Goal: Task Accomplishment & Management: Manage account settings

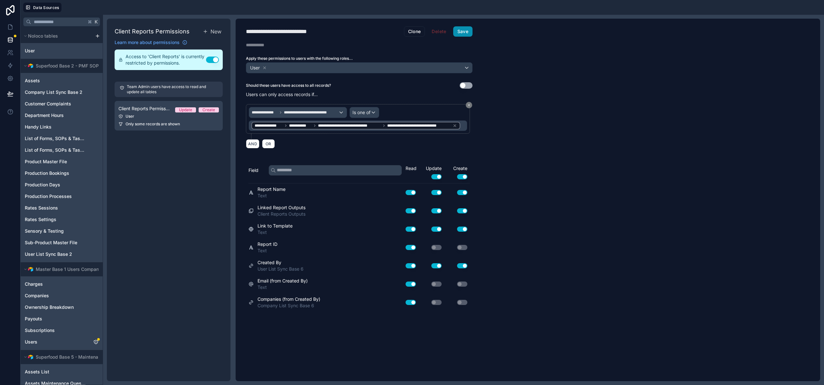
click at [455, 29] on button "Save" at bounding box center [462, 31] width 19 height 10
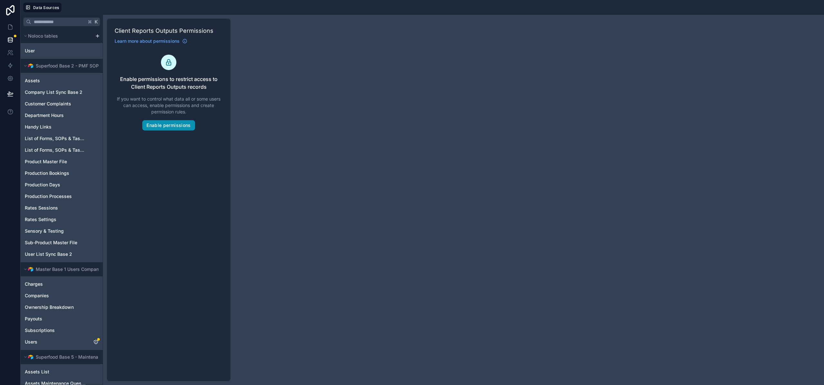
click at [165, 126] on button "Enable permissions" at bounding box center [168, 125] width 52 height 10
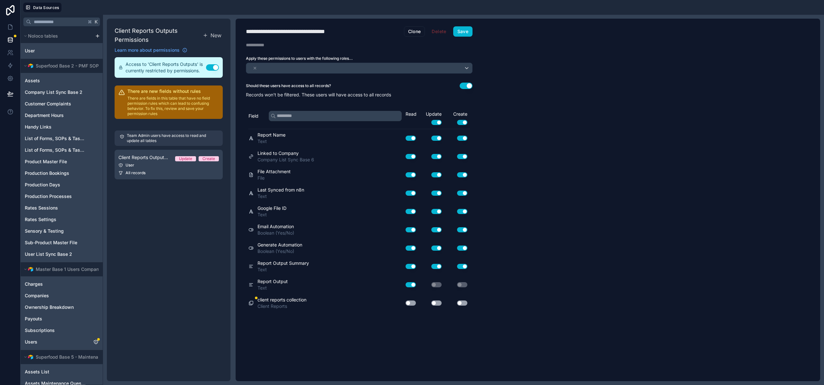
click at [458, 84] on div "Should these users have access to all records? Use setting" at bounding box center [359, 86] width 227 height 6
click at [461, 85] on button "Use setting" at bounding box center [465, 86] width 13 height 6
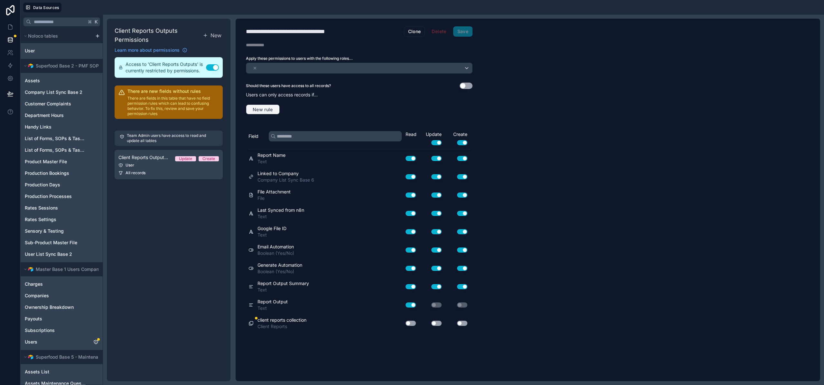
click at [261, 108] on span "New rule" at bounding box center [262, 110] width 25 height 6
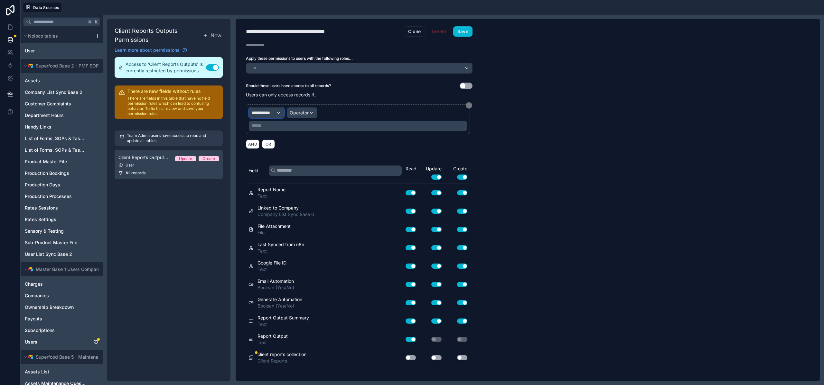
click at [270, 116] on div "**********" at bounding box center [266, 113] width 35 height 10
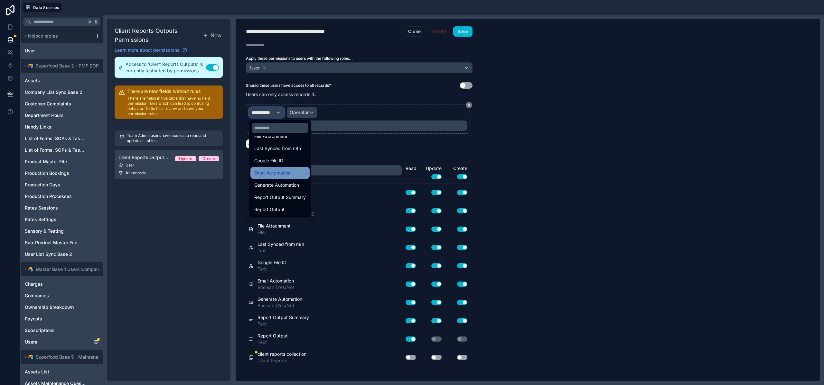
scroll to position [95, 0]
click at [273, 127] on input "text" at bounding box center [280, 128] width 57 height 10
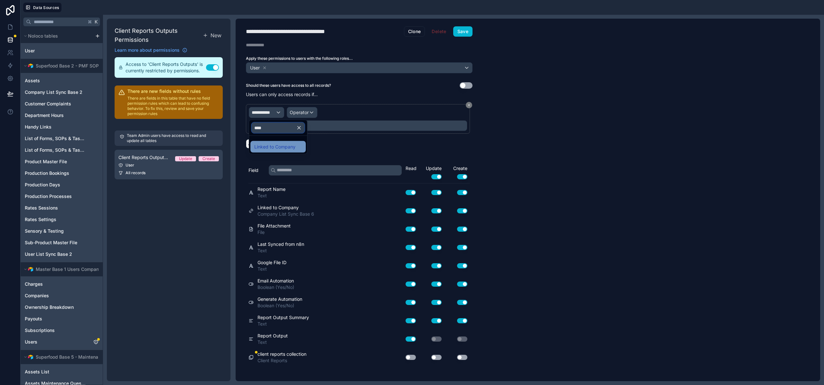
type input "****"
click at [285, 147] on span "Linked to Company" at bounding box center [274, 147] width 41 height 8
click at [353, 110] on span "Operator" at bounding box center [358, 112] width 19 height 5
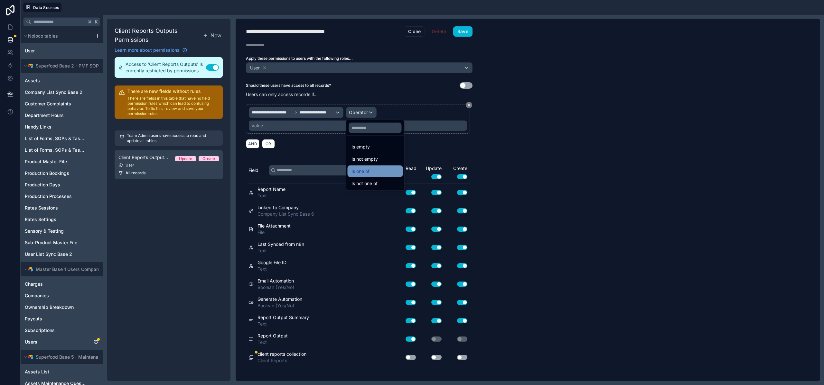
click at [367, 168] on span "Is one of" at bounding box center [360, 172] width 18 height 8
click at [283, 128] on div "Value" at bounding box center [358, 126] width 218 height 10
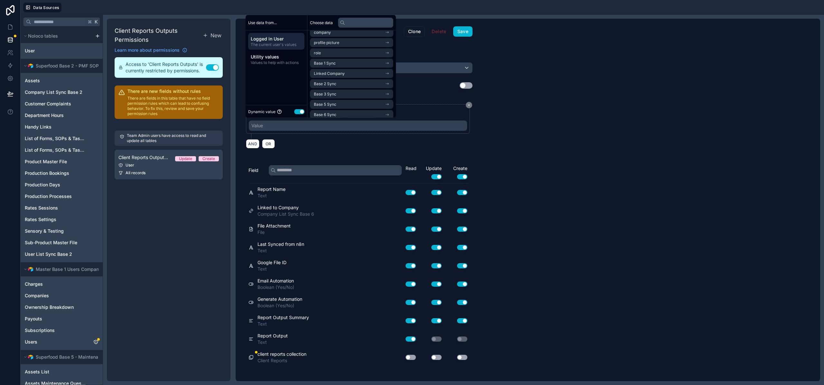
scroll to position [12, 0]
click at [331, 108] on span "Base 6 Sync" at bounding box center [325, 107] width 23 height 5
click at [335, 61] on span "Company List Sync Base 6 Noloco" at bounding box center [345, 59] width 62 height 5
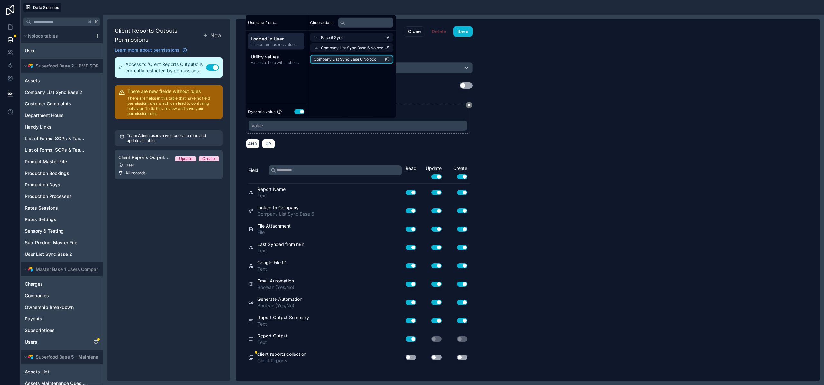
click at [335, 61] on span "Company List Sync Base 6 Noloco" at bounding box center [345, 59] width 62 height 5
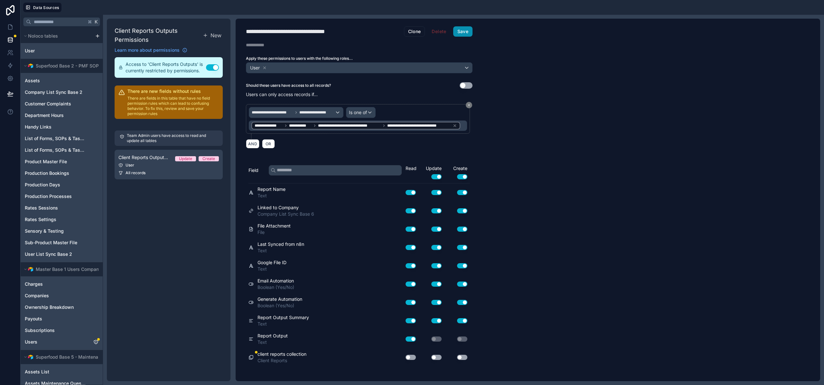
click at [455, 31] on button "Save" at bounding box center [462, 31] width 19 height 10
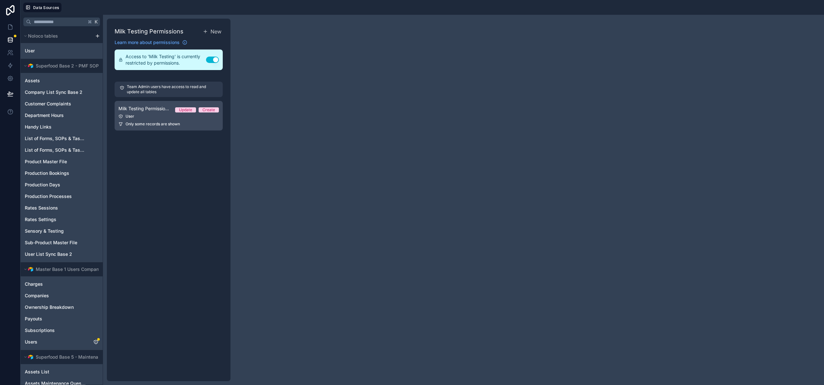
click at [157, 111] on span "Milk Testing Permission 1" at bounding box center [143, 109] width 51 height 6
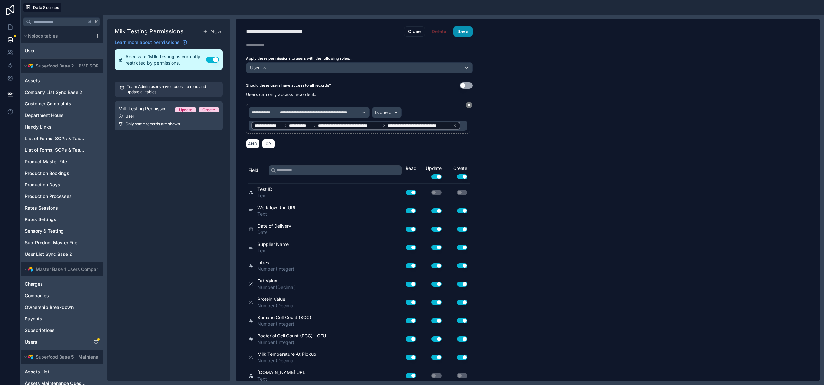
click at [464, 26] on button "Save" at bounding box center [462, 31] width 19 height 10
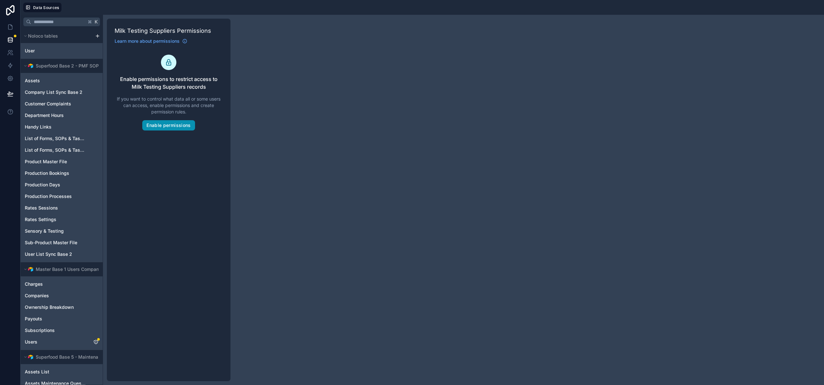
click at [175, 126] on button "Enable permissions" at bounding box center [168, 125] width 52 height 10
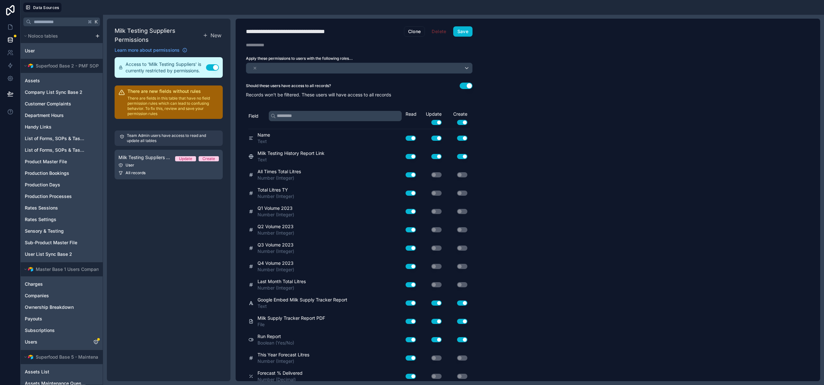
click at [464, 86] on button "Use setting" at bounding box center [465, 86] width 13 height 6
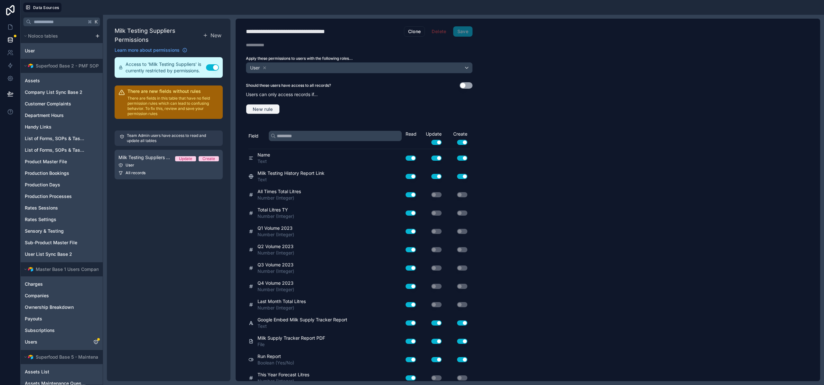
click at [267, 109] on span "New rule" at bounding box center [262, 109] width 25 height 6
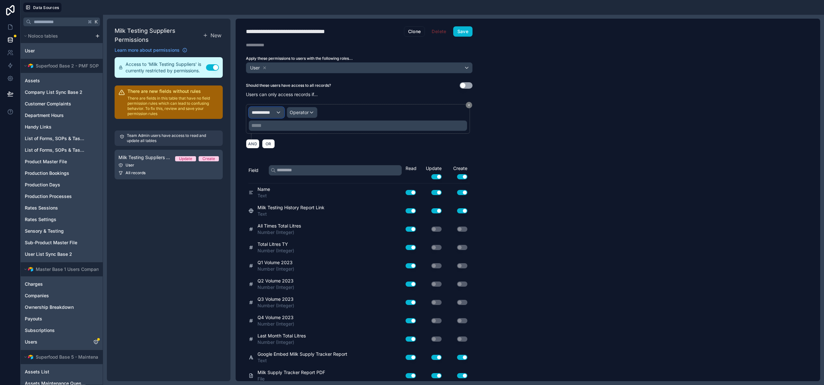
click at [264, 114] on span "**********" at bounding box center [264, 112] width 24 height 6
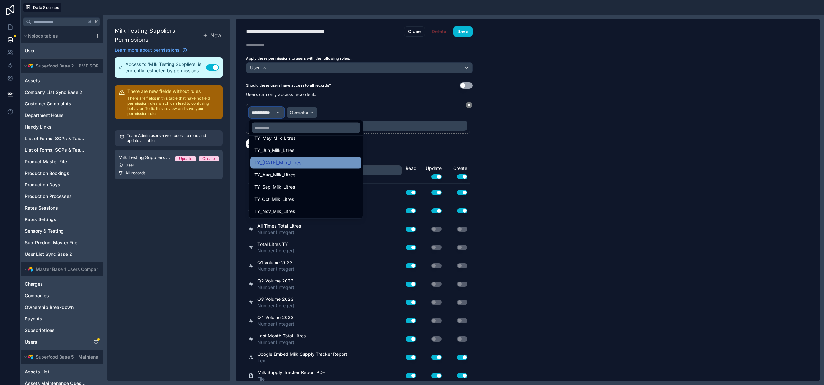
scroll to position [271, 0]
click at [300, 126] on input "text" at bounding box center [306, 128] width 108 height 10
type input "****"
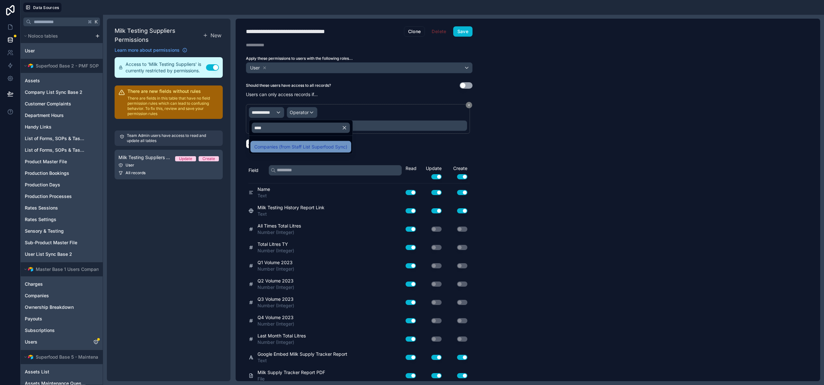
click at [303, 144] on span "Companies (from Staff List Superfood Sync)" at bounding box center [300, 147] width 93 height 8
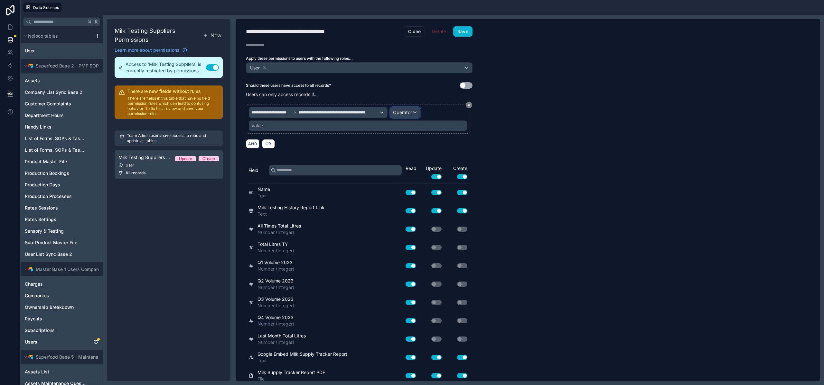
click at [401, 112] on span "Operator" at bounding box center [402, 112] width 19 height 5
click at [403, 171] on span "Is one of" at bounding box center [405, 172] width 18 height 8
click at [278, 125] on div "Value" at bounding box center [358, 126] width 218 height 10
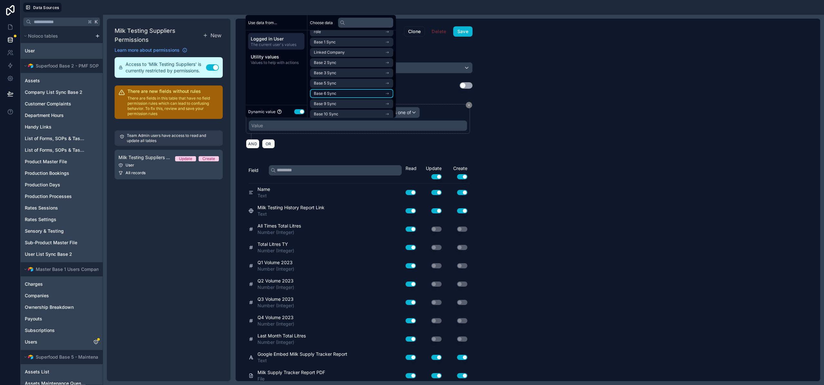
scroll to position [30, 0]
click at [330, 91] on span "Base 6 Sync" at bounding box center [325, 90] width 23 height 5
click at [341, 62] on li "Company List Sync Base 6 Noloco" at bounding box center [351, 59] width 83 height 9
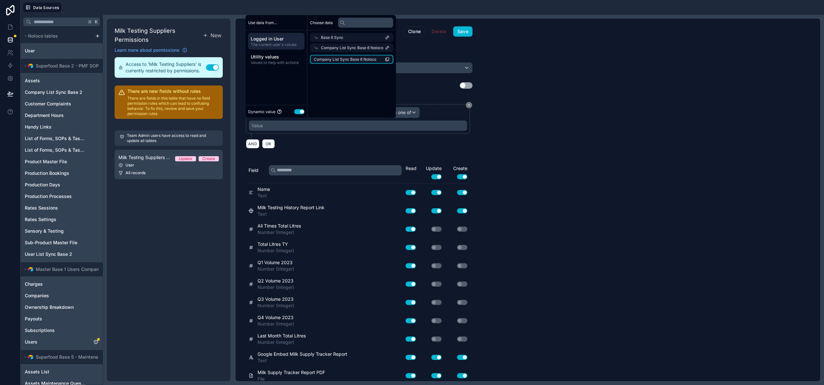
click at [342, 58] on span "Company List Sync Base 6 Noloco" at bounding box center [345, 59] width 62 height 5
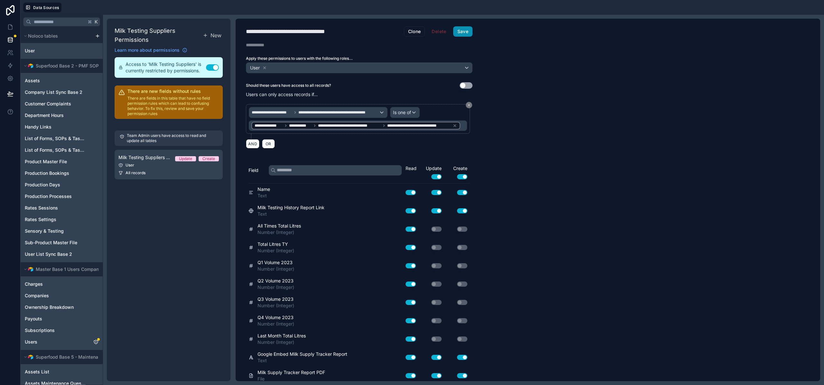
click at [465, 31] on button "Save" at bounding box center [462, 31] width 19 height 10
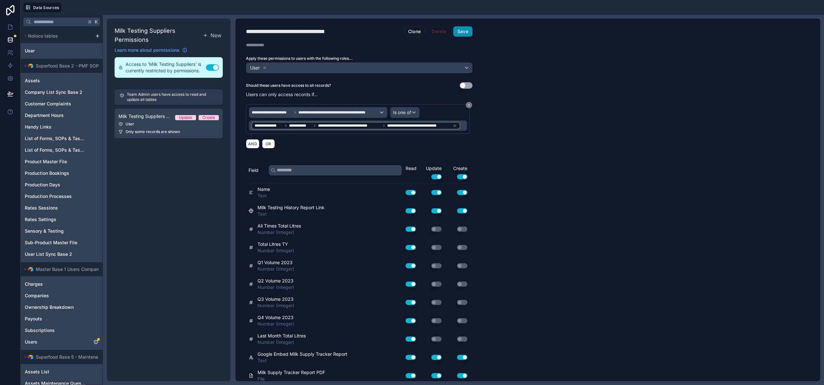
click at [466, 31] on button "Save" at bounding box center [462, 31] width 19 height 10
click at [568, 97] on div "**********" at bounding box center [528, 200] width 584 height 363
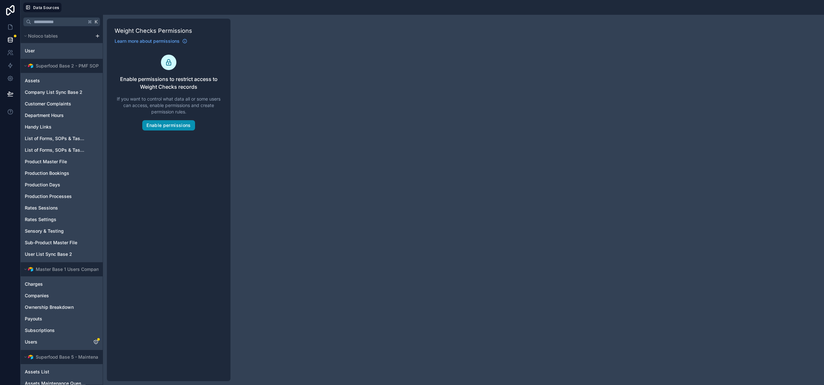
click at [180, 129] on button "Enable permissions" at bounding box center [168, 125] width 52 height 10
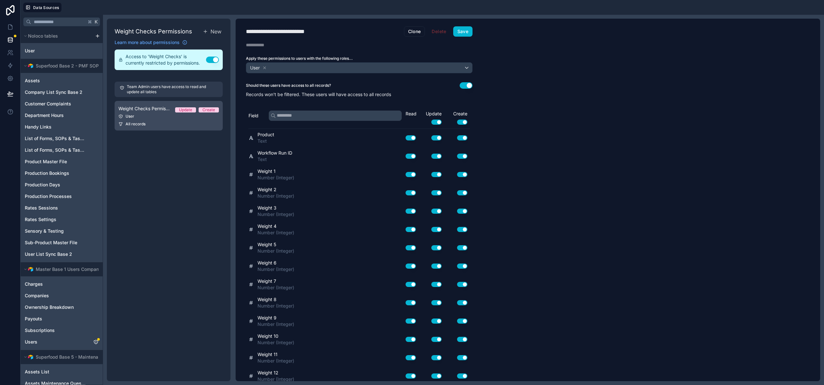
click at [156, 120] on link "Weight Checks Permission 1 Update Create User All records" at bounding box center [169, 116] width 108 height 30
click at [462, 85] on button "Use setting" at bounding box center [465, 85] width 13 height 6
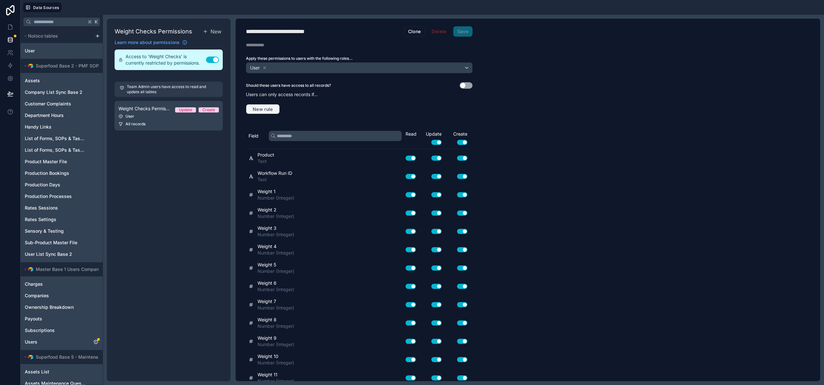
click at [265, 104] on button "New rule" at bounding box center [263, 109] width 34 height 10
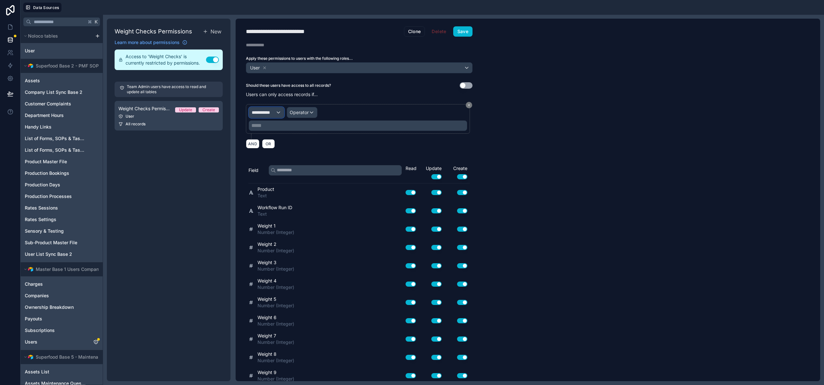
click at [271, 112] on span "**********" at bounding box center [264, 112] width 24 height 6
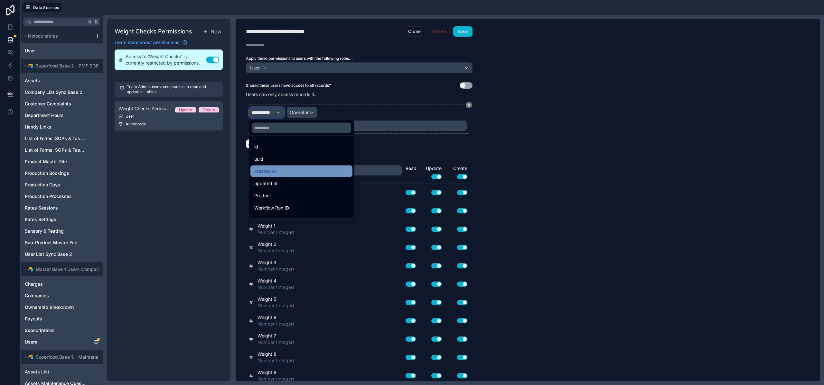
scroll to position [285, 0]
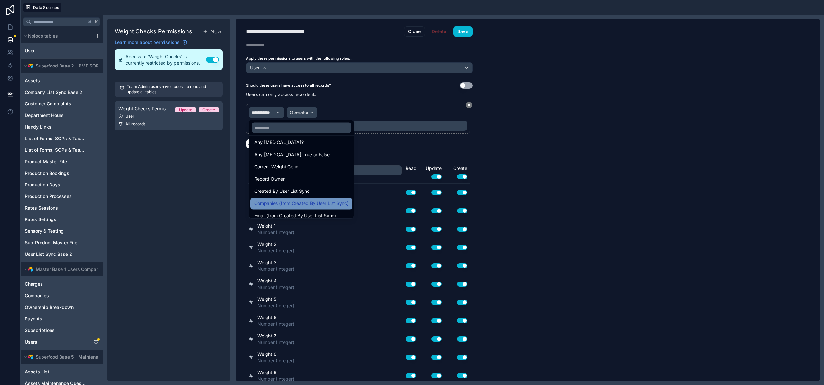
click at [286, 201] on span "Companies (from Created By User List Sync)" at bounding box center [301, 204] width 94 height 8
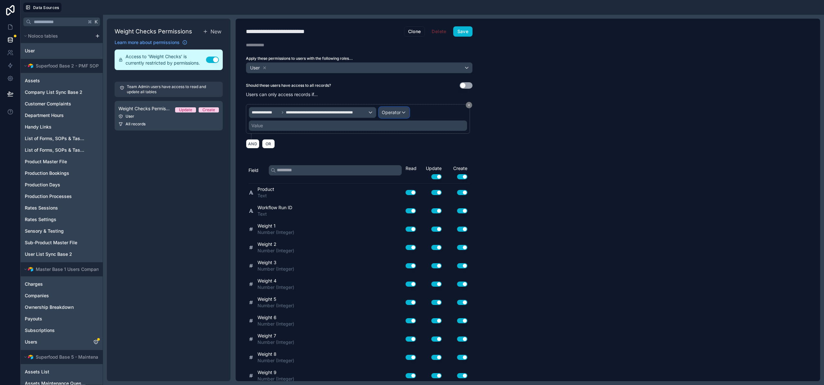
click at [389, 111] on span "Operator" at bounding box center [391, 112] width 19 height 5
click at [396, 170] on span "Is one of" at bounding box center [393, 172] width 18 height 8
click at [307, 129] on div "Value" at bounding box center [358, 126] width 218 height 10
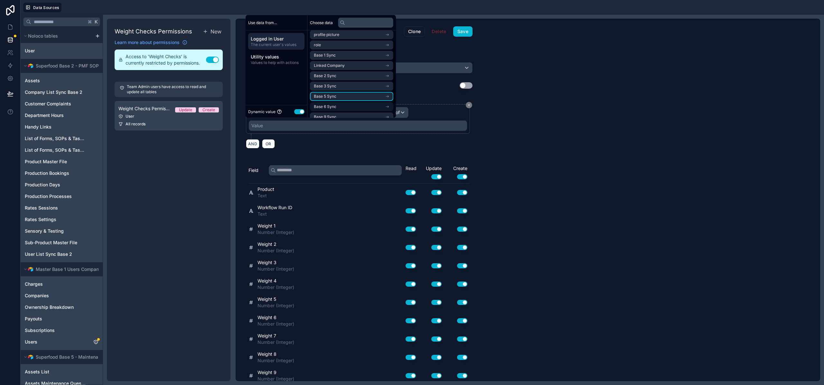
scroll to position [13, 0]
click at [349, 105] on li "Base 6 Sync" at bounding box center [351, 106] width 83 height 9
click at [338, 56] on li "Company List Sync Base 6 Noloco" at bounding box center [351, 59] width 83 height 9
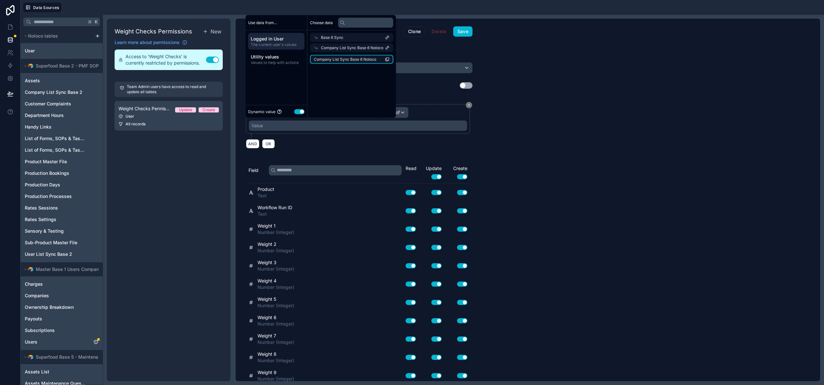
click at [343, 61] on span "Company List Sync Base 6 Noloco" at bounding box center [345, 59] width 62 height 5
click at [463, 34] on button "Save" at bounding box center [462, 31] width 19 height 10
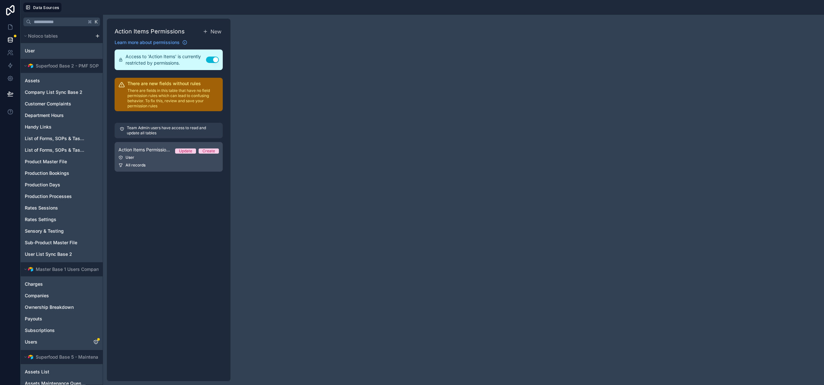
click at [141, 159] on div "User" at bounding box center [168, 157] width 100 height 5
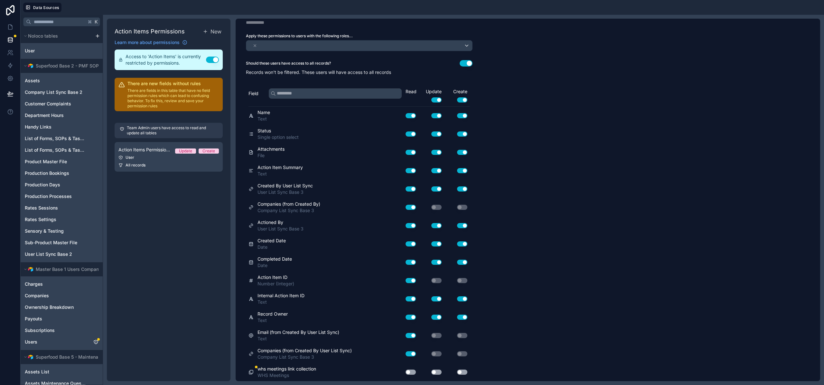
scroll to position [22, 0]
click at [409, 371] on button "Use setting" at bounding box center [410, 372] width 10 height 5
click at [434, 372] on button "Use setting" at bounding box center [436, 372] width 10 height 5
click at [462, 373] on button "Use setting" at bounding box center [462, 372] width 10 height 5
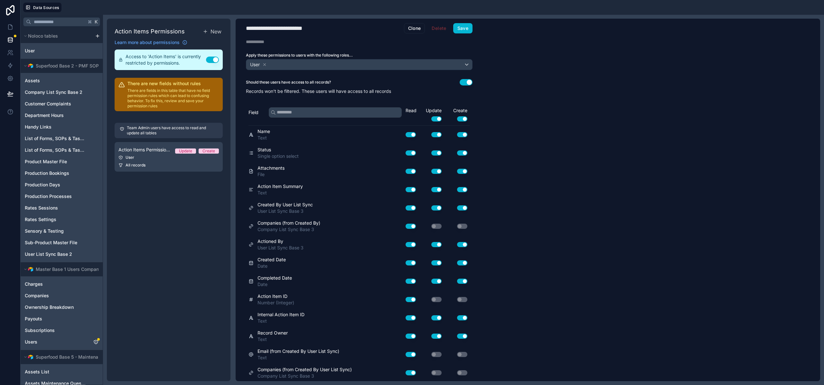
scroll to position [0, 0]
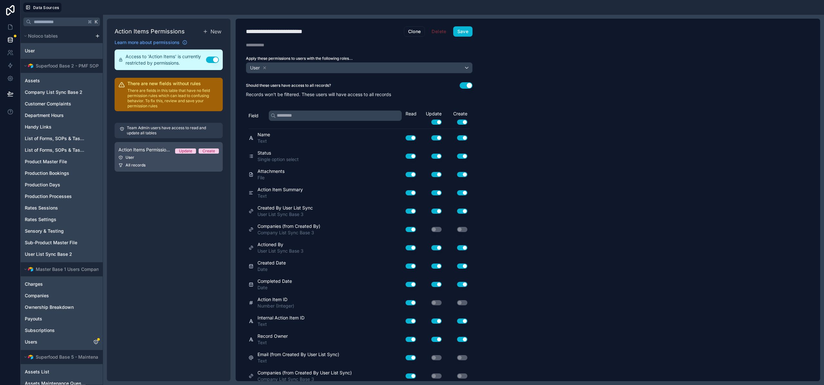
click at [154, 155] on div "User" at bounding box center [168, 157] width 100 height 5
click at [465, 85] on button "Use setting" at bounding box center [465, 85] width 13 height 6
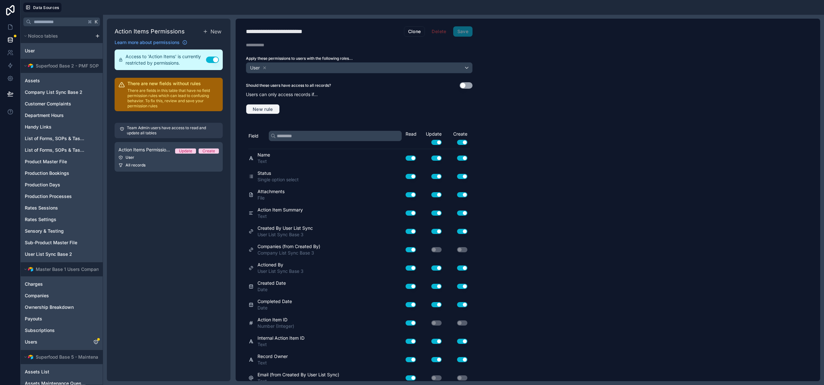
click at [268, 109] on span "New rule" at bounding box center [262, 109] width 25 height 6
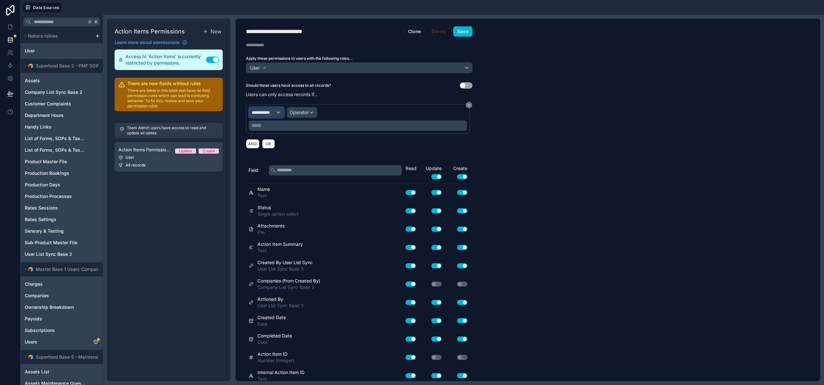
click at [260, 114] on span "**********" at bounding box center [264, 112] width 24 height 6
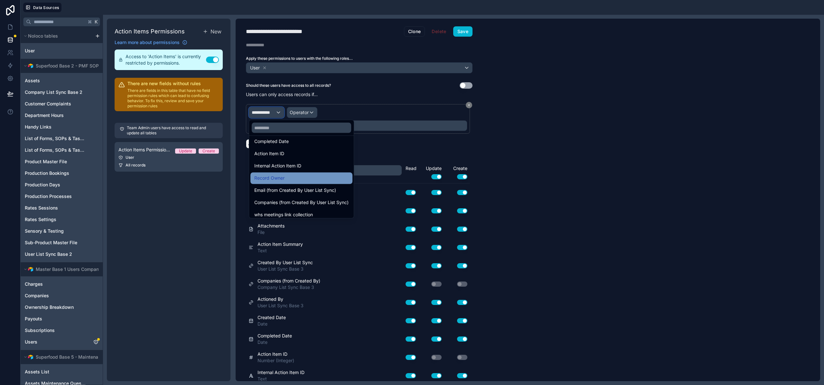
scroll to position [156, 0]
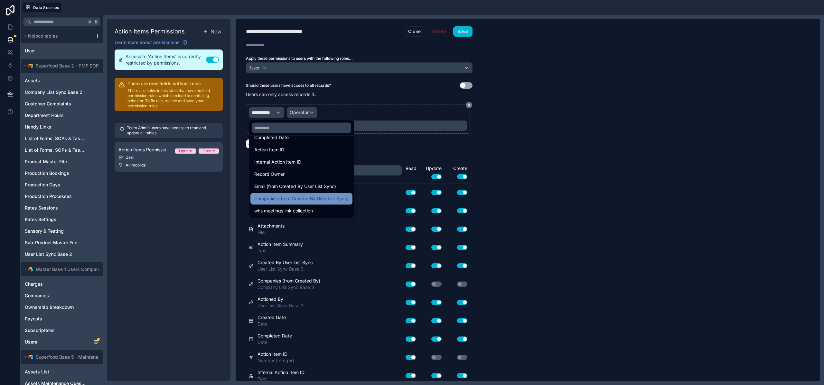
click at [290, 199] on span "Companies (from Created By User List Sync)" at bounding box center [301, 199] width 94 height 8
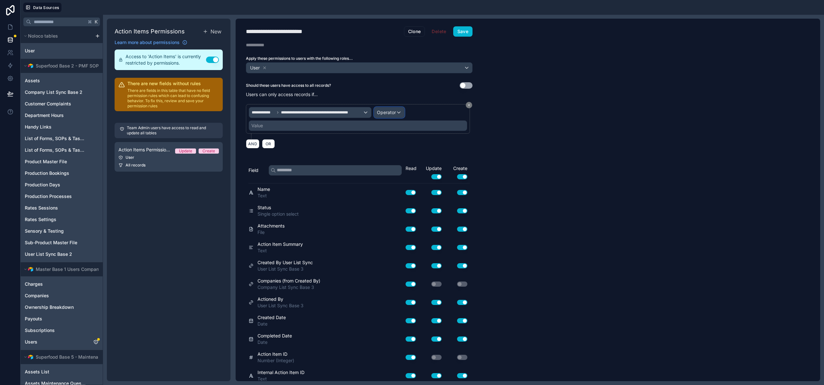
click at [399, 112] on div "Operator" at bounding box center [389, 112] width 30 height 10
click at [396, 171] on span "Is one of" at bounding box center [388, 172] width 18 height 8
click at [256, 127] on div "Value" at bounding box center [257, 126] width 12 height 6
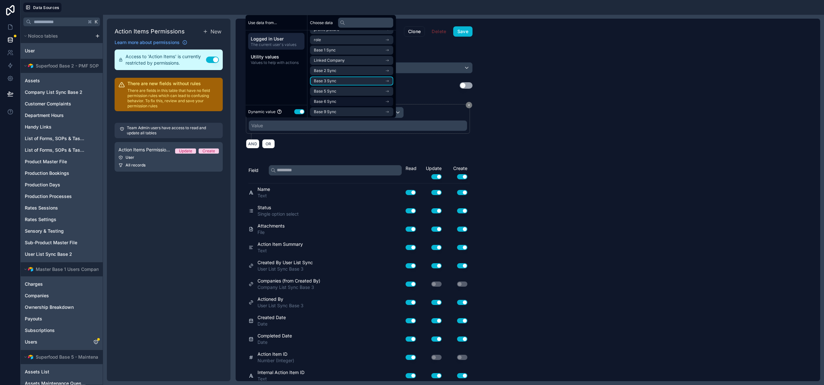
scroll to position [20, 0]
click at [337, 83] on li "Base 3 Sync" at bounding box center [351, 79] width 83 height 9
click at [343, 113] on span "company list sync base 3 noloco collection" at bounding box center [349, 110] width 71 height 5
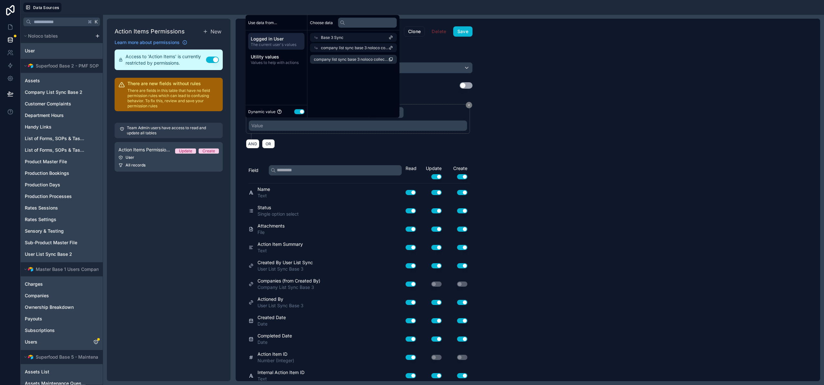
scroll to position [0, 0]
click at [346, 61] on span "company list sync base 3 noloco collection" at bounding box center [351, 59] width 75 height 5
click at [462, 29] on button "Save" at bounding box center [462, 31] width 19 height 10
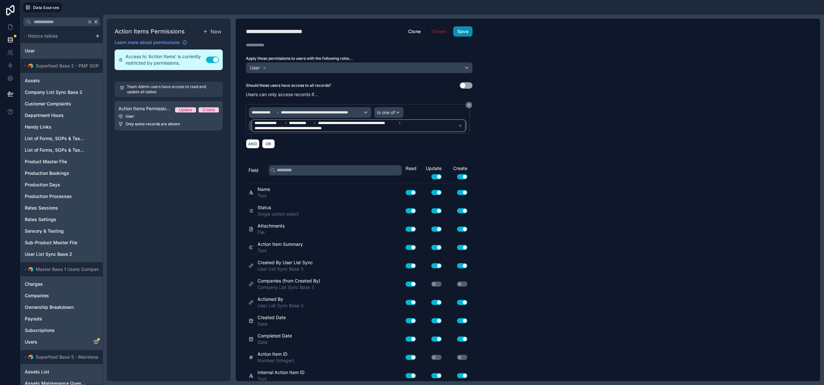
click at [462, 29] on button "Save" at bounding box center [462, 31] width 19 height 10
click at [459, 32] on button "Save" at bounding box center [462, 31] width 19 height 10
click at [467, 34] on button "Save" at bounding box center [462, 31] width 19 height 10
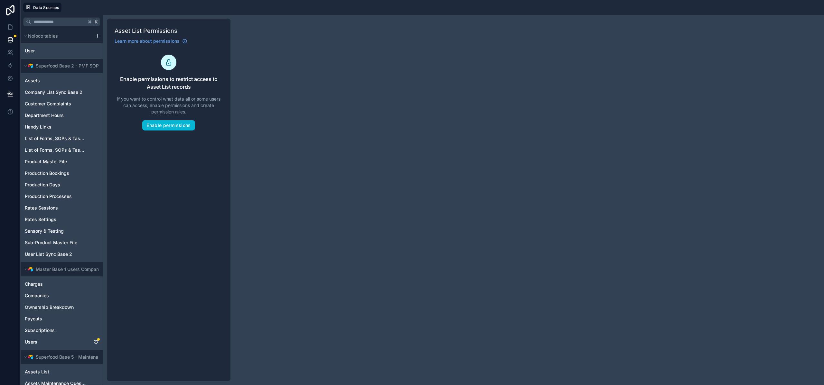
click at [167, 119] on div "Enable permissions to restrict access to Asset List records If you want to cont…" at bounding box center [169, 93] width 108 height 76
click at [171, 123] on button "Enable permissions" at bounding box center [168, 125] width 52 height 10
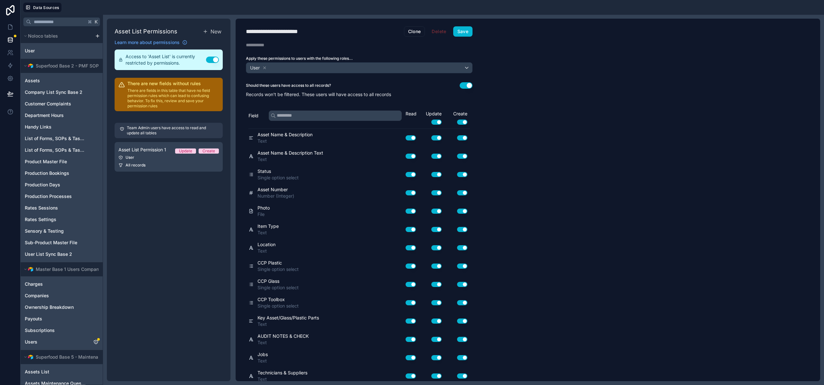
click at [461, 81] on div "**********" at bounding box center [359, 200] width 247 height 363
click at [465, 87] on button "Use setting" at bounding box center [465, 85] width 13 height 6
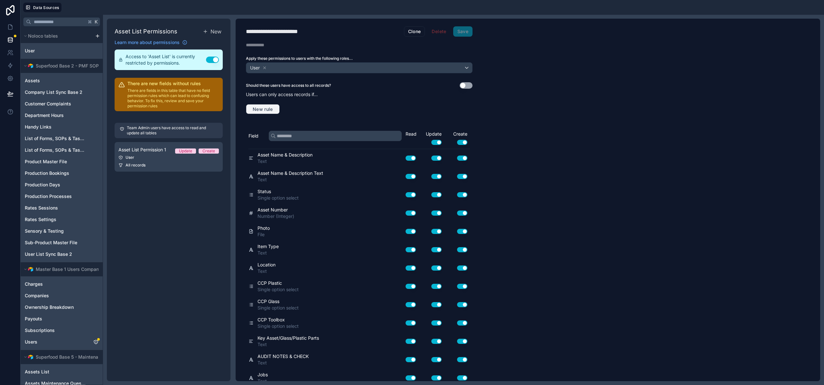
click at [265, 106] on span "New rule" at bounding box center [262, 109] width 25 height 6
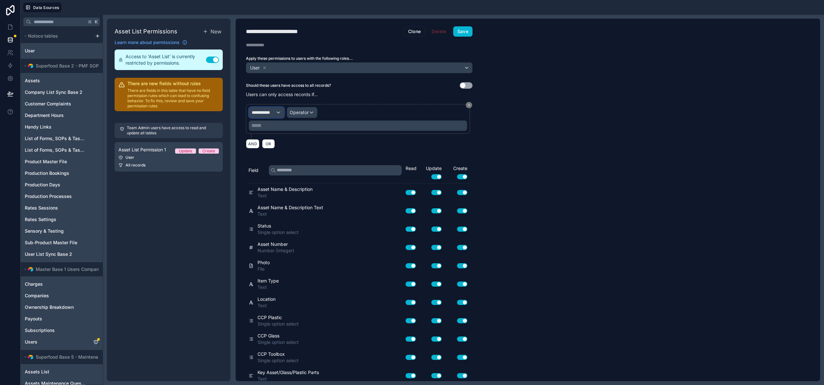
click at [267, 111] on span "**********" at bounding box center [264, 112] width 24 height 6
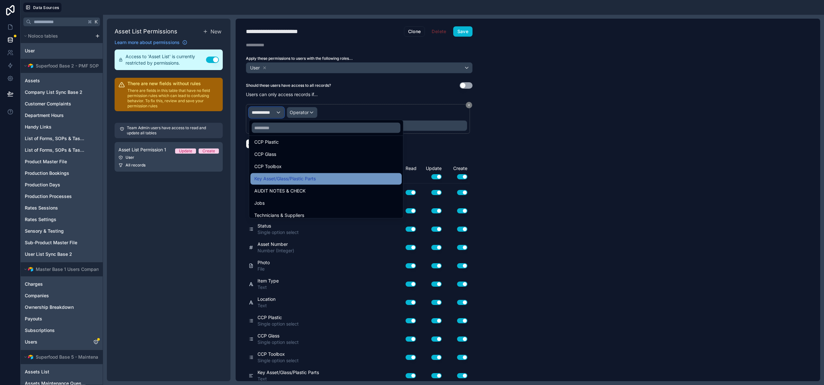
scroll to position [148, 0]
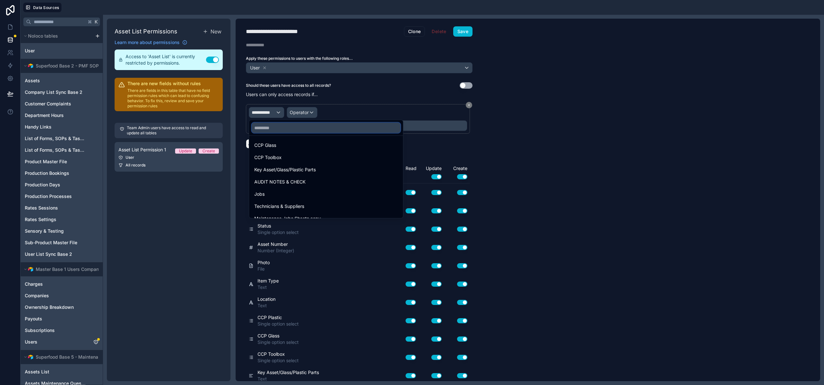
click at [289, 128] on input "text" at bounding box center [326, 128] width 149 height 10
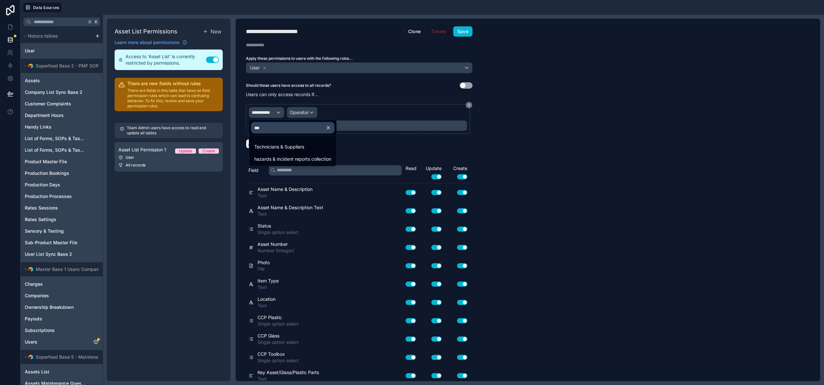
scroll to position [0, 0]
type input "****"
click at [315, 161] on span "Companies (from Created By User List Sync)" at bounding box center [301, 159] width 94 height 8
click at [311, 127] on div "Value" at bounding box center [358, 126] width 218 height 10
click at [311, 126] on div "Value" at bounding box center [358, 126] width 218 height 10
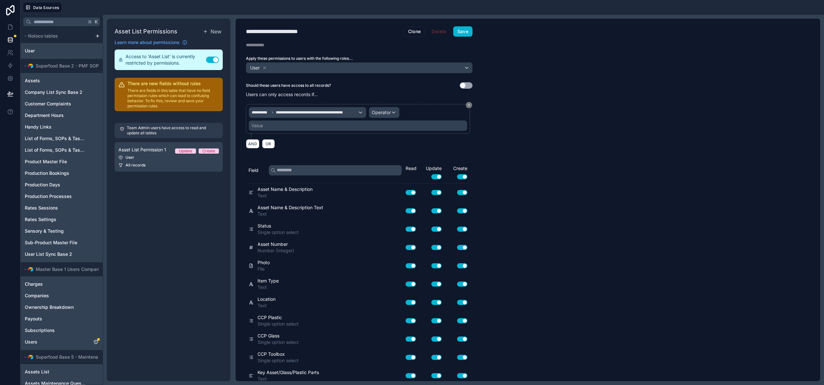
click at [292, 129] on div "Value" at bounding box center [358, 126] width 218 height 10
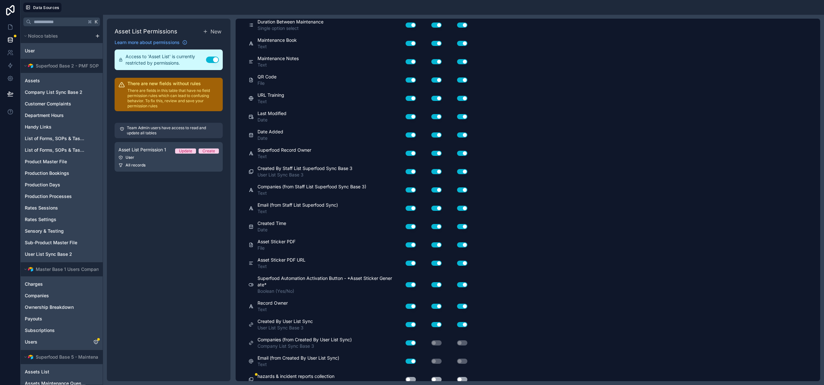
scroll to position [633, 0]
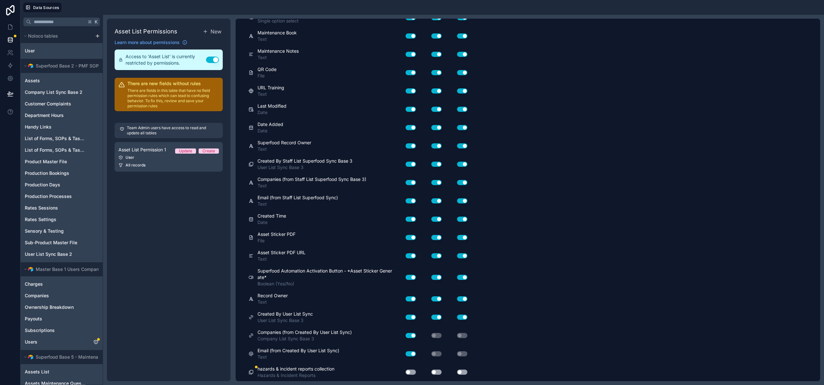
click at [413, 373] on button "Use setting" at bounding box center [410, 372] width 10 height 5
click at [434, 374] on button "Use setting" at bounding box center [436, 372] width 10 height 5
click at [464, 373] on button "Use setting" at bounding box center [462, 372] width 10 height 5
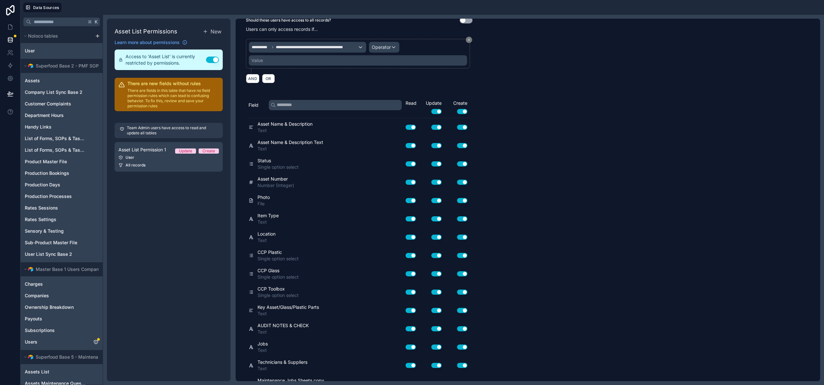
scroll to position [0, 0]
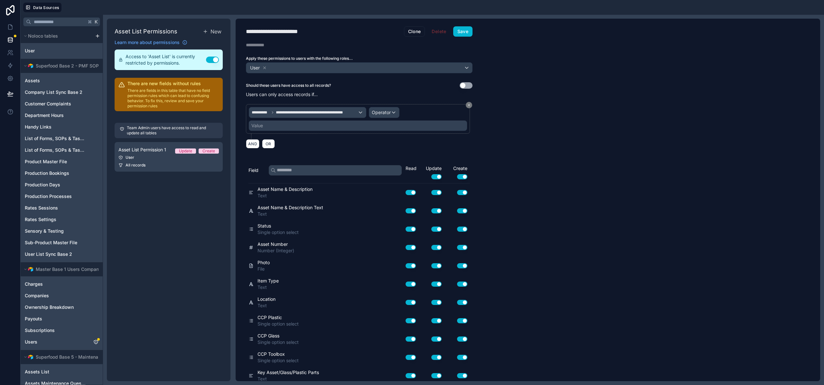
click at [349, 124] on div "Value" at bounding box center [358, 126] width 218 height 10
click at [336, 121] on div "Value" at bounding box center [358, 126] width 218 height 10
click at [381, 113] on span "Operator" at bounding box center [381, 112] width 19 height 5
click at [384, 171] on span "Is one of" at bounding box center [384, 172] width 18 height 8
click at [303, 125] on div "Value" at bounding box center [358, 126] width 218 height 10
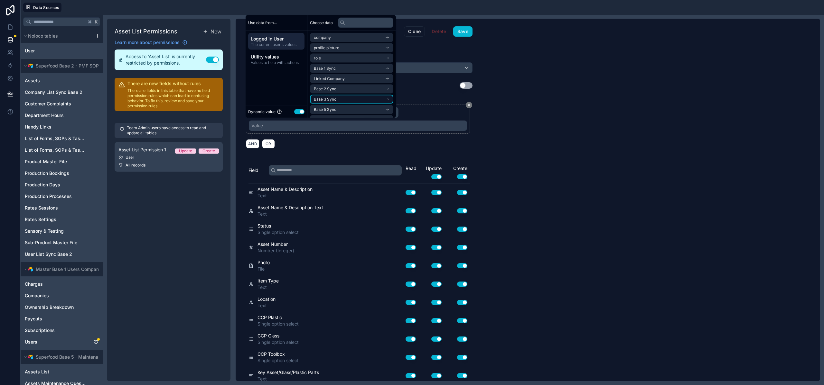
click at [341, 99] on li "Base 3 Sync" at bounding box center [351, 99] width 83 height 9
click at [342, 109] on span "company list sync base 3 noloco collection" at bounding box center [349, 110] width 71 height 5
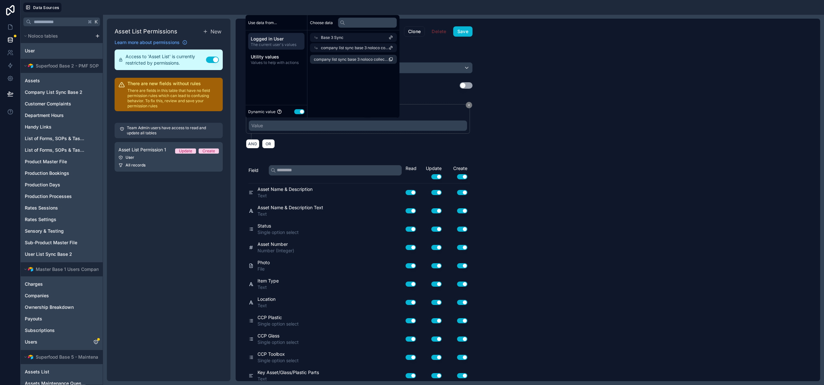
scroll to position [0, 0]
click at [342, 62] on span "company list sync base 3 noloco collection" at bounding box center [351, 59] width 75 height 5
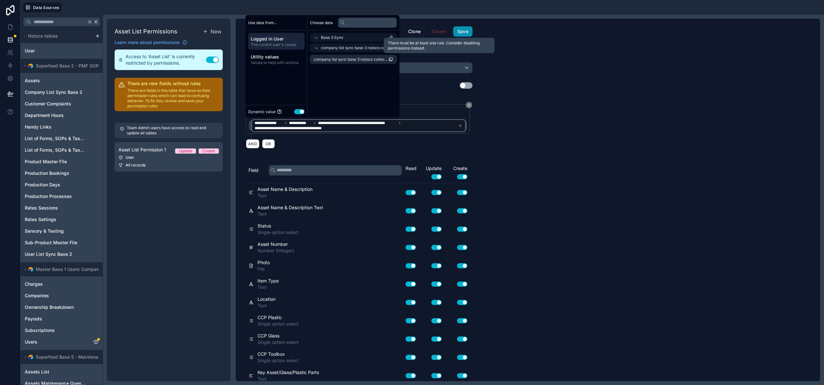
click at [461, 31] on button "Save" at bounding box center [462, 31] width 19 height 10
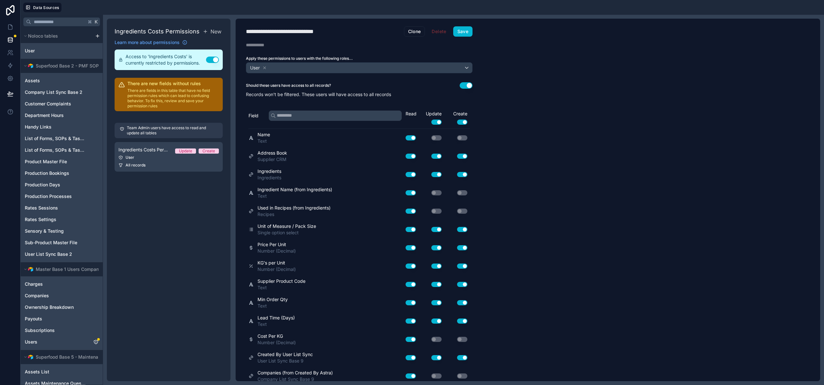
click at [464, 86] on button "Use setting" at bounding box center [465, 85] width 13 height 6
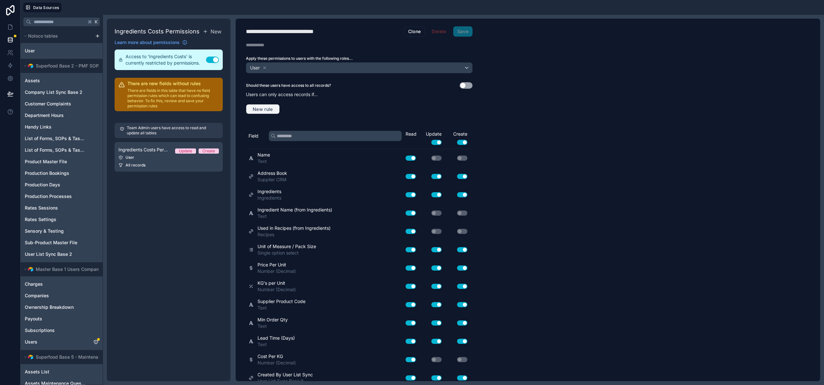
click at [265, 113] on button "New rule" at bounding box center [263, 109] width 34 height 10
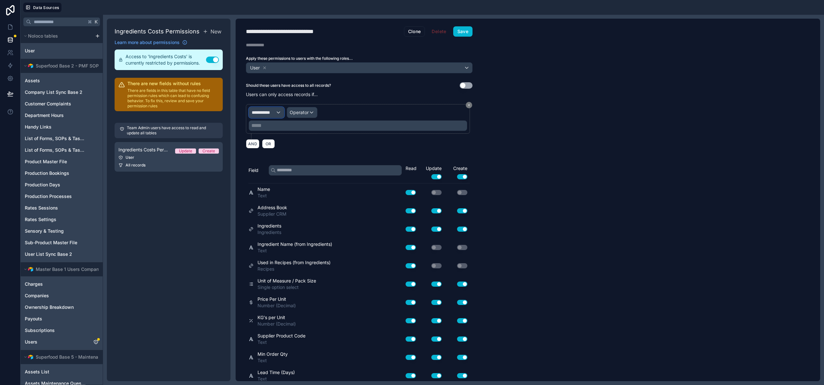
click at [269, 112] on span "**********" at bounding box center [264, 112] width 24 height 6
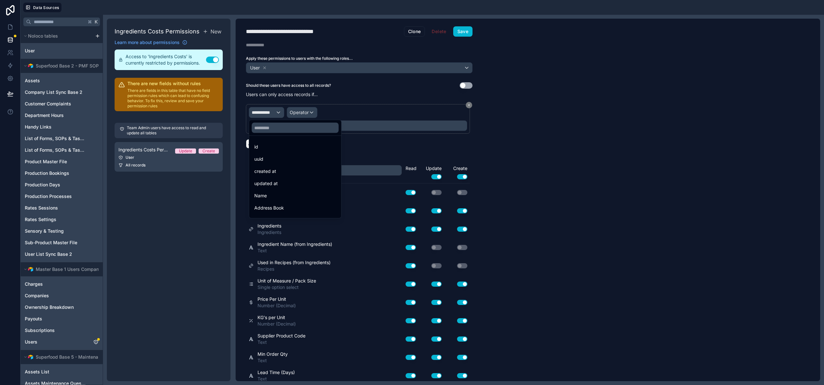
click at [272, 133] on div at bounding box center [295, 127] width 92 height 15
click at [272, 129] on input "text" at bounding box center [295, 128] width 87 height 10
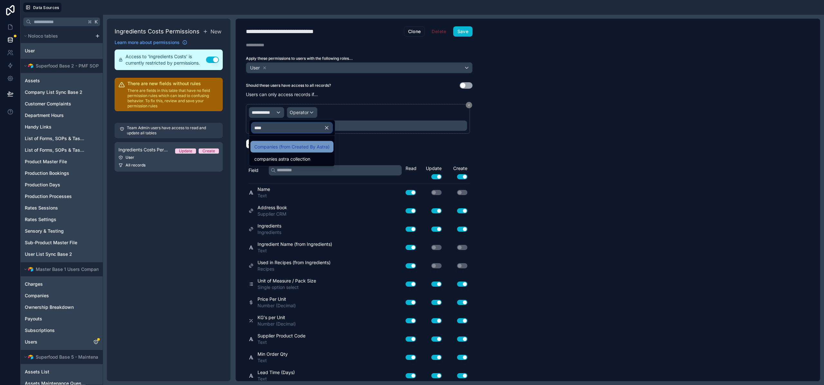
type input "****"
click at [289, 143] on div "Companies (from Created By Astra)" at bounding box center [291, 147] width 83 height 12
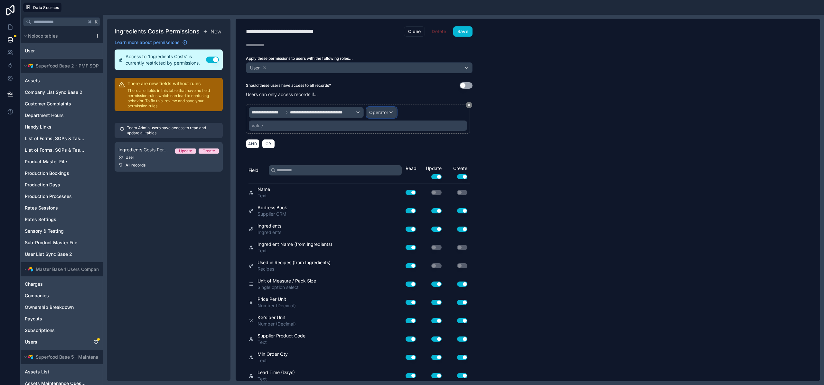
click at [384, 110] on span "Operator" at bounding box center [378, 112] width 19 height 5
click at [387, 171] on span "Is one of" at bounding box center [381, 172] width 18 height 8
click at [305, 124] on div "Value" at bounding box center [358, 126] width 218 height 10
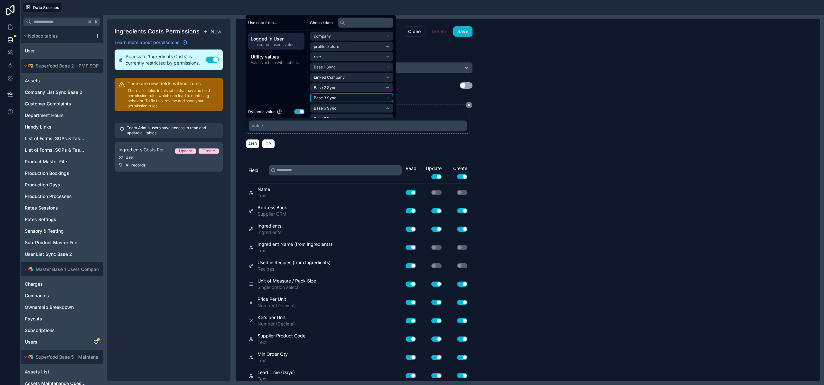
scroll to position [30, 0]
click at [339, 101] on li "Base 9 Sync" at bounding box center [351, 100] width 83 height 9
click at [356, 111] on span "company list sync base 9 copy collection" at bounding box center [349, 110] width 71 height 5
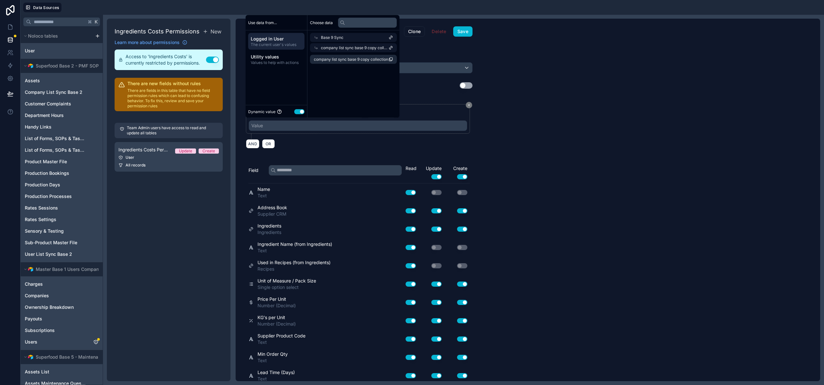
scroll to position [0, 0]
click at [362, 64] on div "company list sync base 9 copy collection" at bounding box center [353, 59] width 92 height 14
click at [362, 59] on span "company list sync base 9 copy collection" at bounding box center [351, 59] width 74 height 5
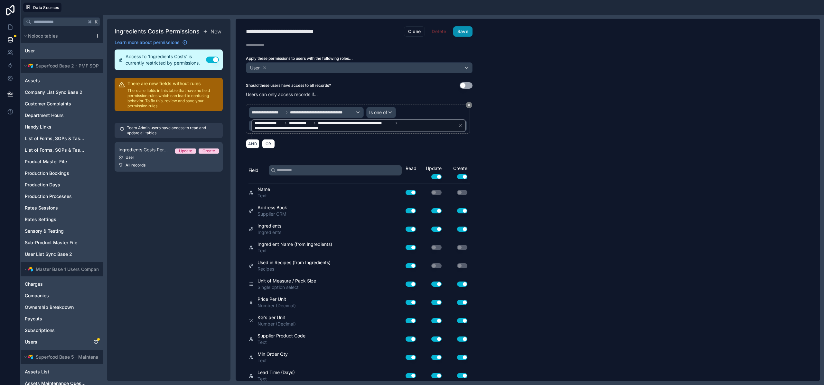
click at [470, 33] on button "Save" at bounding box center [462, 31] width 19 height 10
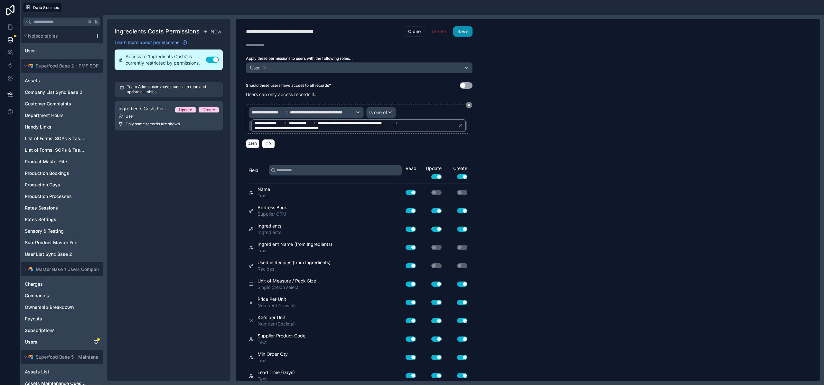
click at [469, 34] on button "Save" at bounding box center [462, 31] width 19 height 10
click at [470, 33] on button "Save" at bounding box center [462, 31] width 19 height 10
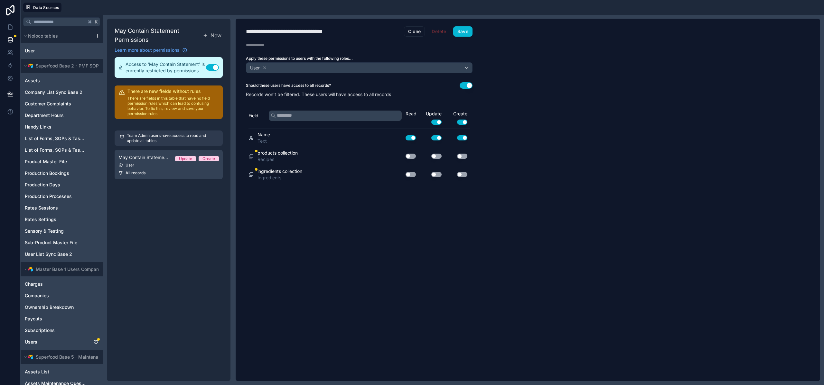
click at [409, 156] on button "Use setting" at bounding box center [410, 156] width 10 height 5
click at [409, 175] on button "Use setting" at bounding box center [410, 174] width 10 height 5
click at [439, 156] on button "Use setting" at bounding box center [436, 156] width 10 height 5
drag, startPoint x: 437, startPoint y: 175, endPoint x: 448, endPoint y: 175, distance: 10.6
click at [437, 175] on button "Use setting" at bounding box center [436, 174] width 10 height 5
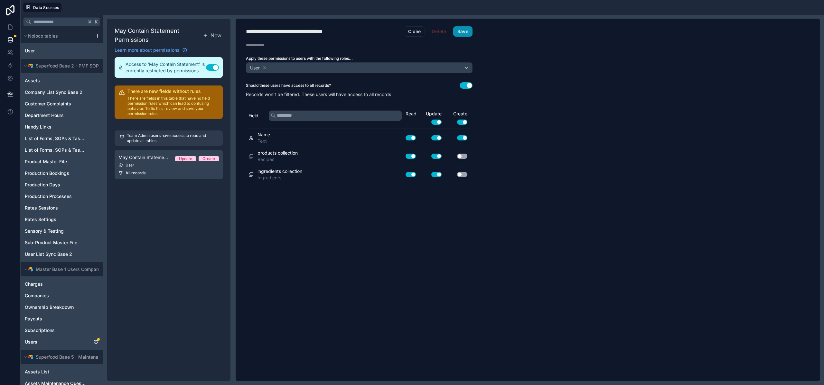
click at [465, 32] on button "Save" at bounding box center [462, 31] width 19 height 10
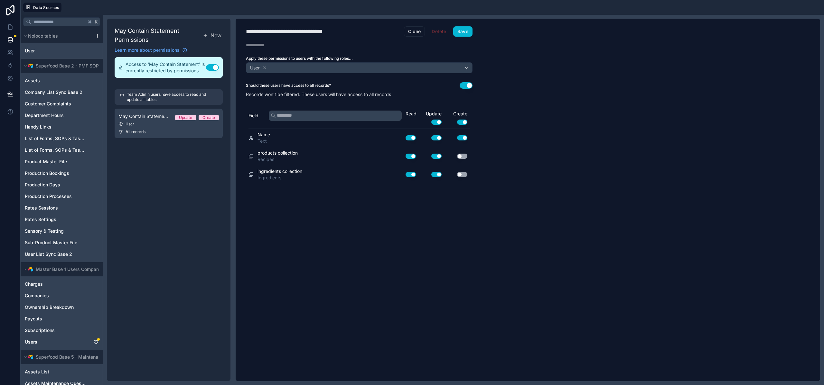
click at [463, 137] on button "Use setting" at bounding box center [462, 137] width 10 height 5
click at [458, 31] on button "Save" at bounding box center [462, 31] width 19 height 10
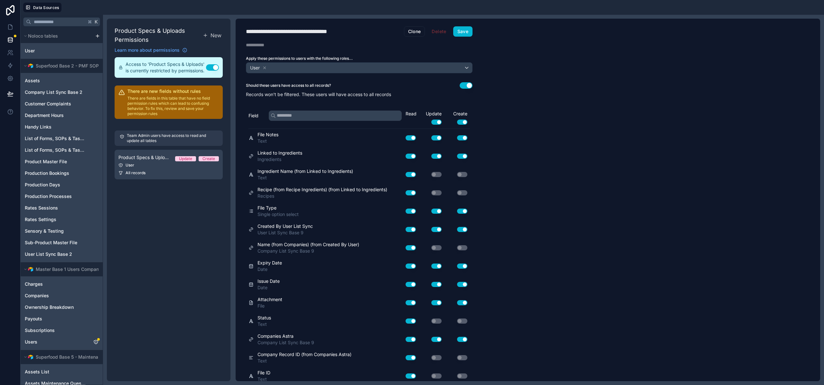
click at [469, 86] on button "Use setting" at bounding box center [465, 85] width 13 height 6
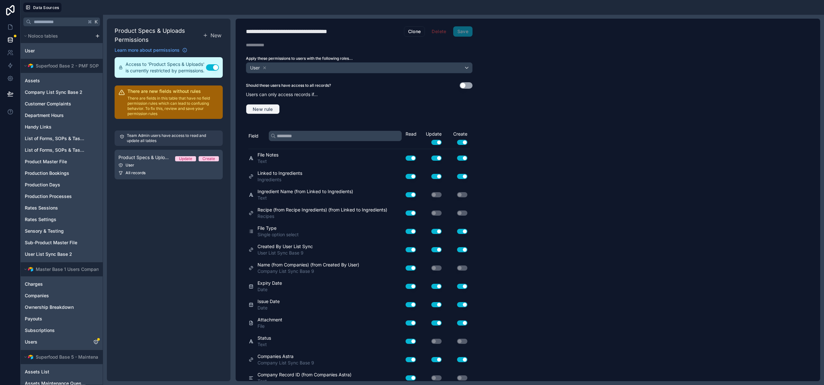
click at [260, 109] on span "New rule" at bounding box center [262, 109] width 25 height 6
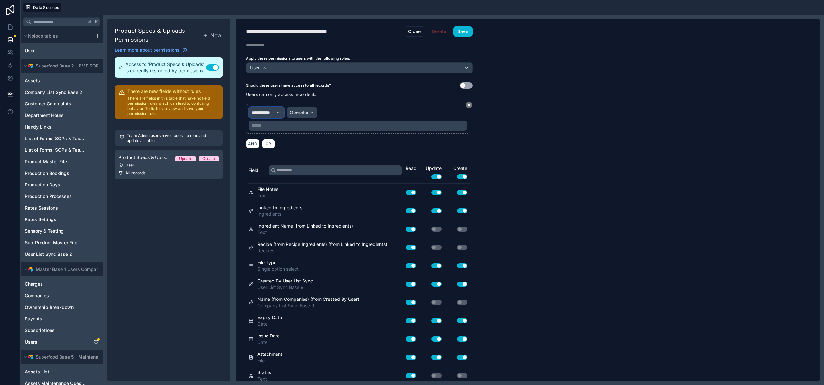
click at [272, 113] on span "**********" at bounding box center [264, 112] width 24 height 6
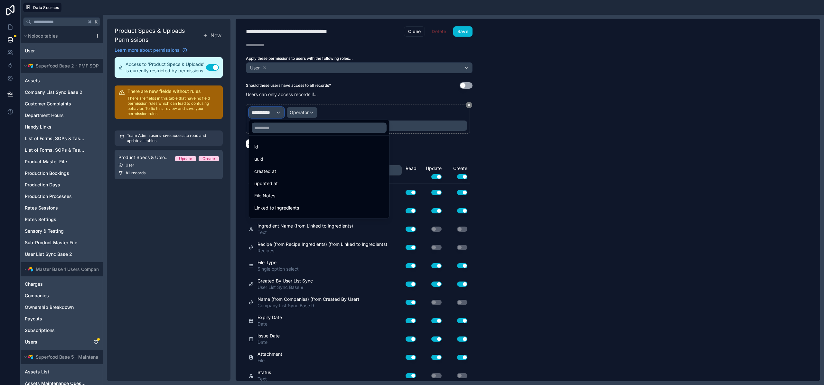
scroll to position [217, 0]
click at [282, 129] on input "text" at bounding box center [319, 128] width 135 height 10
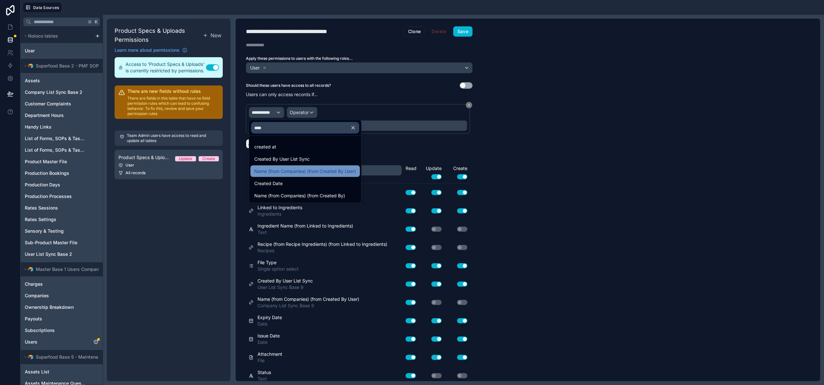
type input "****"
click at [304, 171] on span "Name (from Companies) (from Created By User)" at bounding box center [305, 172] width 102 height 8
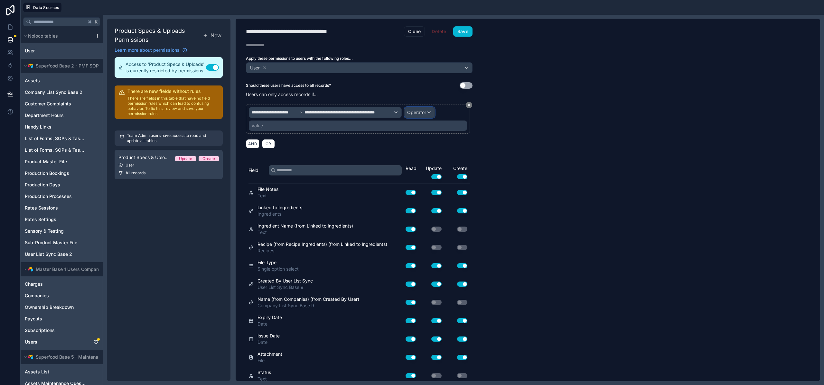
click at [426, 110] on div "Operator" at bounding box center [419, 112] width 30 height 10
click at [416, 171] on span "Is one of" at bounding box center [419, 172] width 18 height 8
click at [302, 125] on div "Value" at bounding box center [358, 126] width 218 height 10
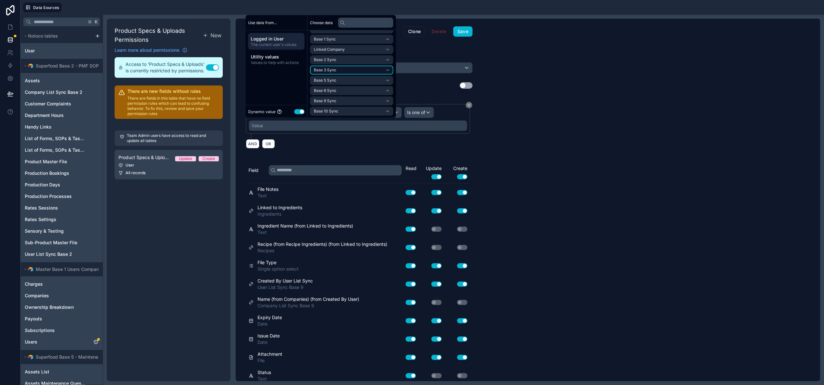
scroll to position [30, 0]
click at [328, 101] on span "Base 9 Sync" at bounding box center [325, 100] width 23 height 5
click at [329, 108] on li "company list sync base 9 copy collection" at bounding box center [351, 110] width 83 height 9
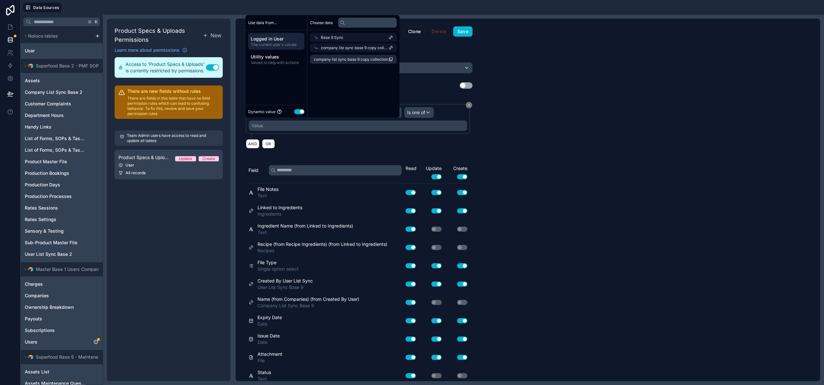
click at [336, 64] on div "company list sync base 9 copy collection" at bounding box center [353, 59] width 92 height 14
click at [336, 61] on span "company list sync base 9 copy collection" at bounding box center [351, 59] width 74 height 5
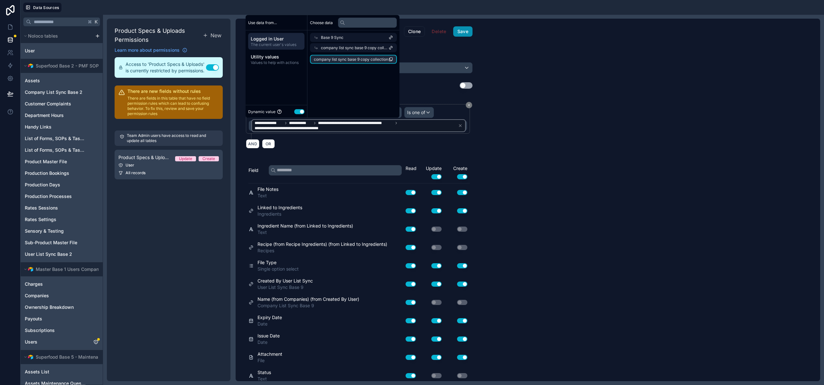
click at [464, 32] on button "Save" at bounding box center [462, 31] width 19 height 10
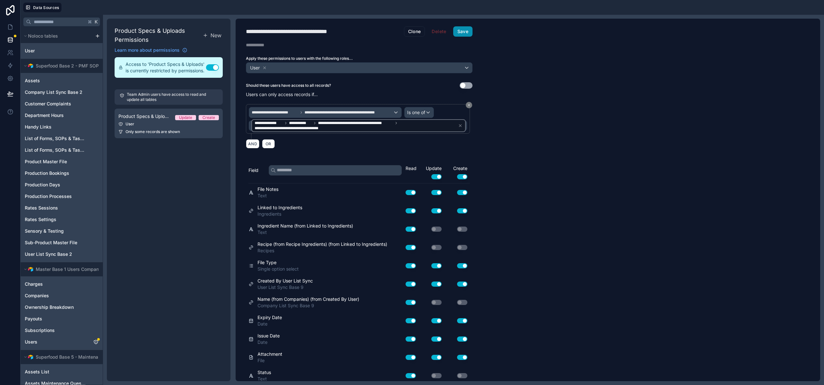
click at [459, 34] on button "Save" at bounding box center [462, 31] width 19 height 10
click at [593, 180] on div "**********" at bounding box center [528, 200] width 584 height 363
click at [459, 33] on button "Save" at bounding box center [462, 31] width 19 height 10
click at [631, 133] on div "**********" at bounding box center [528, 200] width 584 height 363
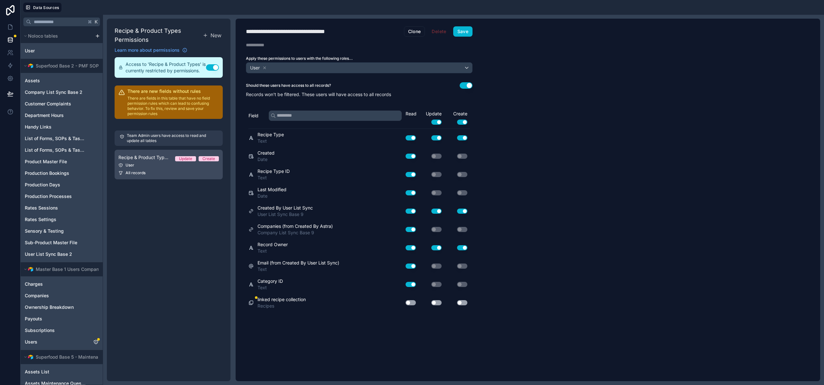
click at [172, 173] on div "All records" at bounding box center [168, 173] width 100 height 5
click at [411, 302] on button "Use setting" at bounding box center [410, 303] width 10 height 5
click at [438, 303] on button "Use setting" at bounding box center [436, 303] width 10 height 5
click at [465, 305] on div "Use setting" at bounding box center [457, 303] width 26 height 10
click at [465, 304] on button "Use setting" at bounding box center [462, 303] width 10 height 5
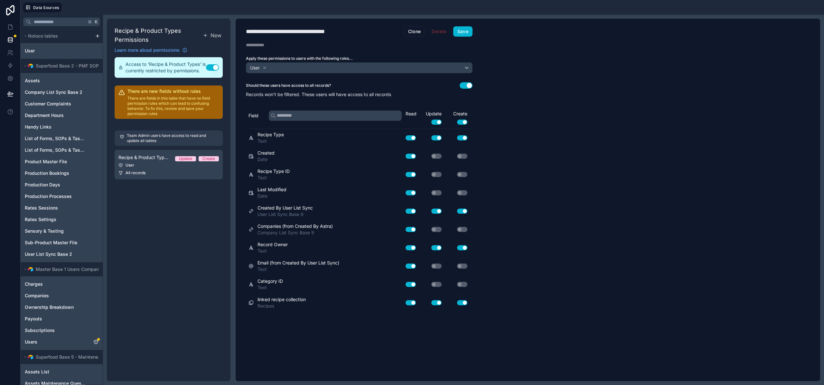
click at [471, 84] on button "Use setting" at bounding box center [465, 85] width 13 height 6
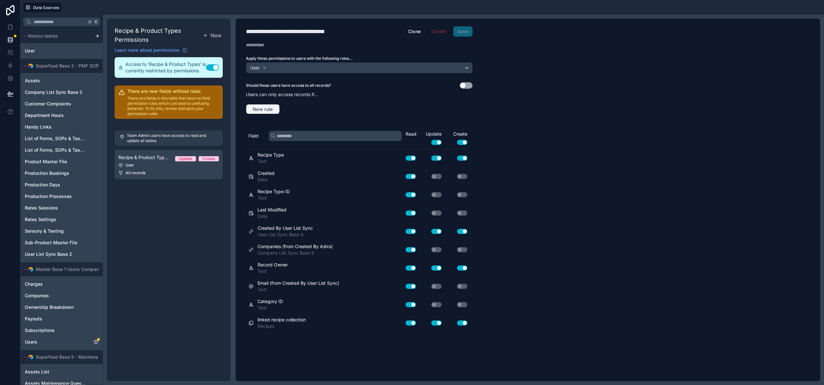
click at [254, 108] on span "New rule" at bounding box center [262, 109] width 25 height 6
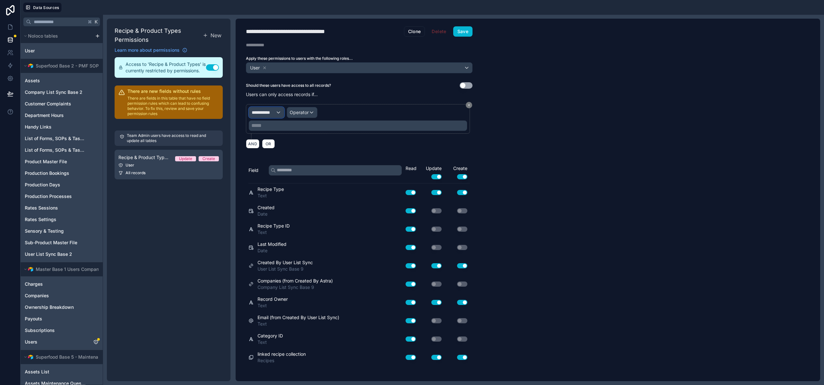
click at [274, 116] on div "**********" at bounding box center [266, 112] width 35 height 10
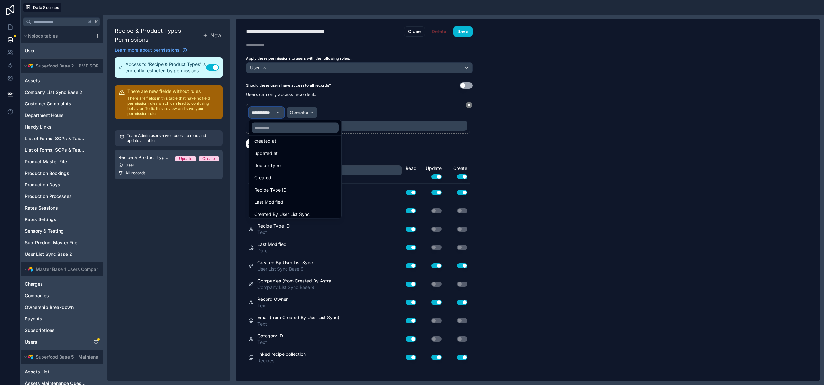
scroll to position [95, 0]
click at [291, 160] on span "Companies (from Created By Astra)" at bounding box center [291, 163] width 75 height 8
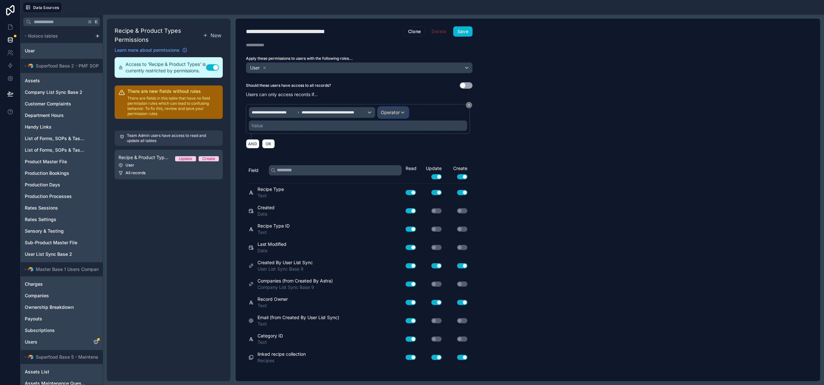
click at [398, 110] on span "Operator" at bounding box center [390, 112] width 19 height 5
click at [401, 169] on span "Is one of" at bounding box center [393, 172] width 18 height 8
click at [326, 124] on div "Value" at bounding box center [358, 126] width 218 height 10
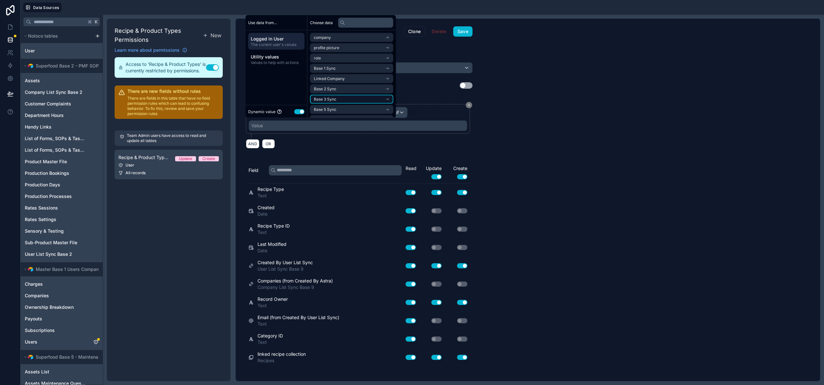
scroll to position [30, 0]
click at [328, 100] on span "Base 9 Sync" at bounding box center [325, 100] width 23 height 5
click at [338, 110] on span "company list sync base 9 copy collection" at bounding box center [349, 110] width 71 height 5
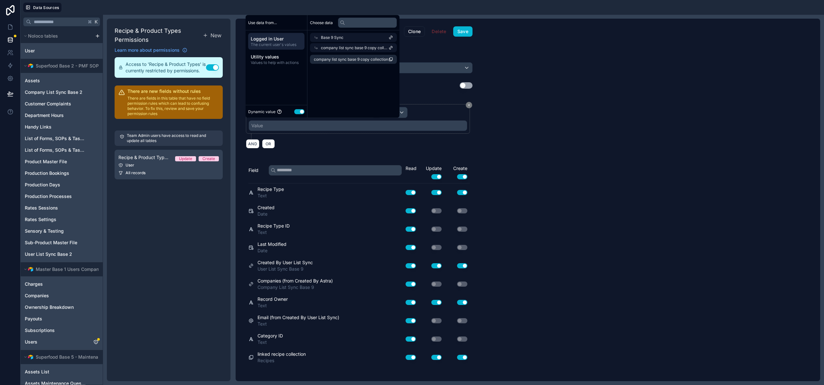
scroll to position [0, 0]
click at [347, 60] on span "company list sync base 9 copy collection" at bounding box center [351, 59] width 74 height 5
click at [457, 32] on button "Save" at bounding box center [462, 31] width 19 height 10
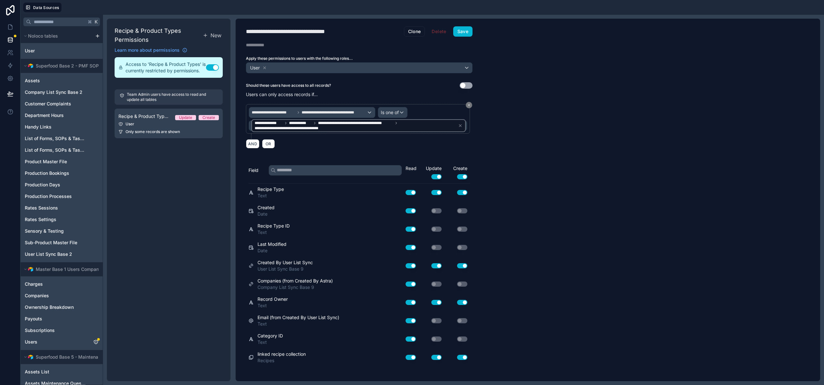
click at [196, 216] on div "Recipe & Product Types Permissions New Learn more about permissions Access to '…" at bounding box center [169, 200] width 124 height 363
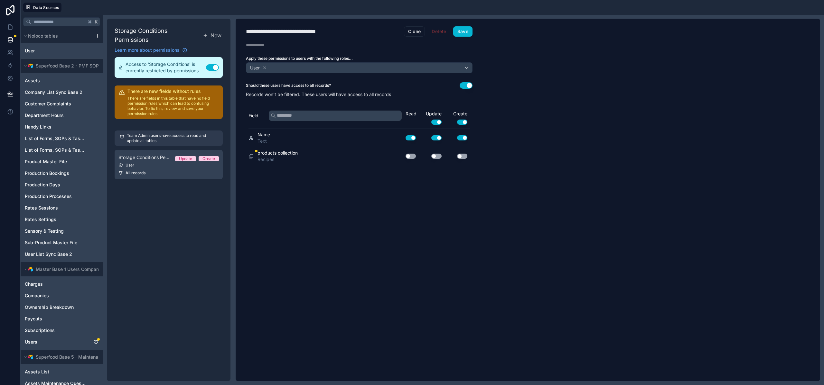
click at [406, 156] on button "Use setting" at bounding box center [410, 156] width 10 height 5
click at [433, 155] on button "Use setting" at bounding box center [436, 156] width 10 height 5
click at [460, 155] on button "Use setting" at bounding box center [462, 156] width 10 height 5
click at [464, 136] on button "Use setting" at bounding box center [462, 137] width 10 height 5
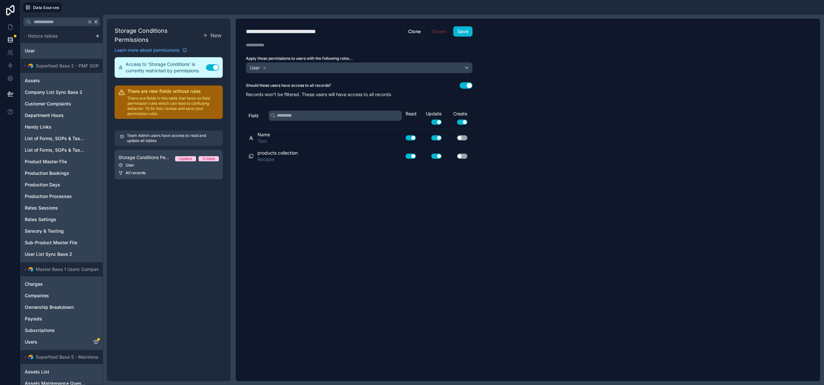
click at [435, 136] on button "Use setting" at bounding box center [436, 137] width 10 height 5
click at [457, 31] on button "Save" at bounding box center [462, 31] width 19 height 10
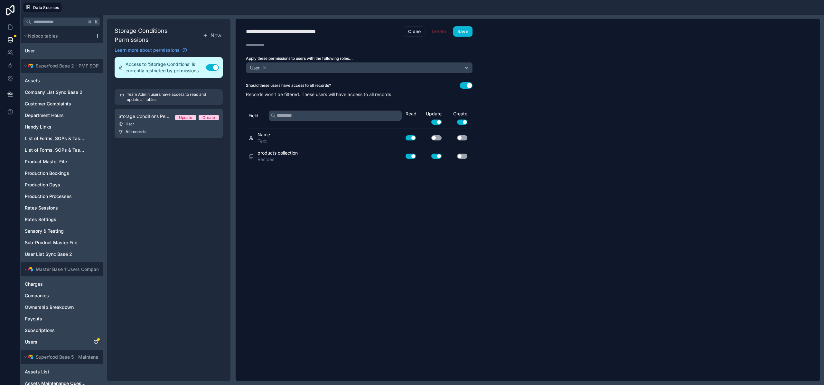
click at [555, 101] on div "**********" at bounding box center [528, 200] width 584 height 363
click at [466, 35] on button "Save" at bounding box center [462, 31] width 19 height 10
click at [529, 99] on div "**********" at bounding box center [528, 200] width 584 height 363
click at [535, 99] on div "**********" at bounding box center [528, 200] width 584 height 363
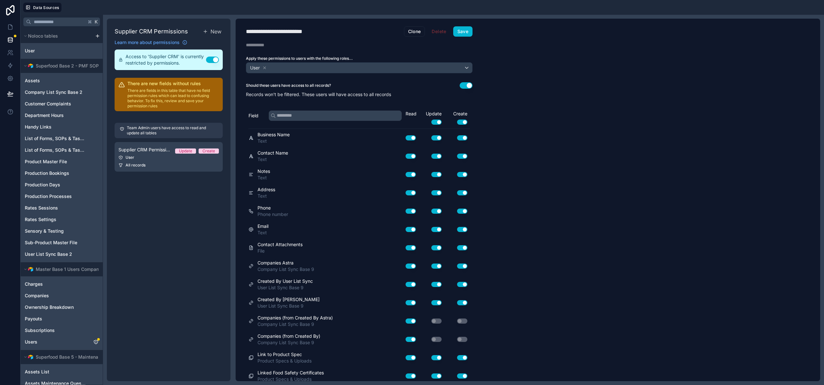
click at [469, 85] on button "Use setting" at bounding box center [465, 85] width 13 height 6
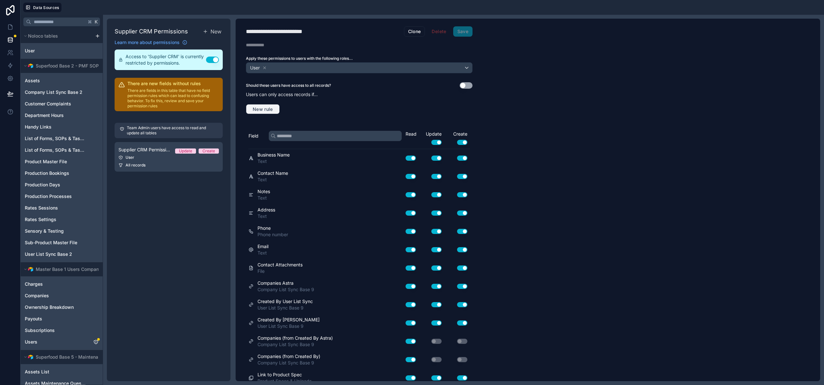
click at [256, 106] on button "New rule" at bounding box center [263, 109] width 34 height 10
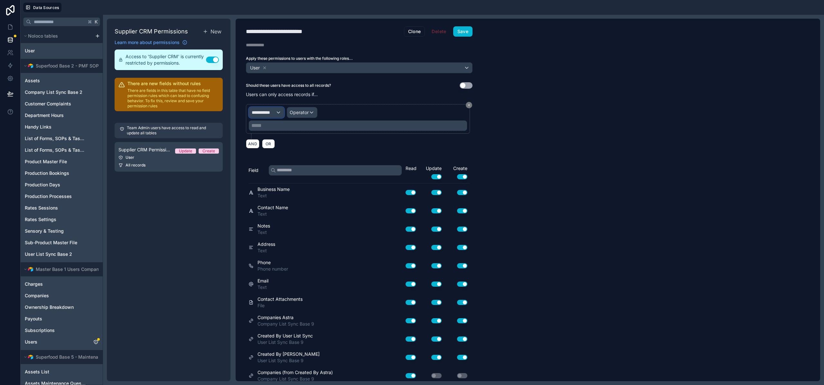
click at [271, 110] on span "**********" at bounding box center [264, 112] width 24 height 6
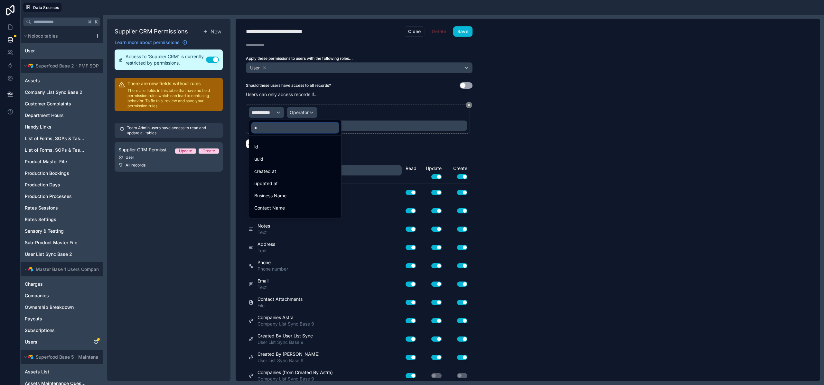
click at [279, 128] on input "*" at bounding box center [295, 128] width 87 height 10
type input "****"
click at [283, 183] on span "Companies (from Created By Astra)" at bounding box center [291, 184] width 75 height 8
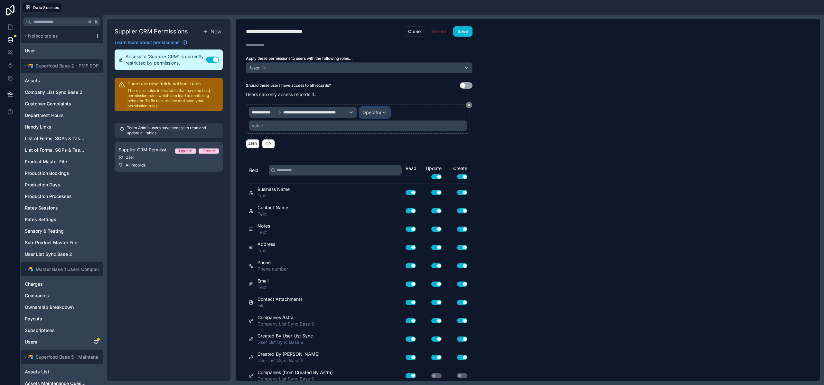
click at [372, 114] on span "Operator" at bounding box center [371, 112] width 19 height 5
drag, startPoint x: 378, startPoint y: 173, endPoint x: 346, endPoint y: 164, distance: 33.2
click at [378, 173] on span "Is one of" at bounding box center [374, 172] width 18 height 8
click at [296, 128] on div "Value" at bounding box center [358, 126] width 218 height 10
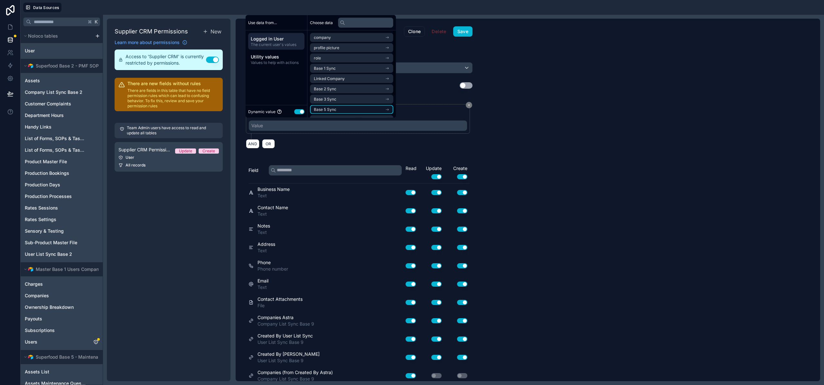
scroll to position [30, 0]
click at [331, 103] on span "Base 9 Sync" at bounding box center [325, 100] width 23 height 5
click at [335, 108] on li "company list sync base 9 copy collection" at bounding box center [351, 110] width 83 height 9
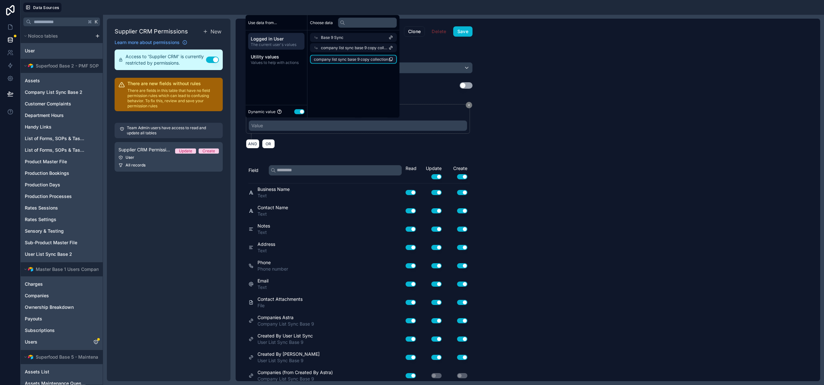
click at [344, 56] on li "company list sync base 9 copy collection" at bounding box center [353, 59] width 87 height 9
click at [466, 32] on button "Save" at bounding box center [462, 31] width 19 height 10
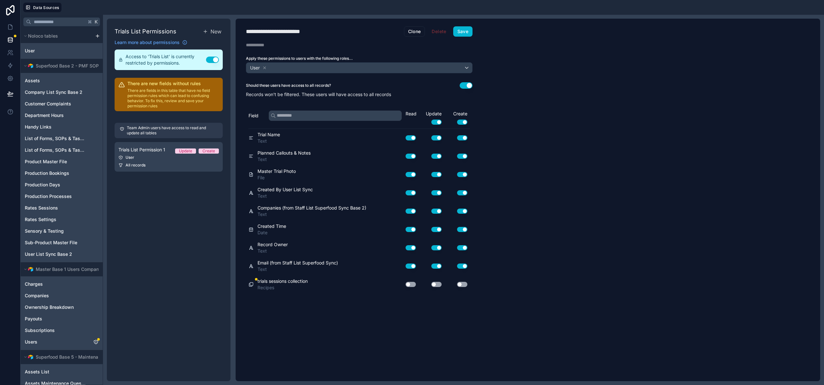
click at [408, 285] on button "Use setting" at bounding box center [410, 284] width 10 height 5
click at [439, 284] on button "Use setting" at bounding box center [436, 284] width 10 height 5
click at [466, 284] on button "Use setting" at bounding box center [462, 284] width 10 height 5
click at [469, 86] on button "Use setting" at bounding box center [465, 85] width 13 height 6
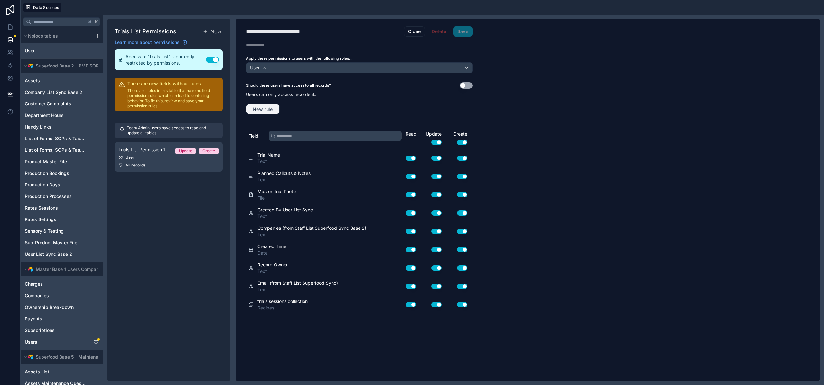
click at [269, 108] on span "New rule" at bounding box center [262, 109] width 25 height 6
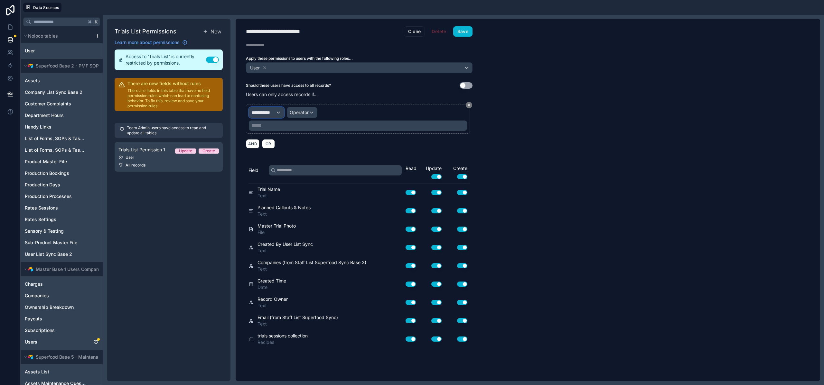
click at [274, 114] on span "**********" at bounding box center [264, 112] width 24 height 6
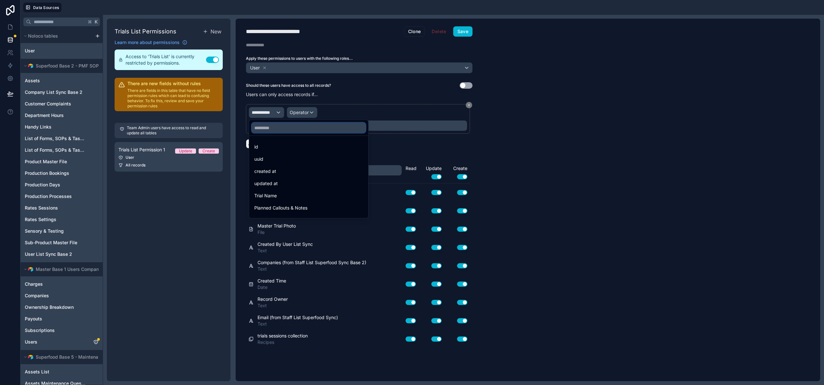
click at [276, 130] on input "text" at bounding box center [309, 128] width 114 height 10
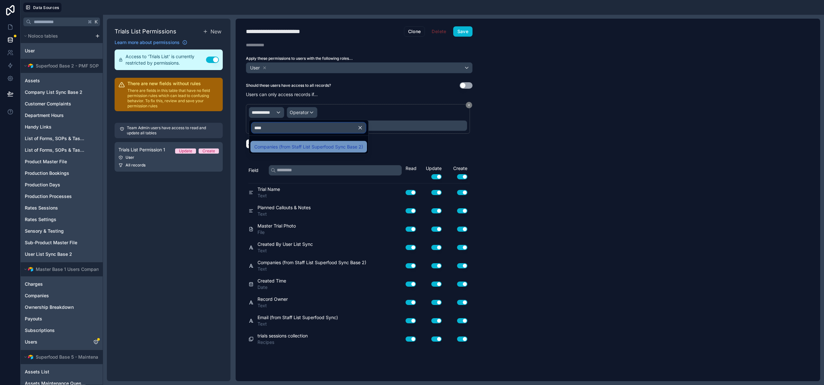
type input "****"
click at [272, 148] on span "Companies (from Staff List Superfood Sync Base 2)" at bounding box center [308, 147] width 109 height 8
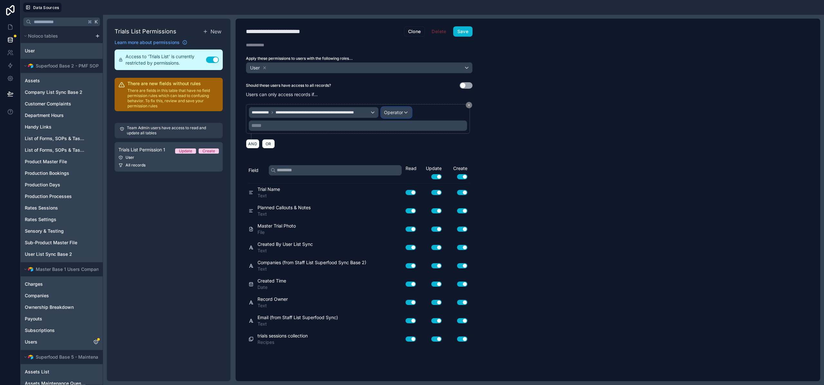
click at [390, 115] on span "Operator" at bounding box center [393, 112] width 19 height 5
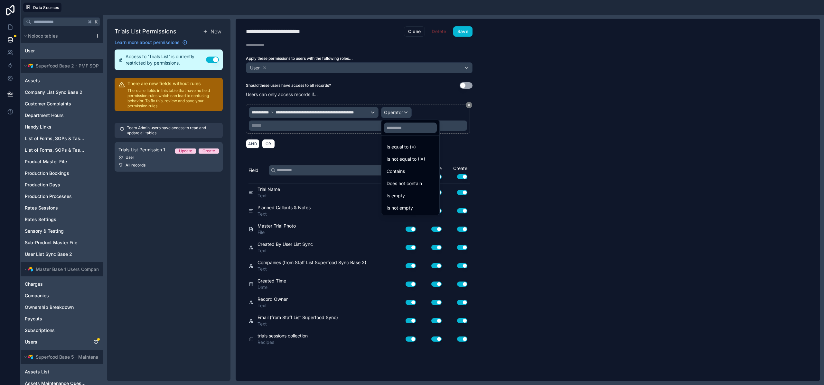
click at [357, 93] on div at bounding box center [412, 192] width 824 height 385
click at [331, 112] on span "**********" at bounding box center [322, 112] width 94 height 5
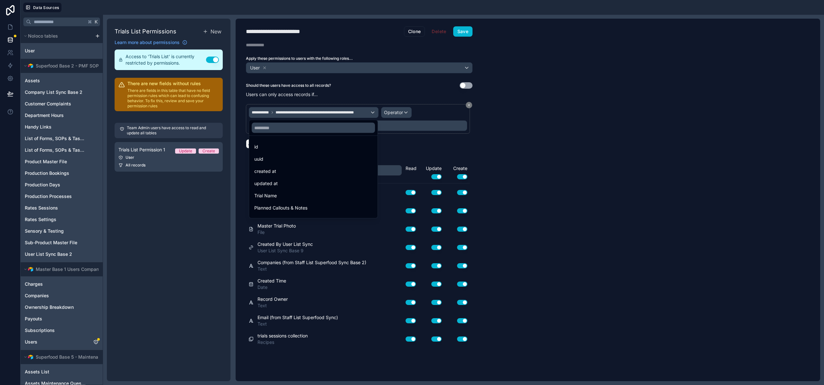
click at [395, 111] on div at bounding box center [412, 192] width 824 height 385
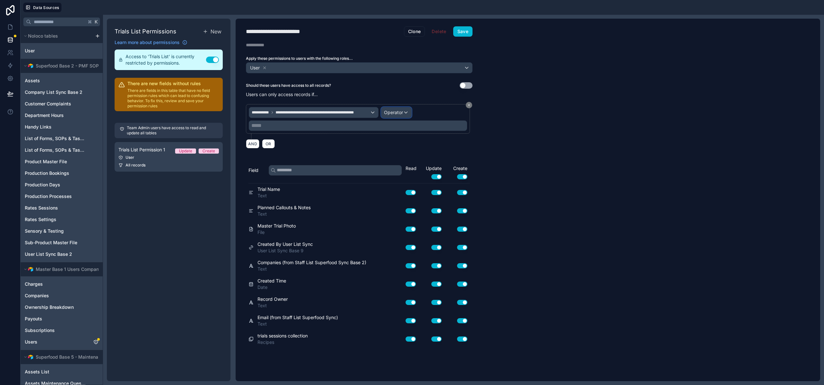
click at [395, 112] on span "Operator" at bounding box center [393, 112] width 19 height 5
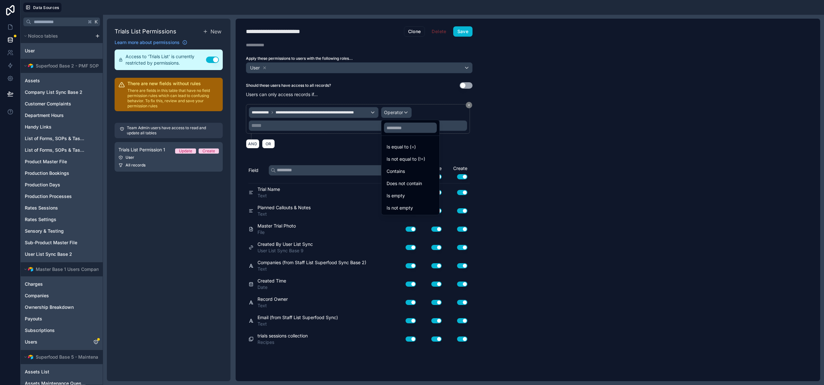
click at [398, 109] on div at bounding box center [412, 192] width 824 height 385
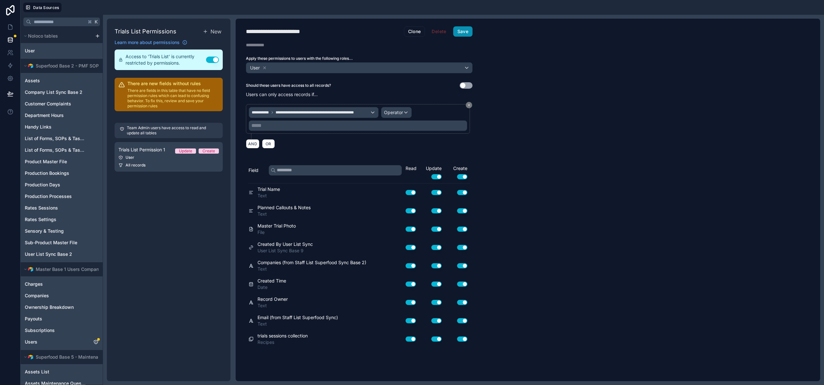
click at [463, 29] on button "Save" at bounding box center [462, 31] width 19 height 10
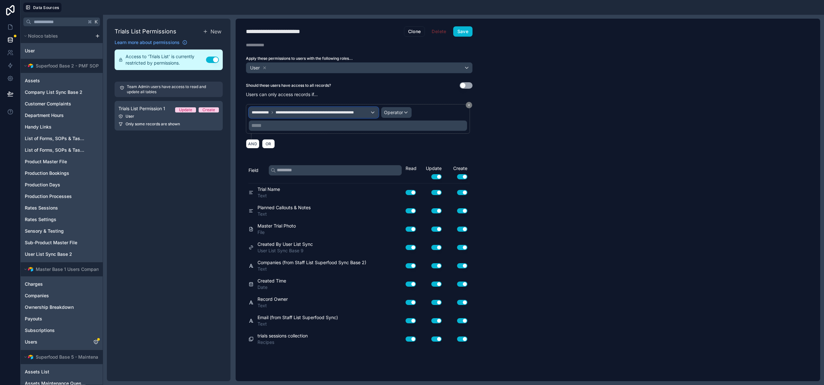
click at [372, 113] on div "**********" at bounding box center [313, 112] width 129 height 10
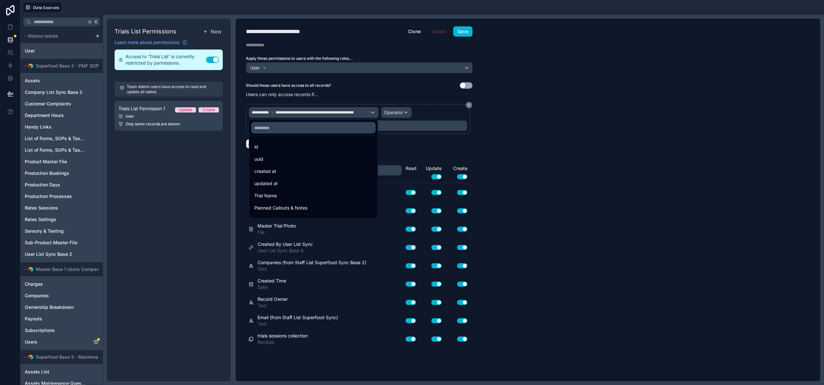
click at [276, 128] on input "text" at bounding box center [313, 128] width 123 height 10
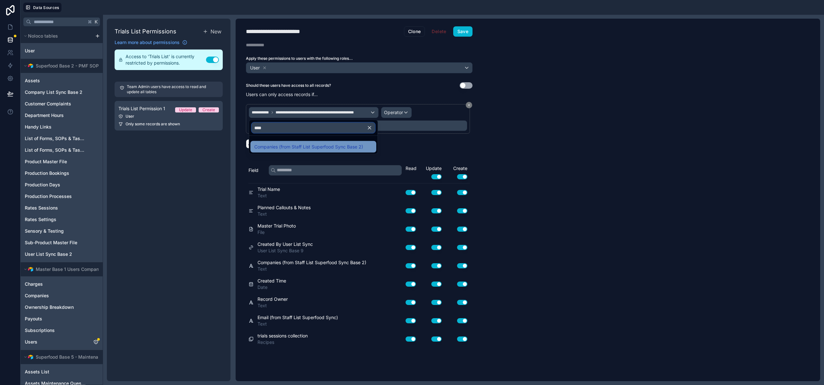
type input "****"
click at [304, 150] on span "Companies (from Staff List Superfood Sync Base 2)" at bounding box center [308, 147] width 109 height 8
click at [394, 113] on span "Operator" at bounding box center [393, 112] width 19 height 5
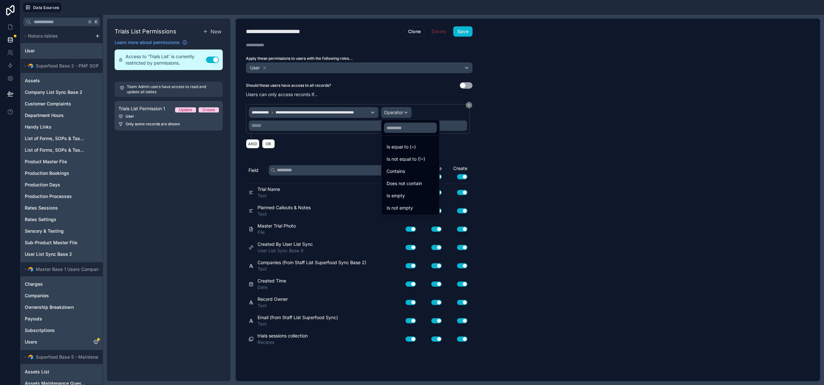
click at [354, 149] on div at bounding box center [412, 192] width 824 height 385
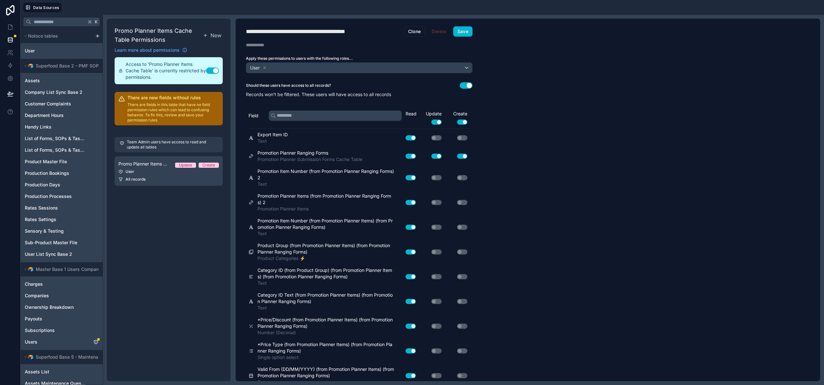
click at [467, 85] on button "Use setting" at bounding box center [465, 85] width 13 height 6
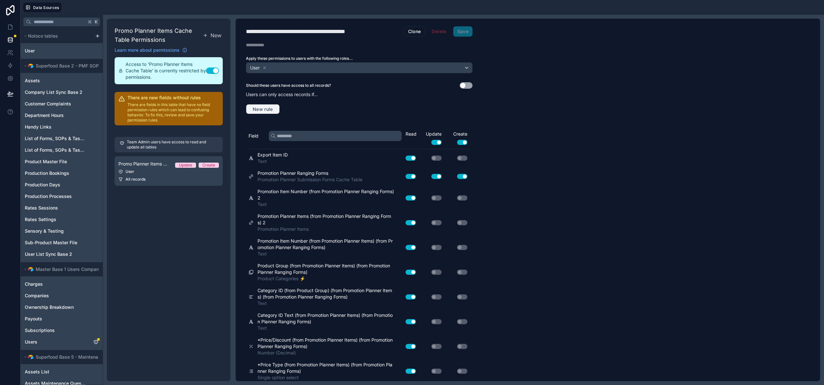
click at [259, 105] on button "New rule" at bounding box center [263, 109] width 34 height 10
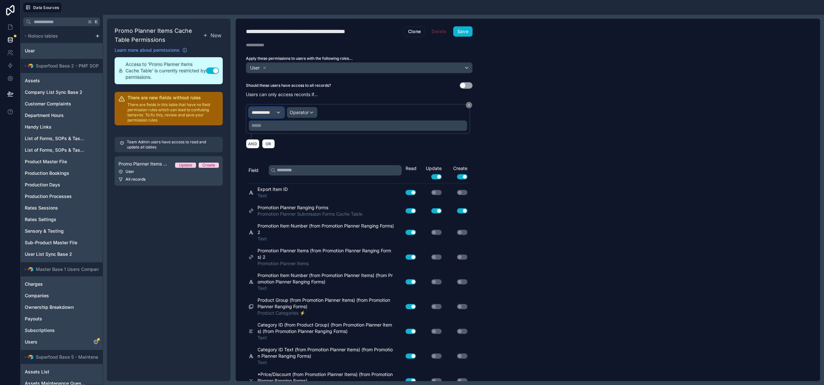
click at [276, 108] on div "**********" at bounding box center [266, 112] width 35 height 10
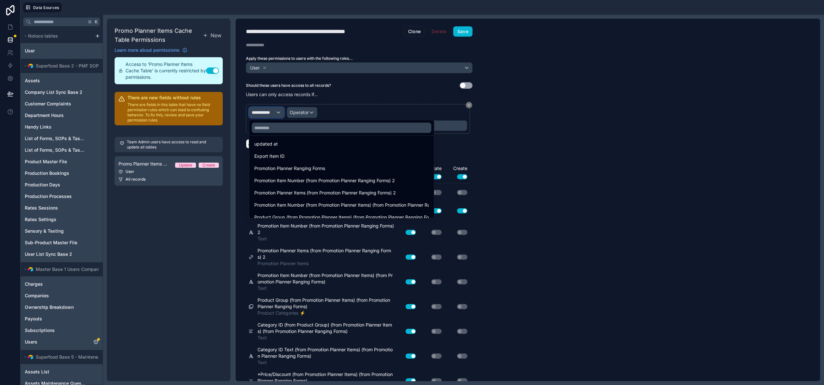
scroll to position [42, 0]
click at [278, 125] on input "text" at bounding box center [342, 128] width 180 height 10
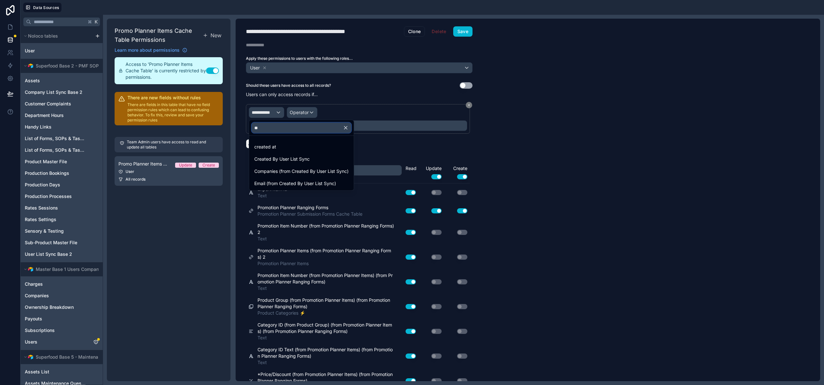
scroll to position [0, 0]
type input "****"
click at [284, 174] on span "Companies (from Created By User List Sync)" at bounding box center [301, 172] width 94 height 8
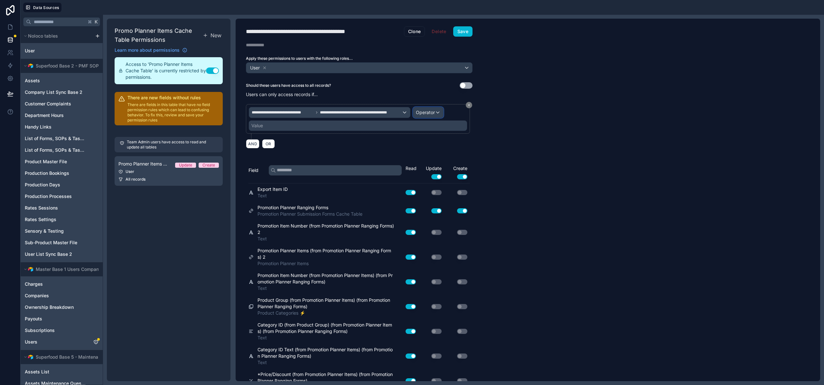
click at [423, 116] on div "Operator" at bounding box center [428, 112] width 30 height 10
click at [430, 166] on div "Is one of" at bounding box center [441, 172] width 55 height 12
click at [301, 121] on div "Value" at bounding box center [358, 126] width 218 height 10
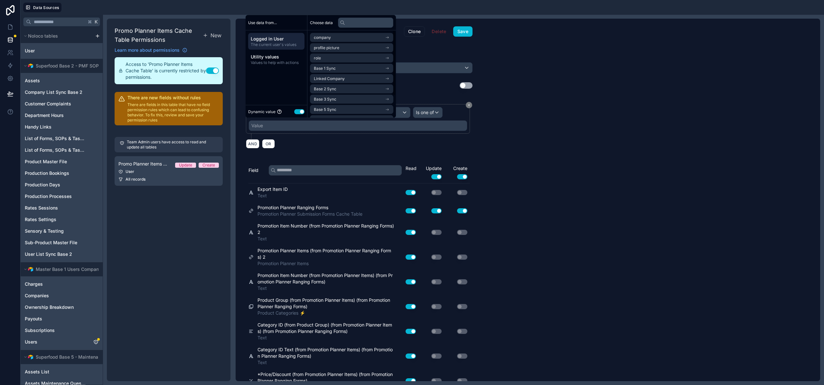
scroll to position [30, 0]
click at [333, 109] on span "Base 10 Sync" at bounding box center [326, 110] width 24 height 5
click at [336, 111] on span "company list sync base 10 noloco collection" at bounding box center [349, 110] width 71 height 5
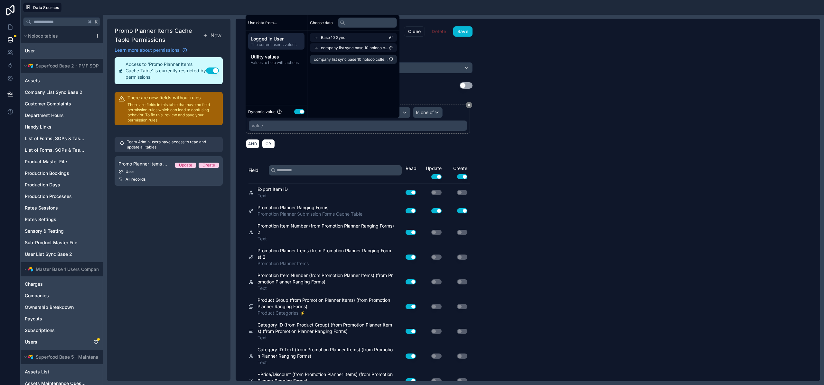
scroll to position [0, 0]
click at [340, 54] on div "company list sync base 10 noloco collection" at bounding box center [353, 59] width 92 height 14
click at [340, 56] on li "company list sync base 10 noloco collection" at bounding box center [353, 59] width 87 height 9
click at [465, 32] on button "Save" at bounding box center [462, 31] width 19 height 10
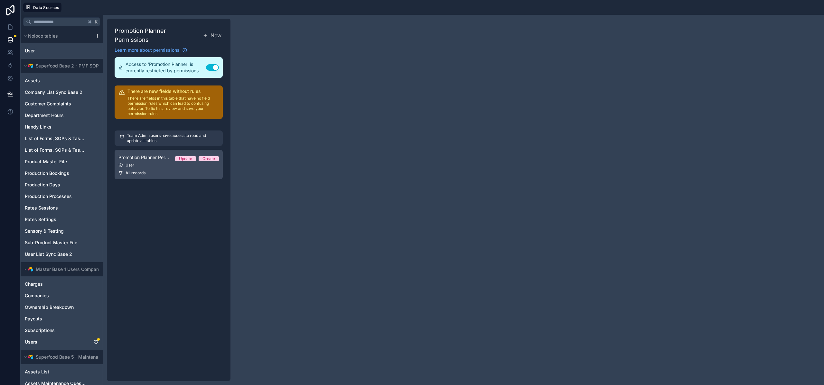
click at [143, 154] on link "Promotion Planner Permission 1 Update Create User All records" at bounding box center [169, 165] width 108 height 30
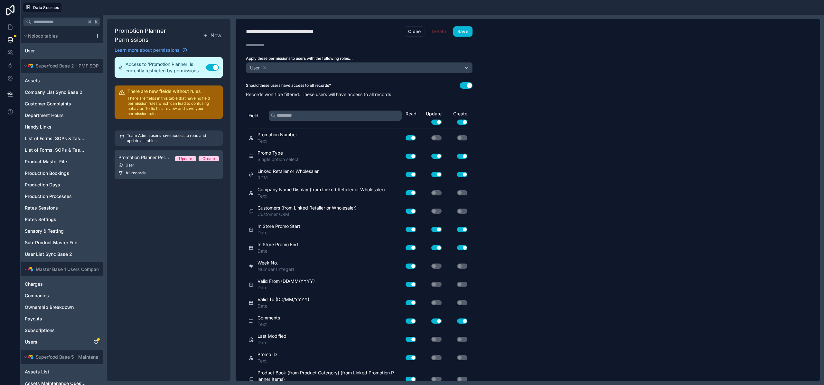
click at [466, 88] on button "Use setting" at bounding box center [465, 85] width 13 height 6
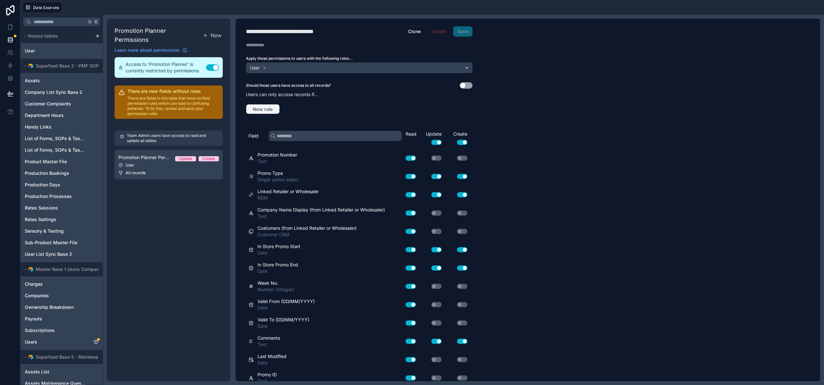
click at [256, 106] on span "New rule" at bounding box center [262, 109] width 25 height 6
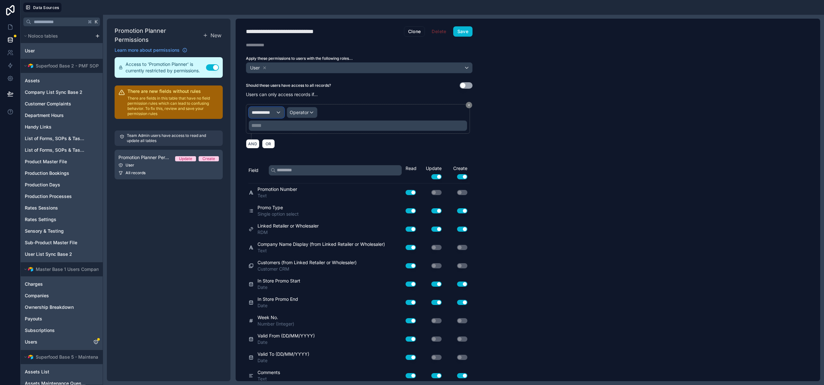
click at [273, 109] on span "**********" at bounding box center [264, 112] width 24 height 6
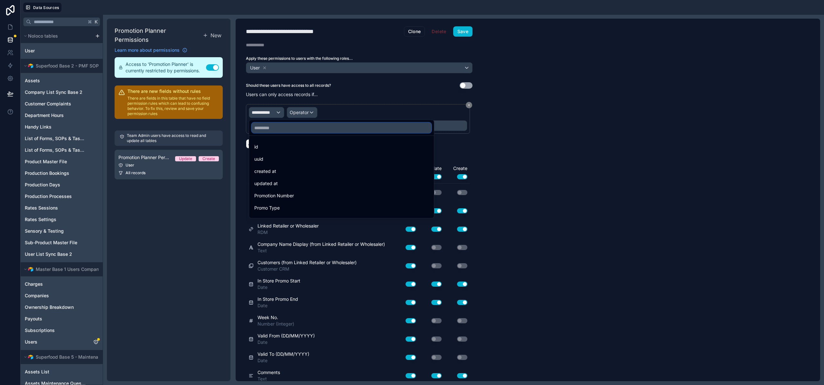
click at [267, 127] on input "text" at bounding box center [342, 128] width 180 height 10
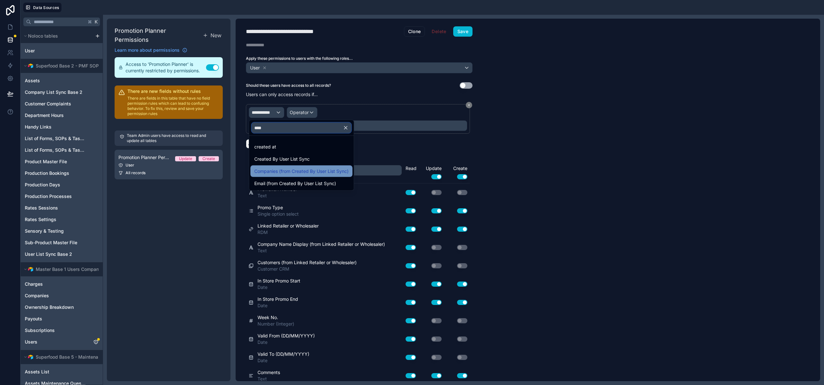
type input "****"
click at [285, 168] on span "Companies (from Created By User List Sync)" at bounding box center [301, 172] width 94 height 8
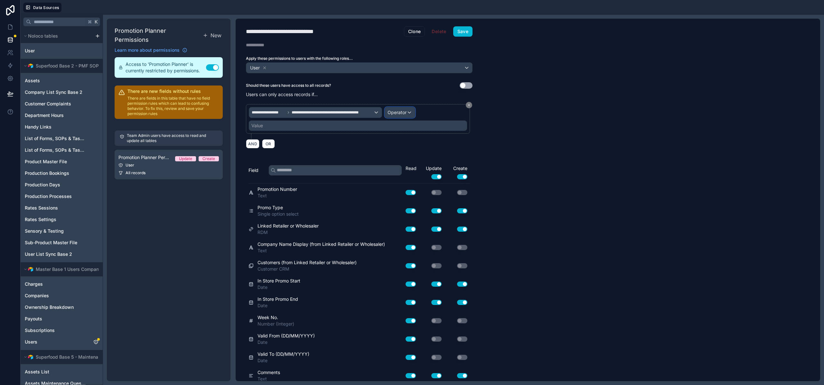
click at [393, 111] on span "Operator" at bounding box center [396, 112] width 19 height 5
drag, startPoint x: 402, startPoint y: 173, endPoint x: 392, endPoint y: 166, distance: 11.8
click at [402, 173] on span "Is one of" at bounding box center [399, 172] width 18 height 8
click at [296, 129] on div "Value" at bounding box center [358, 126] width 218 height 10
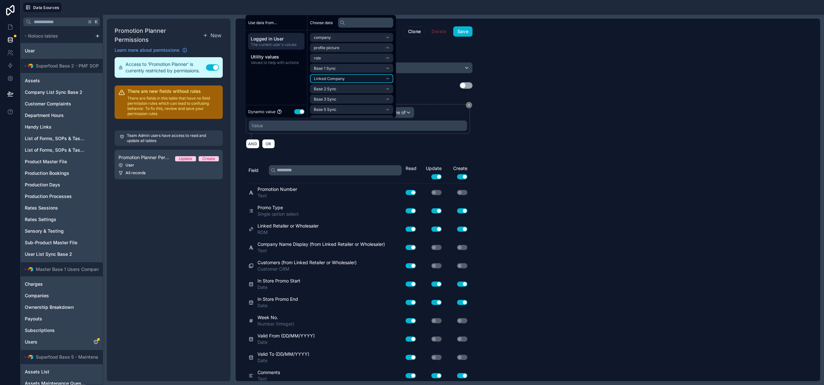
scroll to position [30, 0]
click at [342, 113] on li "Base 10 Sync" at bounding box center [351, 110] width 83 height 9
click at [344, 110] on span "company list sync base 10 noloco collection" at bounding box center [349, 110] width 71 height 5
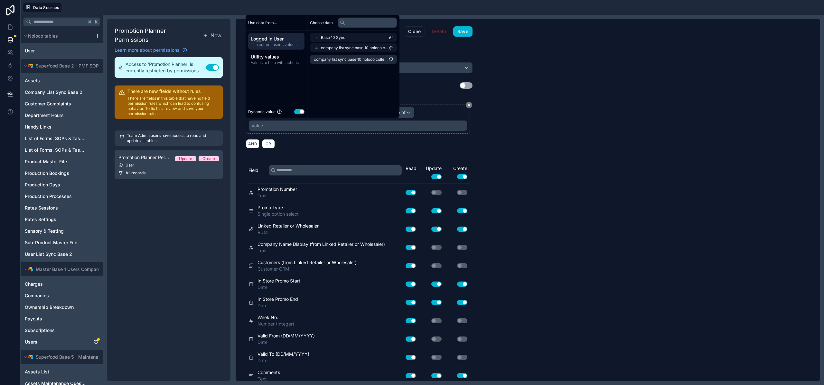
scroll to position [0, 0]
click at [337, 52] on div "company list sync base 10 noloco collection" at bounding box center [353, 59] width 92 height 14
click at [339, 57] on span "company list sync base 10 noloco collection" at bounding box center [351, 59] width 75 height 5
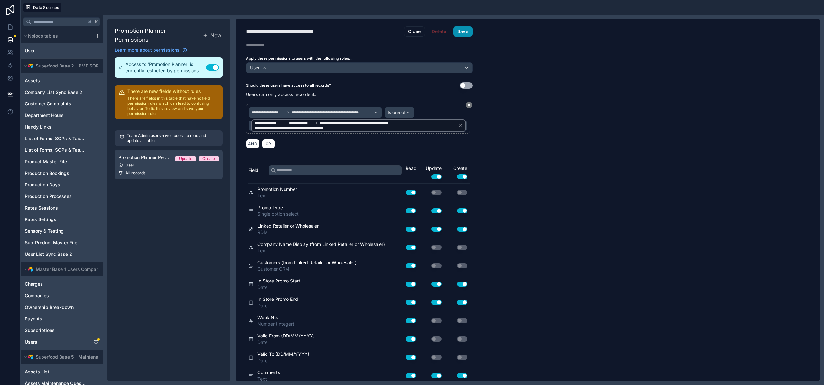
click at [462, 31] on button "Save" at bounding box center [462, 31] width 19 height 10
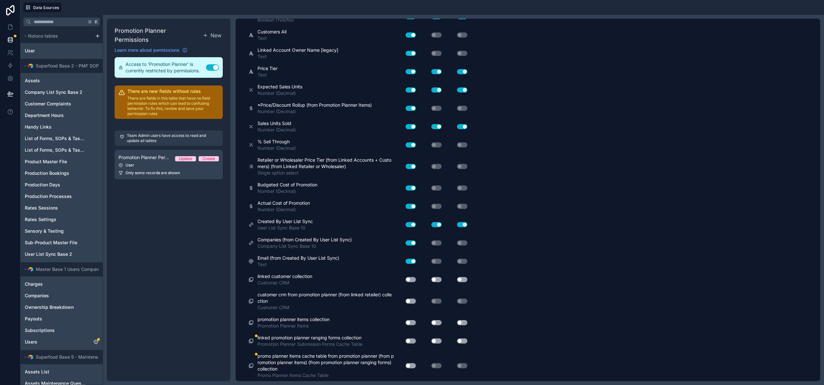
click at [411, 280] on button "Use setting" at bounding box center [410, 279] width 10 height 5
click at [433, 278] on button "Use setting" at bounding box center [436, 279] width 10 height 5
click at [463, 280] on button "Use setting" at bounding box center [462, 279] width 10 height 5
click at [410, 302] on button "Use setting" at bounding box center [410, 301] width 10 height 5
click at [412, 324] on button "Use setting" at bounding box center [410, 322] width 10 height 5
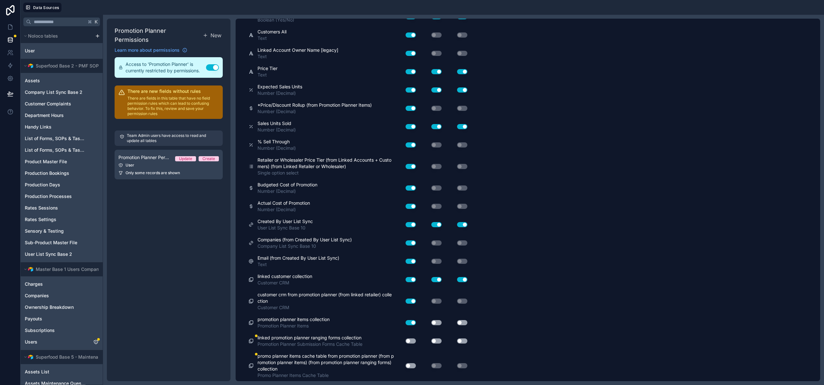
click at [442, 322] on div "Use setting" at bounding box center [431, 322] width 26 height 5
click at [461, 323] on button "Use setting" at bounding box center [462, 322] width 10 height 5
click at [427, 322] on div "Use setting" at bounding box center [431, 322] width 26 height 5
click at [432, 323] on button "Use setting" at bounding box center [436, 322] width 10 height 5
click at [410, 342] on button "Use setting" at bounding box center [410, 341] width 10 height 5
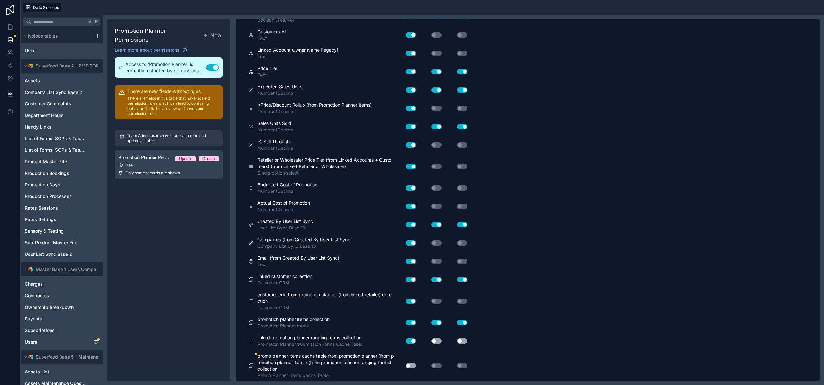
click at [443, 342] on div "Use setting" at bounding box center [431, 341] width 26 height 5
click at [463, 340] on button "Use setting" at bounding box center [462, 341] width 10 height 5
click at [436, 343] on button "Use setting" at bounding box center [436, 341] width 10 height 5
click at [407, 366] on button "Use setting" at bounding box center [410, 366] width 10 height 5
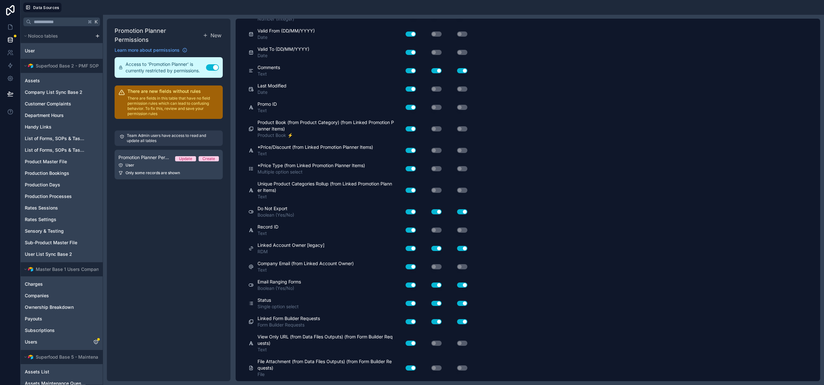
scroll to position [0, 0]
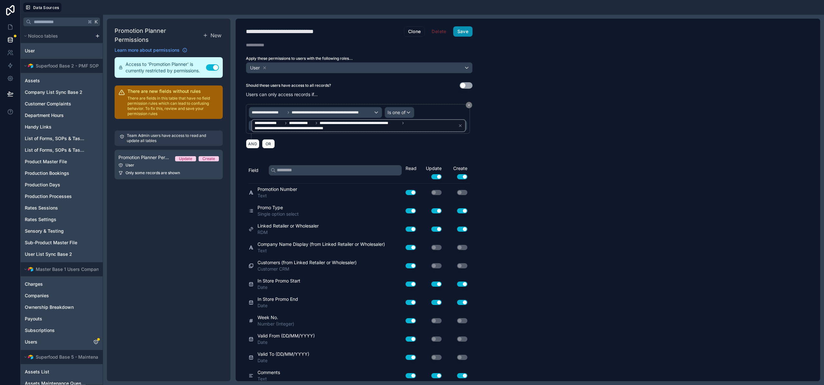
click at [463, 27] on button "Save" at bounding box center [462, 31] width 19 height 10
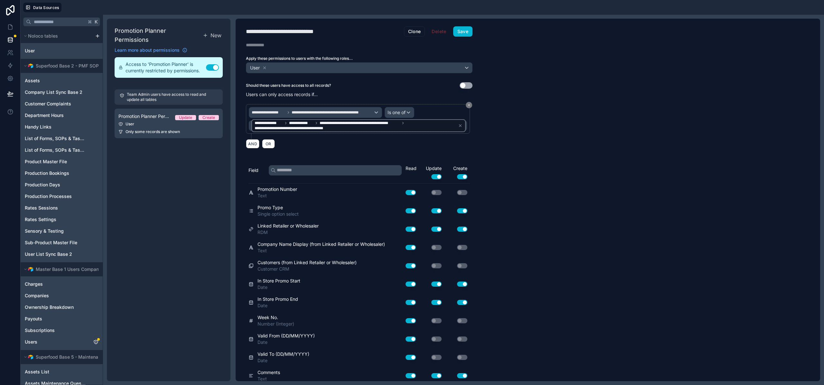
click at [172, 162] on div "Promotion Planner Permissions New Learn more about permissions Access to 'Promo…" at bounding box center [169, 200] width 124 height 363
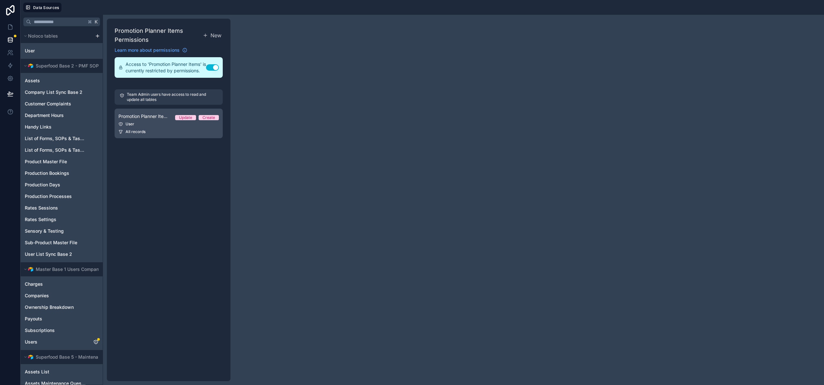
click at [154, 123] on div "User" at bounding box center [168, 124] width 100 height 5
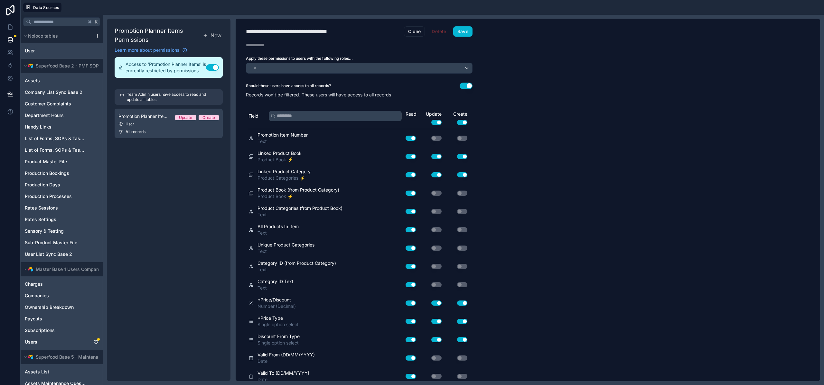
click at [470, 84] on button "Use setting" at bounding box center [465, 86] width 13 height 6
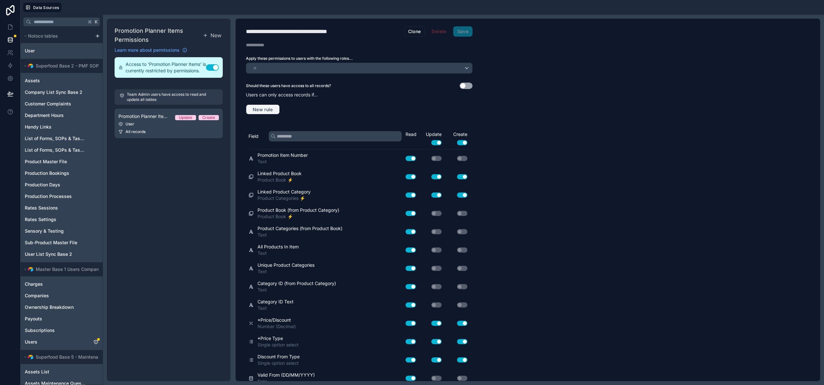
click at [259, 110] on span "New rule" at bounding box center [262, 110] width 25 height 6
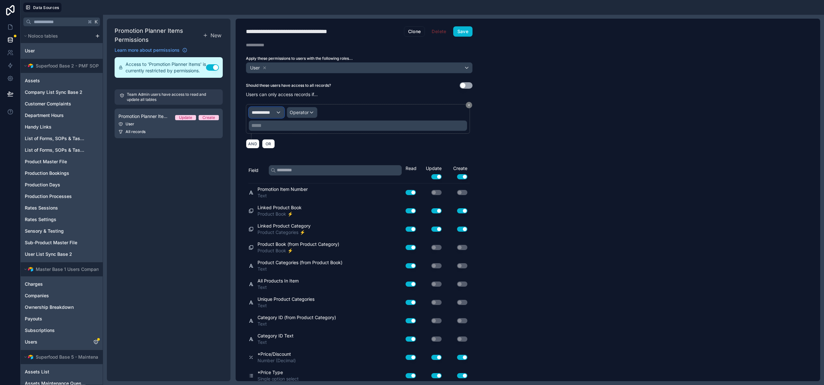
click at [277, 113] on div "**********" at bounding box center [266, 112] width 35 height 10
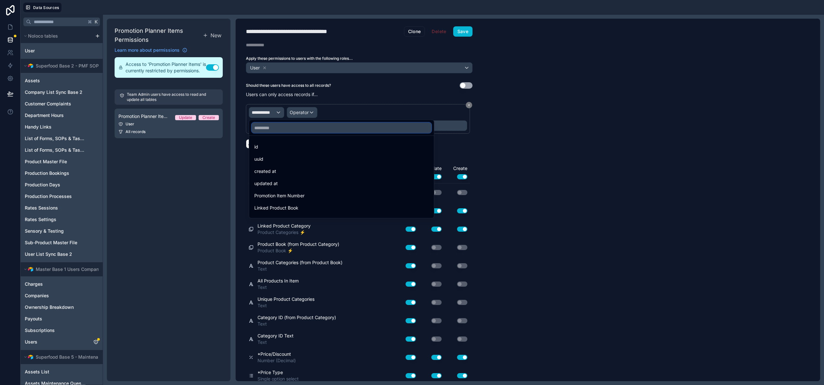
drag, startPoint x: 279, startPoint y: 118, endPoint x: 280, endPoint y: 130, distance: 11.4
click at [280, 128] on div "id uuid created at updated at Promotion Item Number Linked Product Book Linked …" at bounding box center [341, 169] width 185 height 100
click at [280, 130] on input "text" at bounding box center [342, 128] width 180 height 10
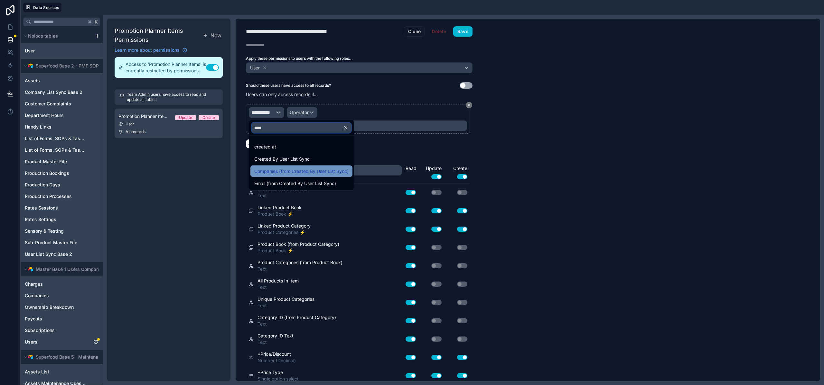
type input "****"
click at [287, 172] on span "Companies (from Created By User List Sync)" at bounding box center [301, 172] width 94 height 8
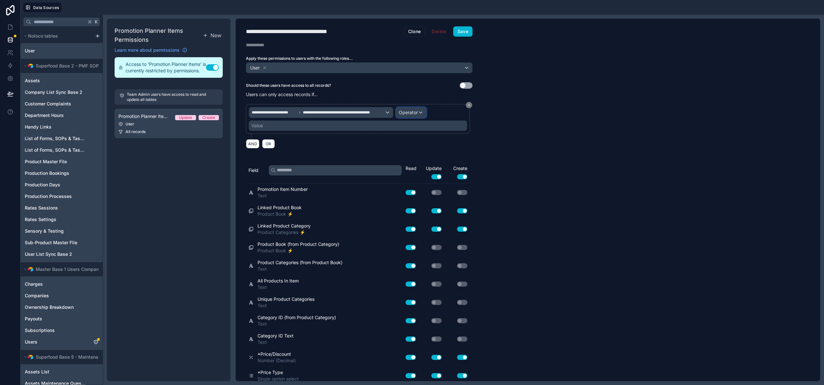
click at [420, 111] on div "Operator" at bounding box center [411, 112] width 30 height 10
click at [407, 170] on span "Is one of" at bounding box center [410, 172] width 18 height 8
click at [278, 128] on div "Value" at bounding box center [358, 126] width 218 height 10
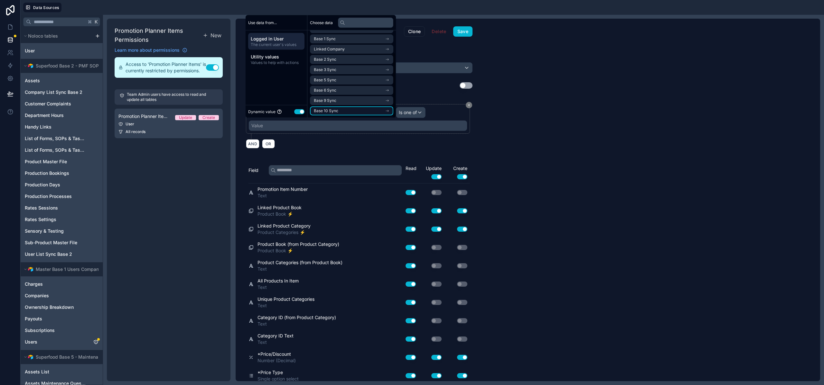
click at [335, 109] on span "Base 10 Sync" at bounding box center [326, 110] width 24 height 5
click at [342, 111] on span "company list sync base 10 noloco collection" at bounding box center [349, 110] width 71 height 5
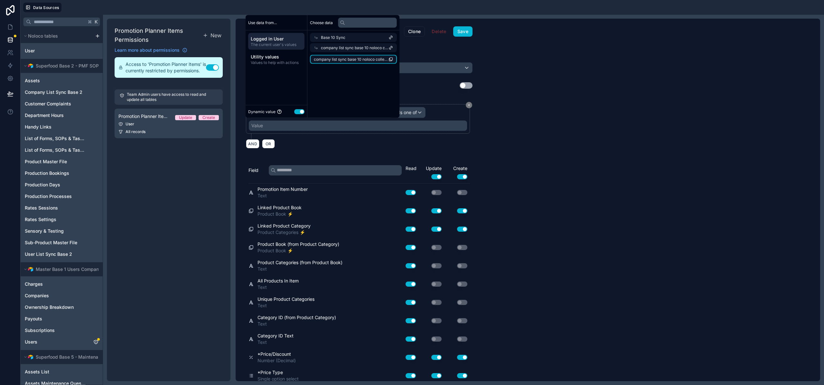
click at [347, 61] on span "company list sync base 10 noloco collection" at bounding box center [351, 59] width 75 height 5
click at [461, 30] on button "Save" at bounding box center [462, 31] width 19 height 10
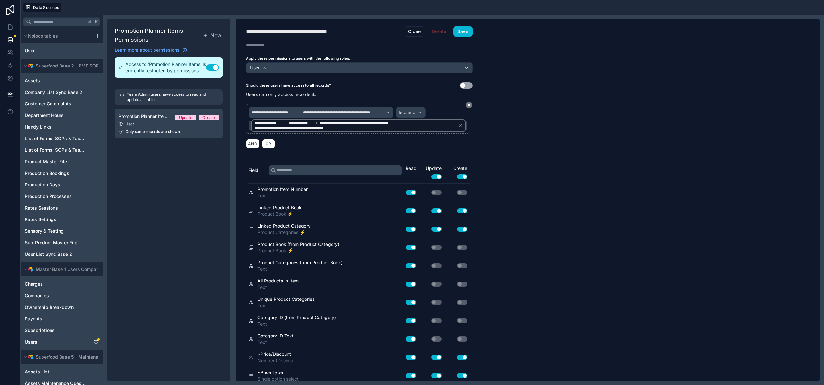
click at [178, 177] on div "Promotion Planner Items Permissions New Learn more about permissions Access to …" at bounding box center [169, 200] width 124 height 363
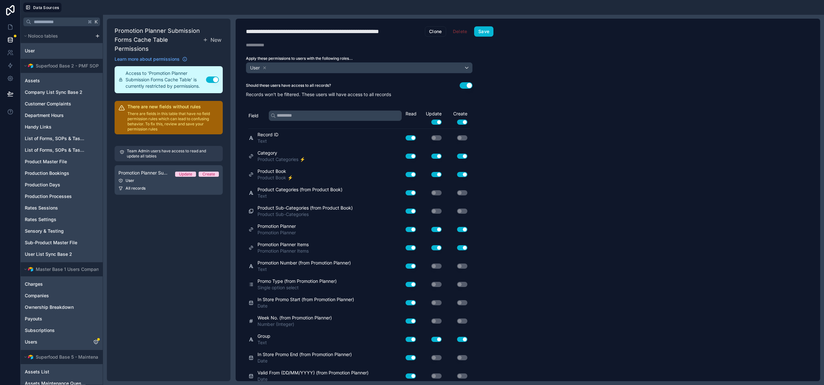
click at [469, 84] on button "Use setting" at bounding box center [465, 85] width 13 height 6
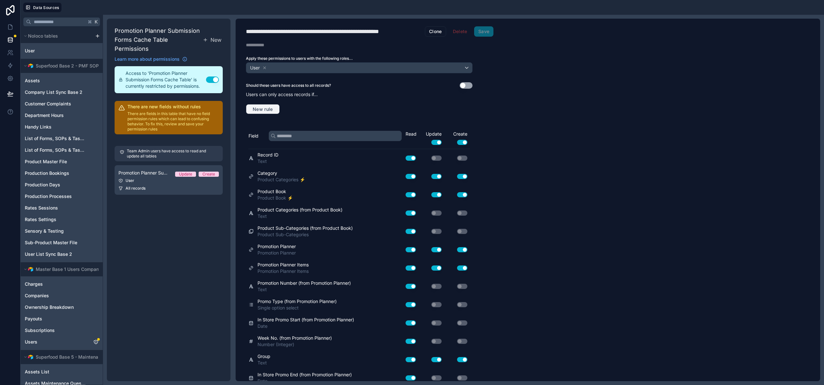
click at [270, 109] on span "New rule" at bounding box center [262, 109] width 25 height 6
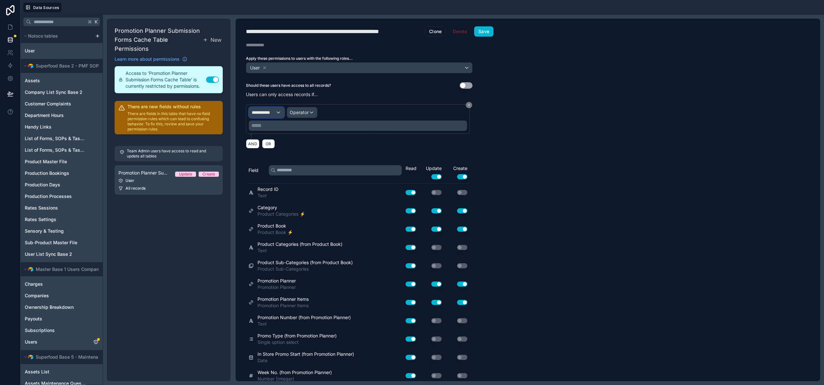
click at [269, 112] on span "**********" at bounding box center [264, 112] width 24 height 6
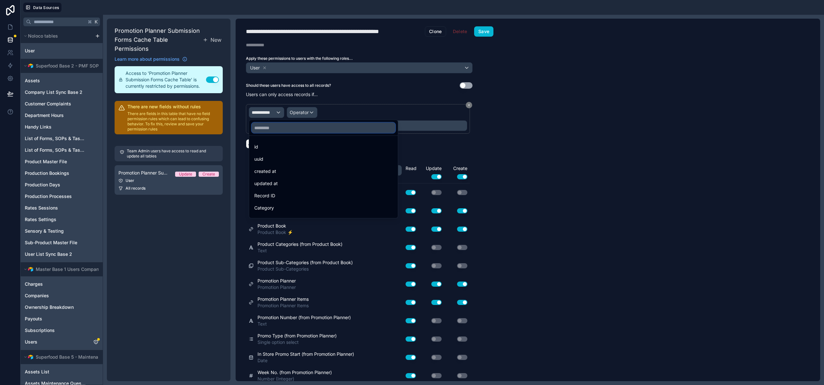
click at [273, 131] on input "text" at bounding box center [323, 128] width 143 height 10
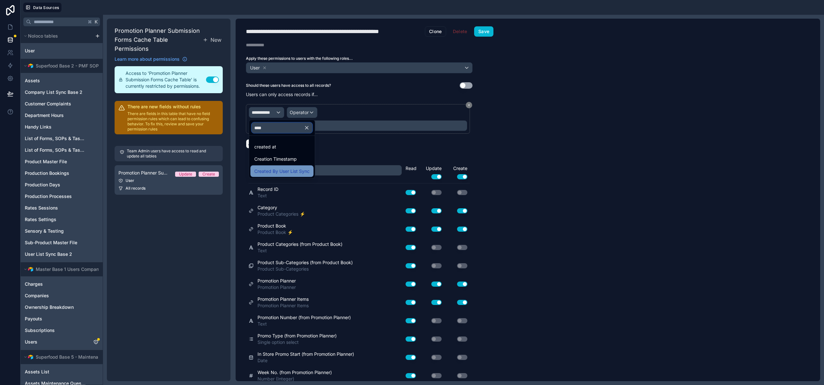
type input "****"
click at [287, 172] on span "Created By User List Sync" at bounding box center [281, 172] width 55 height 8
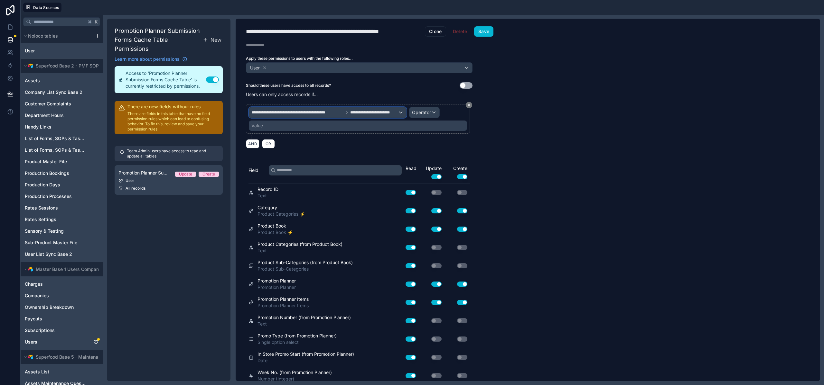
click at [368, 111] on span "**********" at bounding box center [374, 112] width 48 height 5
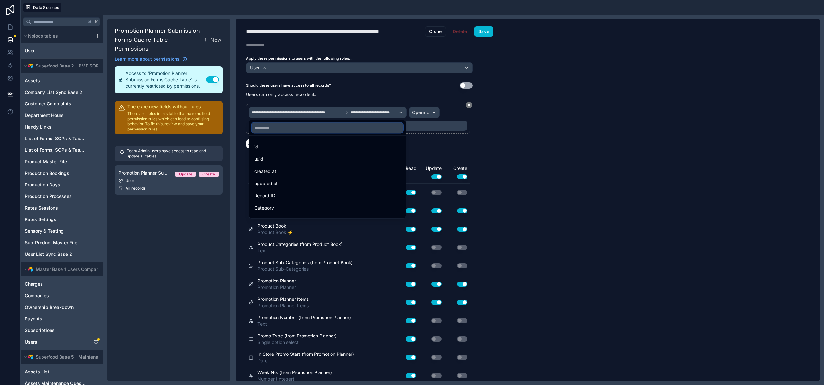
click at [269, 131] on input "text" at bounding box center [327, 128] width 151 height 10
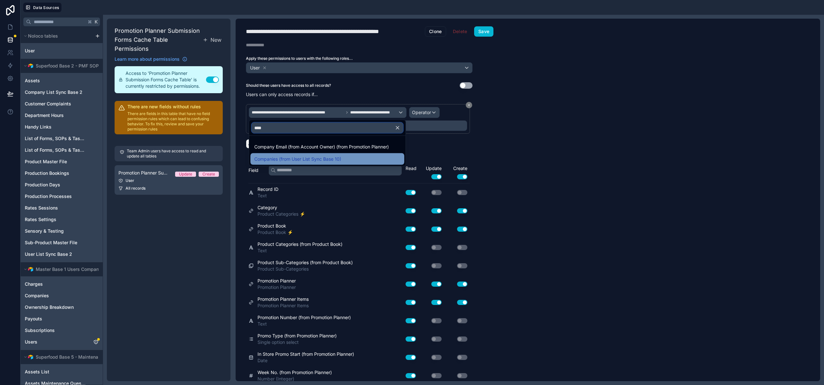
type input "****"
click at [278, 160] on span "Companies (from User List Sync Base 10)" at bounding box center [297, 159] width 87 height 8
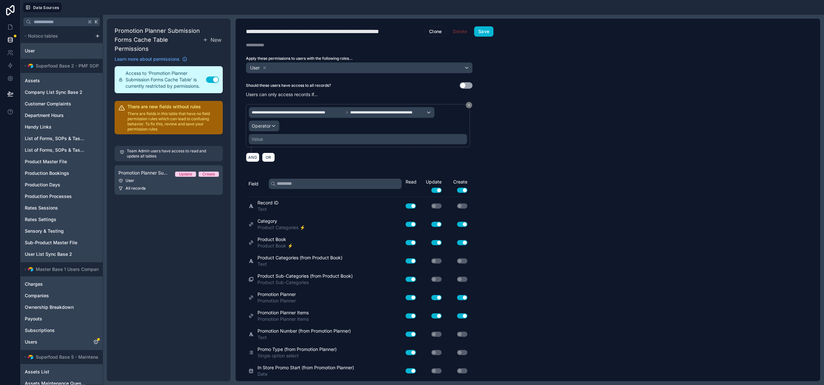
click at [265, 138] on div "Value" at bounding box center [358, 139] width 218 height 10
click at [266, 129] on div "Operator" at bounding box center [264, 126] width 30 height 10
click at [272, 184] on span "Is one of" at bounding box center [263, 185] width 18 height 8
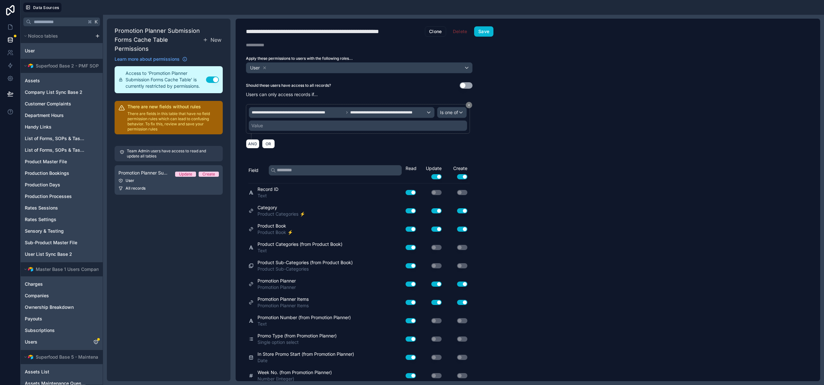
click at [291, 131] on div "Value" at bounding box center [358, 126] width 218 height 10
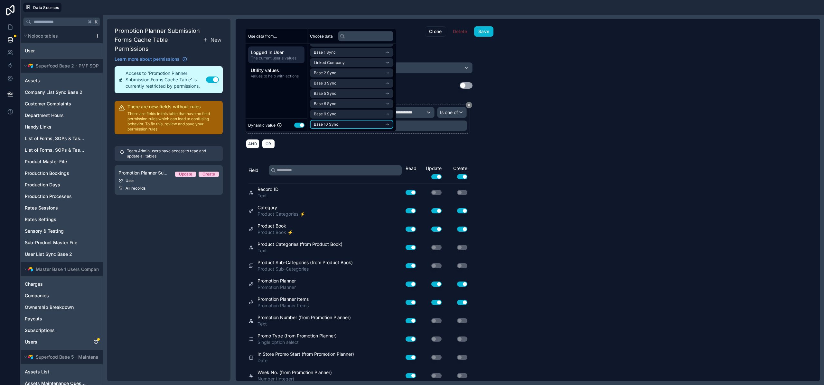
click at [337, 122] on span "Base 10 Sync" at bounding box center [326, 124] width 24 height 5
click at [337, 123] on span "company list sync base 10 noloco collection" at bounding box center [349, 124] width 71 height 5
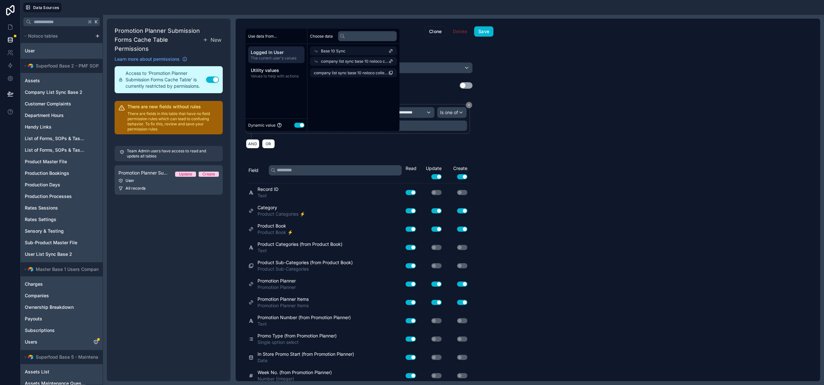
click at [334, 77] on li "company list sync base 10 noloco collection" at bounding box center [353, 73] width 87 height 9
click at [335, 75] on span "company list sync base 10 noloco collection" at bounding box center [351, 72] width 75 height 5
click at [488, 33] on button "Save" at bounding box center [483, 31] width 19 height 10
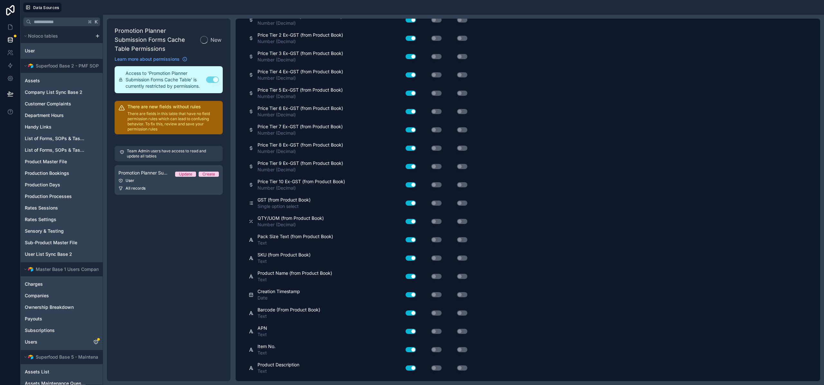
scroll to position [1353, 0]
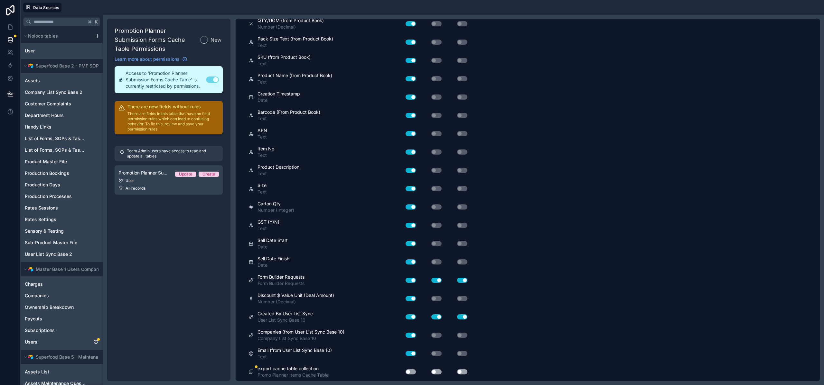
click at [433, 372] on button "Use setting" at bounding box center [436, 372] width 10 height 5
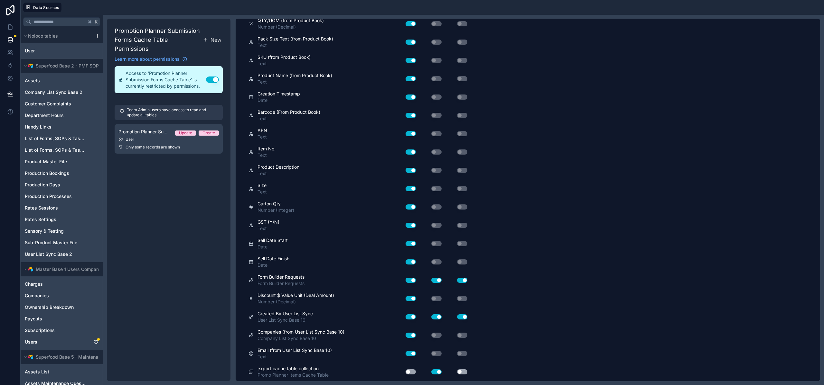
click at [407, 373] on button "Use setting" at bounding box center [410, 372] width 10 height 5
click at [466, 371] on button "Use setting" at bounding box center [462, 372] width 10 height 5
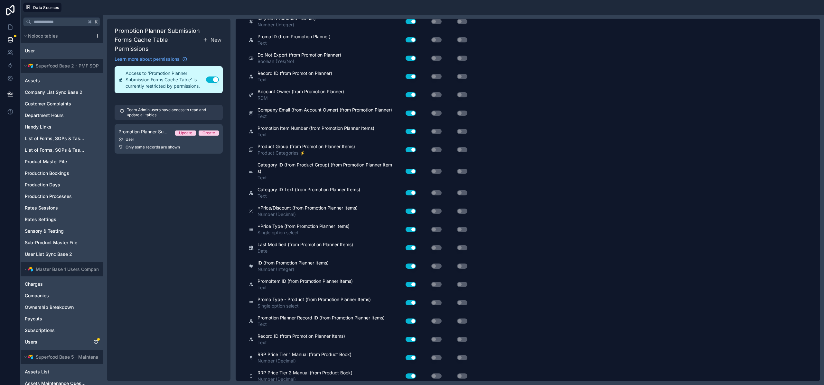
scroll to position [0, 0]
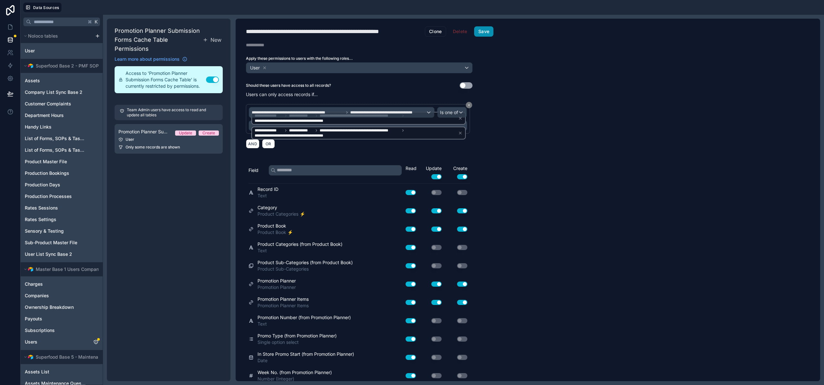
click at [483, 30] on button "Save" at bounding box center [483, 31] width 19 height 10
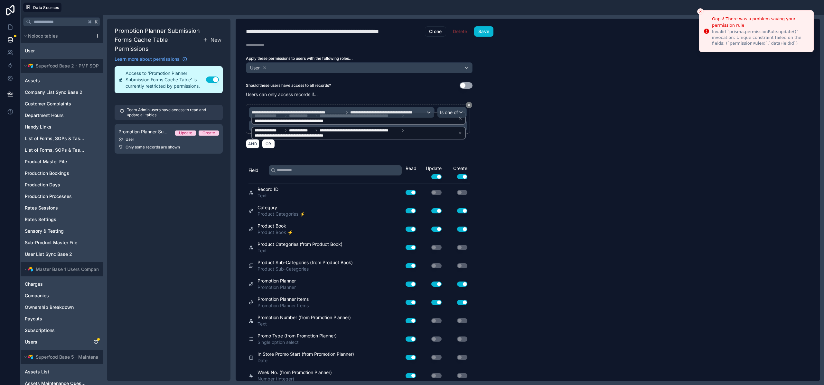
click at [477, 23] on div "**********" at bounding box center [359, 200] width 247 height 363
click at [481, 33] on button "Save" at bounding box center [483, 31] width 19 height 10
click at [460, 134] on icon at bounding box center [460, 133] width 2 height 2
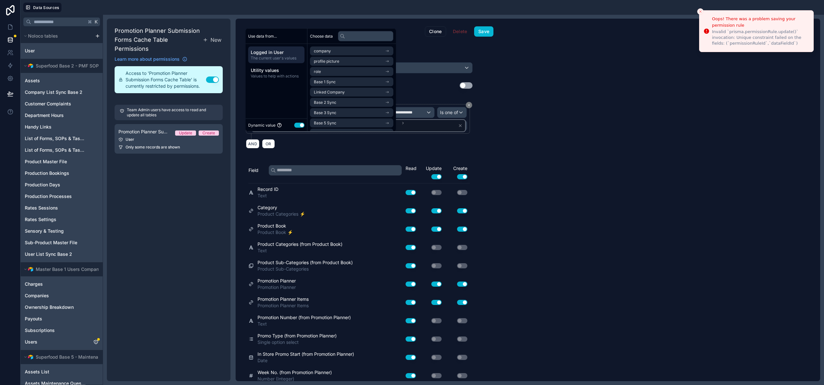
click at [527, 140] on div "**********" at bounding box center [528, 200] width 584 height 363
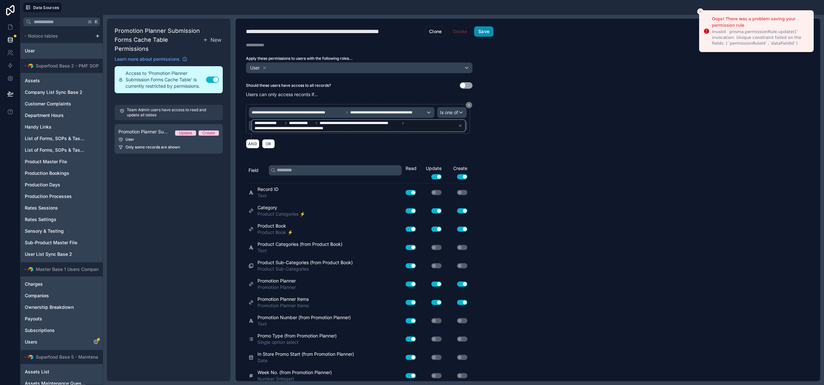
click at [483, 31] on button "Save" at bounding box center [483, 31] width 19 height 10
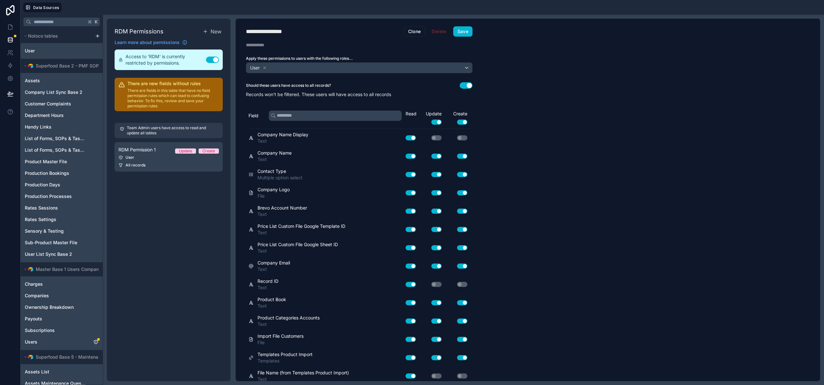
click at [465, 86] on button "Use setting" at bounding box center [465, 85] width 13 height 6
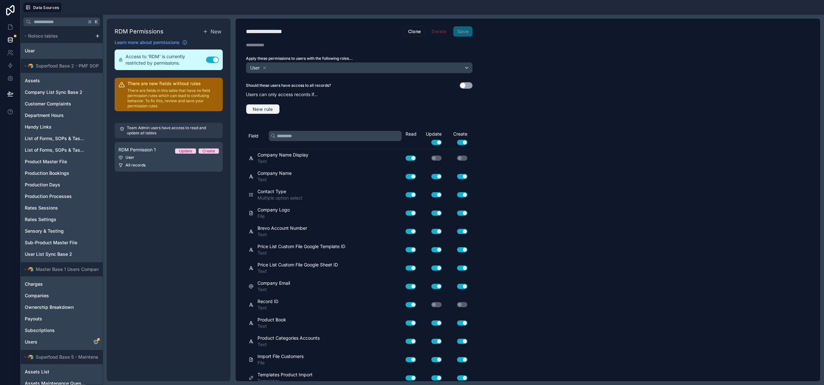
click at [256, 110] on span "New rule" at bounding box center [262, 109] width 25 height 6
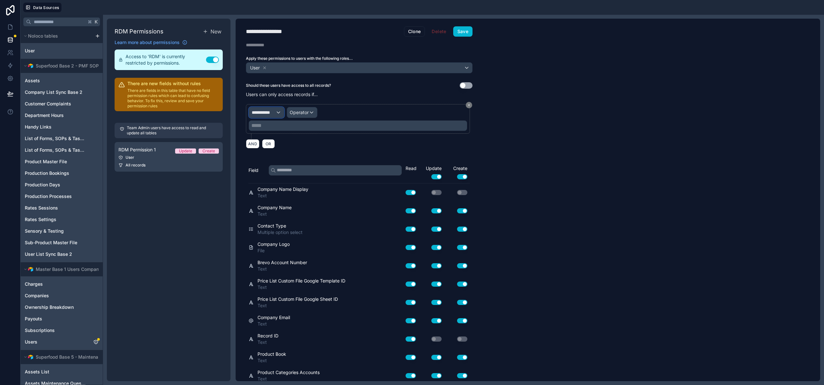
click at [271, 114] on span "**********" at bounding box center [264, 112] width 24 height 6
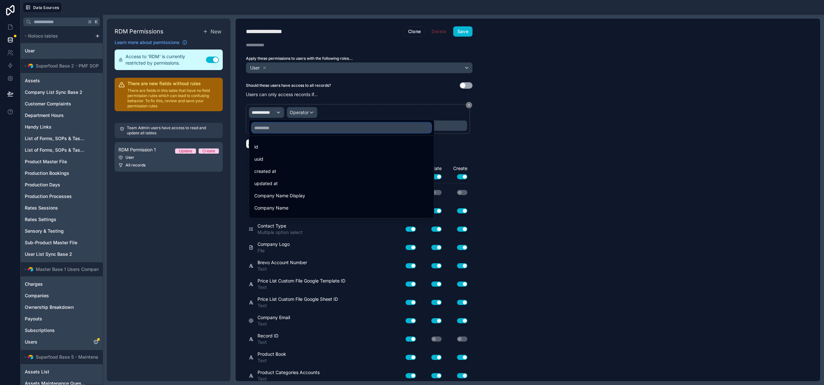
click at [275, 130] on input "text" at bounding box center [342, 128] width 180 height 10
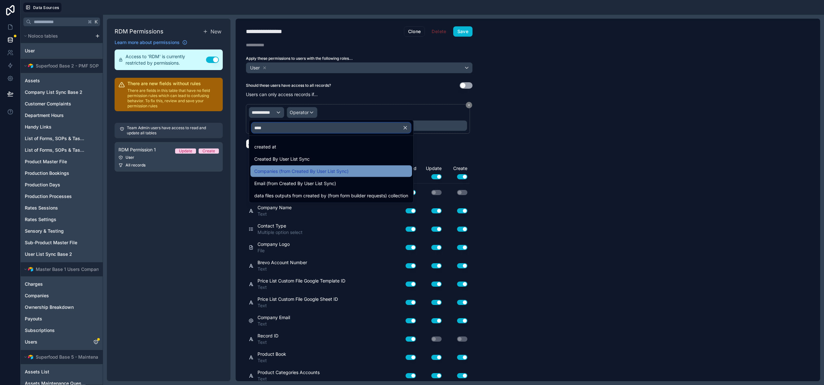
type input "****"
click at [287, 168] on span "Companies (from Created By User List Sync)" at bounding box center [301, 172] width 94 height 8
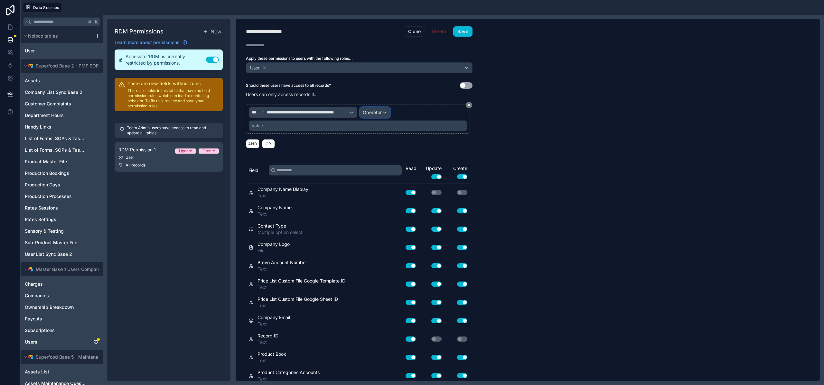
click at [382, 112] on div "Operator" at bounding box center [375, 112] width 30 height 10
click at [385, 170] on div "Is one of" at bounding box center [389, 172] width 48 height 8
click at [274, 128] on div "Value" at bounding box center [358, 126] width 218 height 10
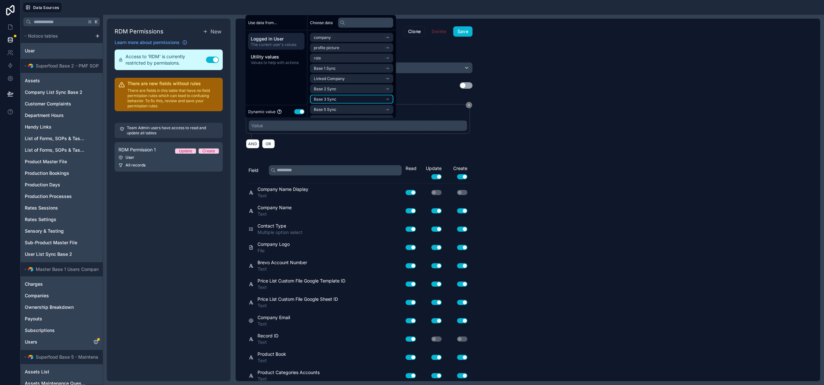
scroll to position [30, 0]
click at [338, 106] on li "Base 10 Sync" at bounding box center [351, 110] width 83 height 9
click at [338, 108] on li "company list sync base 10 noloco collection" at bounding box center [351, 110] width 83 height 9
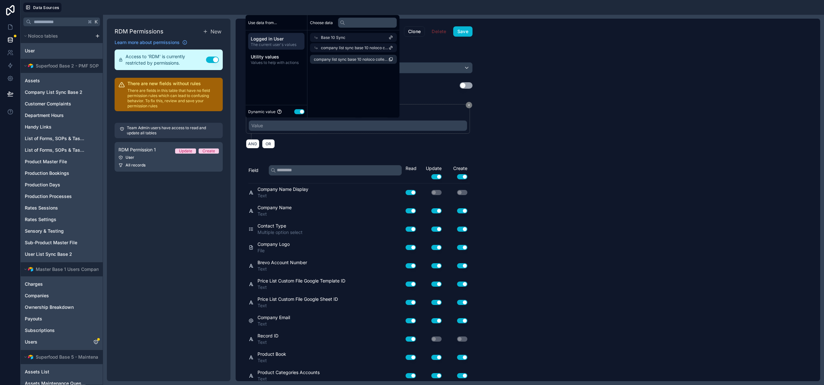
scroll to position [0, 0]
click at [337, 54] on div "company list sync base 10 noloco collection" at bounding box center [353, 59] width 92 height 14
click at [338, 59] on span "company list sync base 10 noloco collection" at bounding box center [351, 59] width 75 height 5
click at [411, 158] on div "**********" at bounding box center [359, 200] width 247 height 363
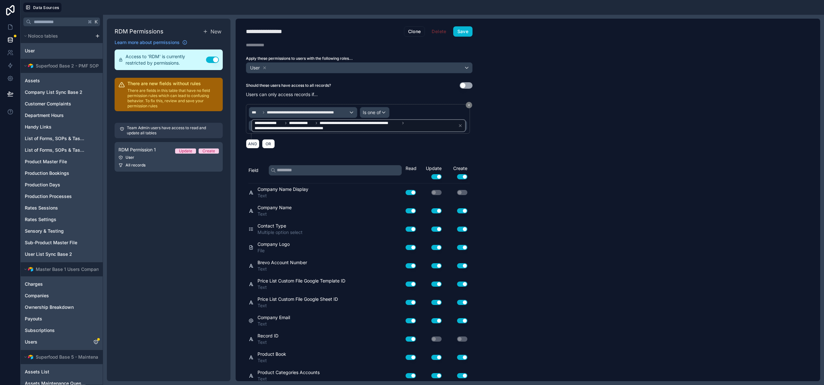
click at [439, 175] on button "Use setting" at bounding box center [436, 176] width 10 height 5
click at [439, 176] on button "Use setting" at bounding box center [436, 176] width 10 height 5
click at [461, 173] on div "Create Use setting" at bounding box center [457, 172] width 26 height 14
click at [461, 176] on button "Use setting" at bounding box center [462, 176] width 10 height 5
click at [462, 176] on button "Use setting" at bounding box center [462, 176] width 10 height 5
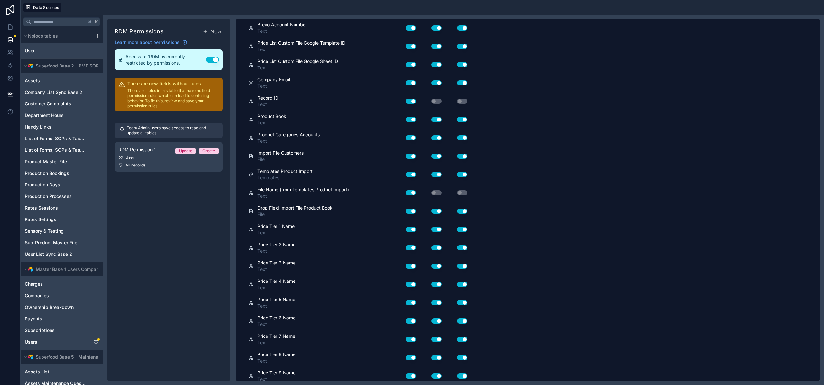
scroll to position [881, 0]
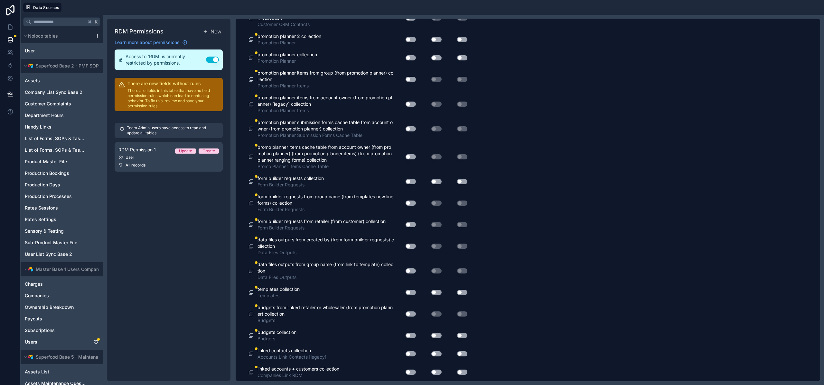
click at [464, 181] on button "Use setting" at bounding box center [462, 181] width 10 height 5
click at [410, 179] on div "Use setting" at bounding box center [408, 182] width 21 height 10
click at [447, 179] on div "Use setting" at bounding box center [457, 181] width 26 height 5
click at [438, 181] on button "Use setting" at bounding box center [436, 181] width 10 height 5
click at [409, 181] on button "Use setting" at bounding box center [410, 181] width 10 height 5
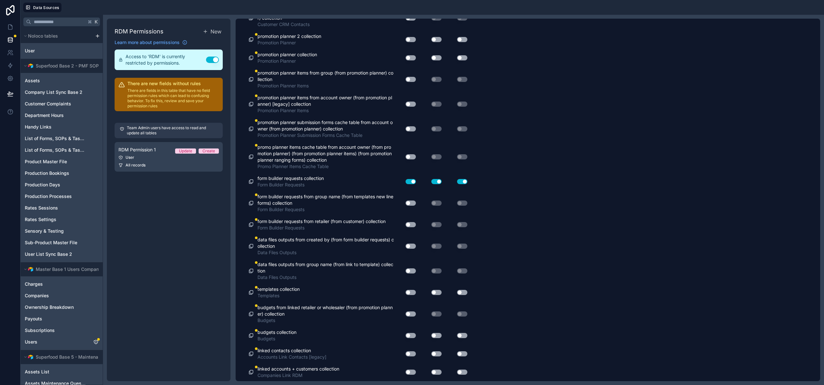
click at [409, 158] on button "Use setting" at bounding box center [410, 156] width 10 height 5
click at [411, 129] on button "Use setting" at bounding box center [410, 128] width 10 height 5
click at [411, 104] on button "Use setting" at bounding box center [410, 104] width 10 height 5
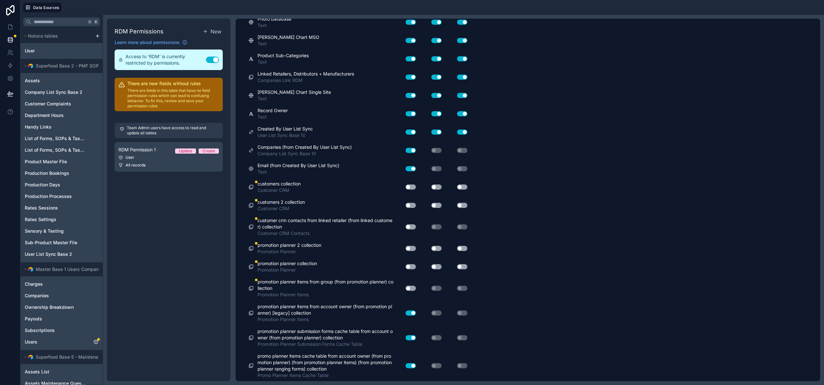
scroll to position [719, 0]
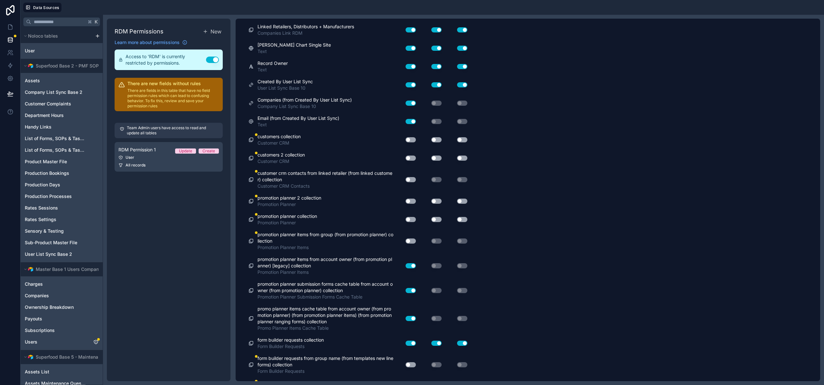
click at [407, 135] on div "Use setting" at bounding box center [408, 140] width 21 height 10
click at [408, 137] on button "Use setting" at bounding box center [410, 139] width 10 height 5
click at [437, 141] on button "Use setting" at bounding box center [436, 139] width 10 height 5
click at [461, 139] on button "Use setting" at bounding box center [462, 139] width 10 height 5
click at [464, 160] on button "Use setting" at bounding box center [462, 158] width 10 height 5
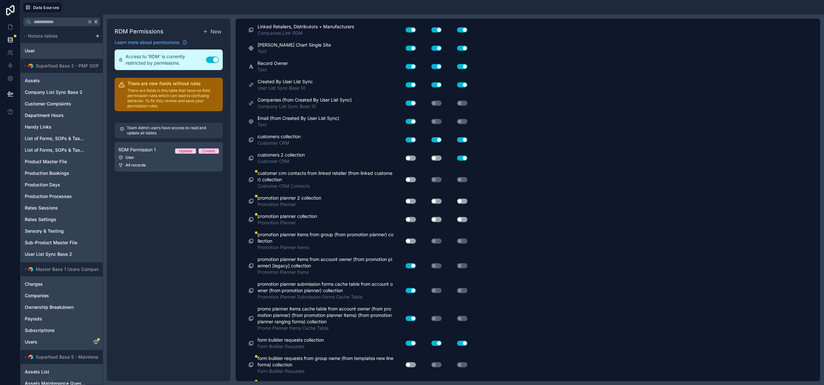
drag, startPoint x: 426, startPoint y: 156, endPoint x: 430, endPoint y: 159, distance: 4.6
click at [426, 156] on div "Use setting" at bounding box center [431, 158] width 26 height 5
click at [438, 159] on button "Use setting" at bounding box center [436, 158] width 10 height 5
click at [405, 161] on div "Use setting" at bounding box center [408, 158] width 21 height 10
click at [407, 159] on button "Use setting" at bounding box center [410, 158] width 10 height 5
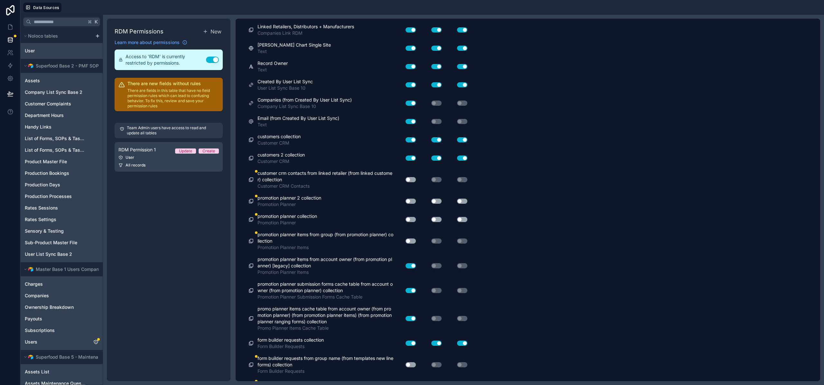
click at [411, 179] on div "Use setting" at bounding box center [408, 180] width 21 height 10
click at [411, 179] on button "Use setting" at bounding box center [410, 179] width 10 height 5
click at [411, 201] on button "Use setting" at bounding box center [410, 201] width 10 height 5
click at [413, 177] on div "Use setting" at bounding box center [408, 180] width 21 height 10
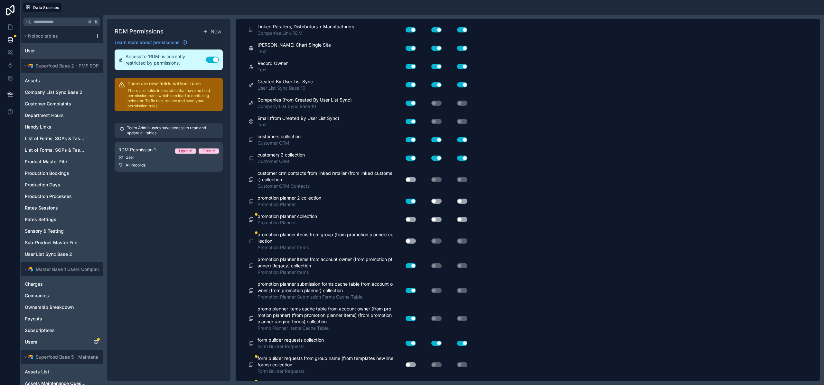
click at [413, 179] on button "Use setting" at bounding box center [410, 179] width 10 height 5
click at [437, 202] on button "Use setting" at bounding box center [436, 201] width 10 height 5
click at [459, 202] on button "Use setting" at bounding box center [462, 201] width 10 height 5
click at [462, 217] on div "Use setting" at bounding box center [457, 220] width 26 height 10
click at [459, 219] on button "Use setting" at bounding box center [462, 219] width 10 height 5
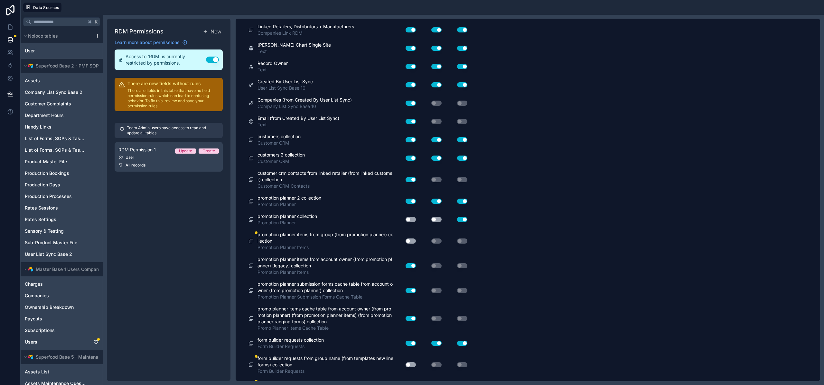
click at [431, 215] on div "Use setting" at bounding box center [431, 220] width 26 height 10
click at [437, 220] on button "Use setting" at bounding box center [436, 219] width 10 height 5
click at [410, 219] on button "Use setting" at bounding box center [410, 219] width 10 height 5
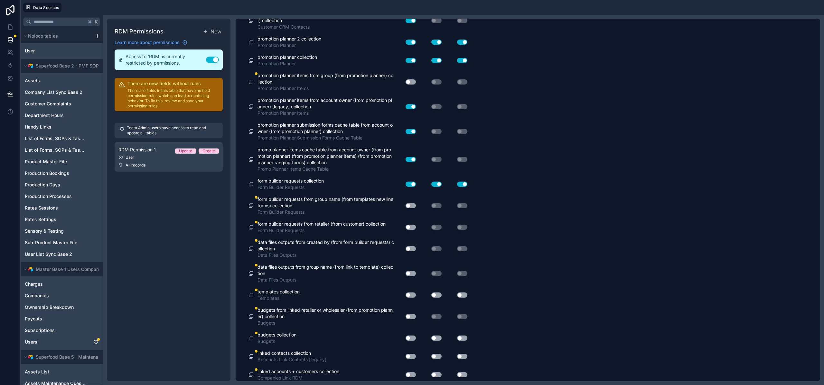
scroll to position [881, 0]
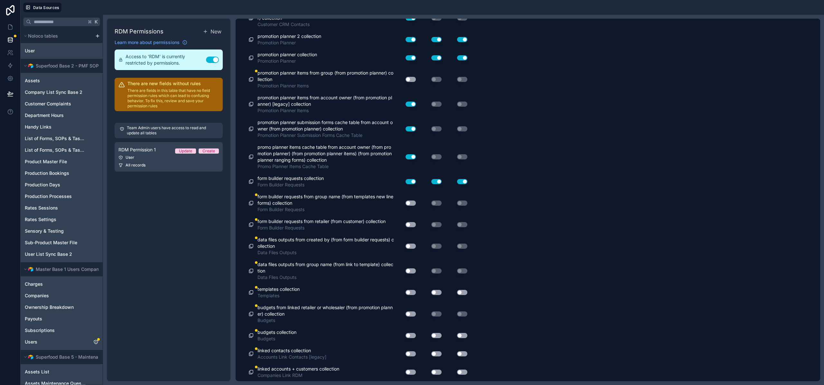
click at [407, 78] on button "Use setting" at bounding box center [410, 79] width 10 height 5
drag, startPoint x: 410, startPoint y: 204, endPoint x: 411, endPoint y: 209, distance: 5.7
click at [410, 204] on button "Use setting" at bounding box center [410, 203] width 10 height 5
click at [414, 226] on button "Use setting" at bounding box center [410, 224] width 10 height 5
click at [410, 244] on button "Use setting" at bounding box center [410, 246] width 10 height 5
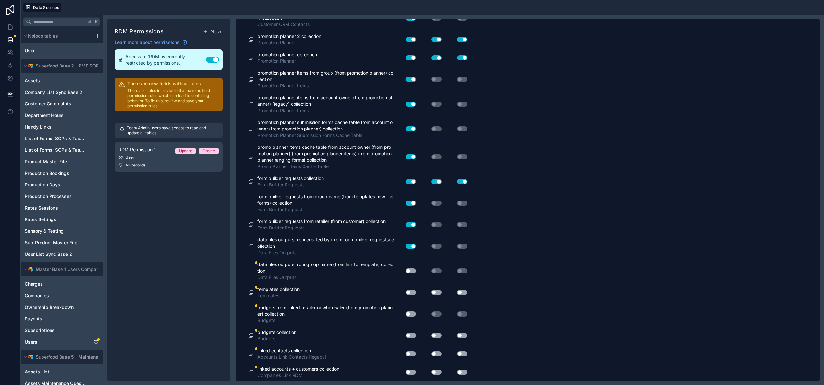
click at [410, 271] on button "Use setting" at bounding box center [410, 271] width 10 height 5
click at [411, 293] on button "Use setting" at bounding box center [410, 292] width 10 height 5
click at [439, 293] on button "Use setting" at bounding box center [436, 292] width 10 height 5
click at [465, 293] on button "Use setting" at bounding box center [462, 292] width 10 height 5
click at [412, 313] on button "Use setting" at bounding box center [410, 314] width 10 height 5
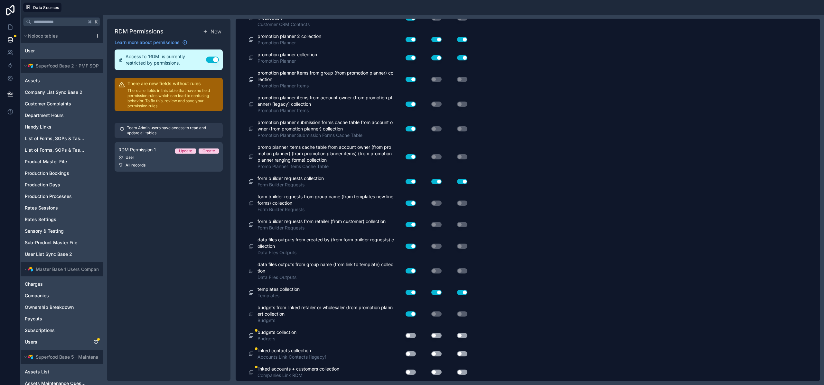
click at [412, 338] on div "Use setting" at bounding box center [408, 336] width 21 height 10
click at [413, 335] on button "Use setting" at bounding box center [410, 335] width 10 height 5
click at [438, 337] on button "Use setting" at bounding box center [436, 335] width 10 height 5
click at [464, 336] on button "Use setting" at bounding box center [462, 335] width 10 height 5
click at [461, 352] on button "Use setting" at bounding box center [462, 354] width 10 height 5
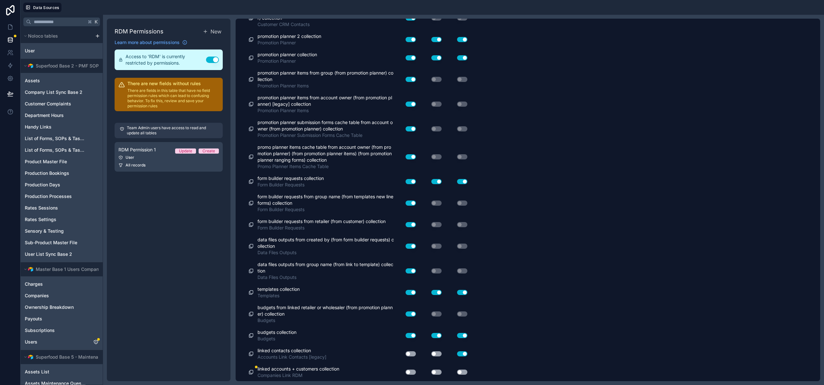
click at [438, 354] on button "Use setting" at bounding box center [436, 354] width 10 height 5
click at [411, 354] on button "Use setting" at bounding box center [410, 354] width 10 height 5
click at [409, 371] on button "Use setting" at bounding box center [410, 372] width 10 height 5
click at [436, 372] on button "Use setting" at bounding box center [436, 372] width 10 height 5
click at [463, 373] on button "Use setting" at bounding box center [462, 372] width 10 height 5
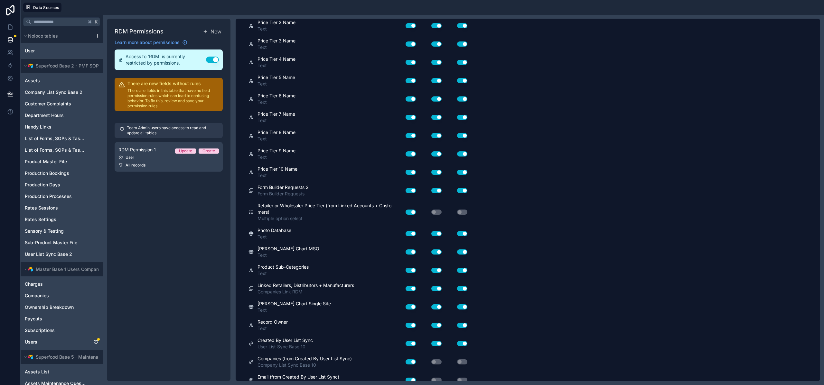
scroll to position [0, 0]
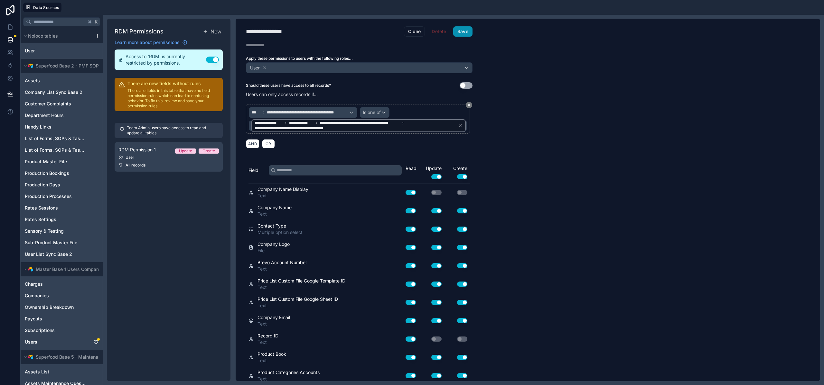
click at [464, 32] on button "Save" at bounding box center [462, 31] width 19 height 10
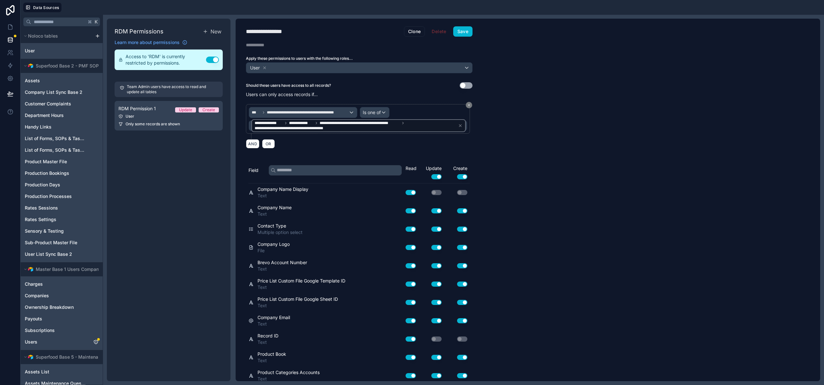
click at [550, 83] on div "**********" at bounding box center [528, 200] width 584 height 363
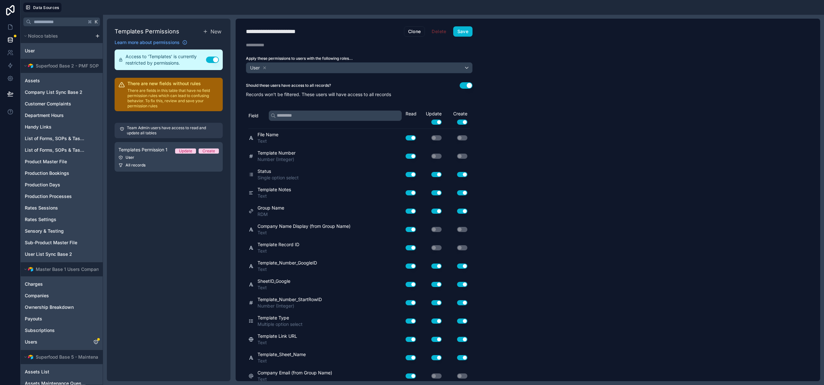
scroll to position [249, 0]
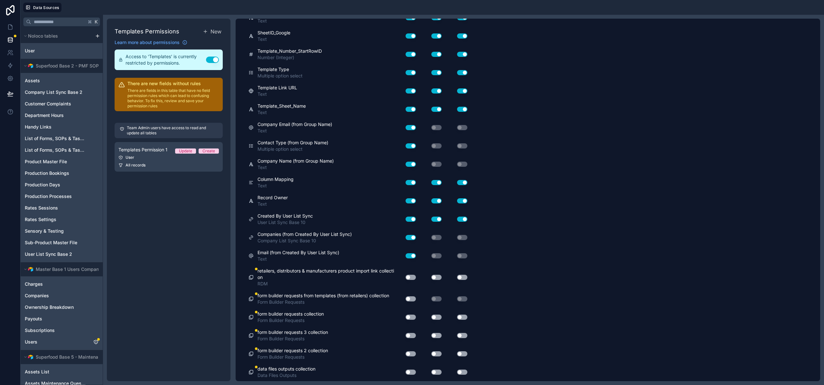
click at [410, 274] on div "Use setting" at bounding box center [408, 278] width 21 height 10
click at [409, 277] on button "Use setting" at bounding box center [410, 277] width 10 height 5
click at [439, 278] on button "Use setting" at bounding box center [436, 277] width 10 height 5
click at [460, 279] on button "Use setting" at bounding box center [462, 277] width 10 height 5
click at [409, 297] on button "Use setting" at bounding box center [410, 299] width 10 height 5
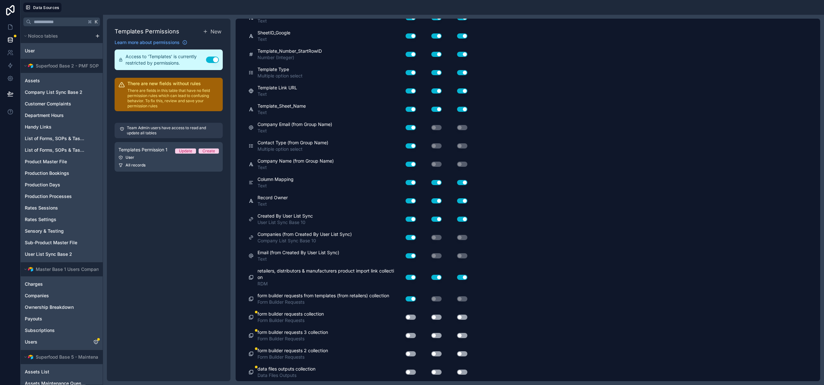
click at [411, 315] on button "Use setting" at bounding box center [410, 317] width 10 height 5
click at [436, 318] on button "Use setting" at bounding box center [436, 317] width 10 height 5
click at [460, 320] on div "Use setting" at bounding box center [457, 317] width 26 height 10
click at [468, 315] on div "Use setting" at bounding box center [457, 317] width 26 height 5
click at [464, 317] on button "Use setting" at bounding box center [462, 317] width 10 height 5
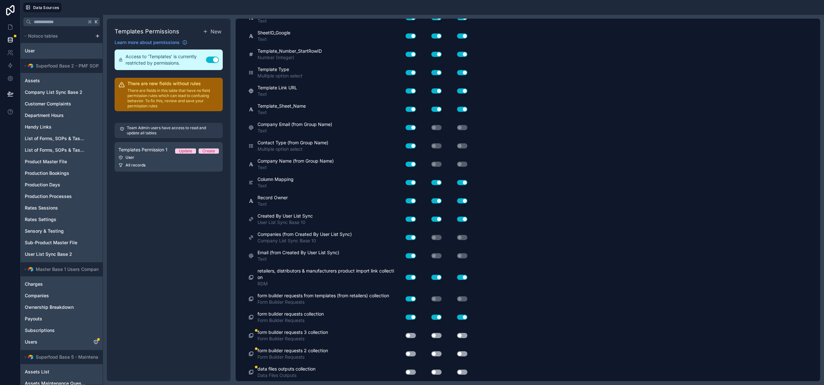
click at [414, 335] on button "Use setting" at bounding box center [410, 335] width 10 height 5
click at [440, 336] on button "Use setting" at bounding box center [436, 335] width 10 height 5
click at [462, 336] on button "Use setting" at bounding box center [462, 335] width 10 height 5
click at [466, 352] on div "Use setting" at bounding box center [457, 354] width 26 height 5
drag, startPoint x: 465, startPoint y: 353, endPoint x: 458, endPoint y: 355, distance: 7.3
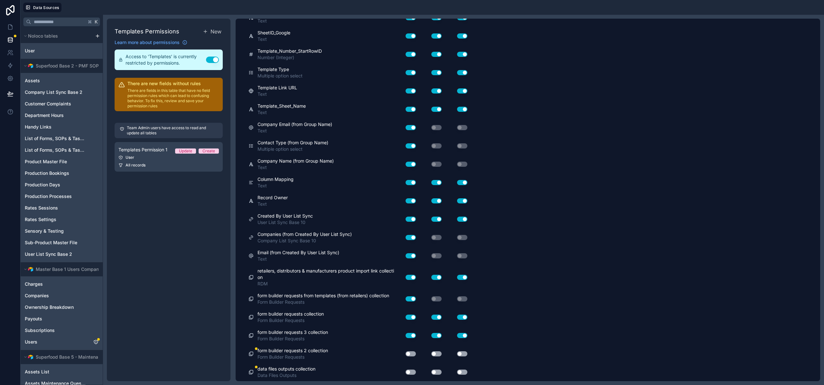
click at [465, 353] on button "Use setting" at bounding box center [462, 354] width 10 height 5
click at [439, 353] on button "Use setting" at bounding box center [436, 354] width 10 height 5
click at [418, 354] on div "Use setting" at bounding box center [408, 354] width 21 height 10
click at [411, 355] on button "Use setting" at bounding box center [410, 354] width 10 height 5
click at [406, 374] on button "Use setting" at bounding box center [410, 372] width 10 height 5
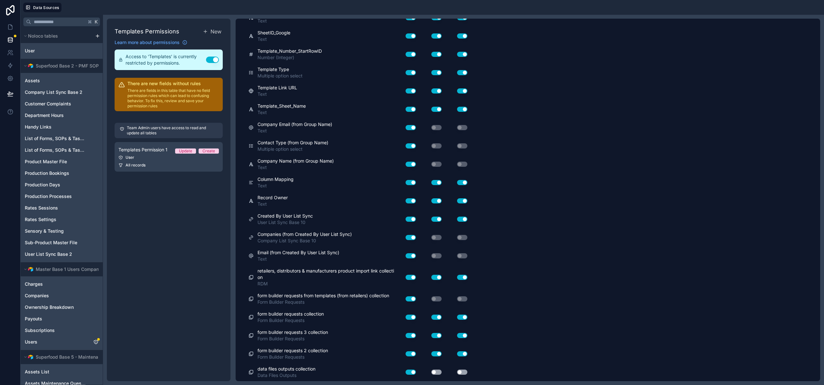
click at [432, 373] on button "Use setting" at bounding box center [436, 372] width 10 height 5
click at [463, 373] on button "Use setting" at bounding box center [462, 372] width 10 height 5
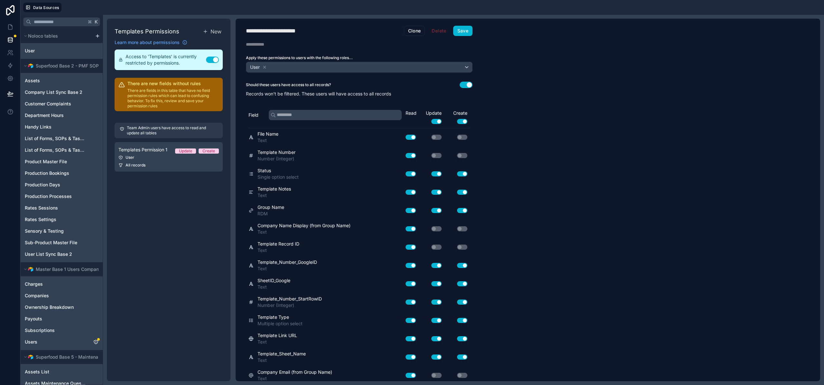
scroll to position [0, 0]
click at [465, 86] on button "Use setting" at bounding box center [465, 85] width 13 height 6
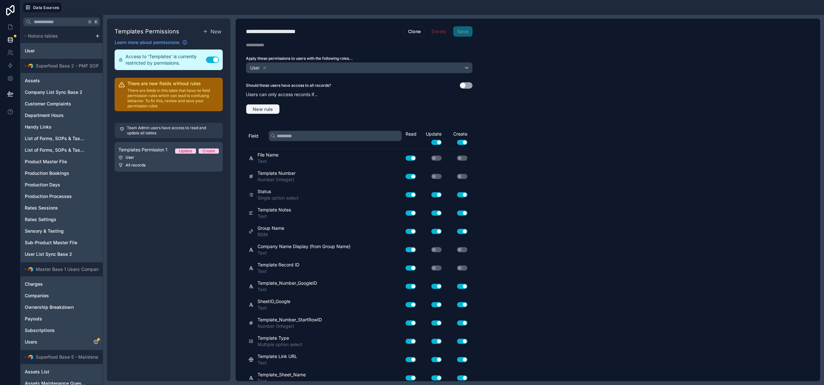
click at [275, 106] on button "New rule" at bounding box center [263, 109] width 34 height 10
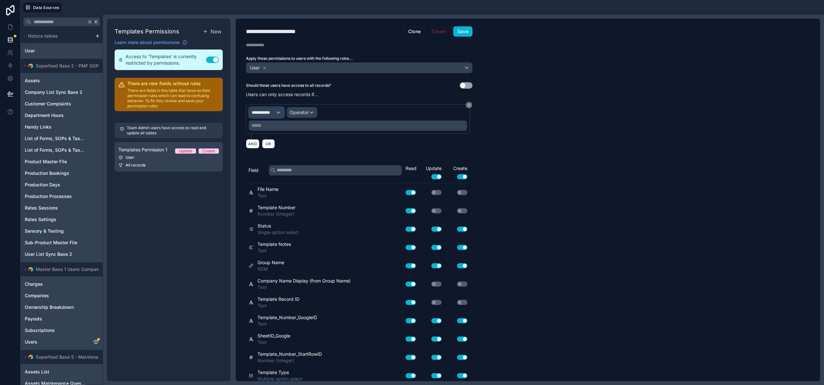
click at [276, 110] on div "**********" at bounding box center [266, 112] width 35 height 10
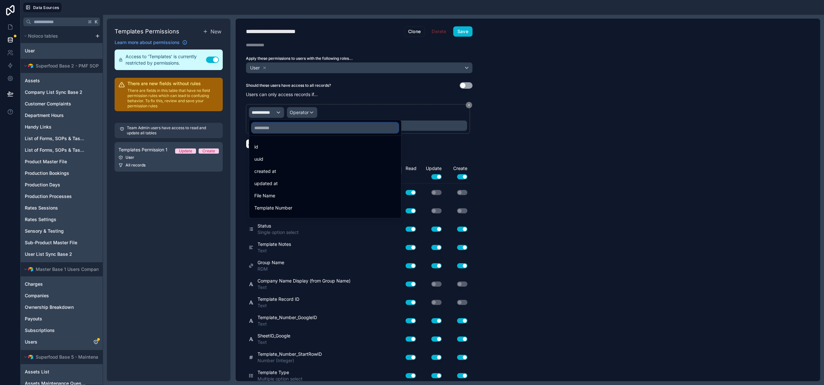
click at [278, 128] on input "text" at bounding box center [325, 128] width 147 height 10
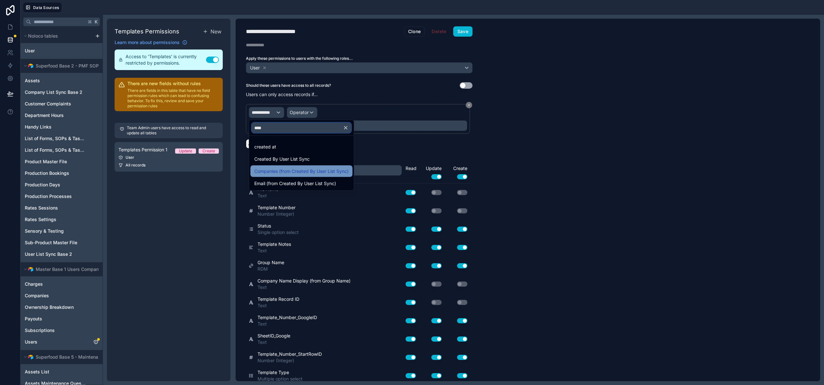
type input "****"
click at [282, 175] on span "Companies (from Created By User List Sync)" at bounding box center [301, 172] width 94 height 8
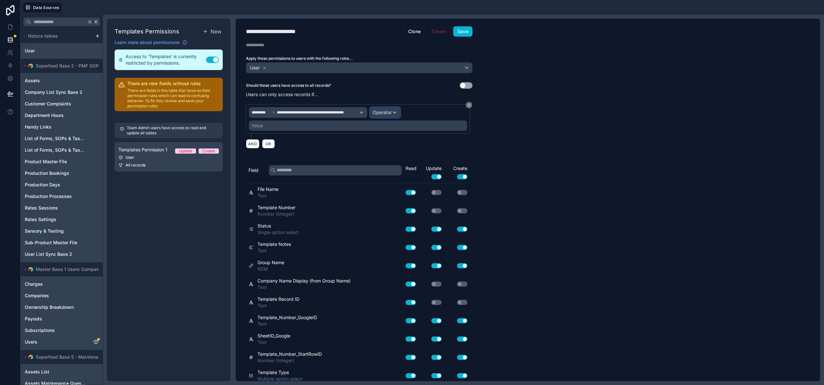
click at [391, 113] on span "Operator" at bounding box center [382, 112] width 19 height 5
click at [386, 169] on span "Is one of" at bounding box center [384, 172] width 18 height 8
click at [291, 123] on div "Value" at bounding box center [358, 126] width 218 height 10
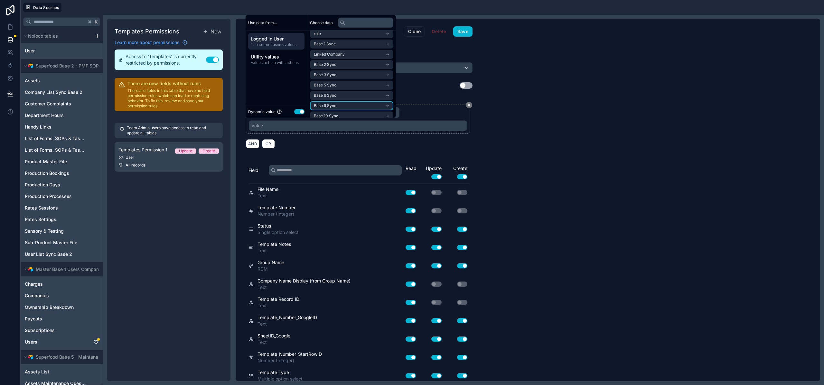
scroll to position [30, 0]
click at [338, 114] on li "Base 10 Sync" at bounding box center [351, 110] width 83 height 9
click at [338, 109] on span "company list sync base 10 noloco collection" at bounding box center [349, 110] width 71 height 5
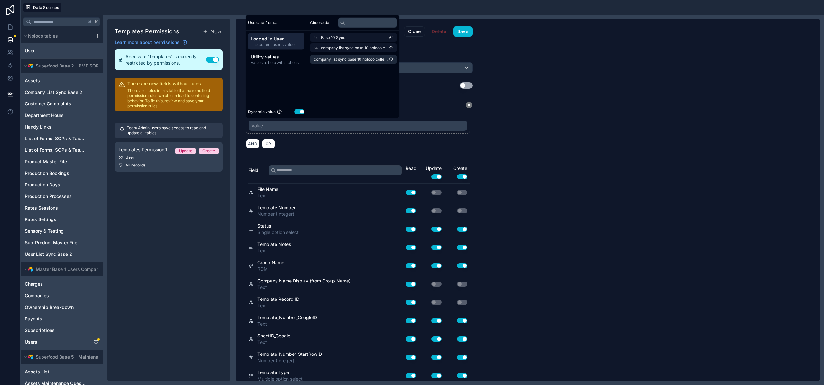
scroll to position [0, 0]
click at [336, 57] on span "company list sync base 10 noloco collection" at bounding box center [351, 59] width 75 height 5
click at [457, 28] on button "Save" at bounding box center [462, 31] width 19 height 10
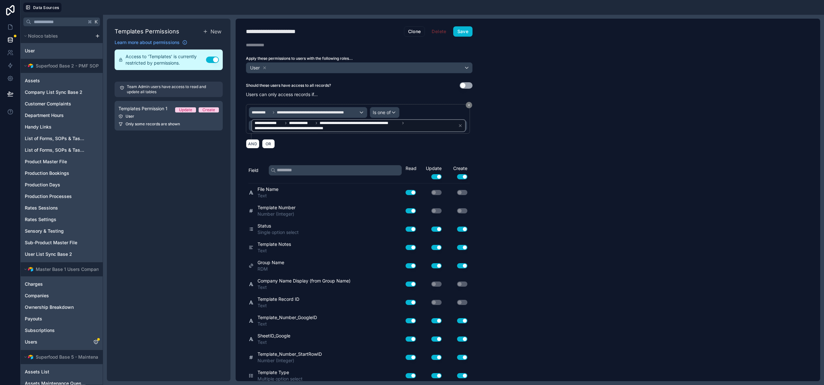
click at [523, 173] on div "**********" at bounding box center [528, 200] width 584 height 363
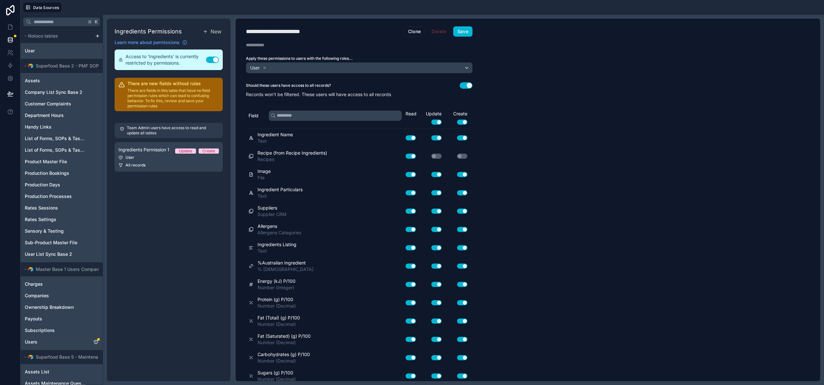
click at [468, 86] on button "Use setting" at bounding box center [465, 85] width 13 height 6
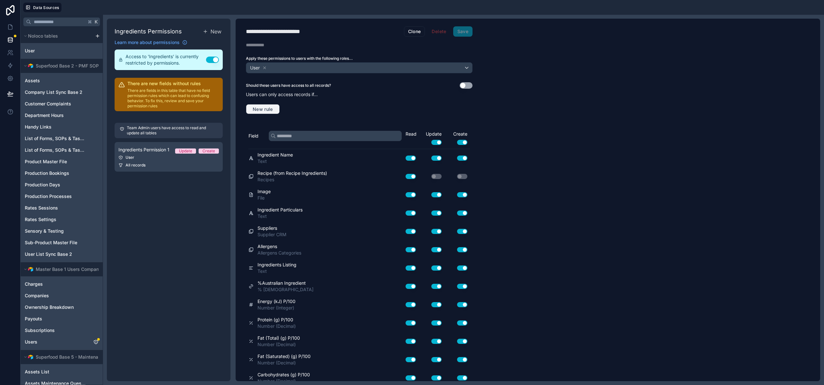
click at [262, 110] on span "New rule" at bounding box center [262, 109] width 25 height 6
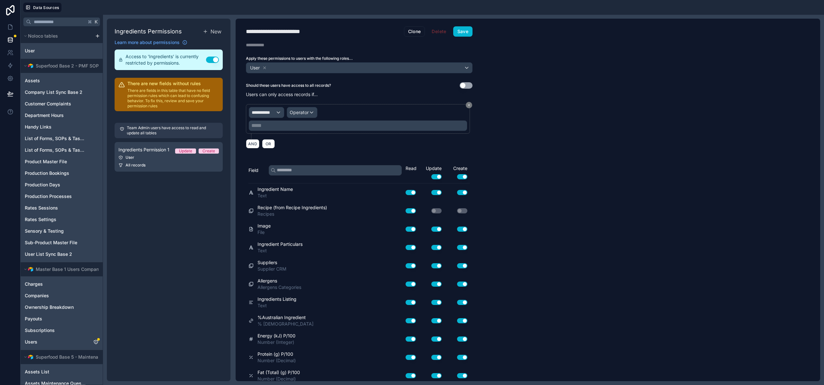
drag, startPoint x: 272, startPoint y: 106, endPoint x: 269, endPoint y: 114, distance: 8.4
click at [272, 106] on div "**********" at bounding box center [358, 119] width 224 height 30
click at [269, 114] on span "**********" at bounding box center [264, 112] width 24 height 6
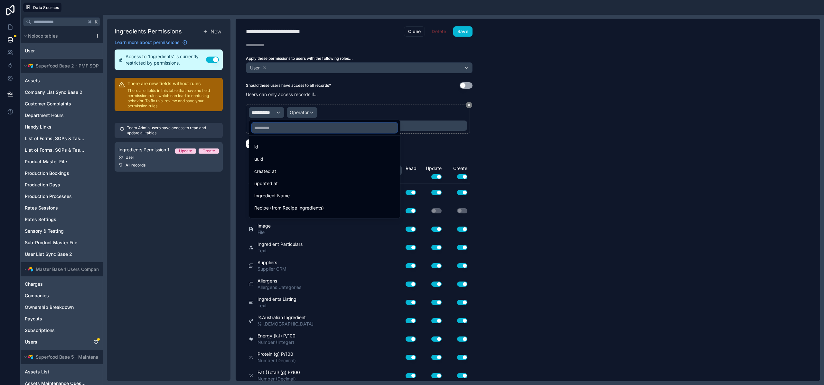
click at [273, 131] on input "text" at bounding box center [325, 128] width 146 height 10
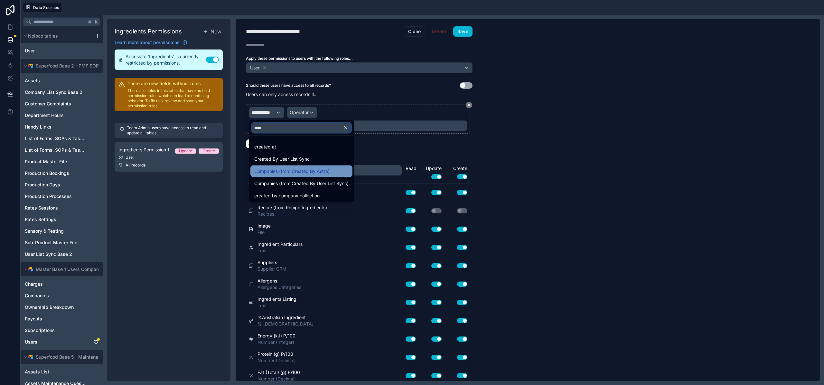
type input "****"
click at [285, 169] on span "Companies (from Created By Astra)" at bounding box center [291, 172] width 75 height 8
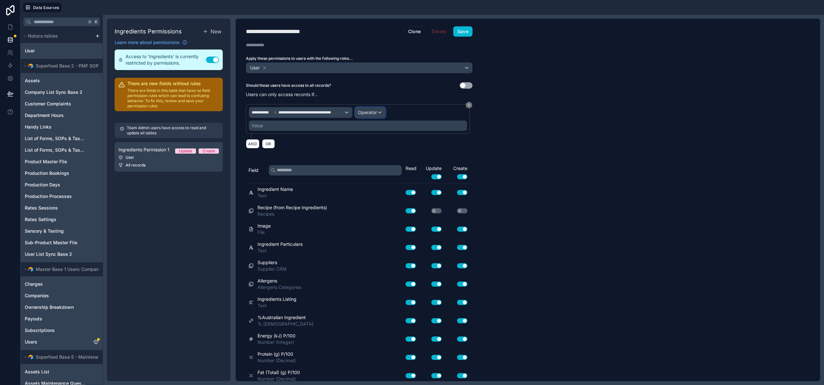
click at [371, 114] on span "Operator" at bounding box center [367, 112] width 19 height 5
click at [375, 170] on span "Is one of" at bounding box center [369, 172] width 18 height 8
click at [329, 126] on div "Value" at bounding box center [358, 126] width 218 height 10
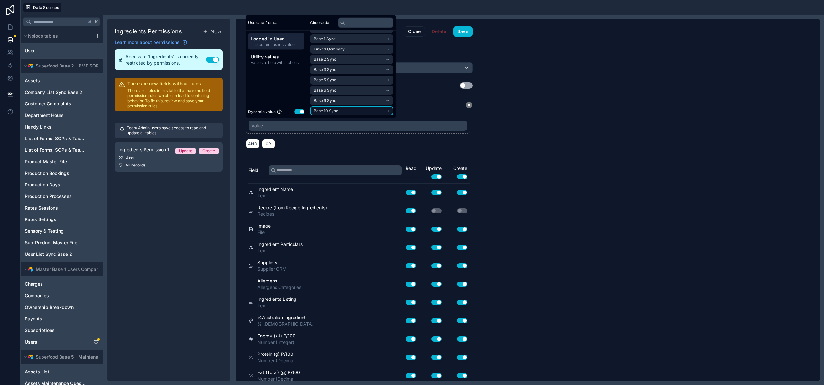
click at [331, 113] on span "Base 10 Sync" at bounding box center [326, 110] width 24 height 5
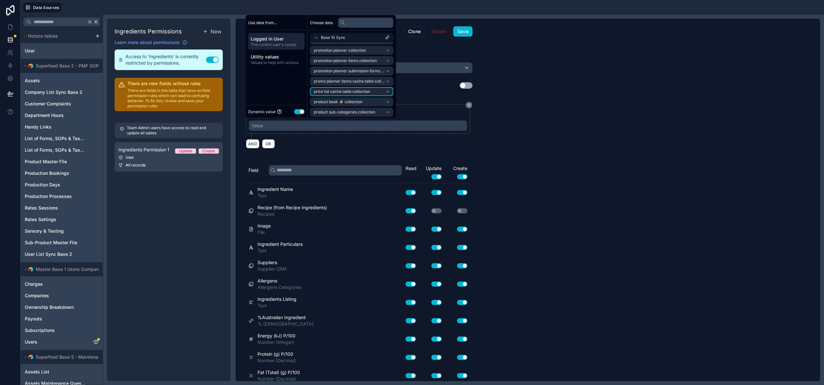
scroll to position [134, 0]
click at [338, 108] on span "company list sync base 10 noloco collection" at bounding box center [349, 110] width 71 height 5
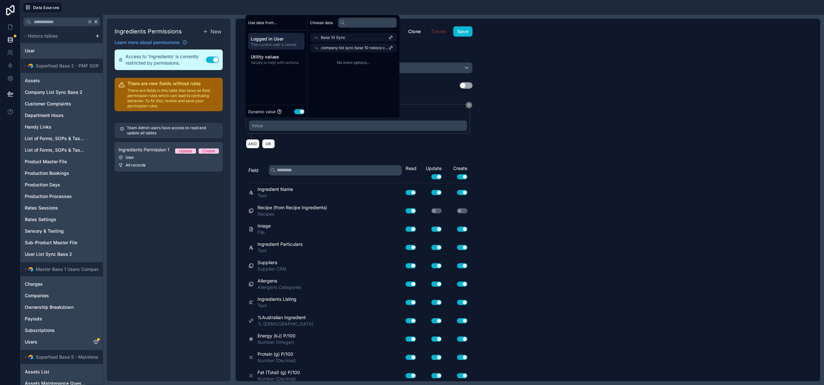
click at [342, 48] on span "company list sync base 10 noloco collection" at bounding box center [355, 47] width 68 height 5
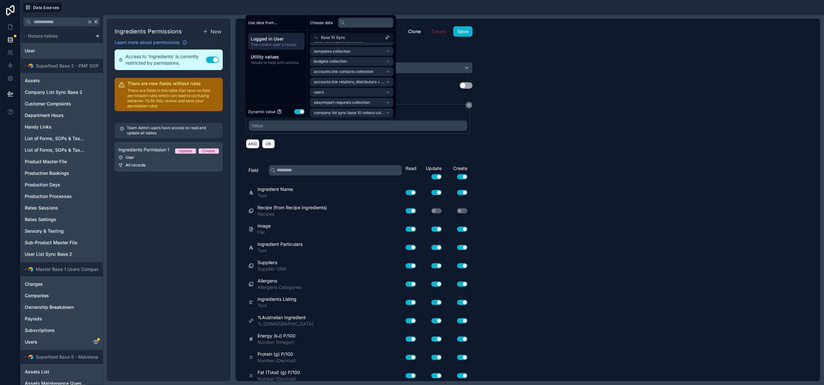
click at [318, 36] on icon at bounding box center [316, 37] width 5 height 5
click at [331, 95] on ul "company profile picture role Base 1 Sync Linked Company Base 2 Sync Base 3 Sync…" at bounding box center [351, 60] width 83 height 112
click at [333, 99] on span "Base 9 Sync" at bounding box center [325, 100] width 23 height 5
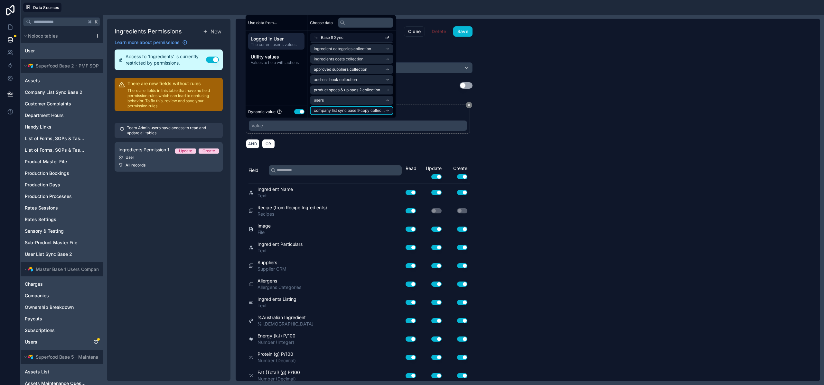
click at [335, 114] on li "company list sync base 9 copy collection" at bounding box center [351, 110] width 83 height 9
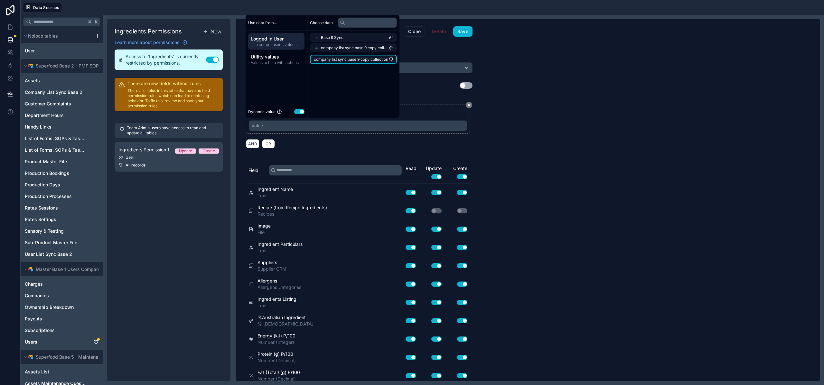
click at [334, 58] on span "company list sync base 9 copy collection" at bounding box center [351, 59] width 74 height 5
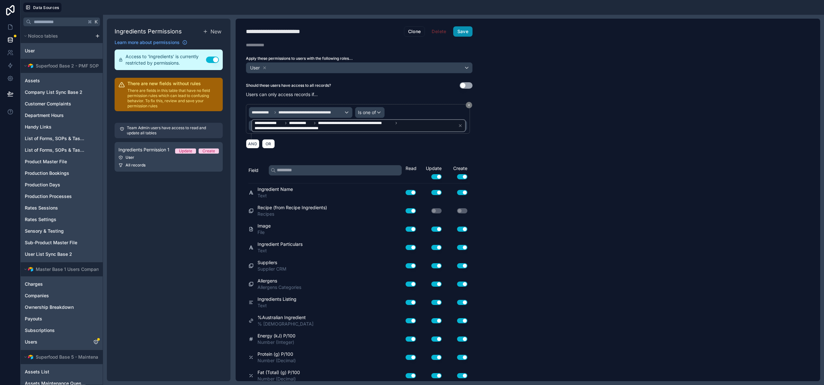
click at [467, 35] on button "Save" at bounding box center [462, 31] width 19 height 10
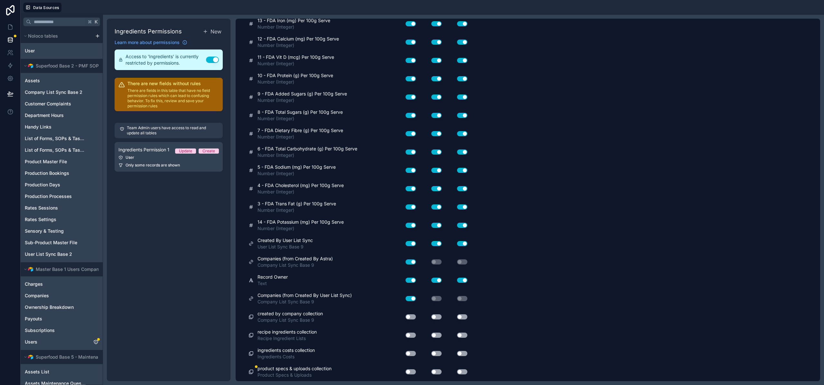
scroll to position [799, 0]
click at [409, 318] on button "Use setting" at bounding box center [410, 317] width 10 height 5
click at [412, 334] on button "Use setting" at bounding box center [410, 335] width 10 height 5
click at [432, 316] on button "Use setting" at bounding box center [436, 317] width 10 height 5
click at [465, 317] on button "Use setting" at bounding box center [462, 317] width 10 height 5
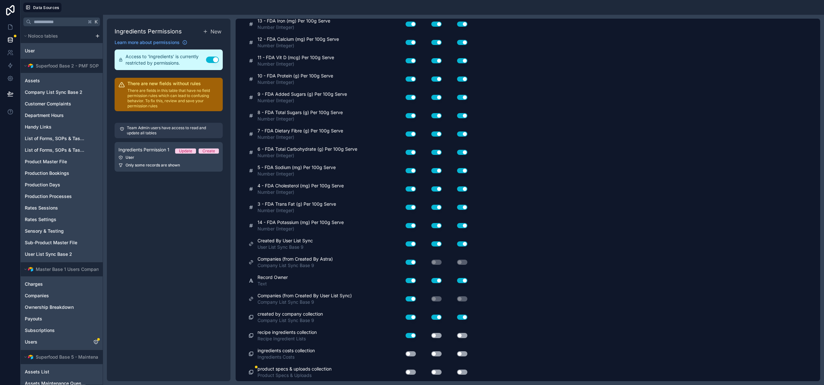
click at [436, 337] on button "Use setting" at bounding box center [436, 335] width 10 height 5
click at [467, 335] on button "Use setting" at bounding box center [462, 335] width 10 height 5
click at [463, 353] on button "Use setting" at bounding box center [462, 354] width 10 height 5
click at [437, 354] on button "Use setting" at bounding box center [436, 354] width 10 height 5
click at [403, 353] on div "Use setting" at bounding box center [407, 354] width 18 height 5
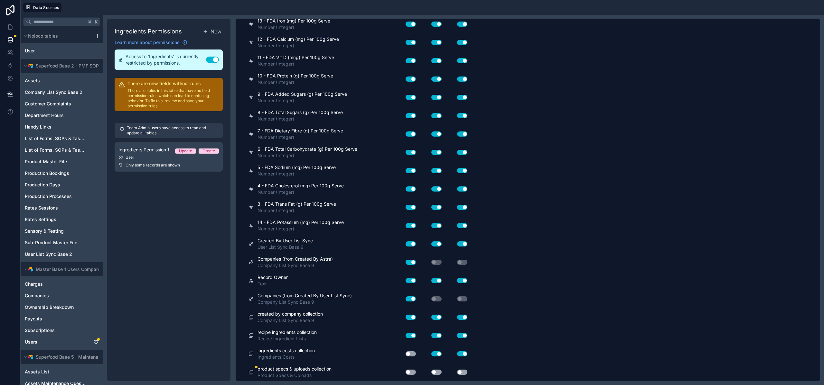
click at [410, 354] on button "Use setting" at bounding box center [410, 354] width 10 height 5
click at [410, 372] on button "Use setting" at bounding box center [410, 372] width 10 height 5
drag, startPoint x: 435, startPoint y: 371, endPoint x: 439, endPoint y: 371, distance: 3.9
click at [435, 371] on button "Use setting" at bounding box center [436, 372] width 10 height 5
click at [464, 372] on button "Use setting" at bounding box center [462, 372] width 10 height 5
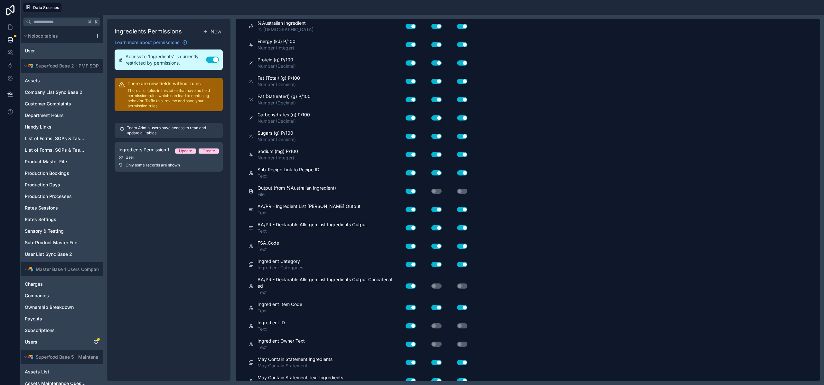
scroll to position [0, 0]
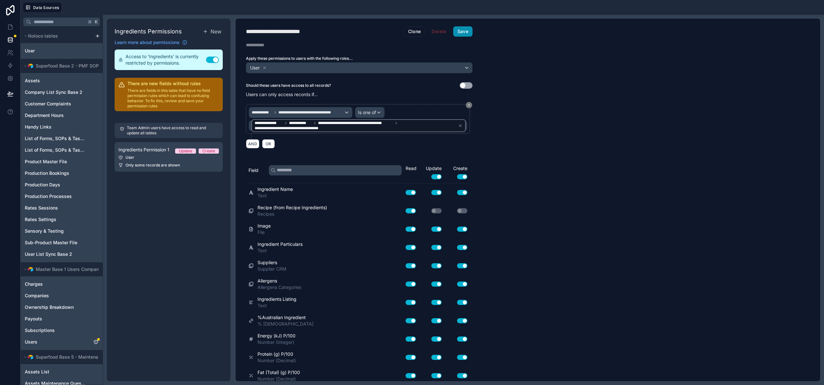
click at [466, 34] on button "Save" at bounding box center [462, 31] width 19 height 10
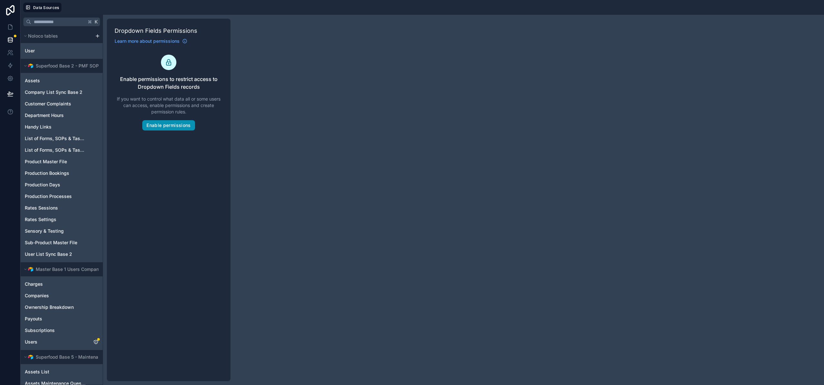
click at [174, 123] on button "Enable permissions" at bounding box center [168, 125] width 52 height 10
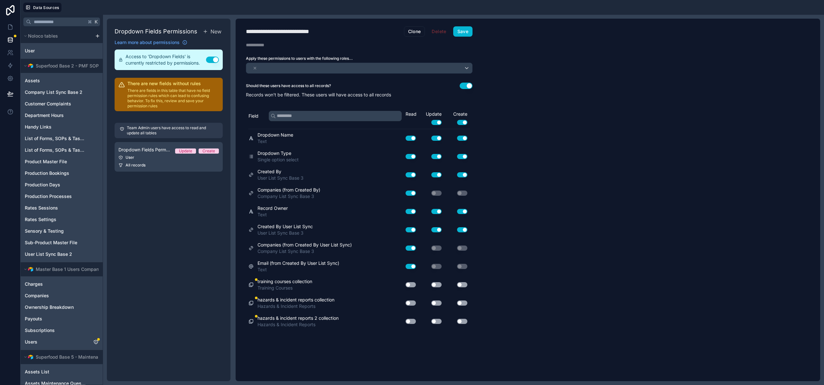
click at [412, 279] on div "training courses collection Training Courses Use setting Use setting Use setting" at bounding box center [358, 285] width 221 height 18
click at [413, 287] on button "Use setting" at bounding box center [410, 284] width 10 height 5
click at [434, 283] on button "Use setting" at bounding box center [436, 284] width 10 height 5
click at [458, 284] on button "Use setting" at bounding box center [462, 284] width 10 height 5
click at [410, 303] on button "Use setting" at bounding box center [410, 303] width 10 height 5
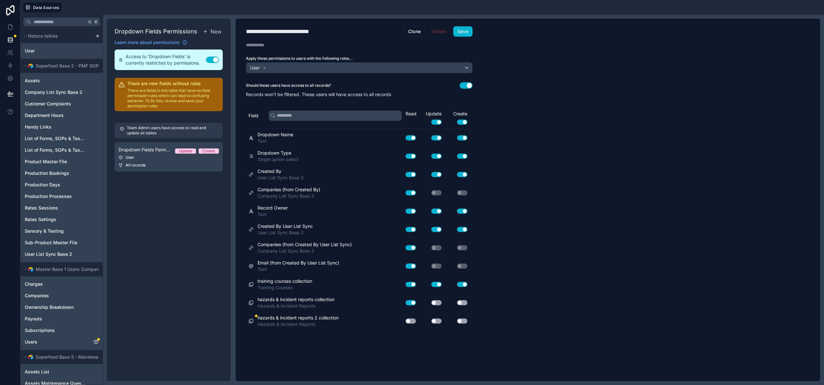
click at [432, 302] on button "Use setting" at bounding box center [436, 303] width 10 height 5
click at [460, 303] on button "Use setting" at bounding box center [462, 303] width 10 height 5
click at [409, 321] on button "Use setting" at bounding box center [410, 321] width 10 height 5
click at [436, 321] on button "Use setting" at bounding box center [436, 321] width 10 height 5
click at [461, 321] on button "Use setting" at bounding box center [462, 321] width 10 height 5
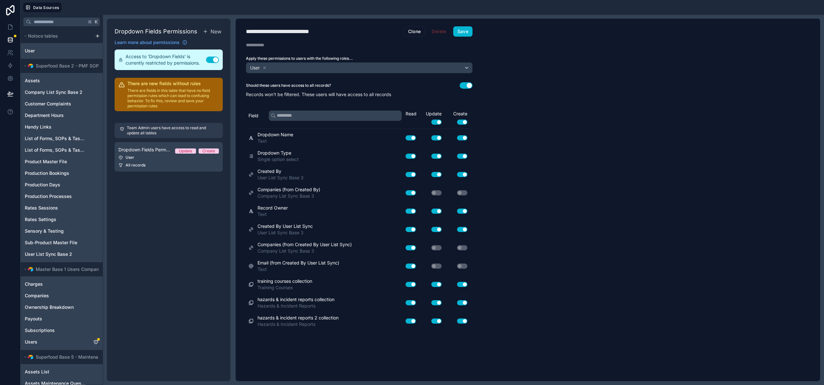
click at [468, 86] on button "Use setting" at bounding box center [465, 85] width 13 height 6
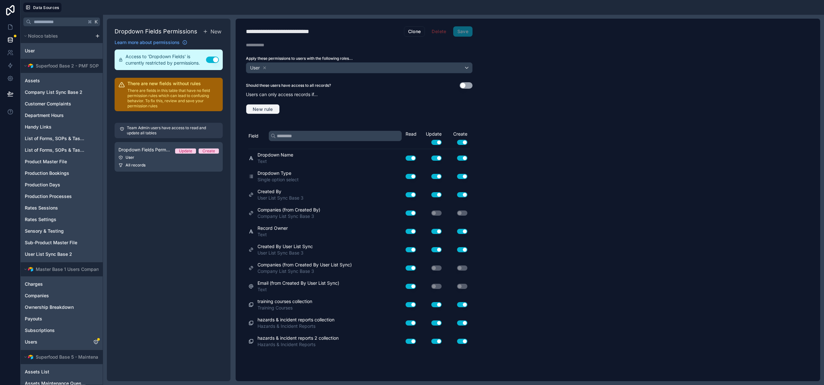
click at [251, 110] on span "New rule" at bounding box center [262, 109] width 25 height 6
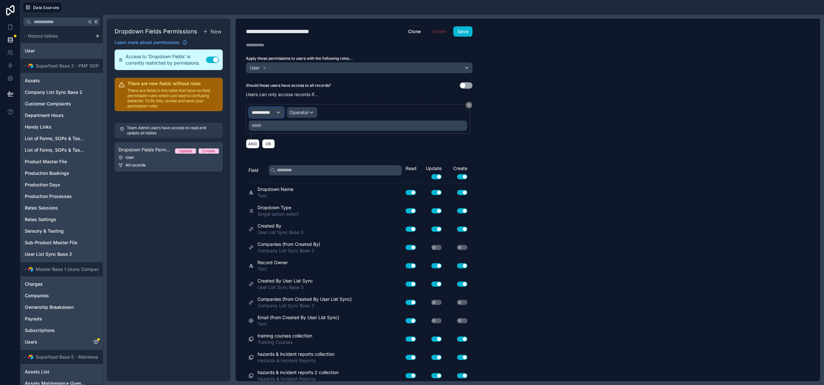
click at [273, 113] on span "**********" at bounding box center [264, 112] width 24 height 6
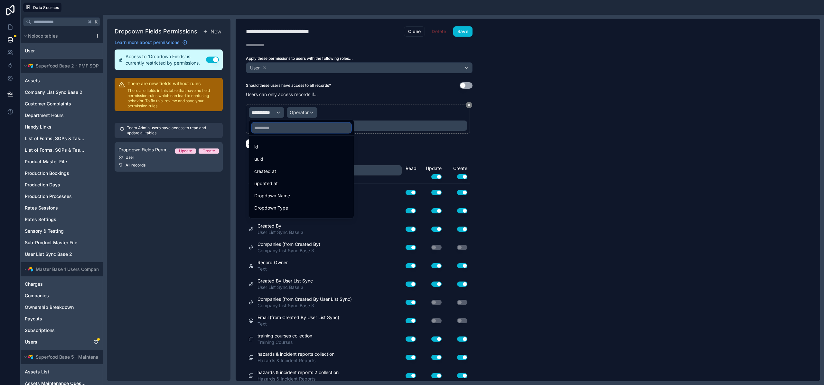
click at [272, 132] on input "text" at bounding box center [301, 128] width 99 height 10
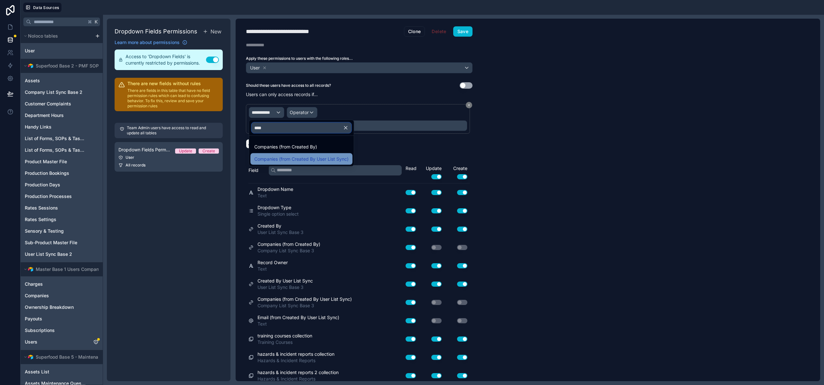
type input "****"
click at [289, 156] on span "Companies (from Created By User List Sync)" at bounding box center [301, 159] width 94 height 8
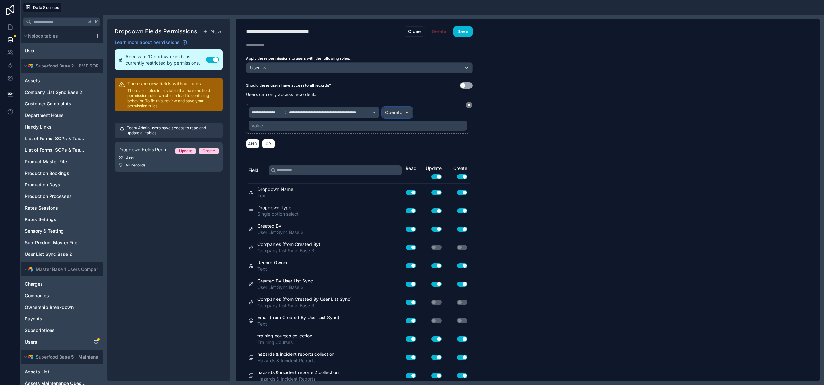
click at [393, 112] on span "Operator" at bounding box center [394, 112] width 19 height 5
click at [401, 170] on span "Is one of" at bounding box center [396, 172] width 18 height 8
click at [278, 125] on div "Value" at bounding box center [358, 126] width 218 height 10
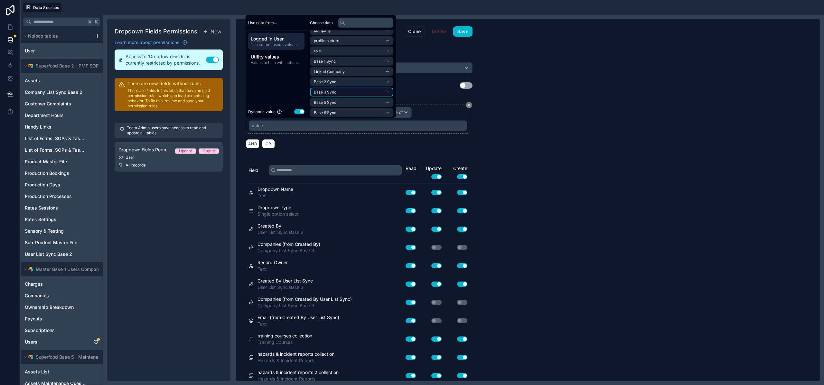
scroll to position [30, 0]
click at [336, 72] on li "Base 3 Sync" at bounding box center [351, 69] width 83 height 9
click at [341, 108] on li "company list sync base 3 noloco collection" at bounding box center [351, 110] width 83 height 9
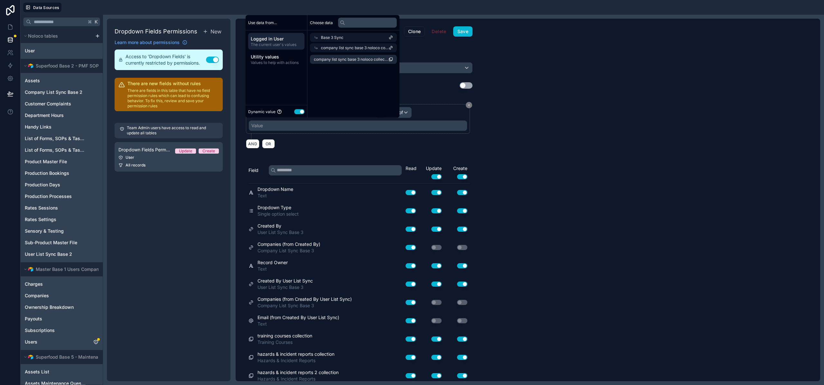
scroll to position [0, 0]
click at [334, 62] on li "company list sync base 3 noloco collection" at bounding box center [353, 59] width 87 height 9
click at [458, 32] on button "Save" at bounding box center [462, 31] width 19 height 10
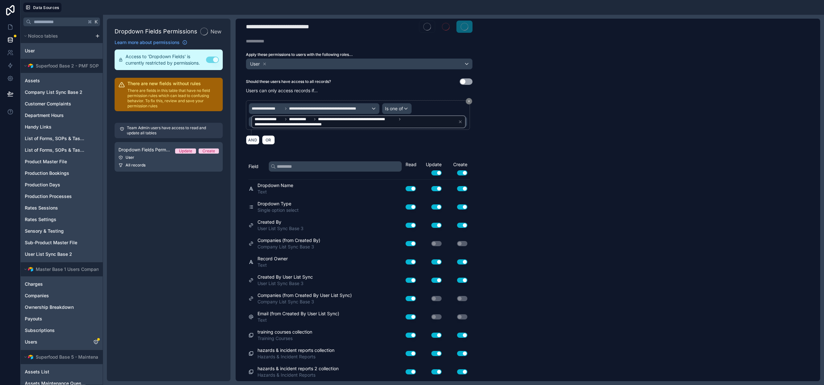
scroll to position [4, 0]
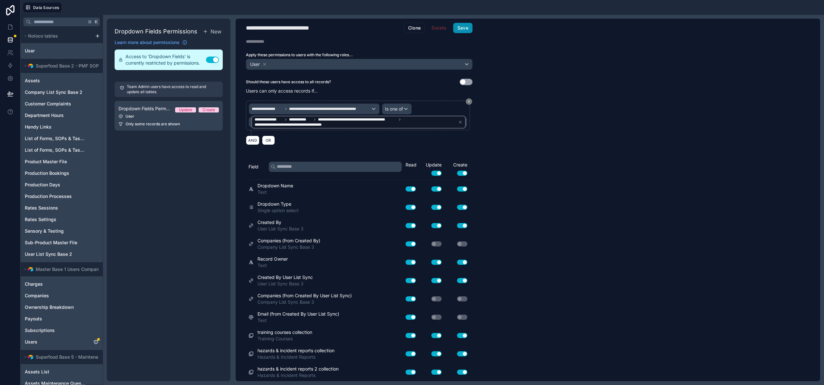
click at [463, 29] on button "Save" at bounding box center [462, 28] width 19 height 10
click at [462, 30] on button "Save" at bounding box center [462, 28] width 19 height 10
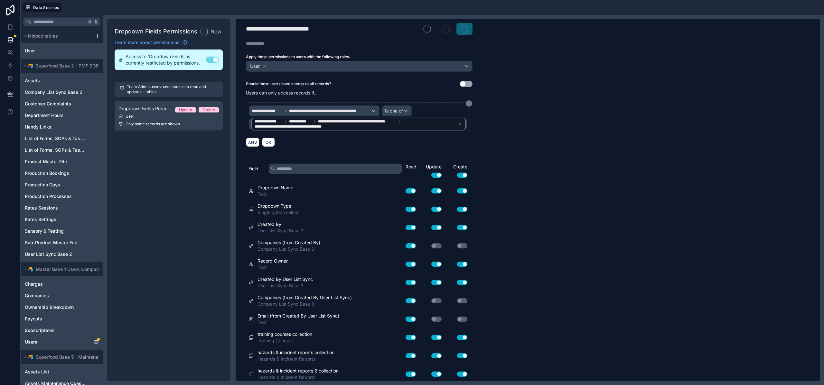
click at [538, 109] on div "**********" at bounding box center [528, 200] width 584 height 363
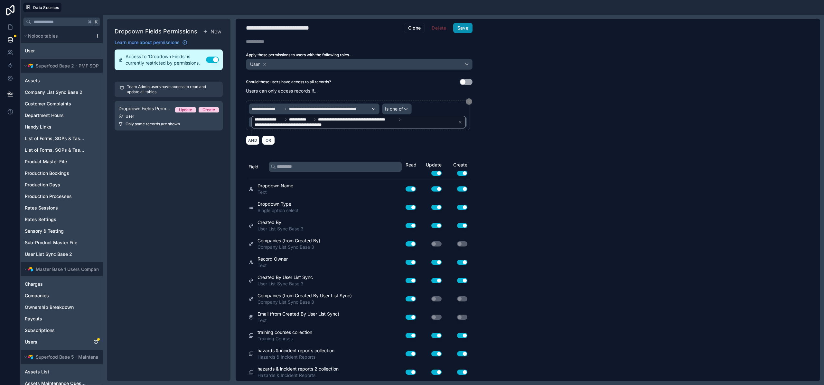
click at [465, 31] on button "Save" at bounding box center [462, 28] width 19 height 10
click at [463, 32] on button "Save" at bounding box center [462, 28] width 19 height 10
click at [511, 193] on div "**********" at bounding box center [528, 200] width 584 height 363
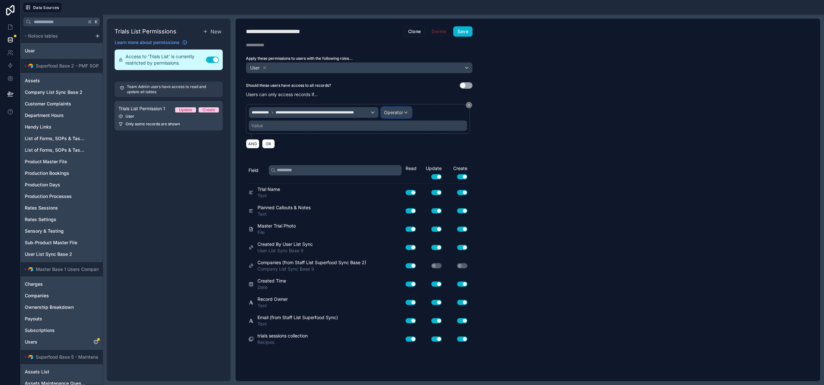
click at [399, 110] on span "Operator" at bounding box center [393, 112] width 19 height 5
click at [398, 174] on span "Is one of" at bounding box center [395, 172] width 18 height 8
click at [315, 123] on div "Value" at bounding box center [358, 126] width 218 height 10
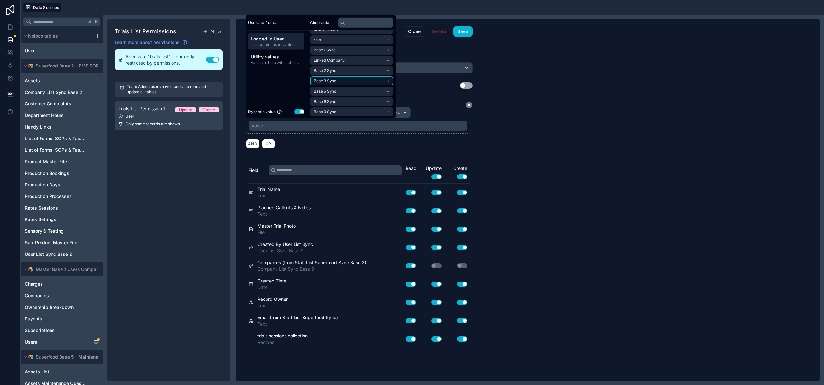
scroll to position [30, 0]
click at [347, 99] on li "Base 9 Sync" at bounding box center [351, 100] width 83 height 9
click at [351, 109] on span "company list sync base 9 noloco collection" at bounding box center [349, 110] width 71 height 5
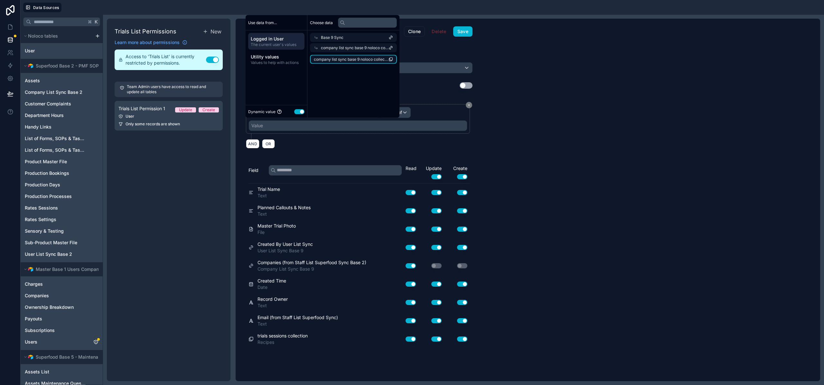
click at [346, 58] on span "company list sync base 9 noloco collection" at bounding box center [351, 59] width 75 height 5
click at [458, 30] on button "Save" at bounding box center [462, 31] width 19 height 10
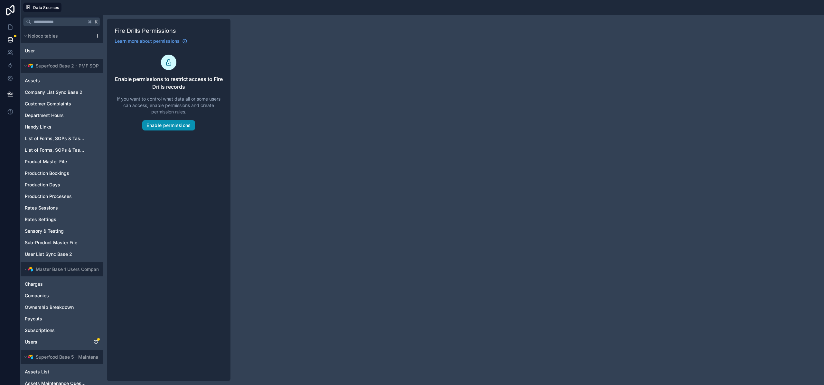
click at [169, 125] on button "Enable permissions" at bounding box center [168, 125] width 52 height 10
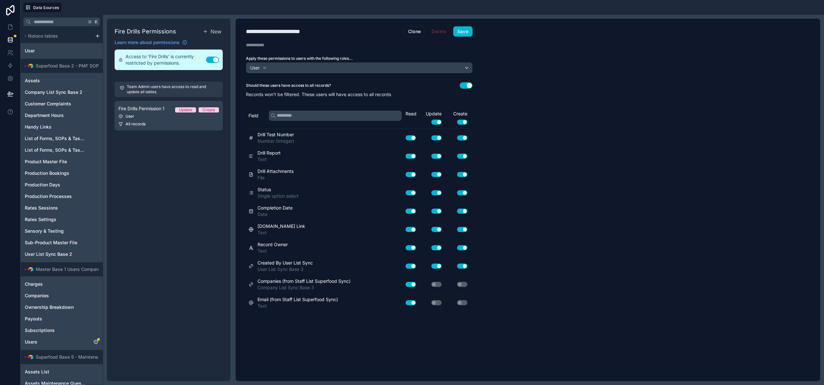
click at [468, 86] on button "Use setting" at bounding box center [465, 85] width 13 height 6
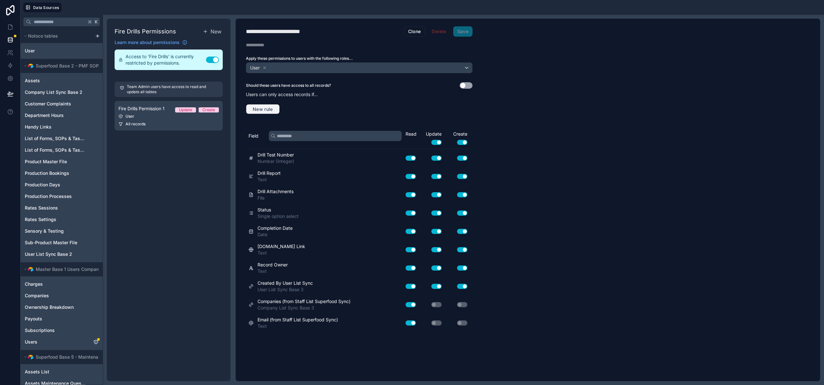
click at [275, 111] on span "New rule" at bounding box center [262, 109] width 25 height 6
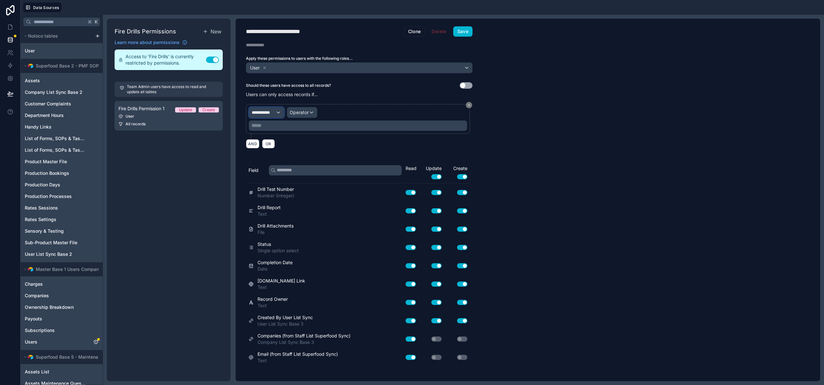
click at [275, 111] on span "**********" at bounding box center [264, 112] width 24 height 6
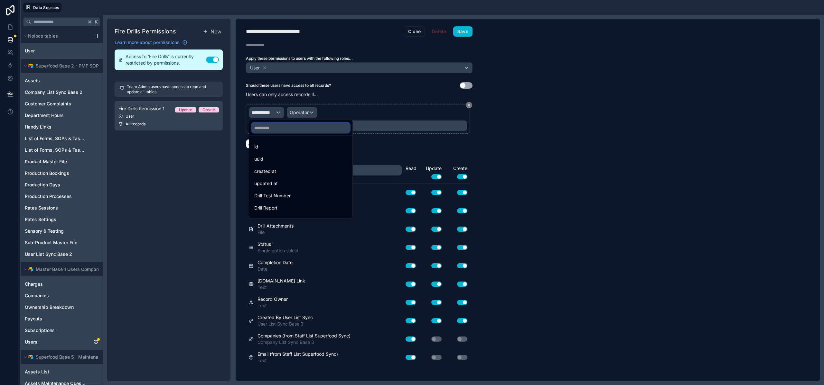
click at [278, 130] on input "text" at bounding box center [301, 128] width 98 height 10
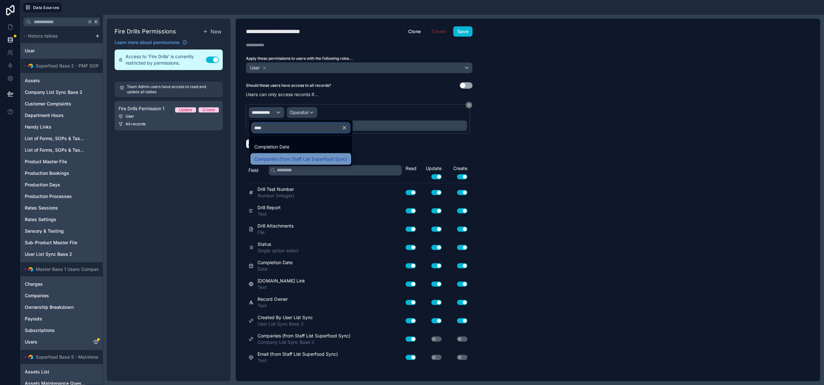
type input "****"
click at [288, 159] on span "Companies (from Staff List Superfood Sync)" at bounding box center [300, 159] width 93 height 8
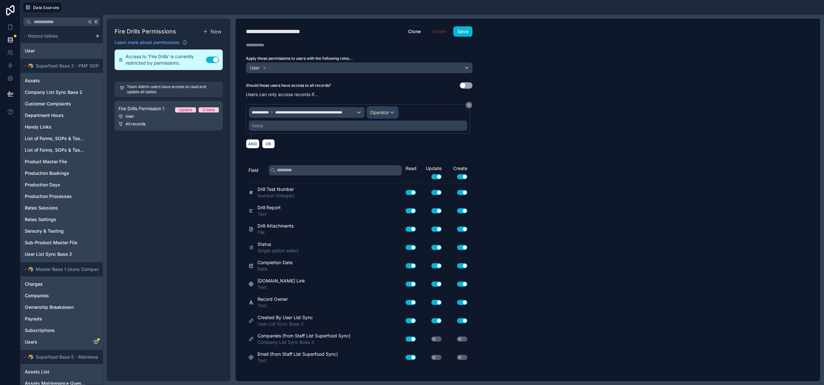
click at [381, 115] on span "Operator" at bounding box center [379, 112] width 19 height 5
click at [387, 171] on span "Is one of" at bounding box center [382, 172] width 18 height 8
click at [298, 126] on div "Value" at bounding box center [358, 126] width 218 height 10
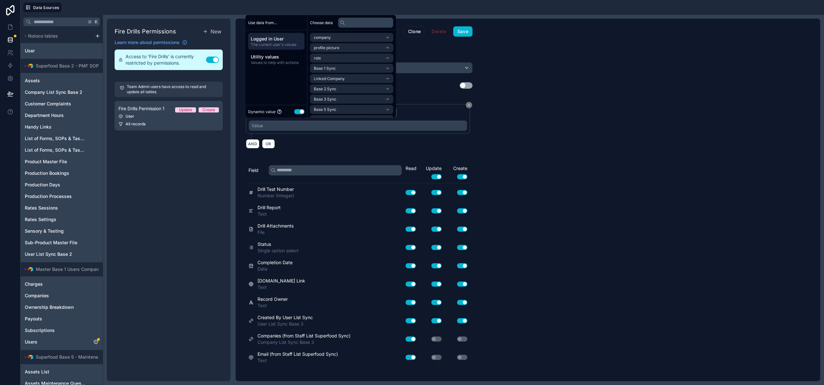
click at [363, 94] on ul "company profile picture role Base 1 Sync Linked Company Base 2 Sync Base 3 Sync…" at bounding box center [351, 89] width 83 height 112
click at [364, 99] on li "Base 3 Sync" at bounding box center [351, 99] width 83 height 9
click at [354, 111] on span "company list sync base 3 noloco collection" at bounding box center [349, 110] width 71 height 5
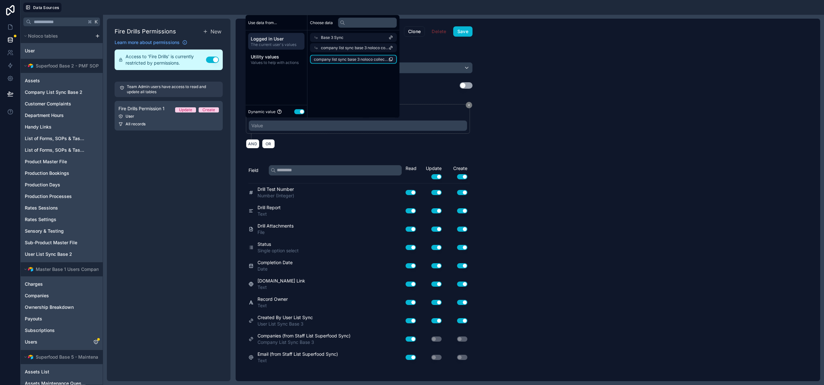
click at [344, 61] on span "company list sync base 3 noloco collection" at bounding box center [351, 59] width 75 height 5
click at [465, 31] on button "Save" at bounding box center [462, 31] width 19 height 10
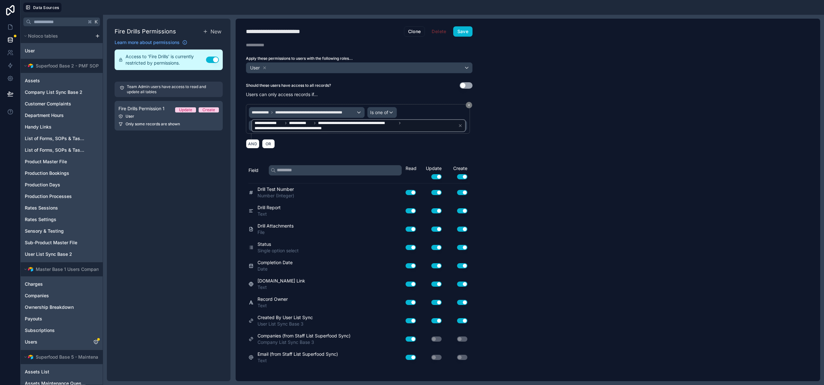
drag, startPoint x: 550, startPoint y: 175, endPoint x: 547, endPoint y: 177, distance: 3.8
click at [548, 177] on div "**********" at bounding box center [528, 200] width 584 height 363
click at [455, 29] on button "Save" at bounding box center [462, 31] width 19 height 10
click at [467, 32] on button "Save" at bounding box center [462, 31] width 19 height 10
click at [525, 160] on div "**********" at bounding box center [528, 200] width 584 height 363
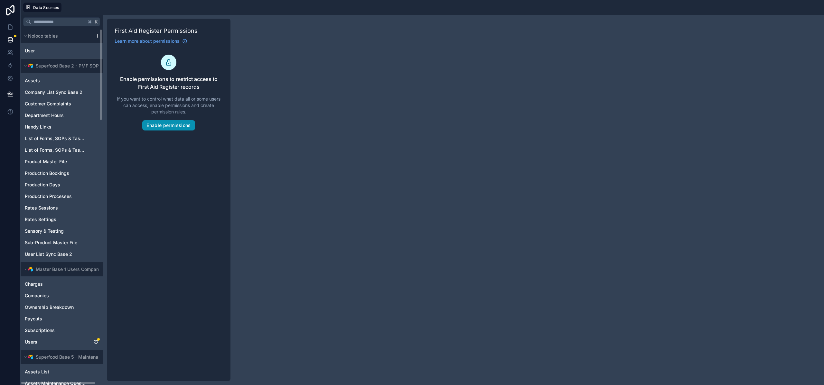
click at [158, 129] on button "Enable permissions" at bounding box center [168, 125] width 52 height 10
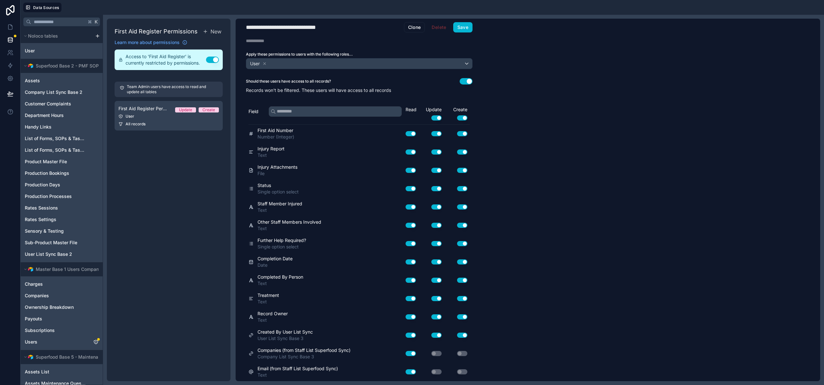
scroll to position [4, 0]
click at [459, 79] on div "Should these users have access to all records? Use setting" at bounding box center [359, 82] width 227 height 6
click at [462, 80] on button "Use setting" at bounding box center [465, 82] width 13 height 6
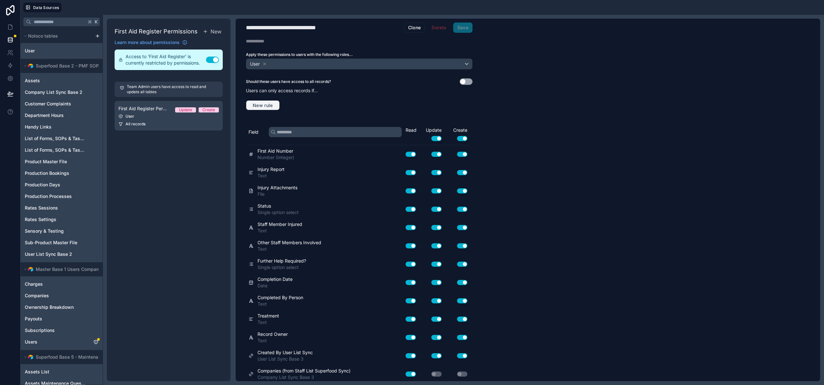
click at [272, 103] on span "New rule" at bounding box center [262, 106] width 25 height 6
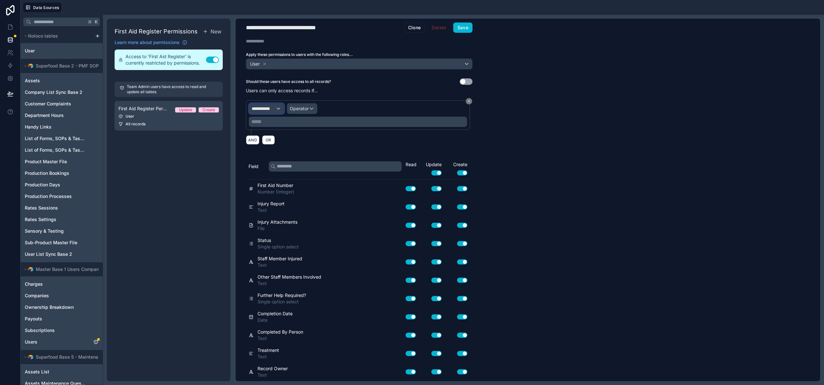
click at [282, 106] on div "**********" at bounding box center [266, 109] width 35 height 10
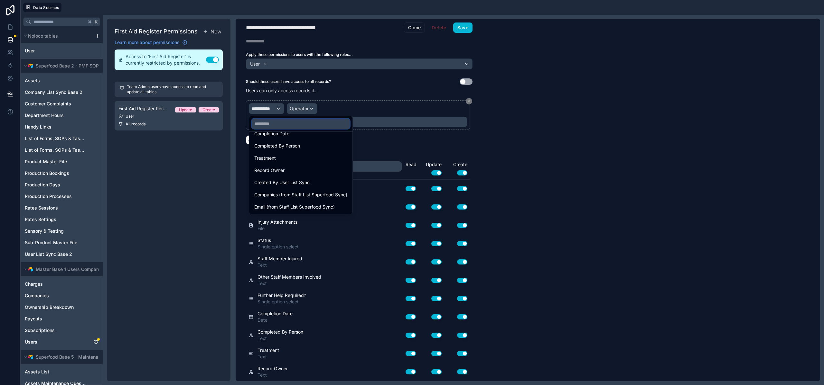
click at [277, 124] on input "text" at bounding box center [301, 124] width 98 height 10
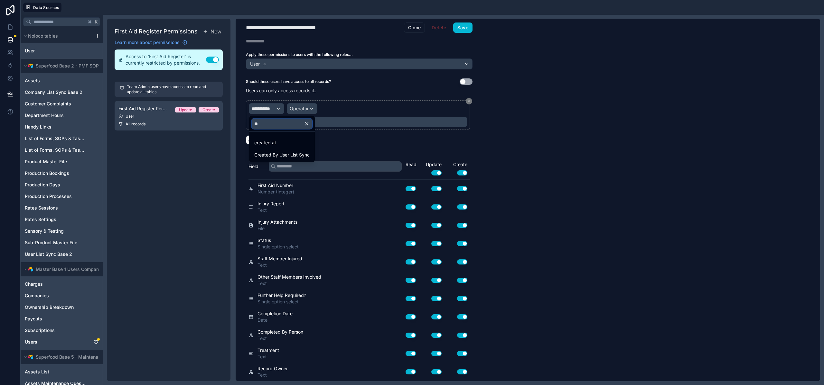
scroll to position [0, 0]
type input "****"
click at [288, 171] on div "Companies (from Staff List Superfood Sync)" at bounding box center [300, 168] width 101 height 12
click at [404, 109] on div "Operator" at bounding box center [396, 109] width 30 height 10
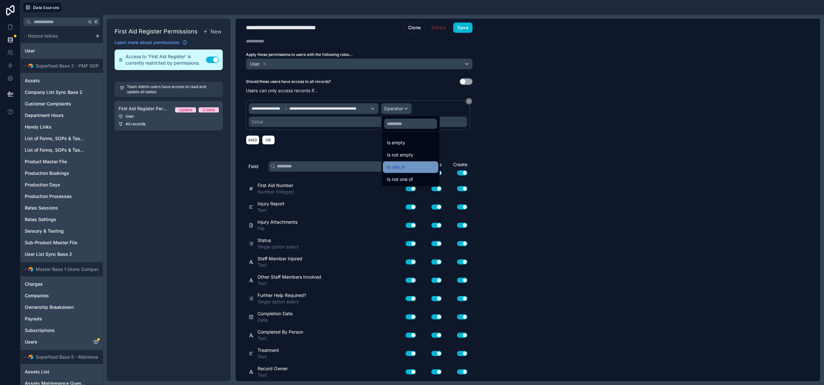
click at [400, 165] on span "Is one of" at bounding box center [396, 167] width 18 height 8
click at [301, 125] on div "Value" at bounding box center [358, 122] width 218 height 10
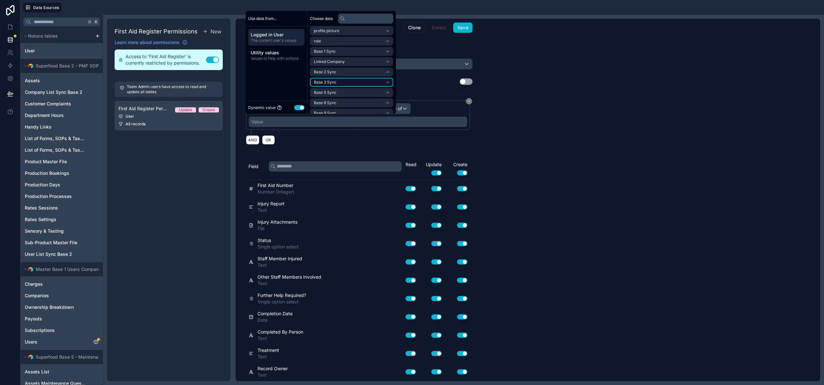
click at [332, 80] on span "Base 3 Sync" at bounding box center [325, 82] width 23 height 5
click at [337, 106] on span "company list sync base 3 noloco collection" at bounding box center [349, 106] width 71 height 5
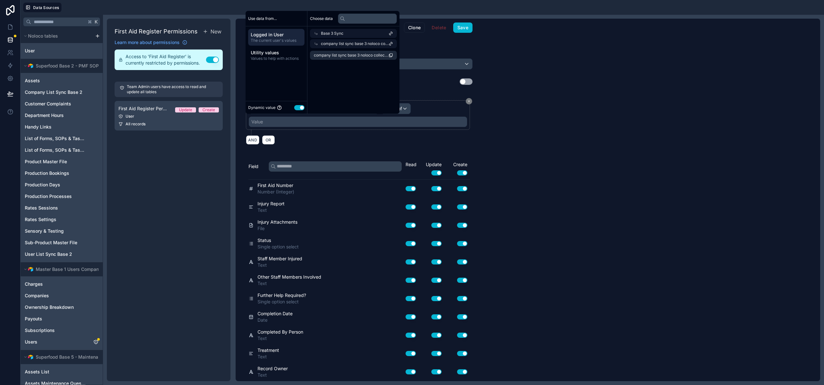
scroll to position [0, 0]
click at [331, 53] on span "company list sync base 3 noloco collection" at bounding box center [351, 55] width 75 height 5
click at [470, 29] on button "Save" at bounding box center [462, 28] width 19 height 10
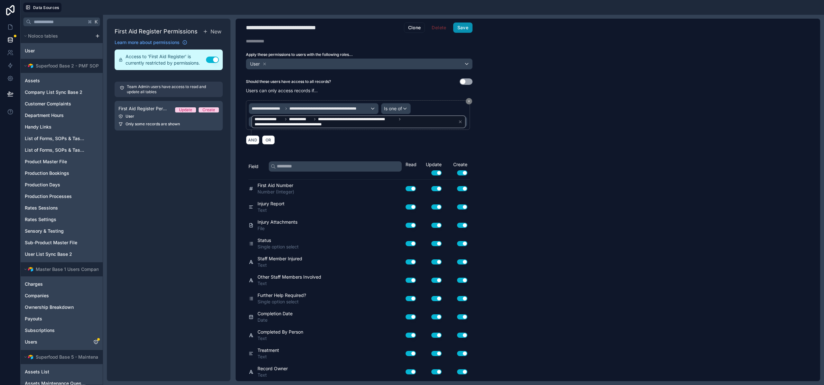
click at [460, 24] on button "Save" at bounding box center [462, 28] width 19 height 10
click at [539, 140] on div "**********" at bounding box center [528, 200] width 584 height 363
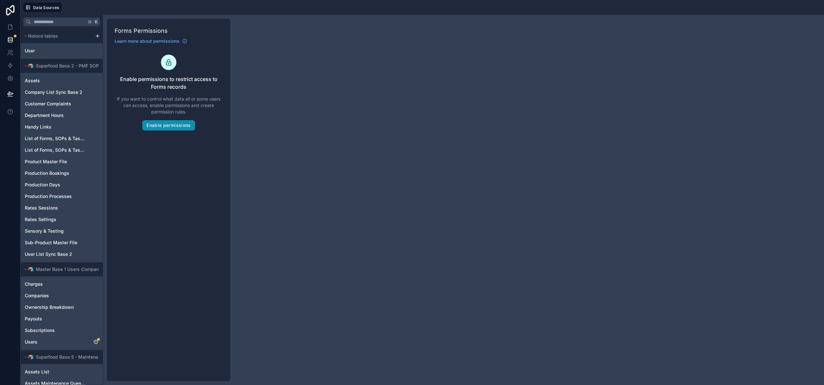
click at [158, 125] on button "Enable permissions" at bounding box center [168, 125] width 52 height 10
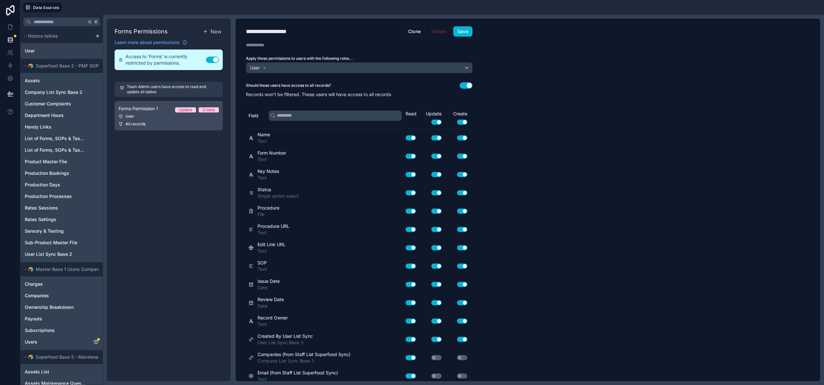
click at [182, 123] on div "All records" at bounding box center [168, 124] width 100 height 5
click at [464, 84] on button "Use setting" at bounding box center [465, 85] width 13 height 6
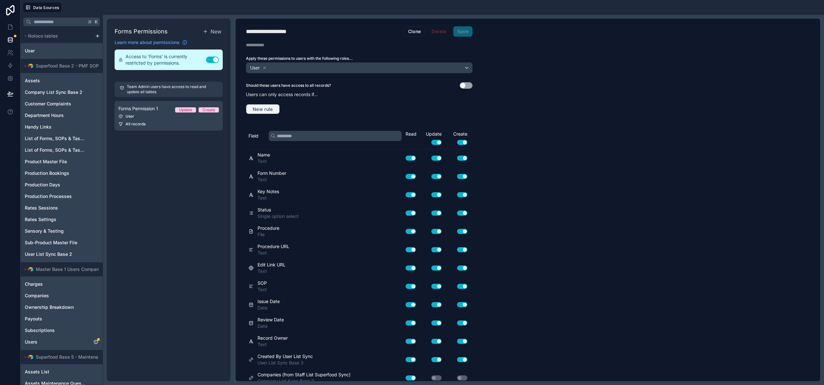
click at [261, 113] on button "New rule" at bounding box center [263, 109] width 34 height 10
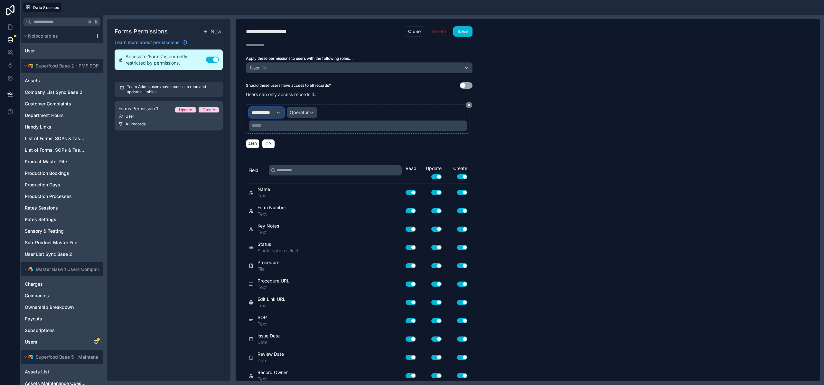
click at [269, 110] on span "**********" at bounding box center [264, 112] width 24 height 6
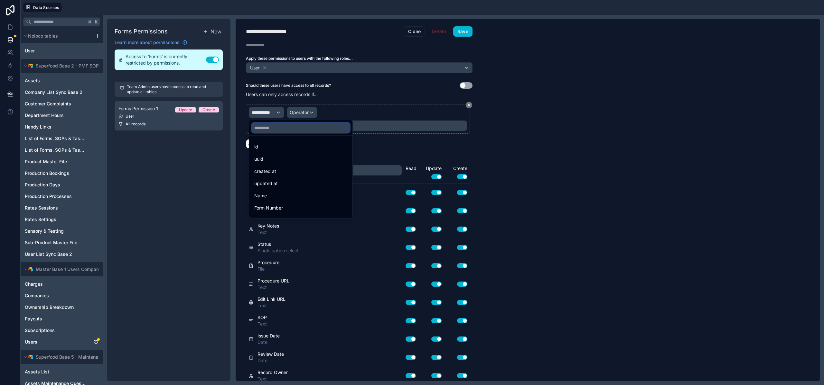
click at [268, 127] on input "text" at bounding box center [301, 128] width 98 height 10
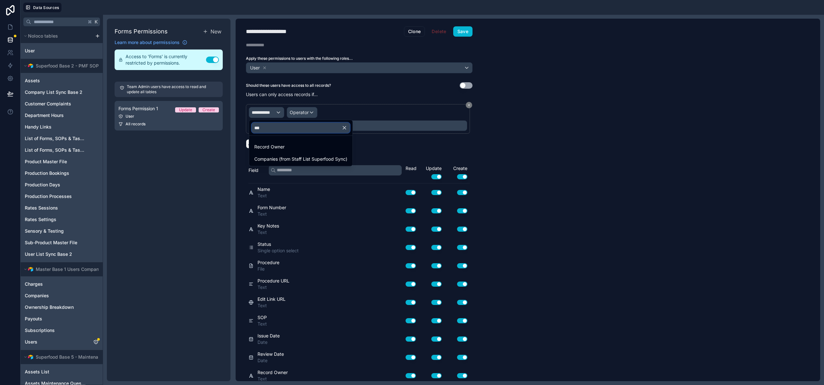
type input "****"
click at [289, 149] on span "Companies (from Staff List Superfood Sync)" at bounding box center [300, 147] width 93 height 8
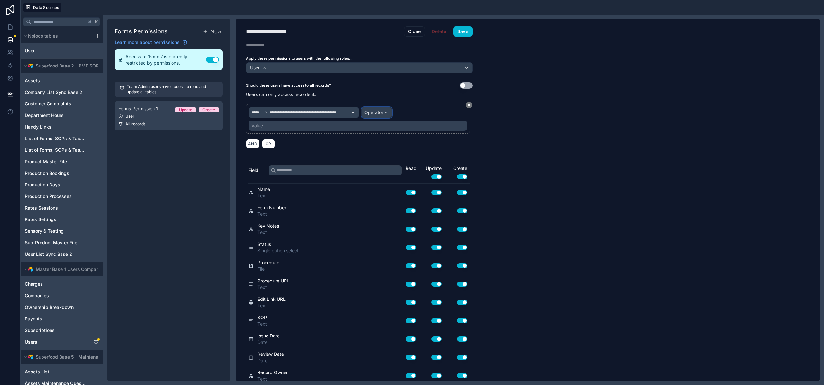
click at [368, 108] on div "Operator" at bounding box center [377, 112] width 30 height 10
click at [375, 171] on span "Is one of" at bounding box center [376, 172] width 18 height 8
click at [252, 128] on div "Value" at bounding box center [257, 126] width 12 height 6
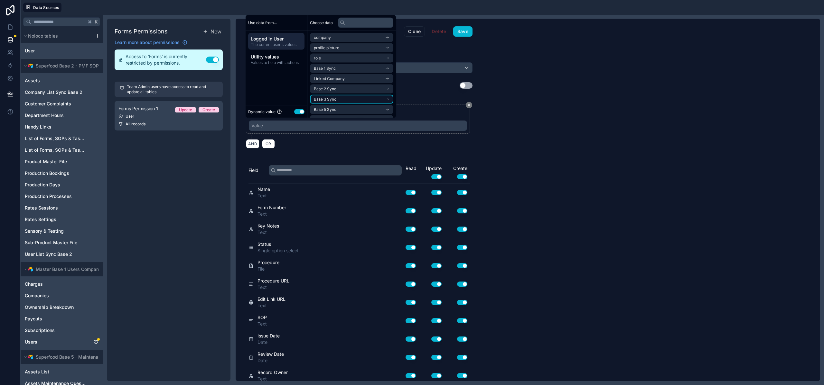
click at [328, 97] on span "Base 3 Sync" at bounding box center [325, 99] width 23 height 5
click at [333, 108] on li "company list sync base 3 noloco collection" at bounding box center [351, 110] width 83 height 9
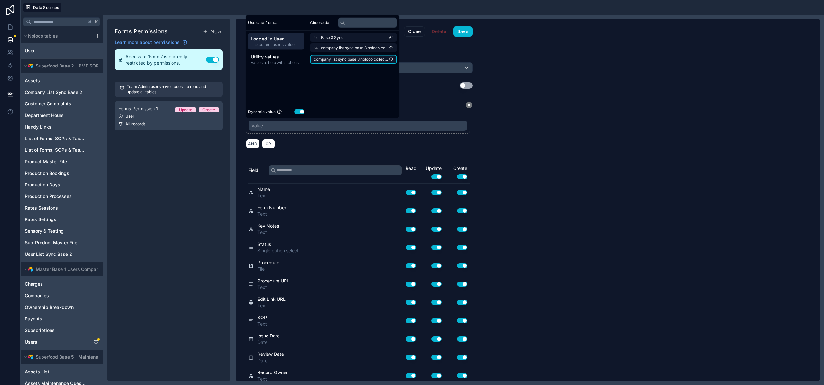
click at [335, 60] on span "company list sync base 3 noloco collection" at bounding box center [351, 59] width 75 height 5
click at [459, 32] on button "Save" at bounding box center [462, 31] width 19 height 10
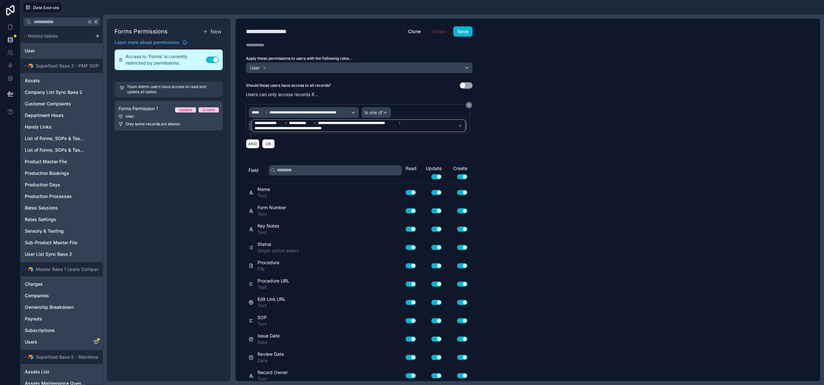
click at [552, 154] on div "**********" at bounding box center [528, 200] width 584 height 363
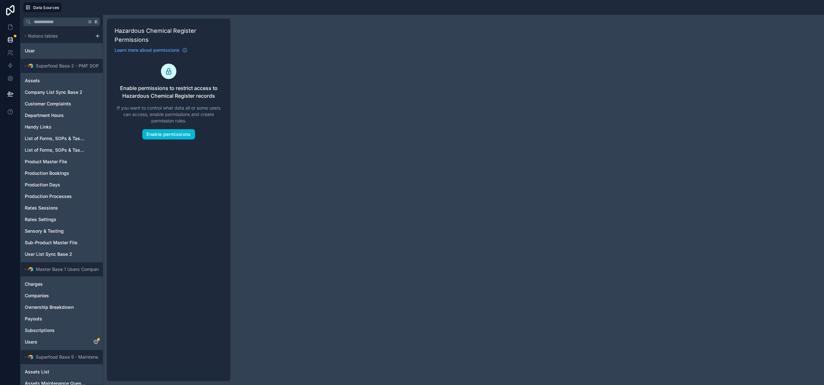
click at [165, 128] on div "Enable permissions to restrict access to Hazardous Chemical Register records If…" at bounding box center [169, 102] width 108 height 76
click at [169, 135] on button "Enable permissions" at bounding box center [168, 134] width 52 height 10
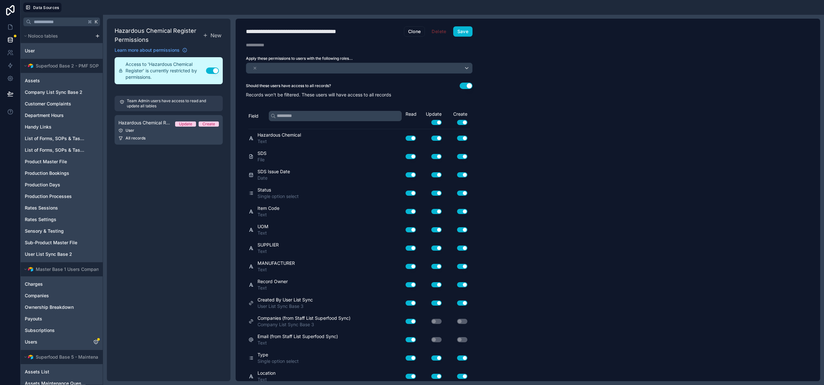
click at [466, 85] on button "Use setting" at bounding box center [465, 86] width 13 height 6
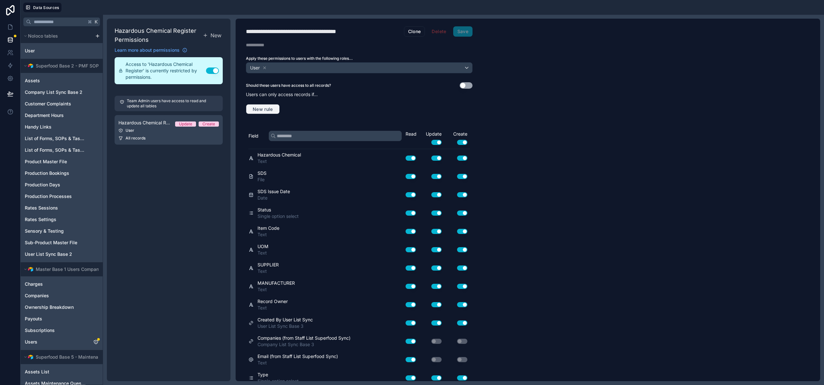
click at [264, 110] on span "New rule" at bounding box center [262, 109] width 25 height 6
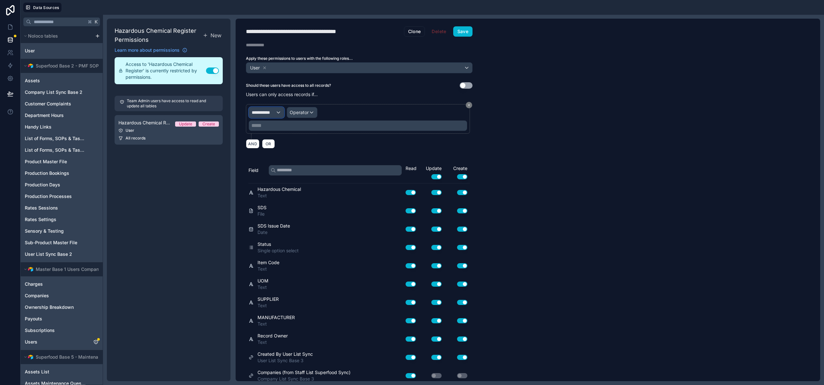
click at [273, 111] on span "**********" at bounding box center [264, 112] width 24 height 6
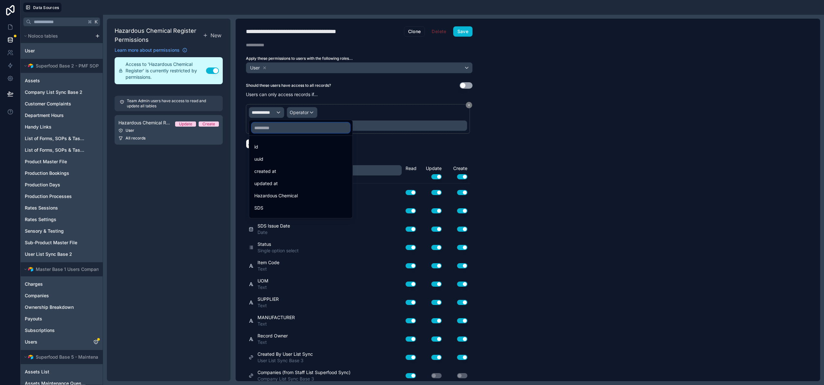
drag, startPoint x: 270, startPoint y: 124, endPoint x: 273, endPoint y: 125, distance: 3.5
click at [270, 124] on input "text" at bounding box center [301, 128] width 98 height 10
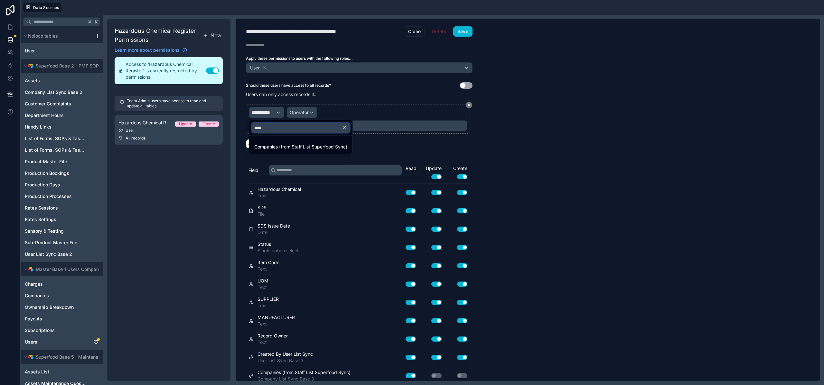
type input "****"
click at [279, 144] on span "Companies (from Staff List Superfood Sync)" at bounding box center [300, 147] width 93 height 8
click at [413, 110] on span "Operator" at bounding box center [416, 112] width 19 height 5
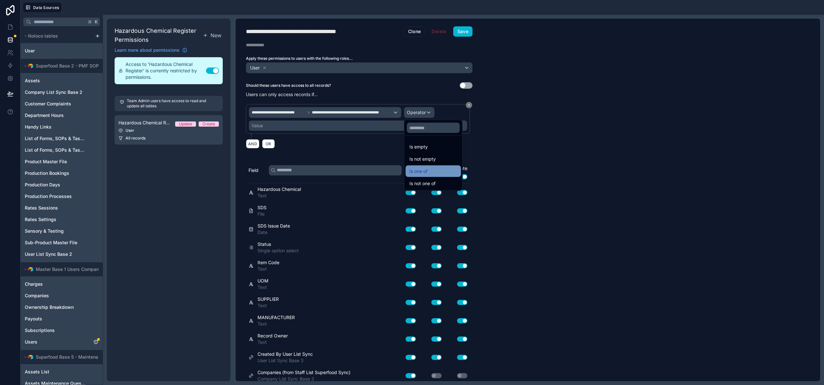
click at [419, 175] on span "Is one of" at bounding box center [418, 172] width 18 height 8
click at [314, 128] on div "Value" at bounding box center [358, 126] width 218 height 10
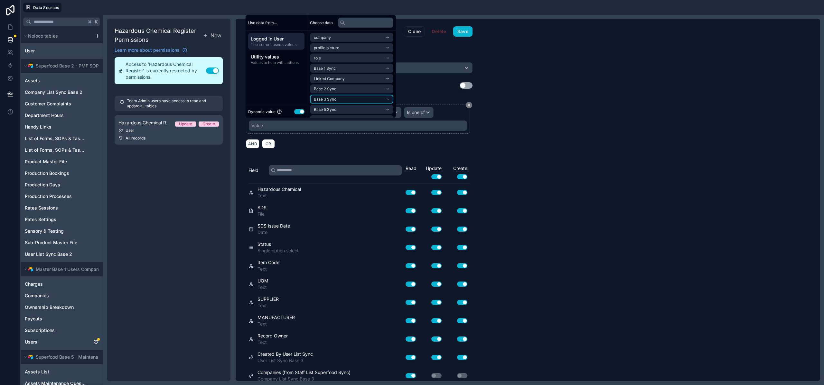
click at [330, 102] on li "Base 3 Sync" at bounding box center [351, 99] width 83 height 9
click at [337, 114] on li "company list sync base 3 noloco collection" at bounding box center [351, 110] width 83 height 9
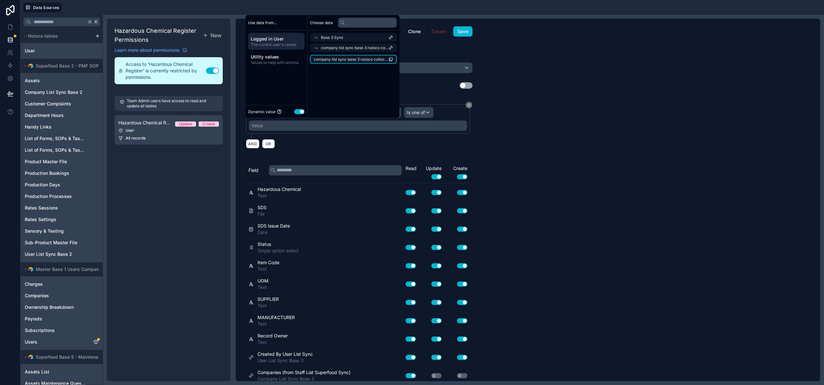
click at [346, 57] on span "company list sync base 3 noloco collection" at bounding box center [351, 59] width 75 height 5
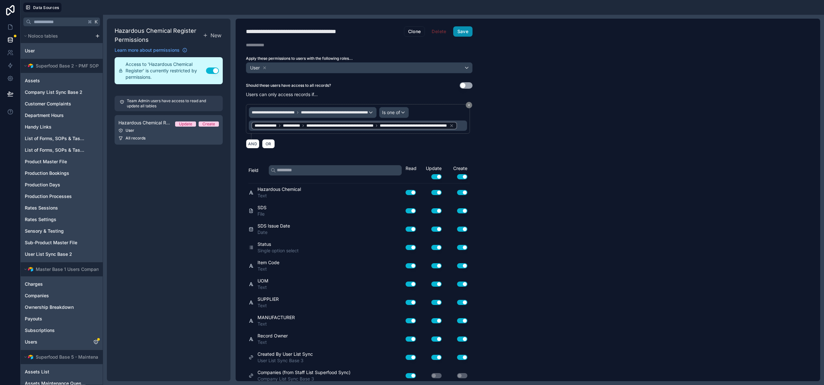
click at [462, 32] on button "Save" at bounding box center [462, 31] width 19 height 10
click at [470, 32] on button "Save" at bounding box center [462, 31] width 19 height 10
click at [556, 202] on div "**********" at bounding box center [528, 200] width 584 height 363
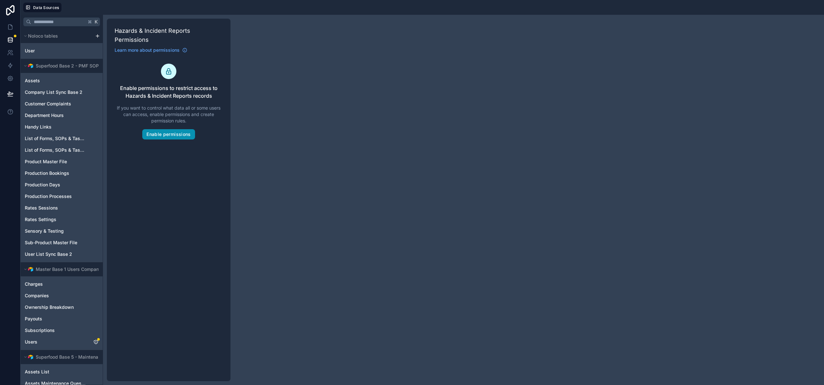
click at [171, 134] on button "Enable permissions" at bounding box center [168, 134] width 52 height 10
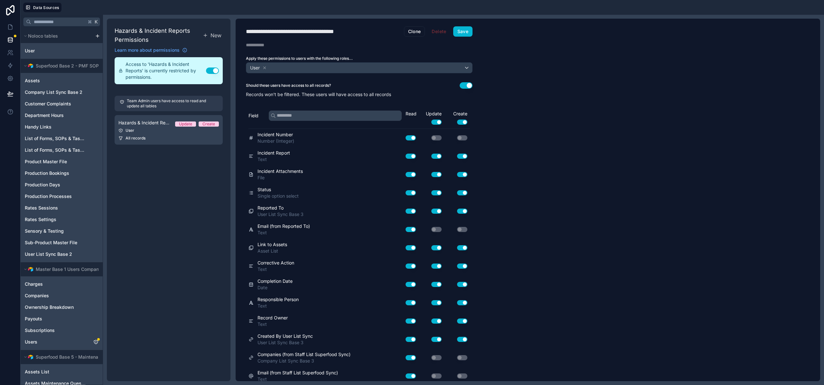
click at [461, 84] on button "Use setting" at bounding box center [465, 85] width 13 height 6
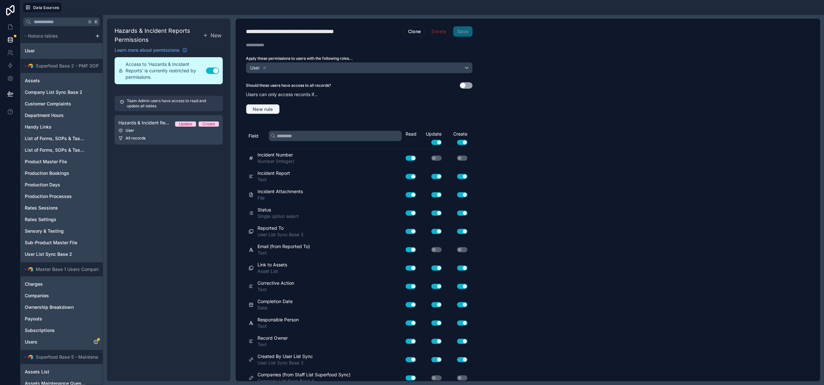
click at [258, 109] on span "New rule" at bounding box center [262, 109] width 25 height 6
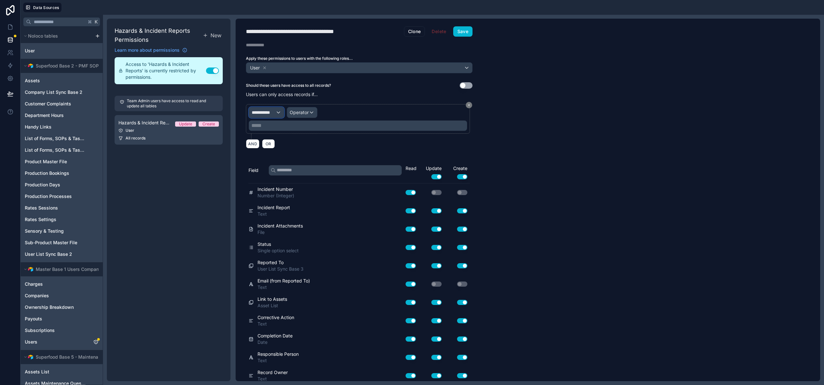
click at [275, 111] on span "**********" at bounding box center [264, 112] width 24 height 6
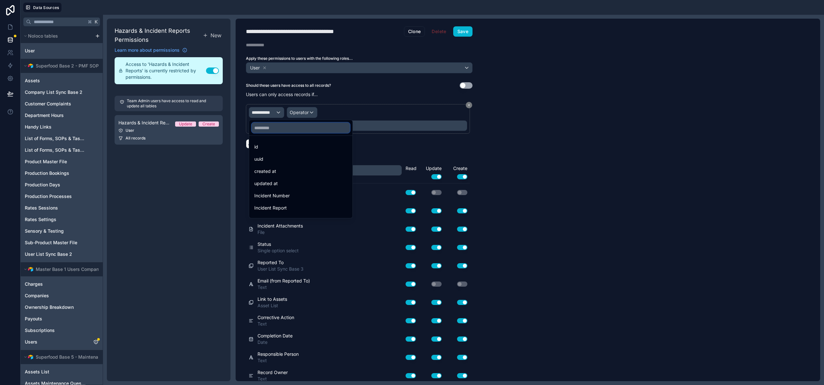
click at [270, 130] on input "text" at bounding box center [301, 128] width 98 height 10
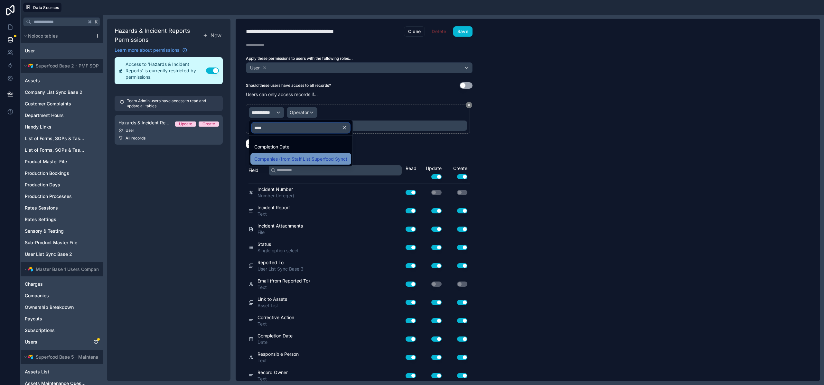
type input "****"
click at [296, 156] on span "Companies (from Staff List Superfood Sync)" at bounding box center [300, 159] width 93 height 8
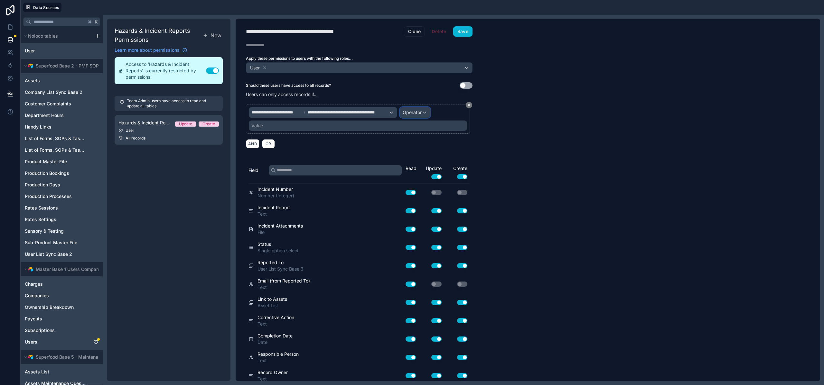
click at [412, 113] on span "Operator" at bounding box center [411, 112] width 19 height 5
click at [420, 176] on div "Is one of" at bounding box center [428, 172] width 55 height 12
click at [310, 128] on div "Value" at bounding box center [358, 126] width 218 height 10
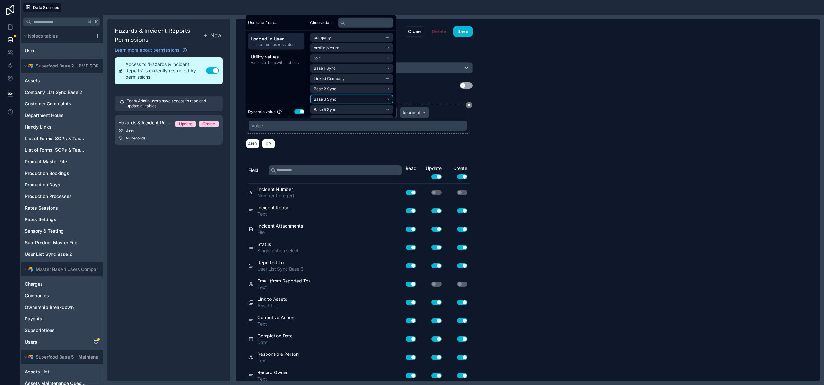
click at [361, 97] on li "Base 3 Sync" at bounding box center [351, 99] width 83 height 9
click at [353, 110] on span "company list sync base 3 noloco collection" at bounding box center [349, 110] width 71 height 5
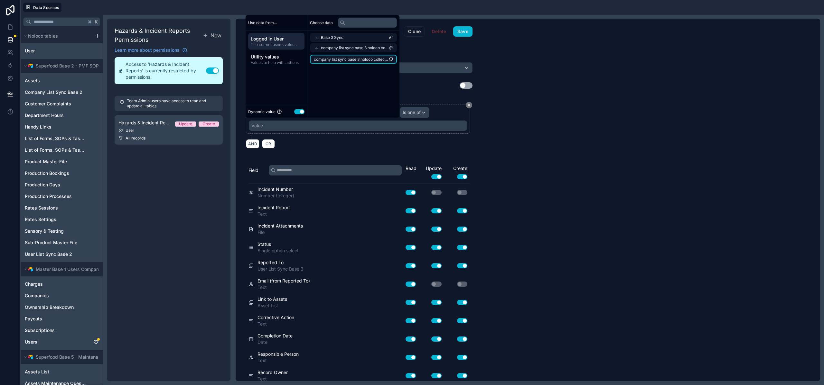
click at [341, 61] on span "company list sync base 3 noloco collection" at bounding box center [351, 59] width 75 height 5
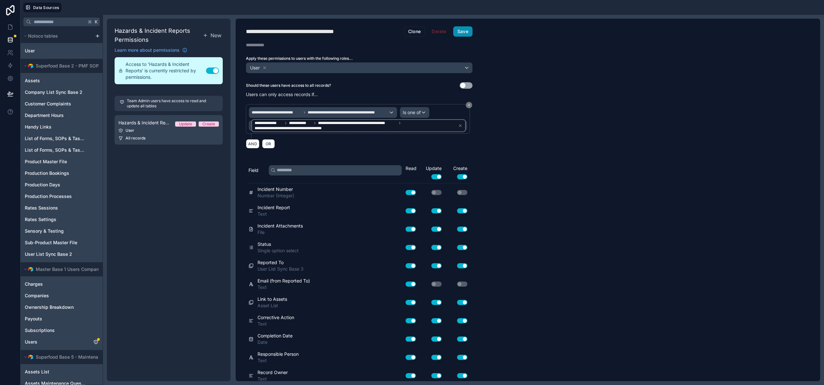
click at [464, 32] on button "Save" at bounding box center [462, 31] width 19 height 10
click at [518, 131] on div "**********" at bounding box center [528, 200] width 584 height 363
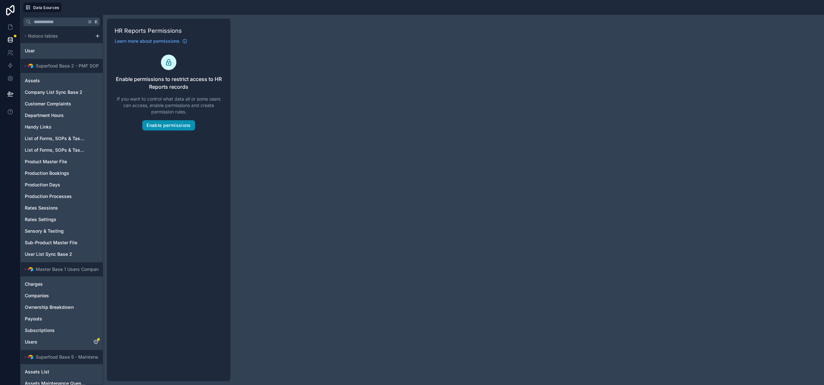
click at [174, 120] on button "Enable permissions" at bounding box center [168, 125] width 52 height 10
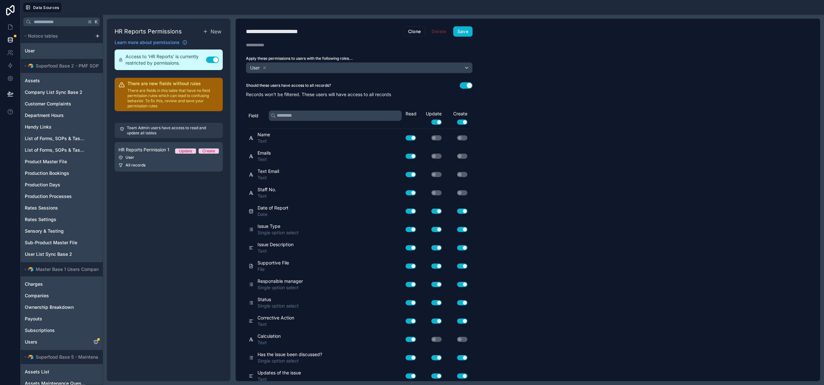
scroll to position [151, 0]
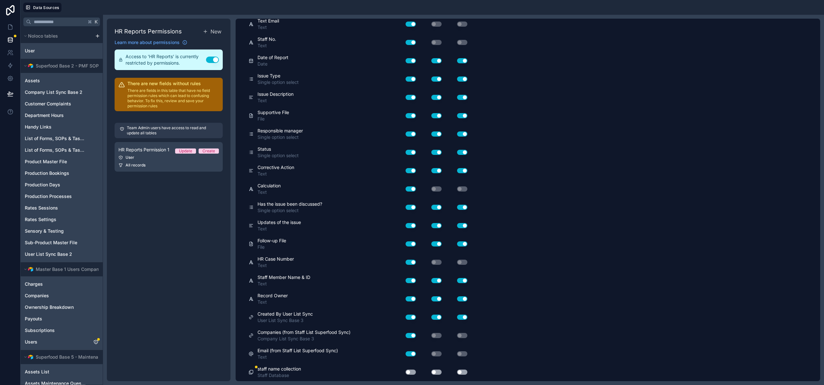
click at [413, 374] on button "Use setting" at bounding box center [410, 372] width 10 height 5
click at [438, 372] on button "Use setting" at bounding box center [436, 372] width 10 height 5
click at [462, 373] on button "Use setting" at bounding box center [462, 372] width 10 height 5
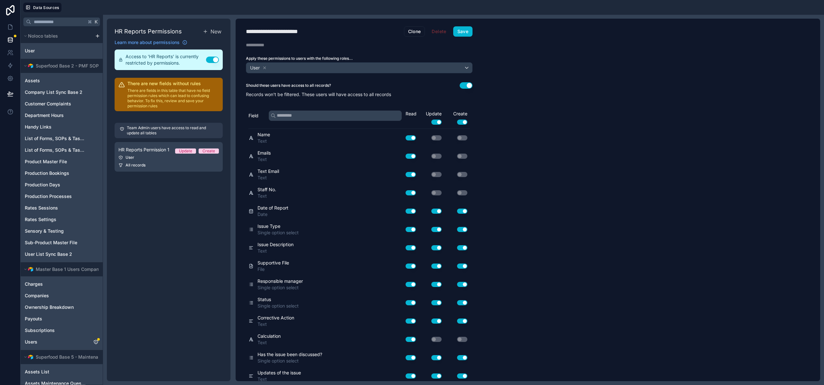
click at [460, 86] on button "Use setting" at bounding box center [465, 85] width 13 height 6
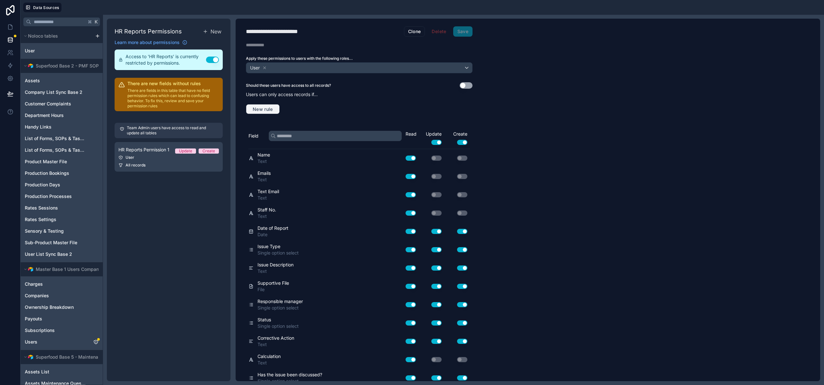
click at [255, 108] on span "New rule" at bounding box center [262, 109] width 25 height 6
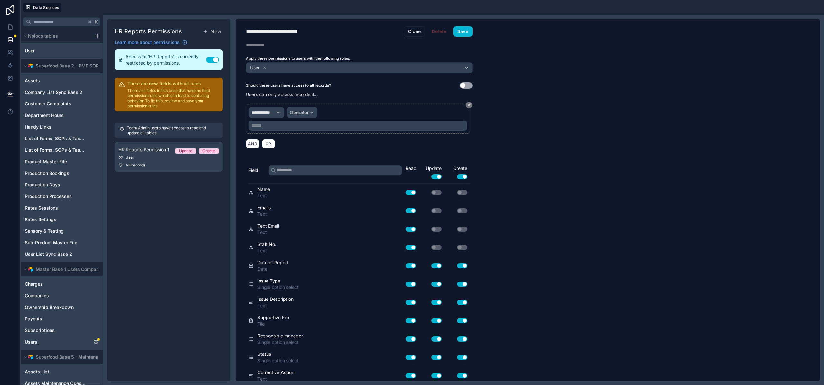
drag, startPoint x: 274, startPoint y: 105, endPoint x: 270, endPoint y: 112, distance: 7.9
click at [274, 105] on div "**********" at bounding box center [358, 119] width 224 height 30
click at [270, 113] on span "**********" at bounding box center [264, 112] width 24 height 6
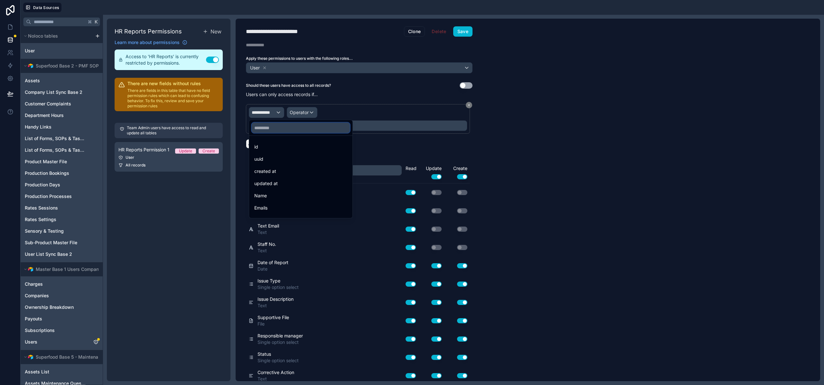
click at [272, 127] on input "text" at bounding box center [301, 128] width 98 height 10
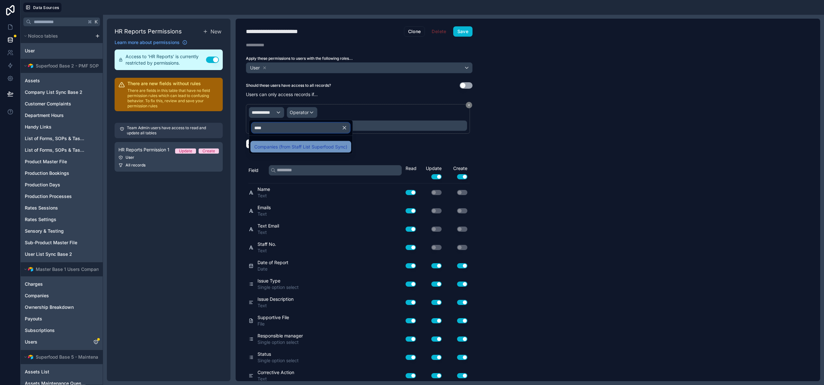
type input "****"
click at [280, 149] on span "Companies (from Staff List Superfood Sync)" at bounding box center [300, 147] width 93 height 8
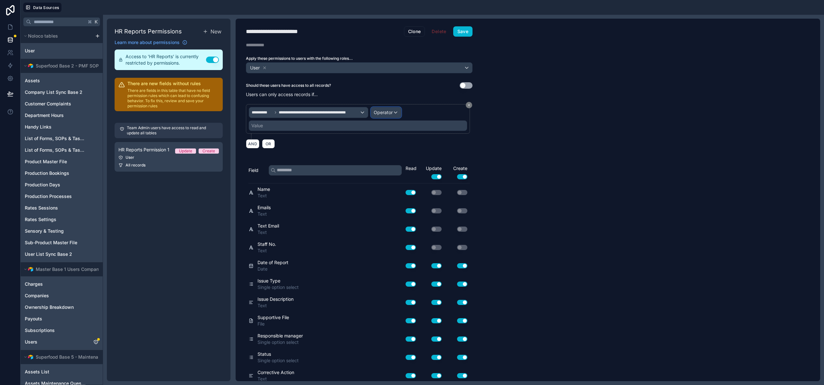
click at [384, 116] on span "Operator" at bounding box center [383, 112] width 19 height 6
click at [388, 171] on span "Is one of" at bounding box center [385, 172] width 18 height 8
click at [319, 125] on div "Value" at bounding box center [358, 126] width 218 height 10
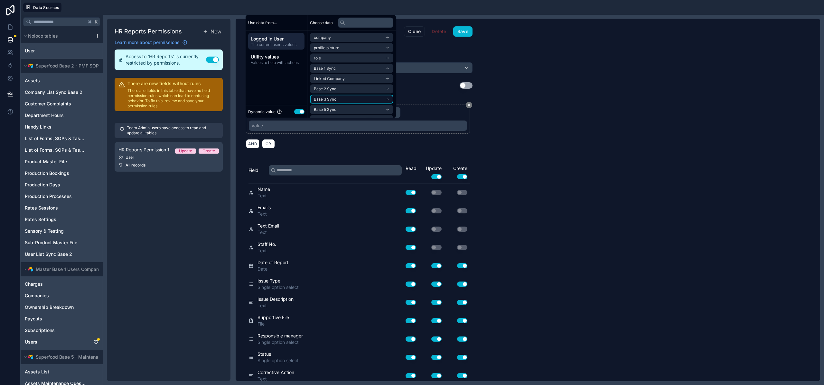
click at [339, 99] on li "Base 3 Sync" at bounding box center [351, 99] width 83 height 9
click at [343, 112] on span "company list sync base 3 noloco collection" at bounding box center [349, 110] width 71 height 5
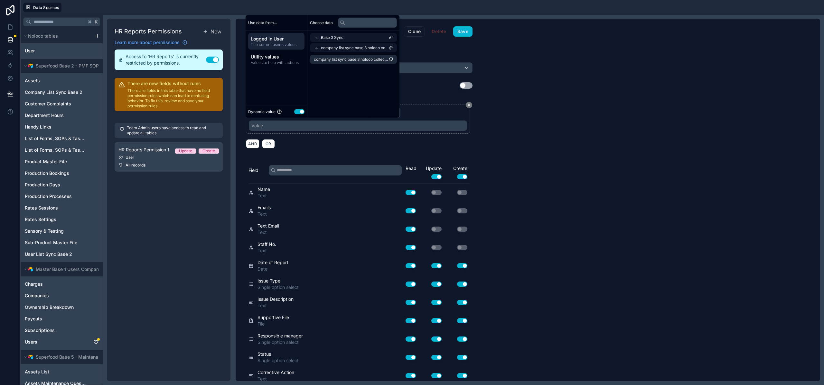
click at [339, 54] on div "company list sync base 3 noloco collection" at bounding box center [353, 59] width 92 height 14
click at [342, 63] on li "company list sync base 3 noloco collection" at bounding box center [353, 59] width 87 height 9
click at [460, 31] on button "Save" at bounding box center [462, 31] width 19 height 10
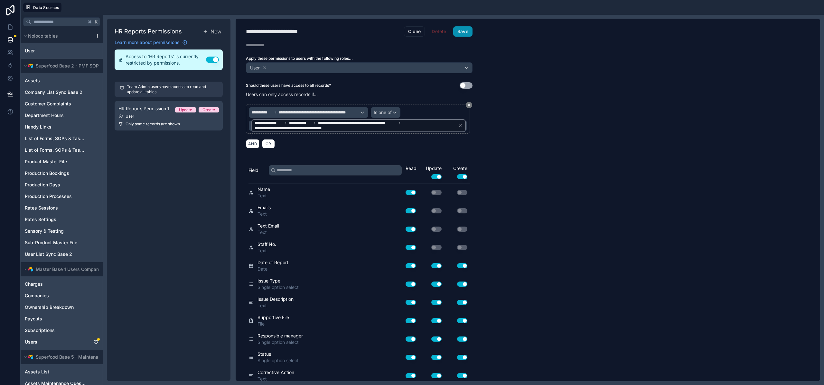
click at [462, 33] on button "Save" at bounding box center [462, 31] width 19 height 10
click at [600, 171] on div "**********" at bounding box center [528, 200] width 584 height 363
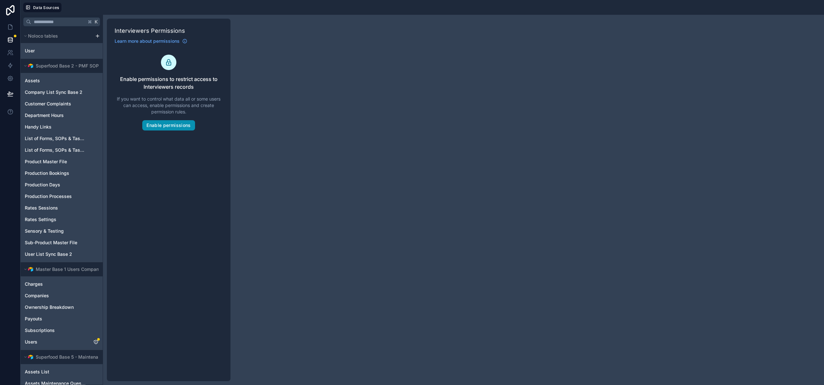
click at [158, 125] on button "Enable permissions" at bounding box center [168, 125] width 52 height 10
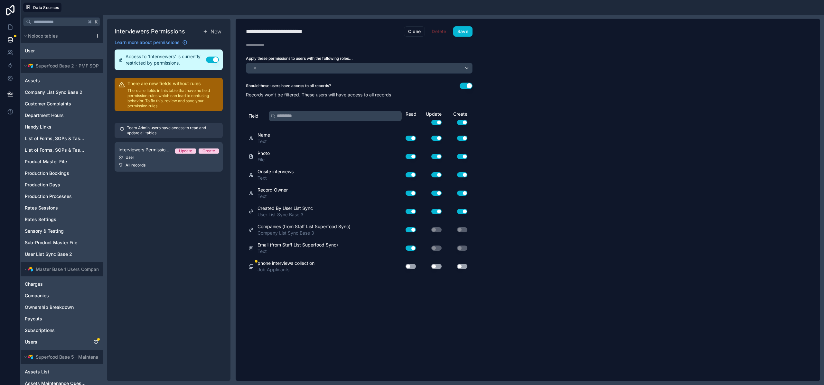
click at [414, 266] on button "Use setting" at bounding box center [410, 266] width 10 height 5
click at [446, 266] on div "Use setting" at bounding box center [457, 266] width 26 height 5
click at [438, 265] on button "Use setting" at bounding box center [436, 266] width 10 height 5
click at [463, 267] on button "Use setting" at bounding box center [462, 266] width 10 height 5
click at [469, 85] on button "Use setting" at bounding box center [465, 85] width 13 height 6
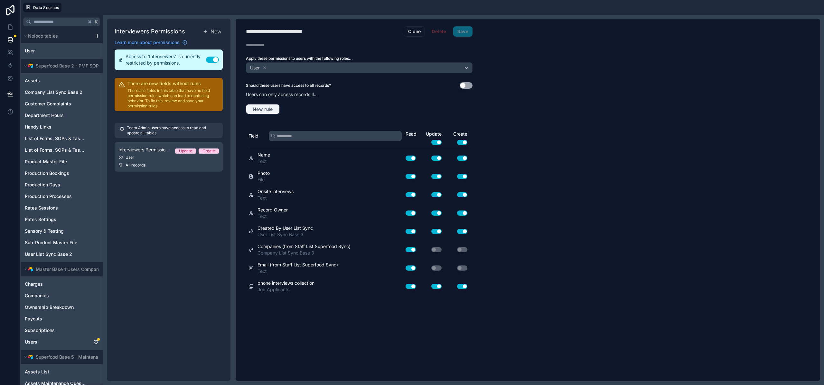
click at [267, 106] on span "New rule" at bounding box center [262, 109] width 25 height 6
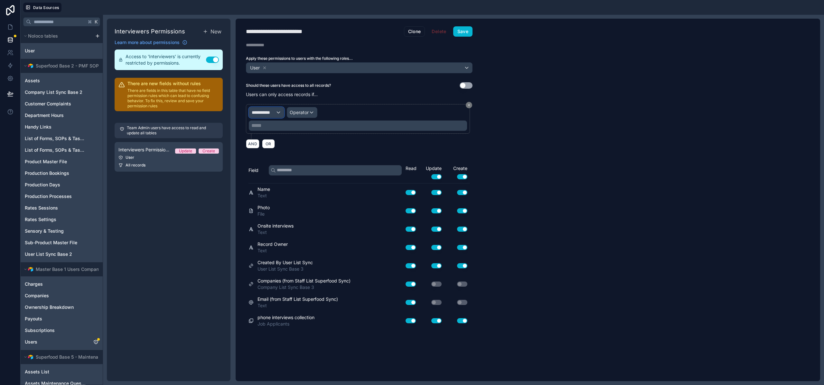
click at [277, 111] on div "**********" at bounding box center [266, 112] width 35 height 10
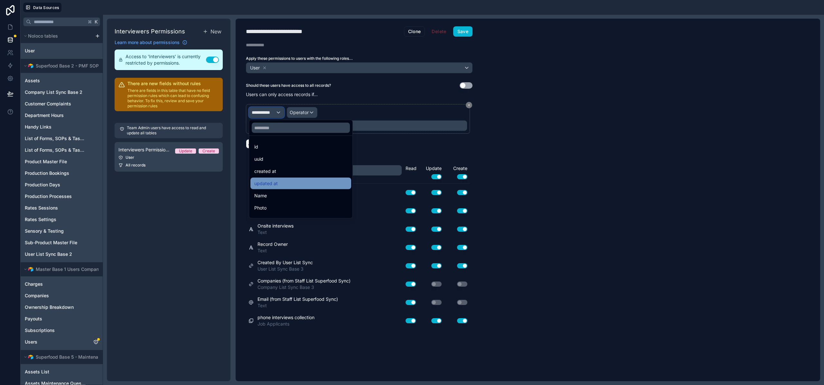
scroll to position [70, 0]
click at [288, 186] on span "Companies (from Staff List Superfood Sync)" at bounding box center [300, 187] width 93 height 8
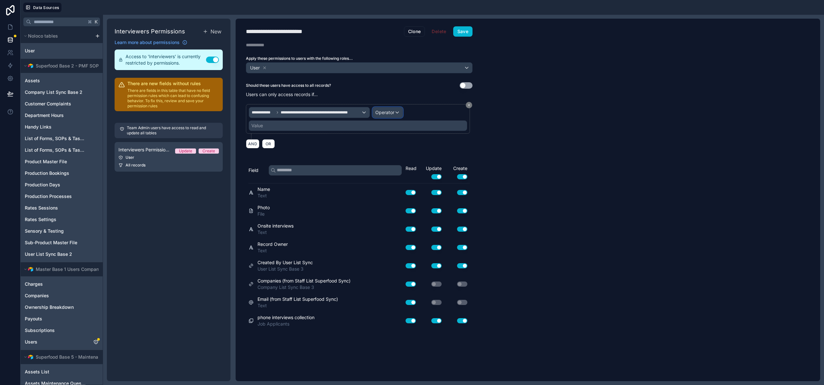
click at [395, 114] on div "Operator" at bounding box center [388, 112] width 30 height 10
click at [390, 174] on span "Is one of" at bounding box center [387, 172] width 18 height 8
click at [320, 127] on div "Value" at bounding box center [358, 126] width 218 height 10
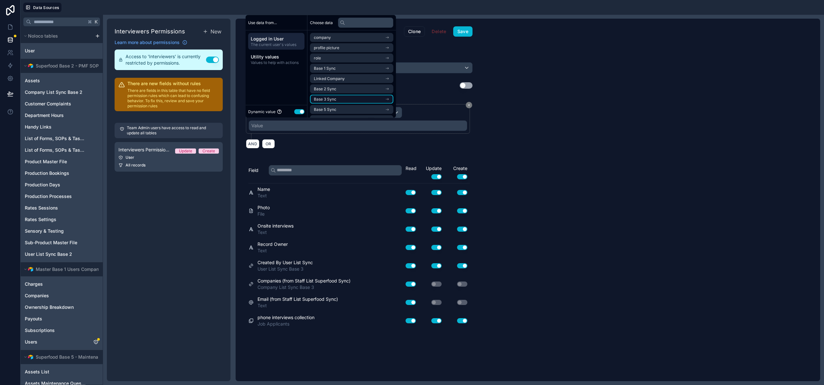
click at [330, 99] on span "Base 3 Sync" at bounding box center [325, 99] width 23 height 5
click at [331, 108] on span "company list sync base 3 noloco collection" at bounding box center [349, 110] width 71 height 5
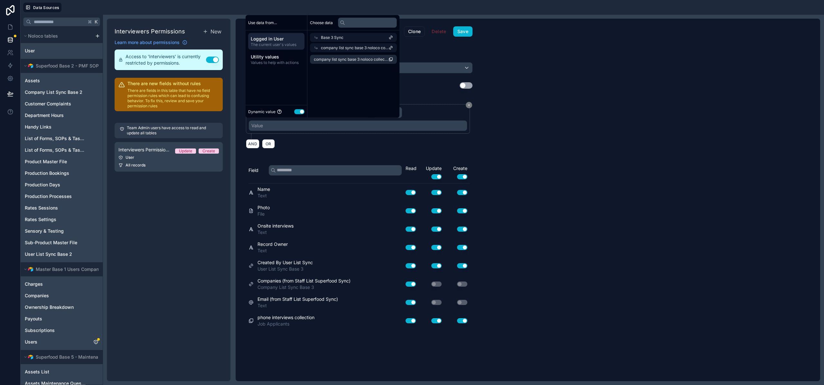
scroll to position [0, 0]
click at [336, 62] on li "company list sync base 3 noloco collection" at bounding box center [353, 59] width 87 height 9
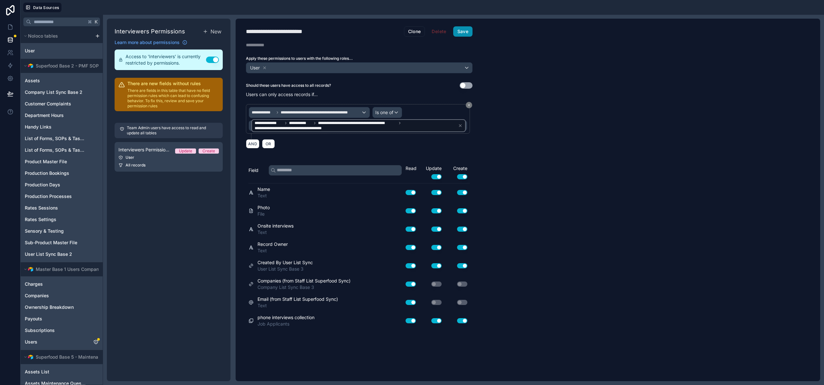
click at [458, 29] on button "Save" at bounding box center [462, 31] width 19 height 10
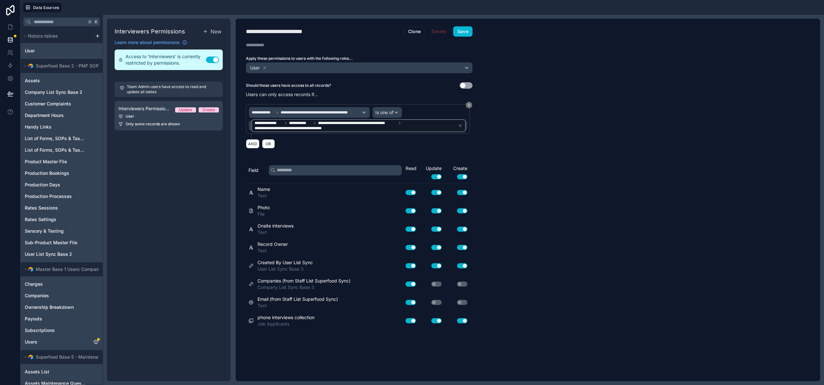
click at [509, 79] on div "**********" at bounding box center [528, 200] width 584 height 363
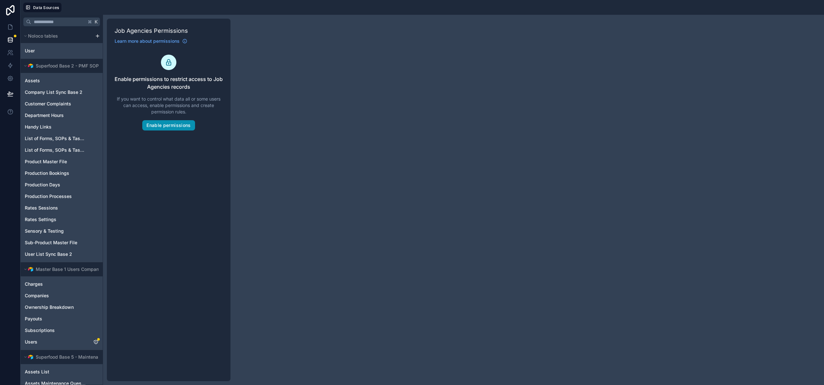
click at [165, 127] on button "Enable permissions" at bounding box center [168, 125] width 52 height 10
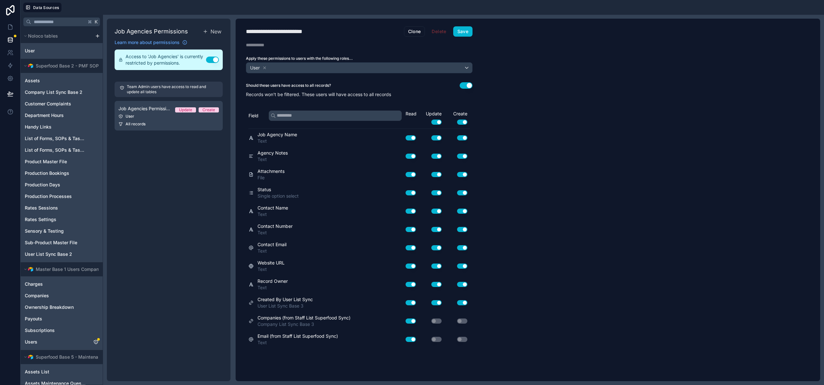
click at [466, 85] on button "Use setting" at bounding box center [465, 85] width 13 height 6
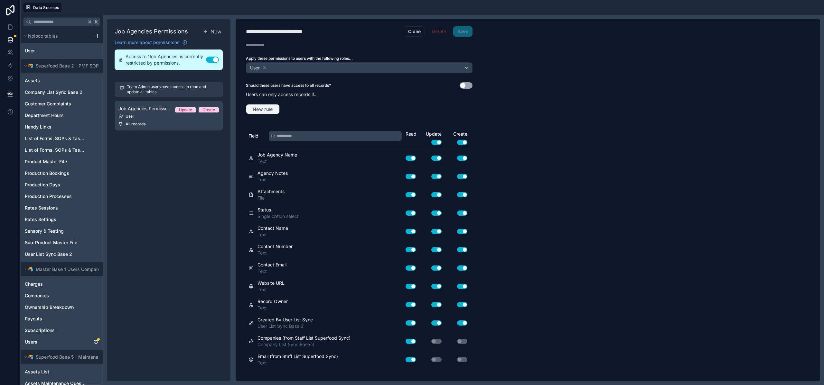
click at [264, 109] on span "New rule" at bounding box center [262, 109] width 25 height 6
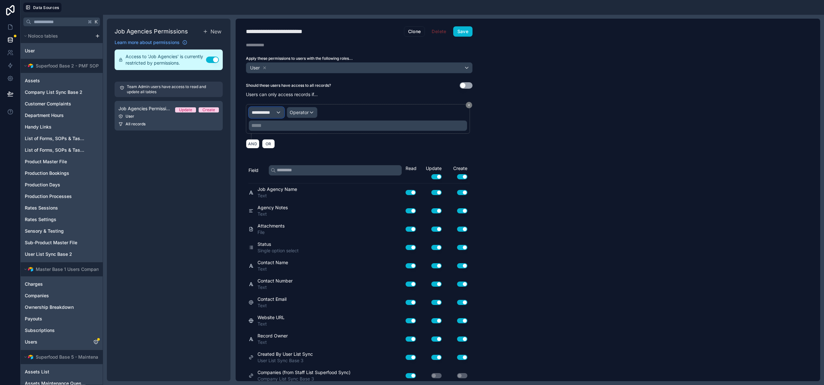
click at [275, 113] on div "**********" at bounding box center [266, 112] width 35 height 10
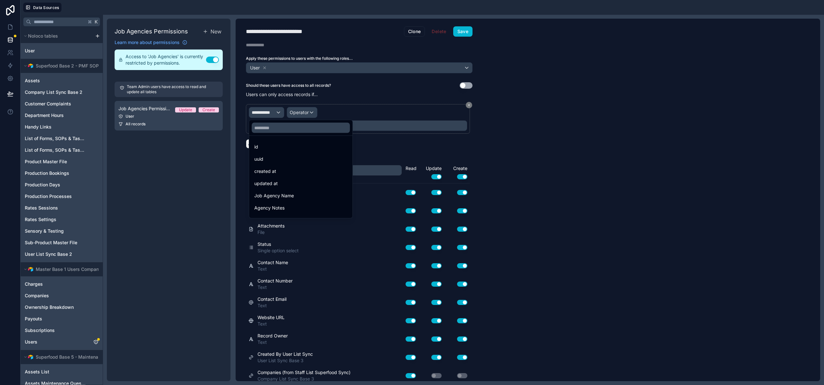
click at [275, 134] on div at bounding box center [300, 127] width 103 height 15
click at [276, 130] on input "text" at bounding box center [301, 128] width 98 height 10
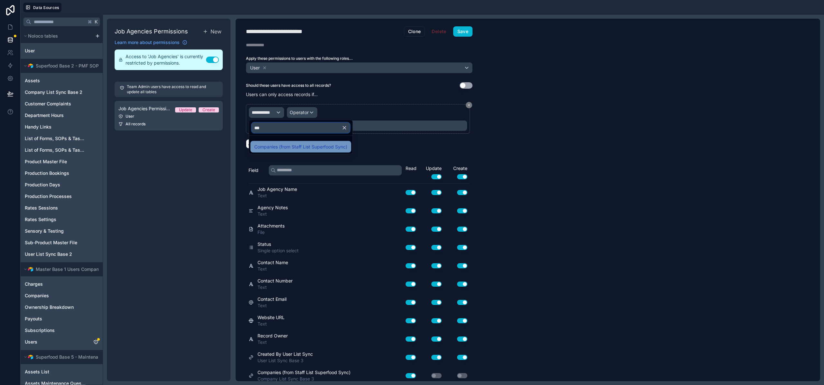
type input "***"
click at [276, 149] on span "Companies (from Staff List Superfood Sync)" at bounding box center [300, 147] width 93 height 8
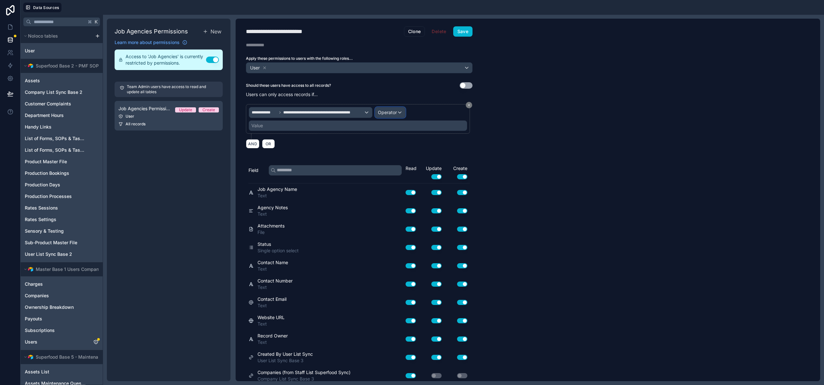
click at [395, 113] on span "Operator" at bounding box center [387, 112] width 19 height 5
click at [399, 171] on div "Is one of" at bounding box center [405, 172] width 48 height 8
click at [330, 126] on div "Value" at bounding box center [358, 126] width 218 height 10
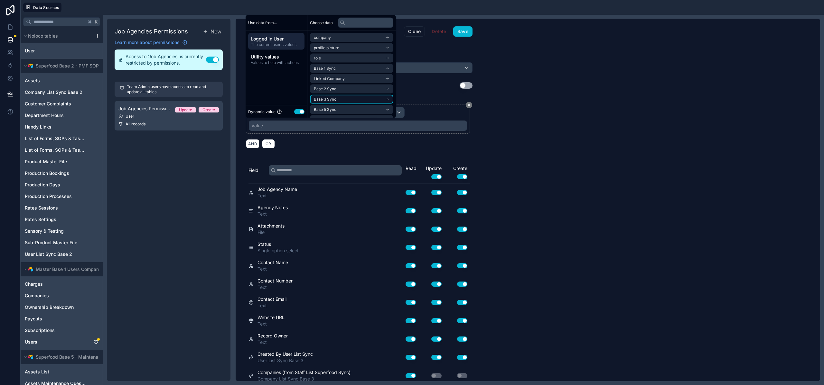
click at [324, 101] on span "Base 3 Sync" at bounding box center [325, 99] width 23 height 5
click at [333, 111] on span "company list sync base 3 noloco collection" at bounding box center [349, 110] width 71 height 5
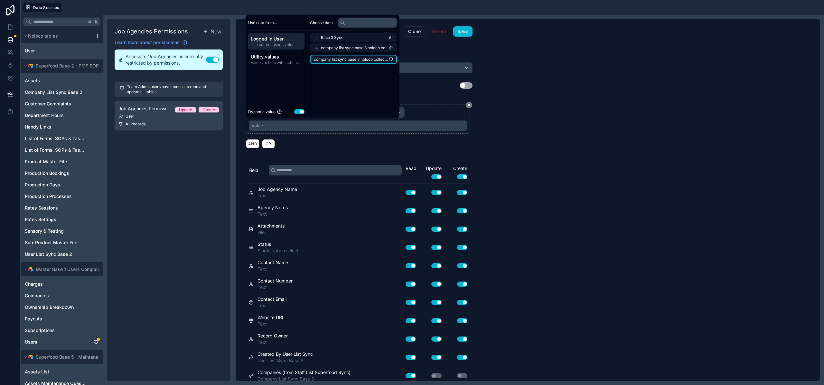
click at [331, 62] on li "company list sync base 3 noloco collection" at bounding box center [353, 59] width 87 height 9
click at [460, 38] on div "**********" at bounding box center [359, 200] width 247 height 363
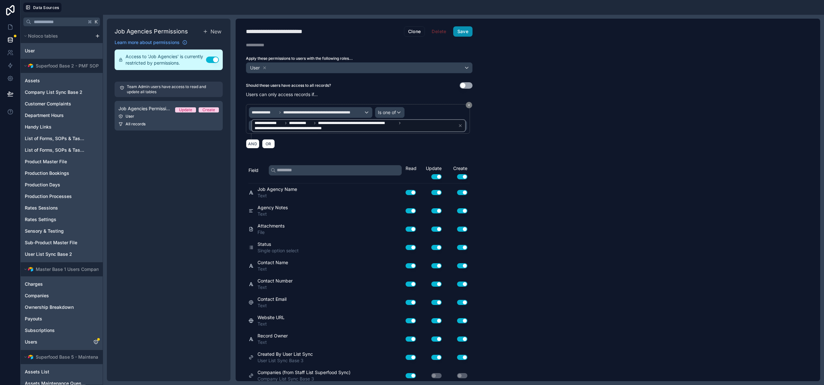
click at [463, 31] on button "Save" at bounding box center [462, 31] width 19 height 10
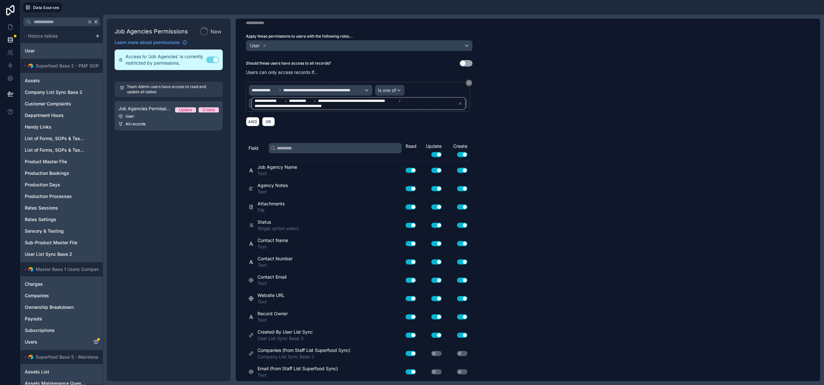
scroll to position [22, 0]
click at [540, 120] on div "**********" at bounding box center [528, 200] width 584 height 363
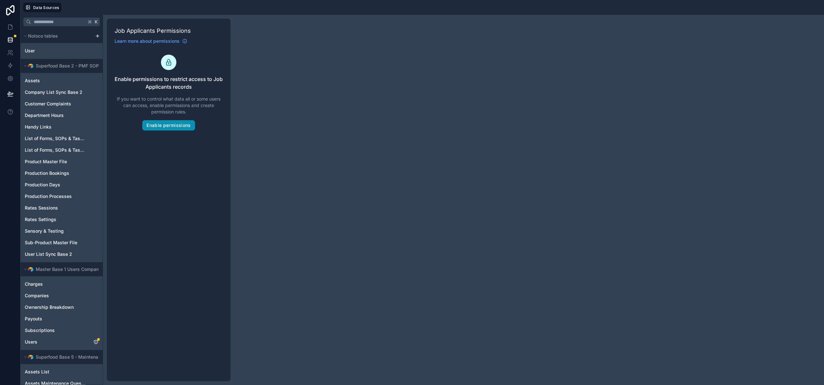
click at [171, 125] on button "Enable permissions" at bounding box center [168, 125] width 52 height 10
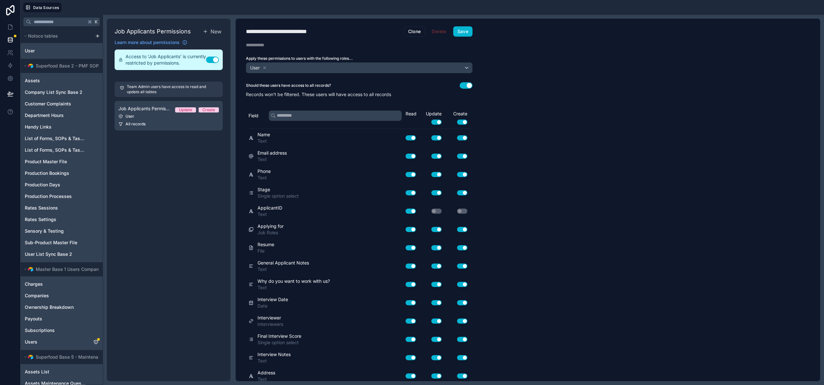
click at [464, 85] on button "Use setting" at bounding box center [465, 85] width 13 height 6
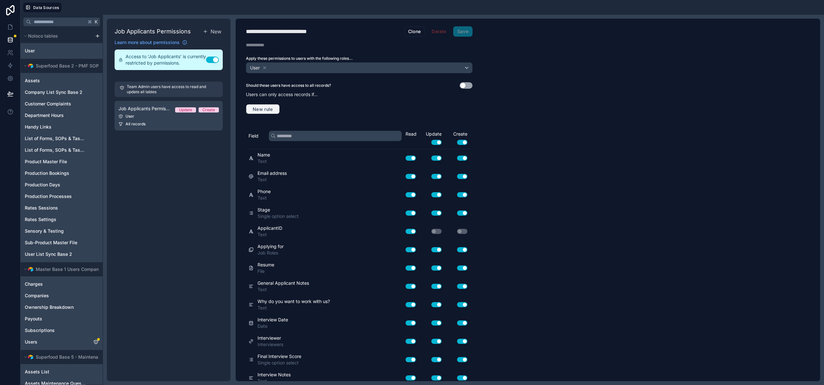
click at [261, 109] on span "New rule" at bounding box center [262, 109] width 25 height 6
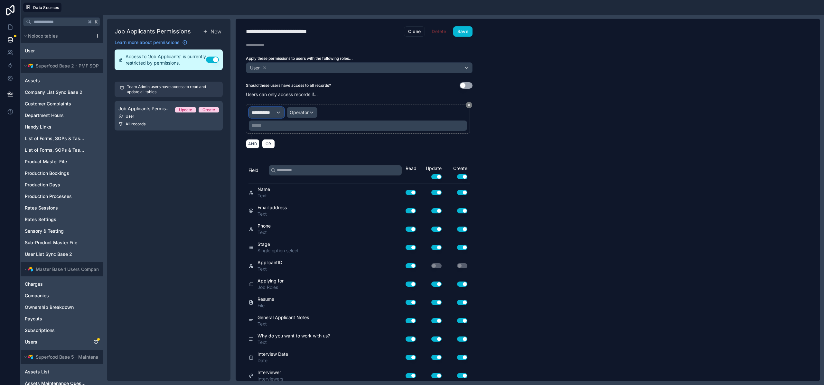
click at [268, 107] on button "**********" at bounding box center [266, 112] width 35 height 11
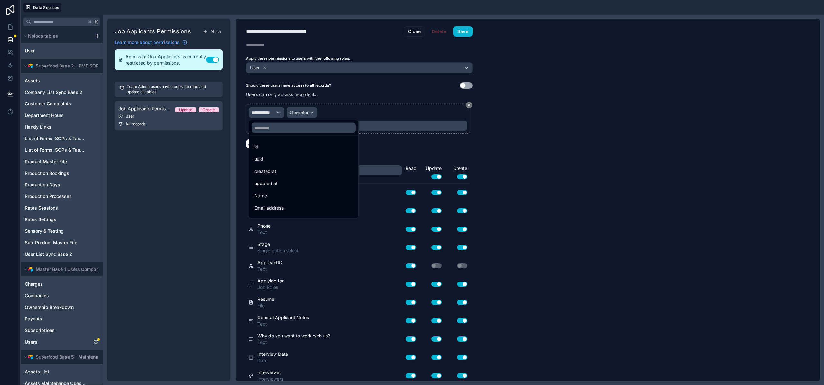
click at [268, 114] on div at bounding box center [412, 192] width 824 height 385
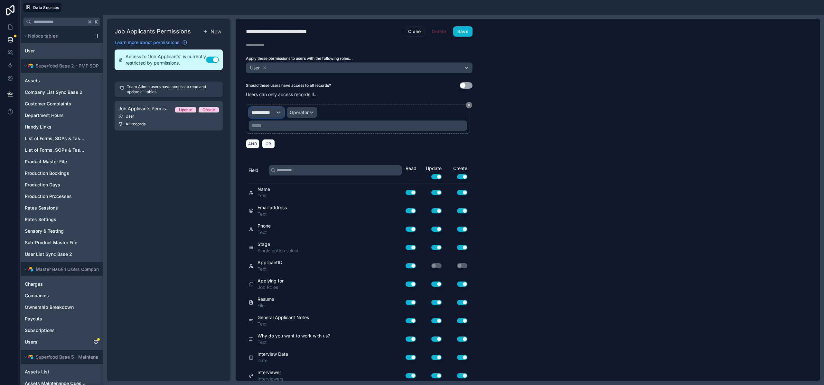
click at [268, 114] on span "**********" at bounding box center [264, 112] width 24 height 6
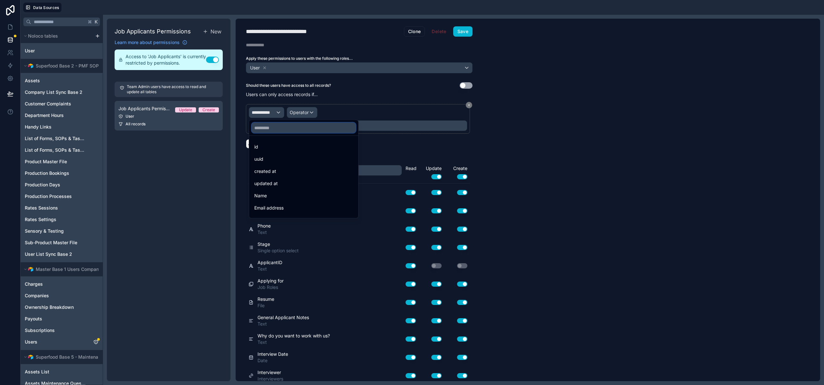
click at [272, 131] on input "text" at bounding box center [304, 128] width 104 height 10
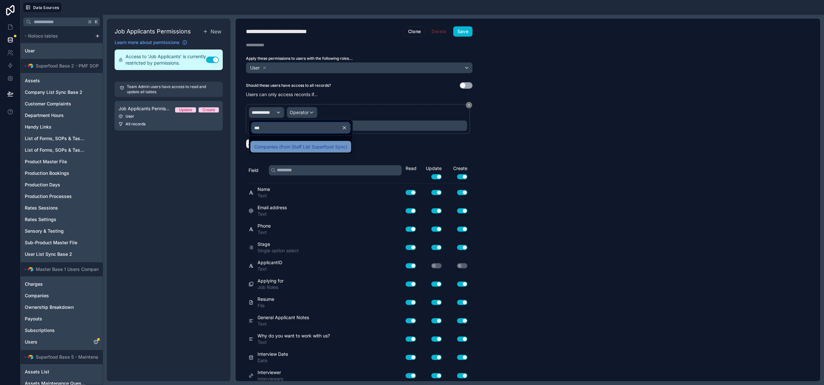
type input "***"
click at [293, 145] on span "Companies (from Staff List Superfood Sync)" at bounding box center [300, 147] width 93 height 8
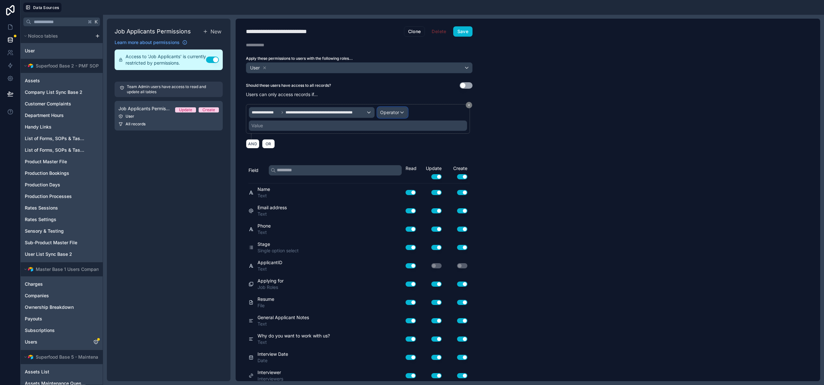
click at [394, 116] on span "Operator" at bounding box center [389, 112] width 19 height 6
click at [386, 171] on span "Is one of" at bounding box center [392, 172] width 18 height 8
click at [329, 126] on div "Value" at bounding box center [358, 126] width 218 height 10
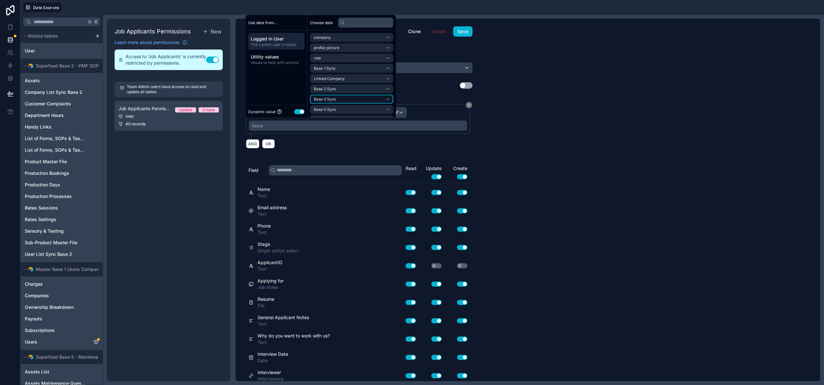
click at [333, 102] on span "Base 3 Sync" at bounding box center [325, 99] width 23 height 5
click at [335, 107] on li "company list sync base 3 noloco collection" at bounding box center [351, 110] width 83 height 9
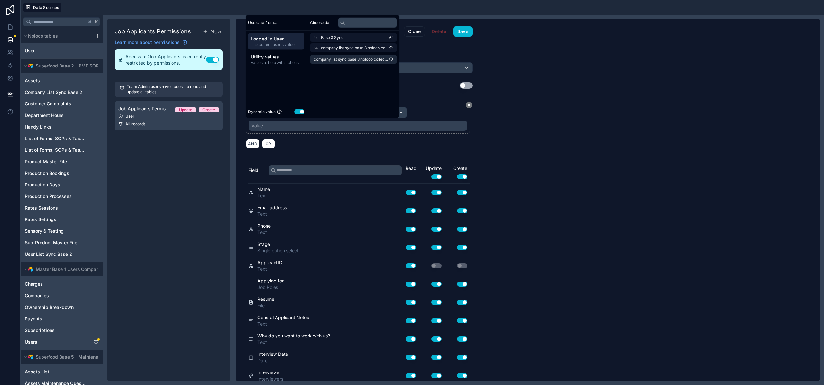
scroll to position [0, 0]
click at [335, 55] on li "company list sync base 3 noloco collection" at bounding box center [353, 59] width 87 height 9
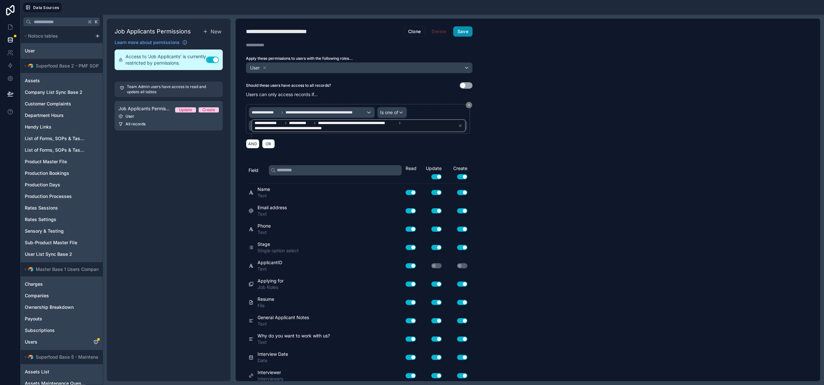
click at [462, 30] on button "Save" at bounding box center [462, 31] width 19 height 10
click at [565, 114] on div "**********" at bounding box center [528, 200] width 584 height 363
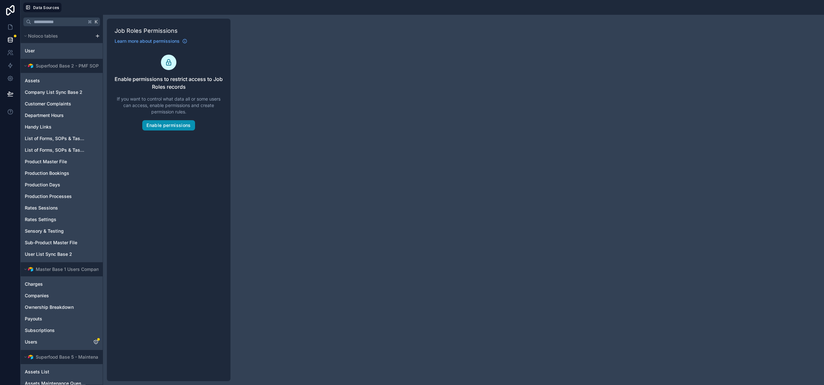
click at [173, 122] on button "Enable permissions" at bounding box center [168, 125] width 52 height 10
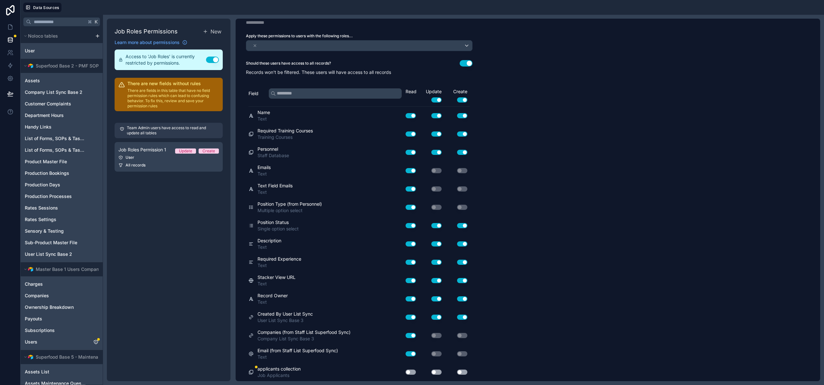
scroll to position [22, 0]
click at [409, 371] on button "Use setting" at bounding box center [410, 372] width 10 height 5
click at [439, 373] on button "Use setting" at bounding box center [436, 372] width 10 height 5
click at [462, 372] on button "Use setting" at bounding box center [462, 372] width 10 height 5
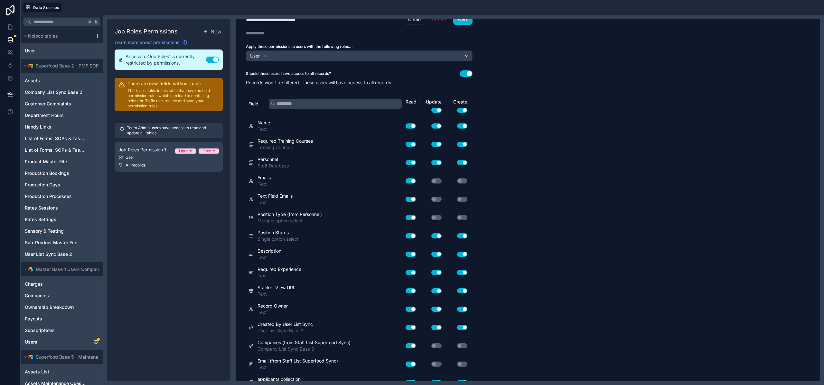
scroll to position [0, 0]
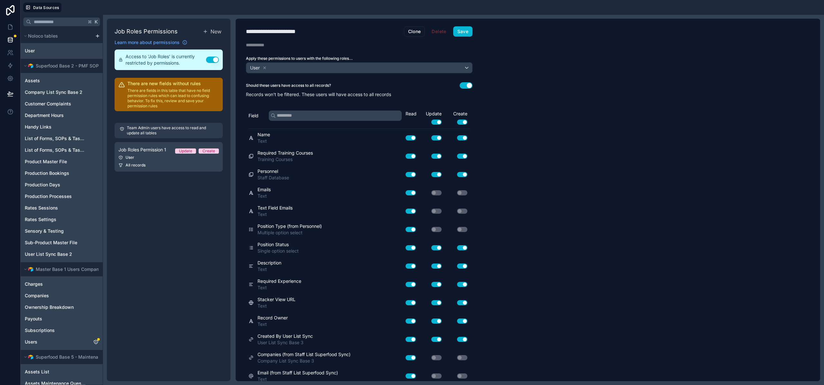
click at [474, 85] on div "Should these users have access to all records? Use setting Records won't be fil…" at bounding box center [359, 89] width 247 height 15
click at [471, 86] on button "Use setting" at bounding box center [465, 85] width 13 height 6
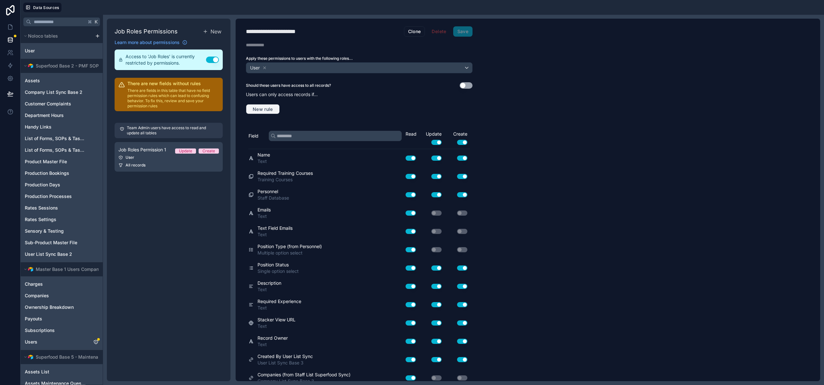
click at [261, 111] on span "New rule" at bounding box center [262, 109] width 25 height 6
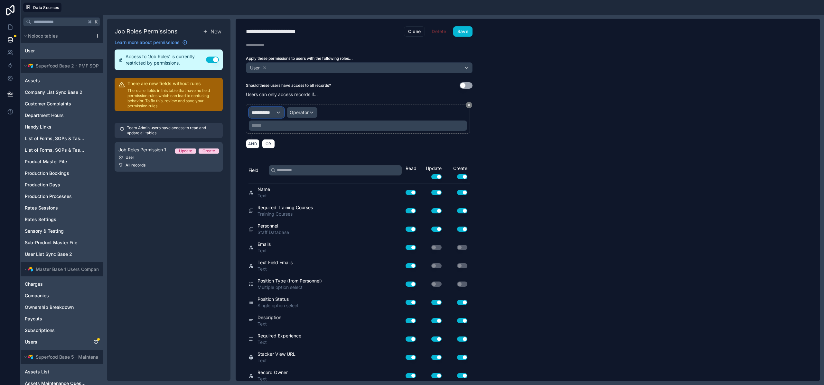
click at [269, 112] on span "**********" at bounding box center [264, 112] width 24 height 6
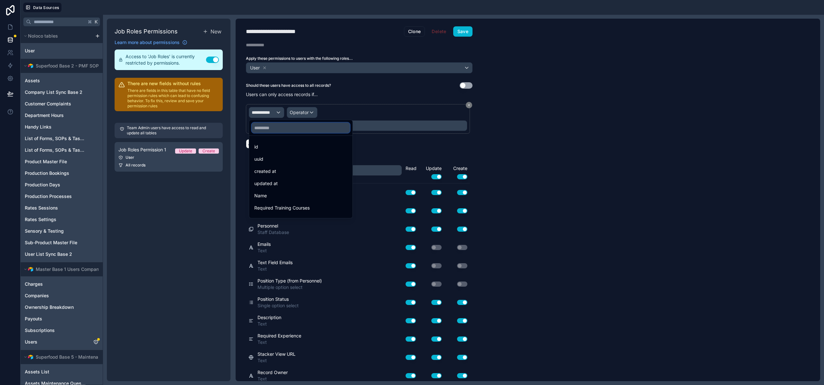
click at [271, 132] on input "text" at bounding box center [301, 128] width 98 height 10
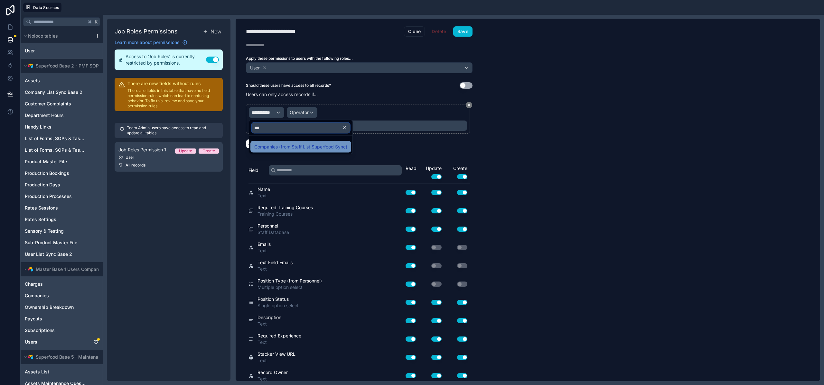
type input "***"
click at [278, 147] on span "Companies (from Staff List Superfood Sync)" at bounding box center [300, 147] width 93 height 8
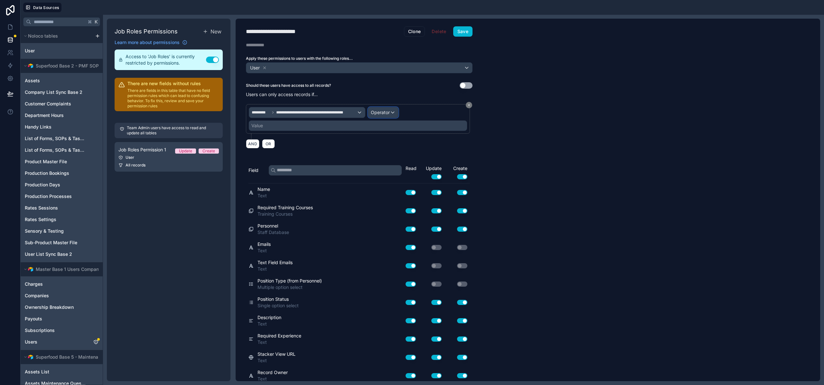
click at [383, 115] on span "Operator" at bounding box center [380, 112] width 19 height 5
click at [387, 166] on div "Is one of" at bounding box center [397, 172] width 55 height 12
click at [336, 126] on div "Value" at bounding box center [358, 126] width 218 height 10
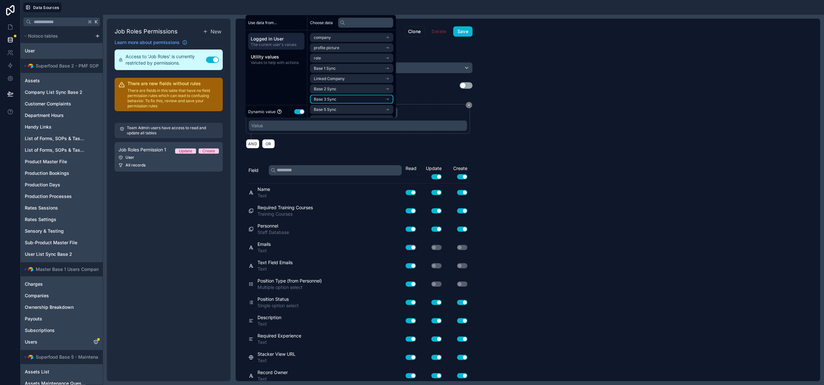
click at [345, 100] on li "Base 3 Sync" at bounding box center [351, 99] width 83 height 9
click at [339, 109] on span "company list sync base 3 noloco collection" at bounding box center [349, 110] width 71 height 5
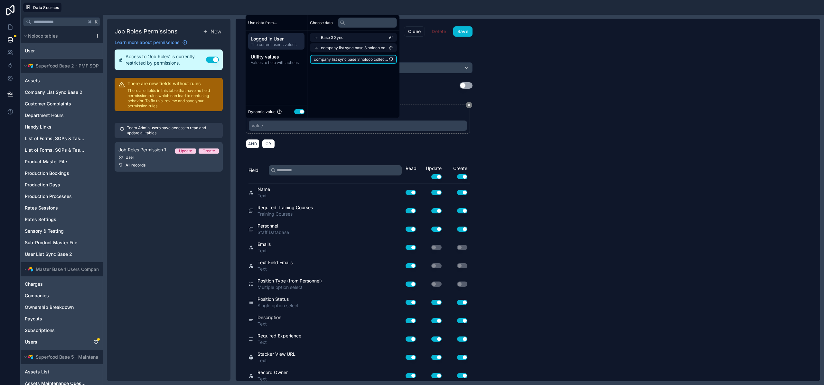
click at [341, 57] on span "company list sync base 3 noloco collection" at bounding box center [351, 59] width 75 height 5
click at [456, 36] on button "Save" at bounding box center [462, 31] width 19 height 10
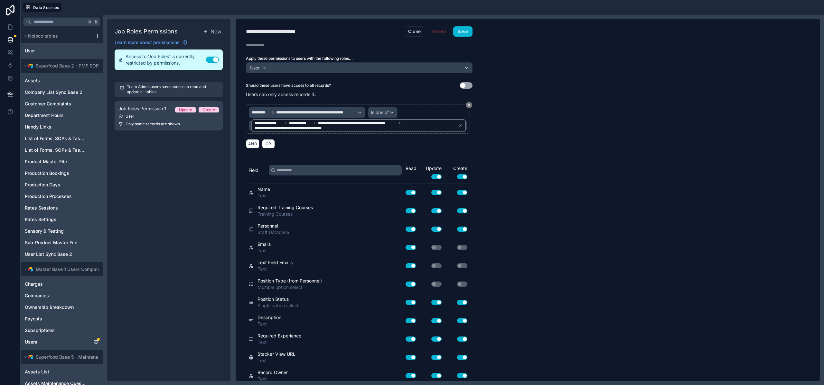
click at [537, 58] on div "**********" at bounding box center [528, 200] width 584 height 363
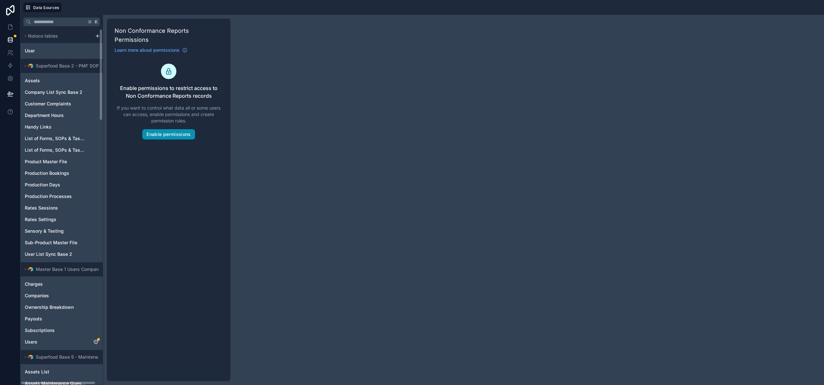
click at [158, 129] on button "Enable permissions" at bounding box center [168, 134] width 52 height 10
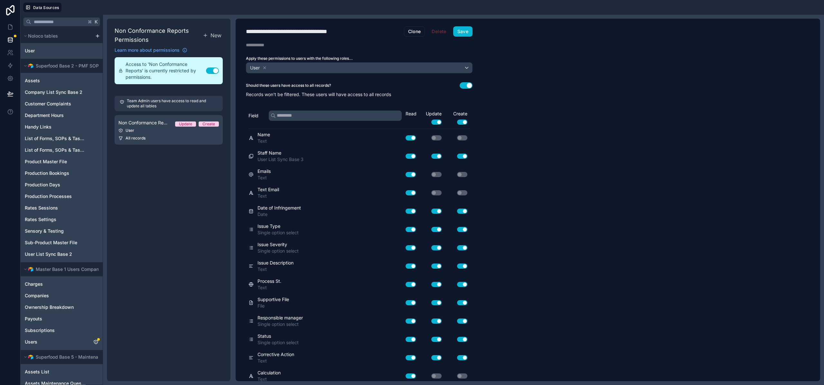
click at [468, 85] on button "Use setting" at bounding box center [465, 85] width 13 height 6
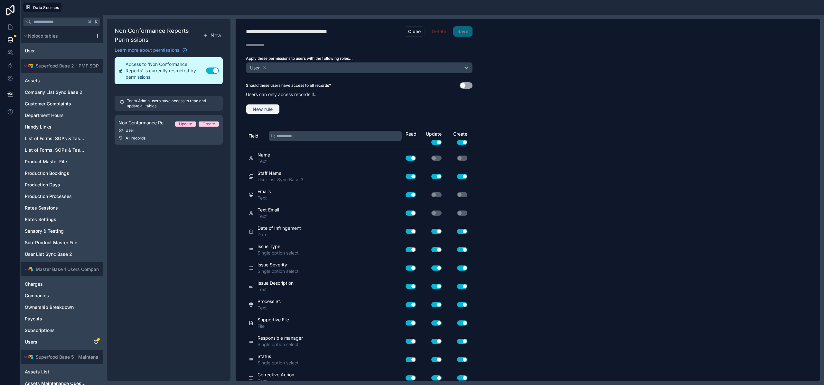
click at [261, 109] on span "New rule" at bounding box center [262, 109] width 25 height 6
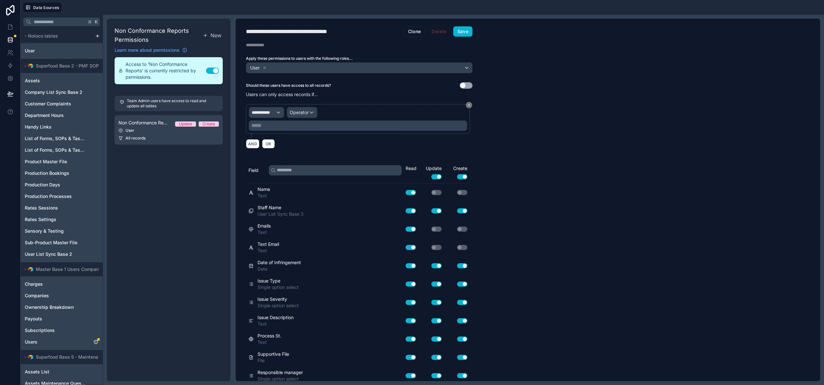
click at [273, 116] on div "**********" at bounding box center [358, 119] width 218 height 24
click at [273, 115] on span "**********" at bounding box center [264, 112] width 24 height 6
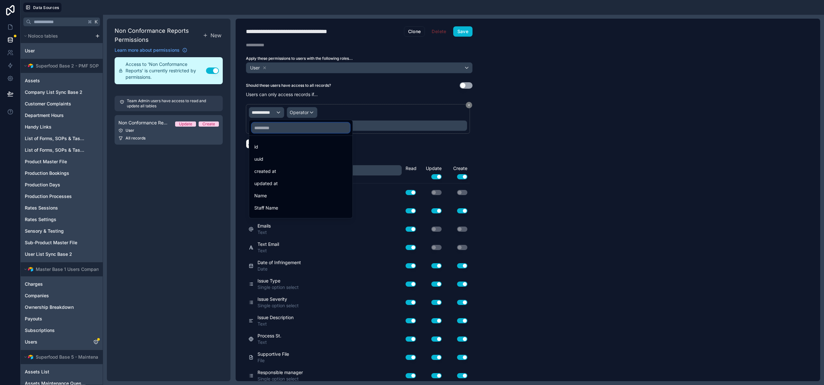
click at [274, 130] on input "text" at bounding box center [301, 128] width 98 height 10
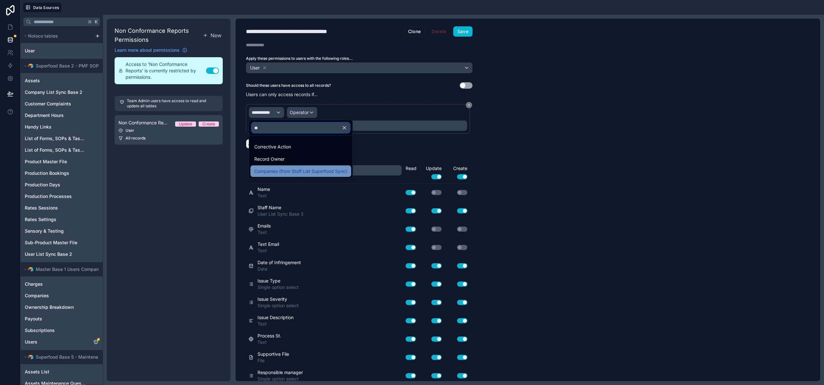
type input "**"
click at [285, 168] on span "Companies (from Staff List Superfood Sync)" at bounding box center [300, 172] width 93 height 8
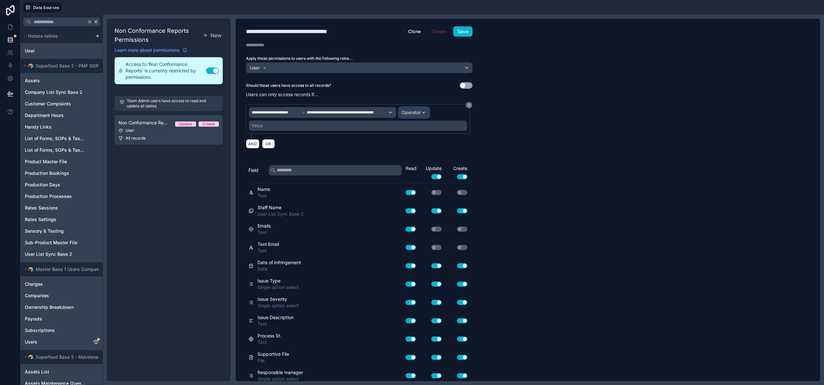
click at [426, 115] on div "Operator" at bounding box center [414, 112] width 30 height 10
click at [413, 168] on span "Is one of" at bounding box center [413, 172] width 18 height 8
click at [304, 125] on div "Value" at bounding box center [358, 126] width 218 height 10
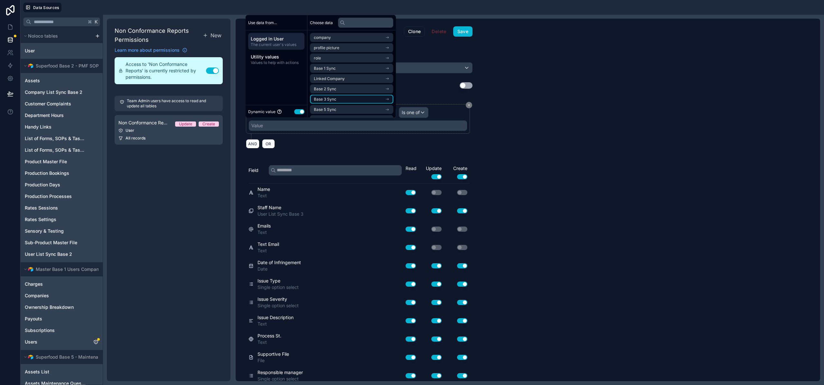
click at [342, 100] on li "Base 3 Sync" at bounding box center [351, 99] width 83 height 9
click at [340, 110] on span "company list sync base 3 noloco collection" at bounding box center [349, 110] width 71 height 5
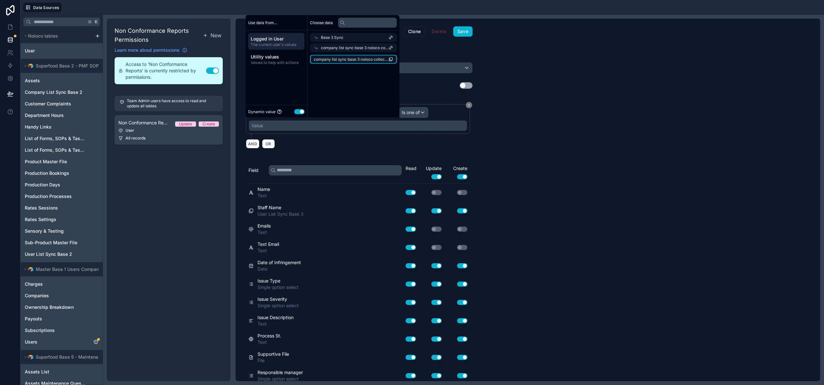
click at [347, 59] on span "company list sync base 3 noloco collection" at bounding box center [351, 59] width 75 height 5
click at [458, 32] on button "Save" at bounding box center [462, 31] width 19 height 10
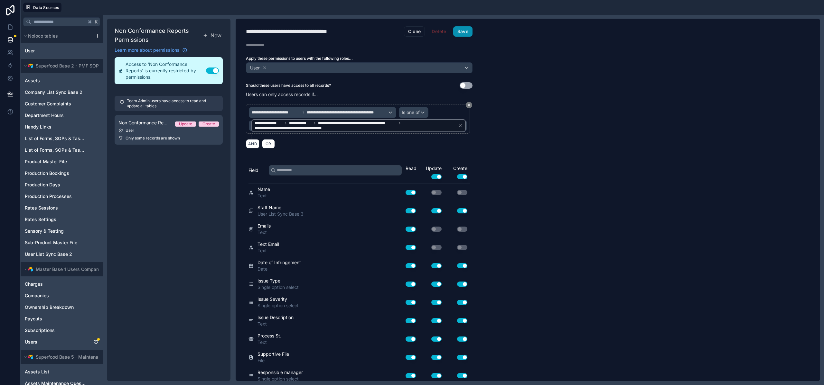
click at [465, 29] on button "Save" at bounding box center [462, 31] width 19 height 10
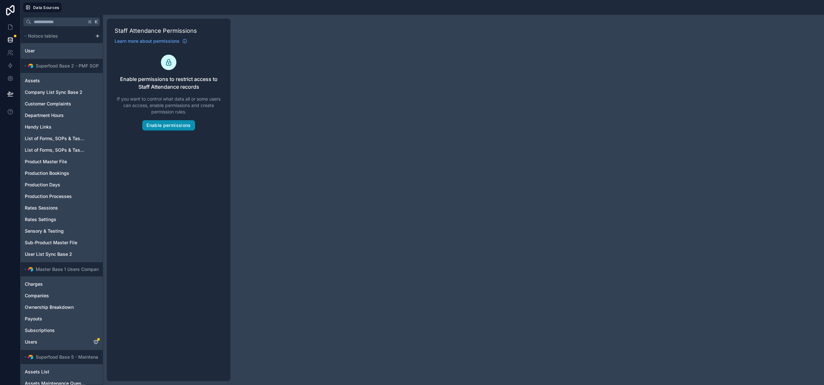
click at [173, 125] on button "Enable permissions" at bounding box center [168, 125] width 52 height 10
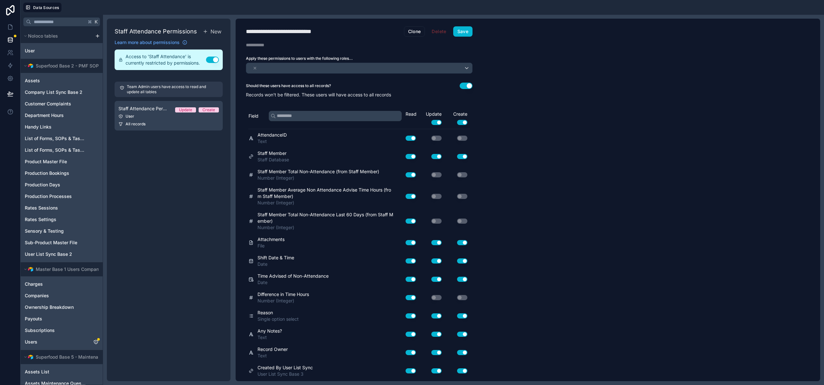
click at [466, 85] on button "Use setting" at bounding box center [465, 86] width 13 height 6
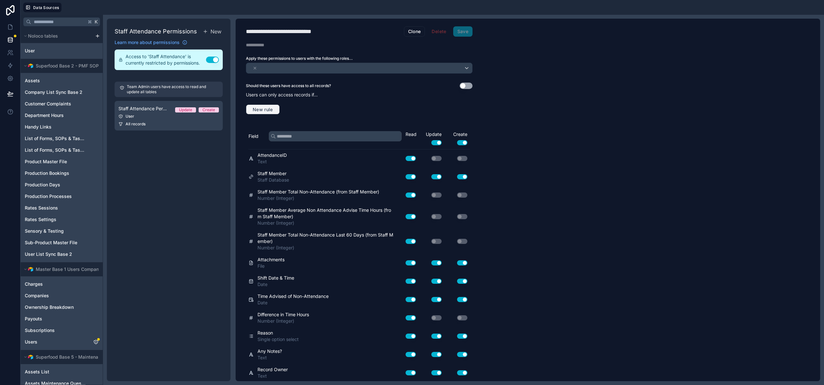
click at [273, 108] on span "New rule" at bounding box center [262, 110] width 25 height 6
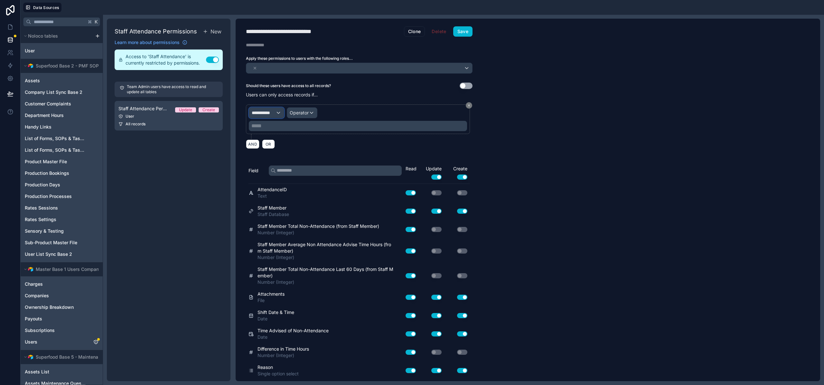
click at [275, 111] on span "**********" at bounding box center [264, 113] width 24 height 6
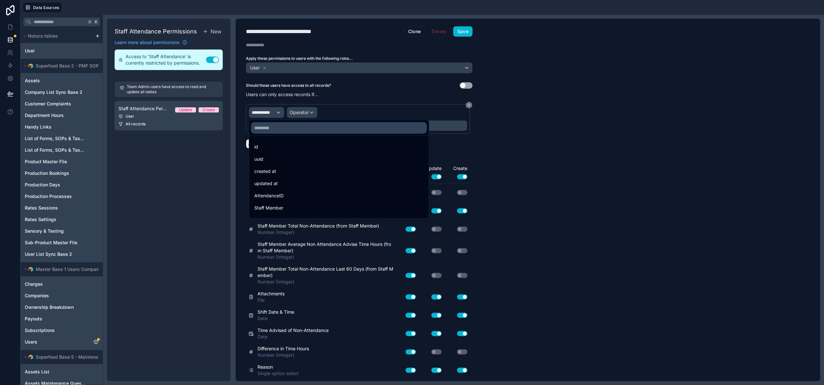
click at [269, 125] on input "text" at bounding box center [339, 128] width 174 height 10
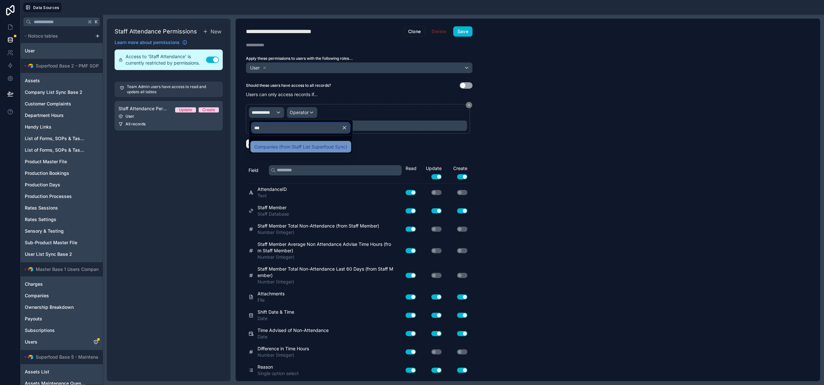
type input "***"
click at [272, 146] on span "Companies (from Staff List Superfood Sync)" at bounding box center [300, 147] width 93 height 8
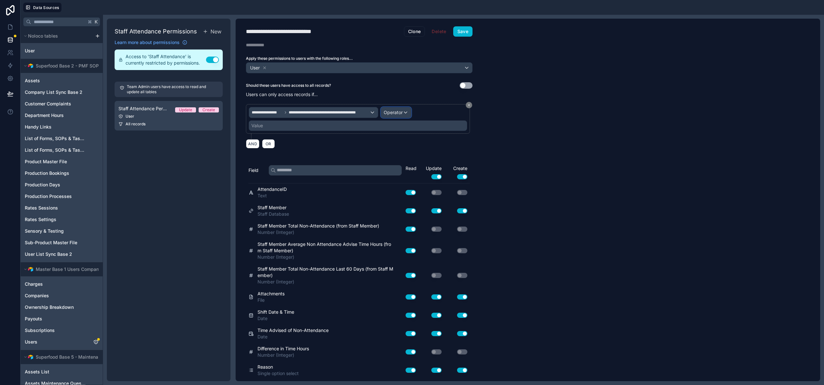
click at [395, 109] on div "Operator" at bounding box center [396, 112] width 30 height 10
click at [401, 174] on span "Is one of" at bounding box center [395, 172] width 18 height 8
click at [305, 123] on div "Value" at bounding box center [358, 126] width 218 height 10
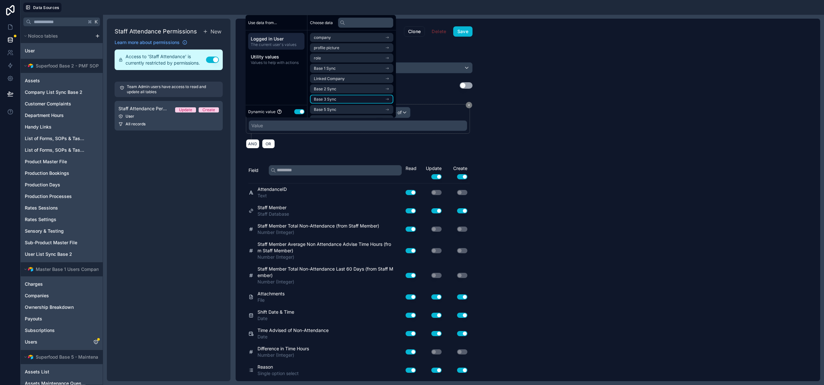
click at [329, 100] on span "Base 3 Sync" at bounding box center [325, 99] width 23 height 5
click at [330, 109] on span "company list sync base 3 noloco collection" at bounding box center [349, 110] width 71 height 5
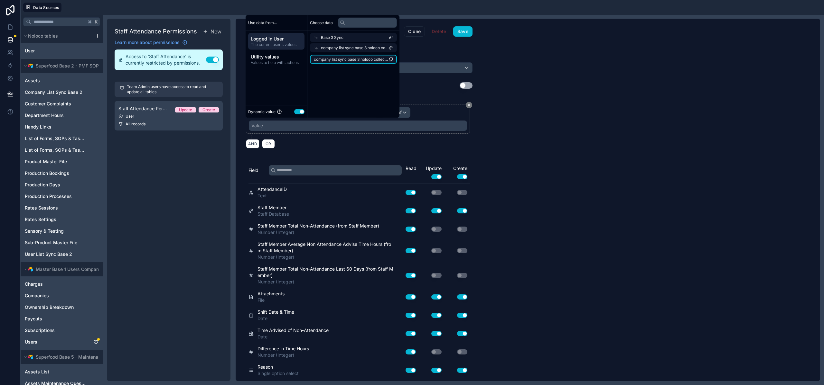
click at [337, 62] on li "company list sync base 3 noloco collection" at bounding box center [353, 59] width 87 height 9
click at [464, 32] on button "Save" at bounding box center [462, 31] width 19 height 10
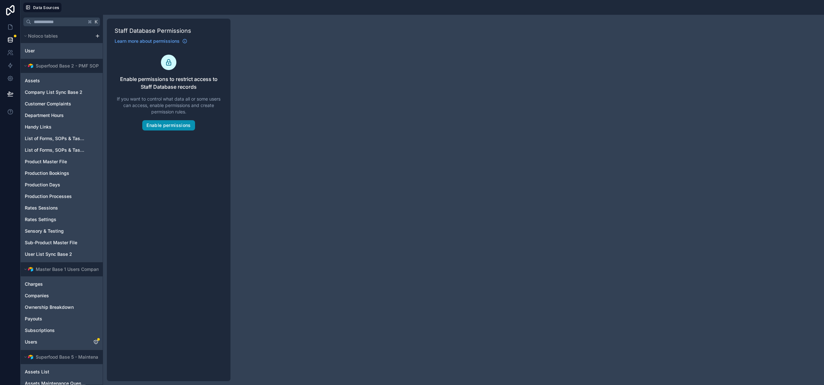
click at [167, 129] on button "Enable permissions" at bounding box center [168, 125] width 52 height 10
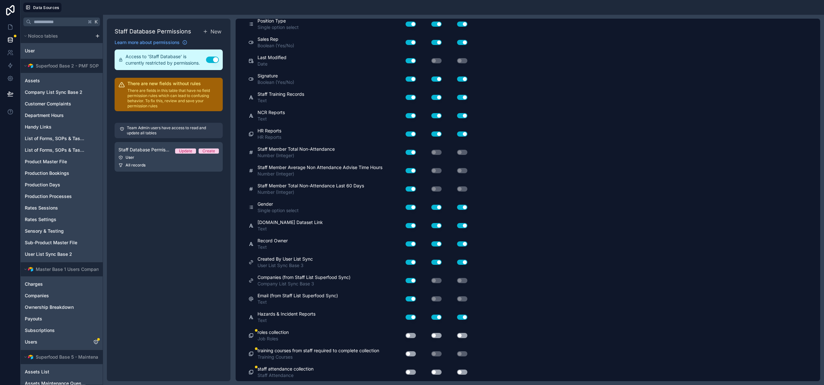
scroll to position [206, 0]
click at [411, 333] on div "Use setting" at bounding box center [408, 336] width 21 height 10
click at [434, 336] on button "Use setting" at bounding box center [436, 335] width 10 height 5
click at [458, 336] on button "Use setting" at bounding box center [462, 335] width 10 height 5
click at [412, 335] on button "Use setting" at bounding box center [410, 335] width 10 height 5
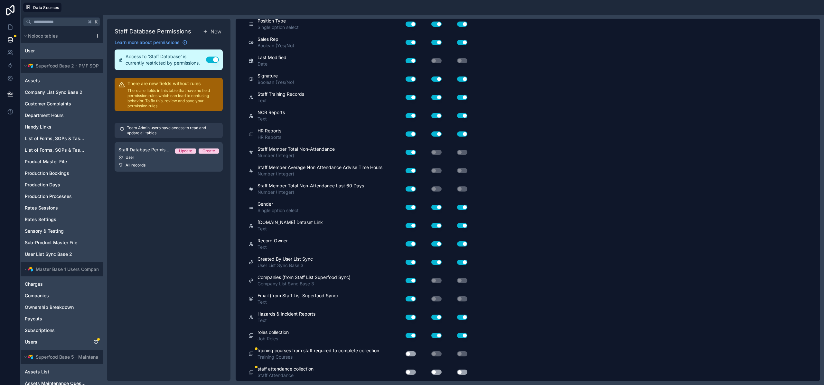
click at [407, 356] on div "Use setting" at bounding box center [407, 354] width 18 height 5
click at [410, 353] on button "Use setting" at bounding box center [410, 354] width 10 height 5
click at [408, 371] on button "Use setting" at bounding box center [410, 372] width 10 height 5
click at [435, 373] on button "Use setting" at bounding box center [436, 372] width 10 height 5
click at [461, 373] on button "Use setting" at bounding box center [462, 372] width 10 height 5
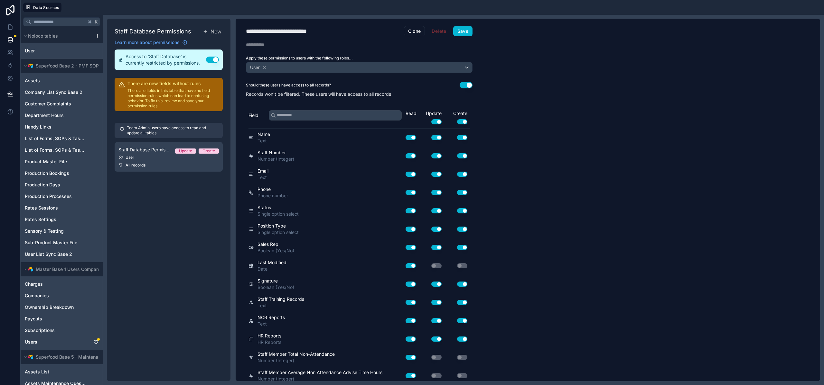
scroll to position [0, 0]
click at [462, 86] on button "Use setting" at bounding box center [465, 85] width 13 height 6
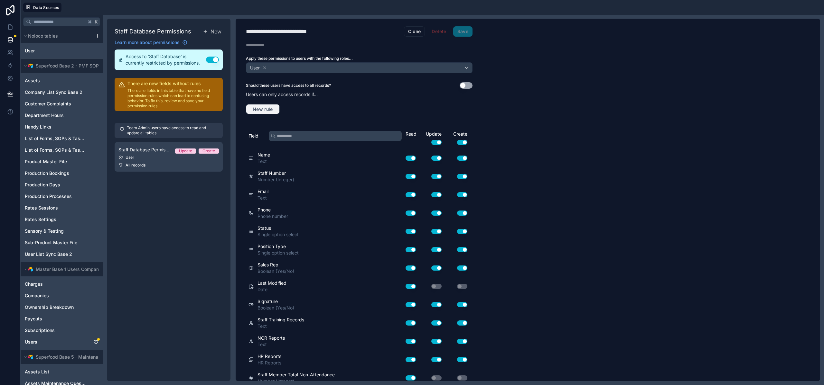
click at [265, 107] on span "New rule" at bounding box center [262, 109] width 25 height 6
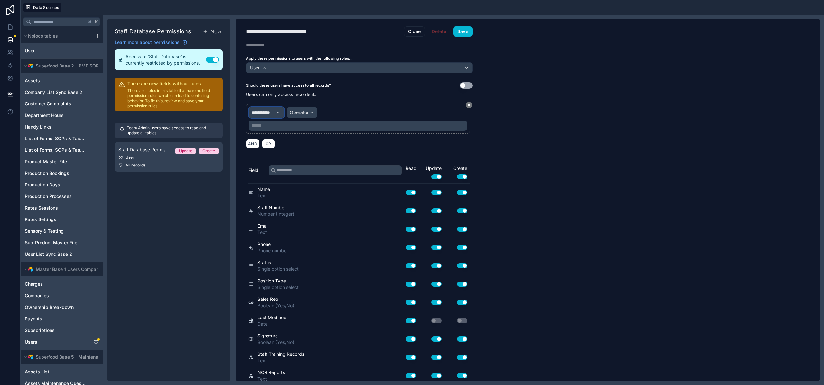
click at [269, 114] on span "**********" at bounding box center [264, 112] width 24 height 6
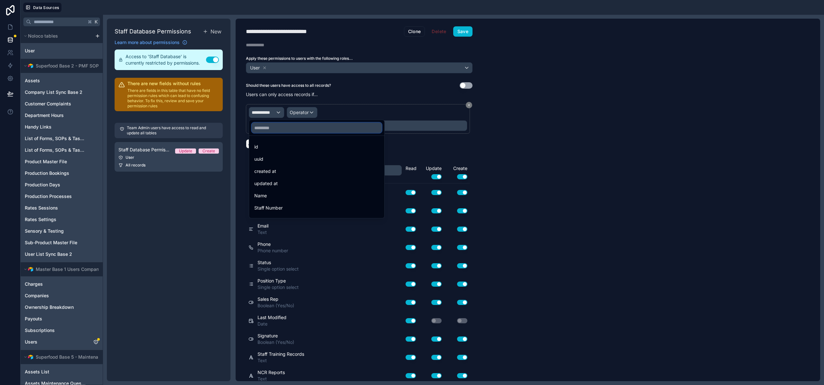
click at [267, 131] on input "text" at bounding box center [317, 128] width 130 height 10
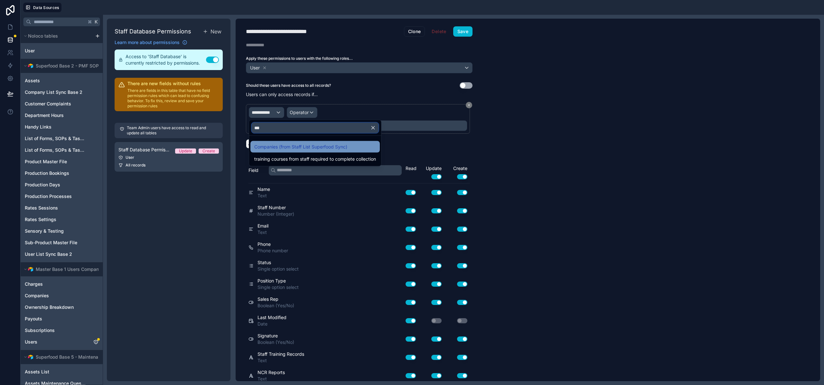
type input "***"
click at [279, 151] on div "Companies (from Staff List Superfood Sync)" at bounding box center [314, 147] width 129 height 12
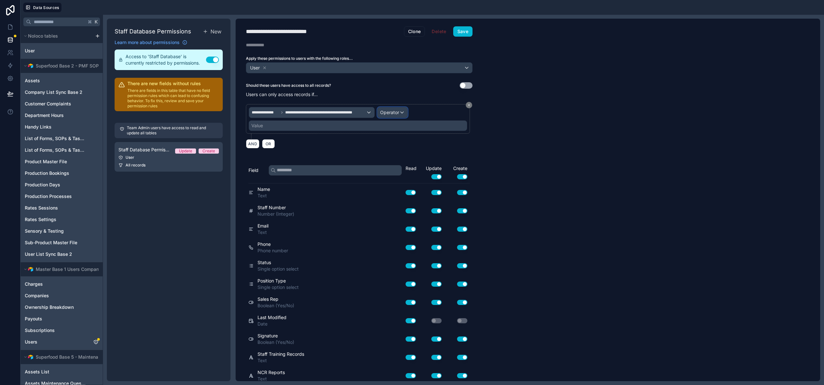
click at [398, 111] on span "Operator" at bounding box center [389, 112] width 19 height 5
click at [392, 175] on span "Is one of" at bounding box center [392, 172] width 18 height 8
click at [324, 127] on div "Value" at bounding box center [358, 126] width 218 height 10
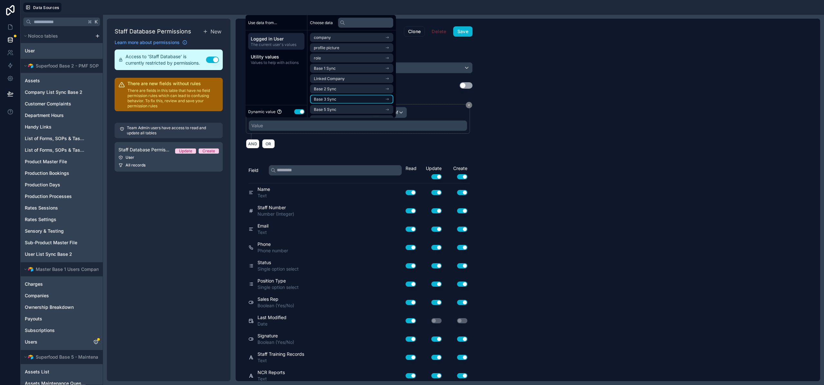
click at [338, 101] on li "Base 3 Sync" at bounding box center [351, 99] width 83 height 9
click at [339, 111] on span "company list sync base 3 noloco collection" at bounding box center [349, 110] width 71 height 5
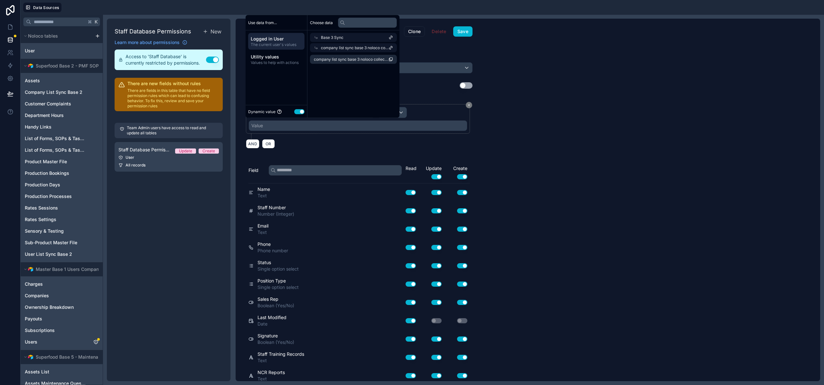
scroll to position [0, 0]
click at [339, 61] on span "company list sync base 3 noloco collection" at bounding box center [351, 59] width 75 height 5
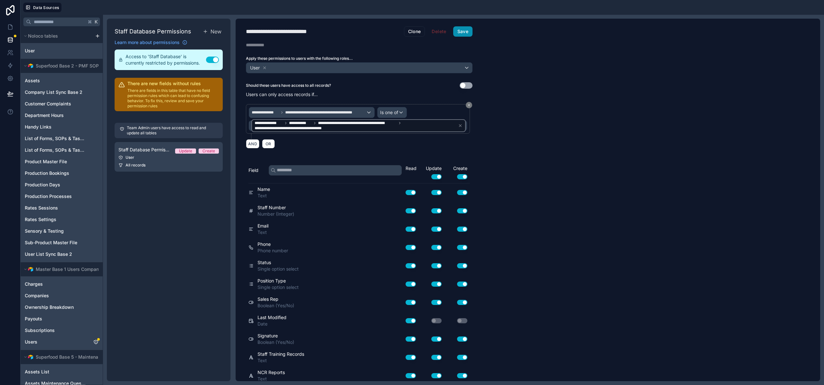
click at [463, 30] on button "Save" at bounding box center [462, 31] width 19 height 10
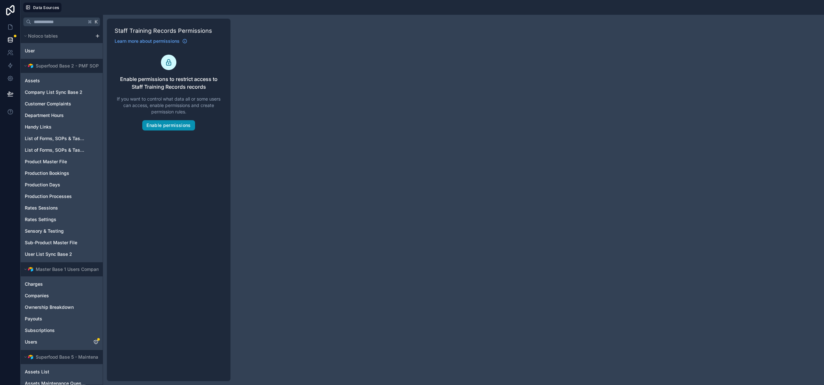
click at [171, 129] on button "Enable permissions" at bounding box center [168, 125] width 52 height 10
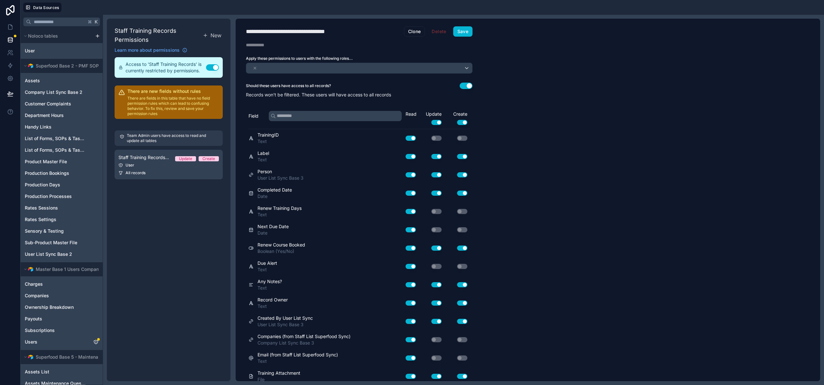
click at [463, 88] on button "Use setting" at bounding box center [465, 86] width 13 height 6
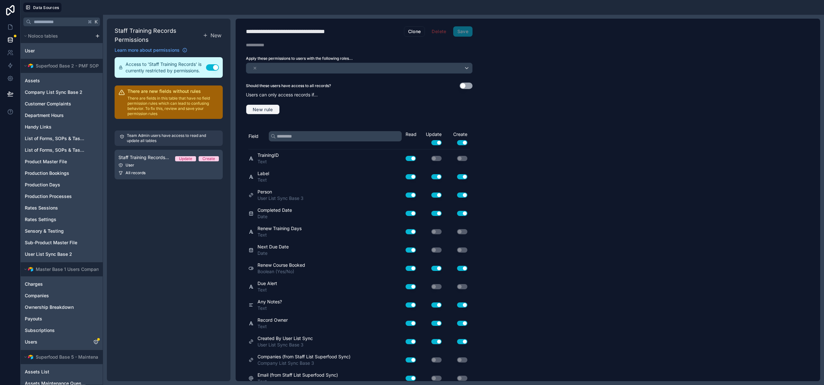
click at [270, 111] on span "New rule" at bounding box center [262, 110] width 25 height 6
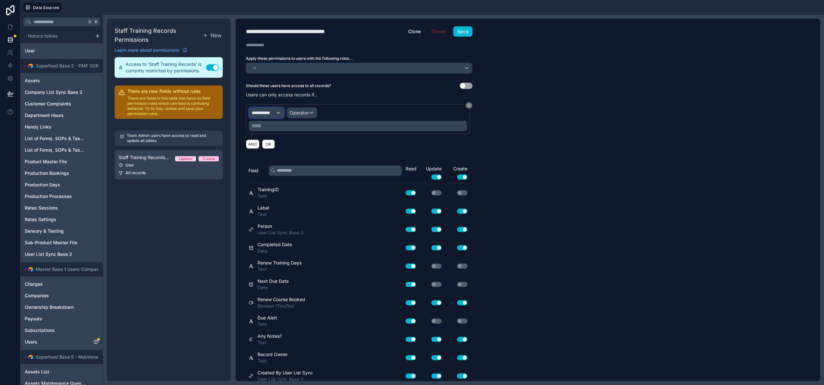
click at [271, 113] on span "**********" at bounding box center [264, 113] width 24 height 6
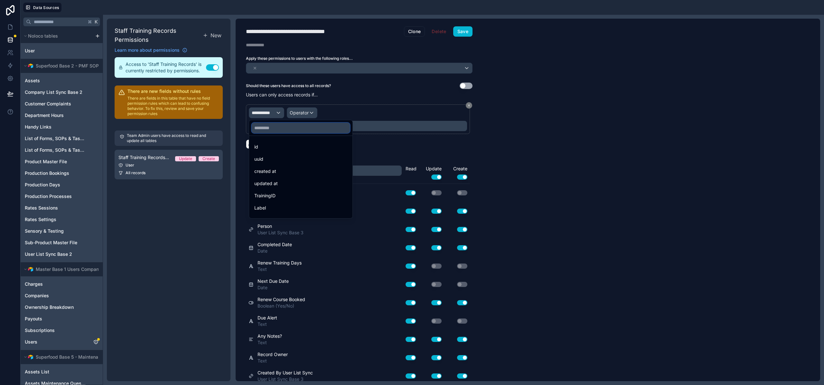
click at [270, 130] on input "text" at bounding box center [301, 128] width 98 height 10
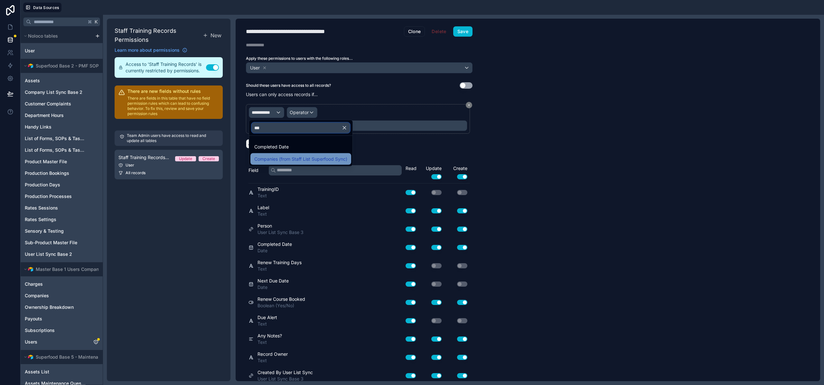
type input "***"
click at [277, 156] on span "Companies (from Staff List Superfood Sync)" at bounding box center [300, 159] width 93 height 8
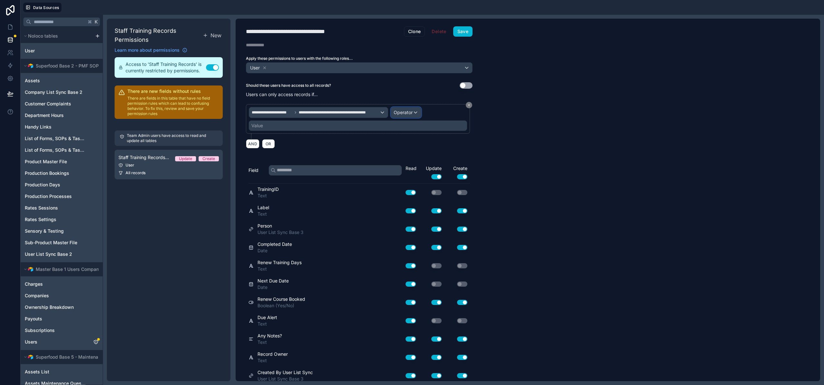
click at [395, 114] on span "Operator" at bounding box center [402, 112] width 19 height 5
click at [398, 168] on span "Is one of" at bounding box center [405, 172] width 18 height 8
click at [321, 124] on div "Value" at bounding box center [358, 126] width 218 height 10
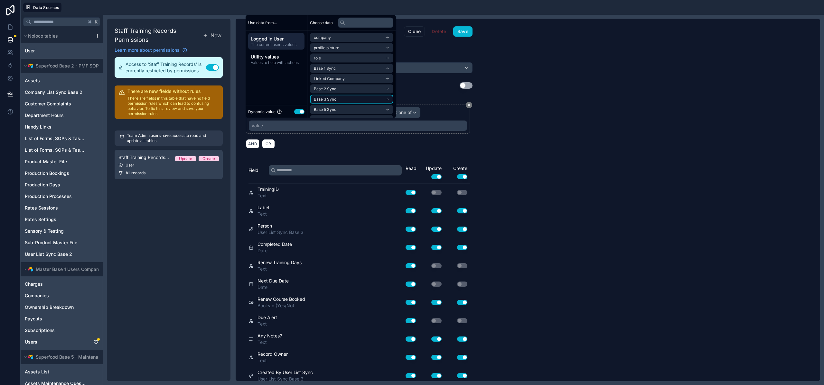
click at [328, 101] on span "Base 3 Sync" at bounding box center [325, 99] width 23 height 5
click at [333, 110] on span "company list sync base 3 noloco collection" at bounding box center [349, 110] width 71 height 5
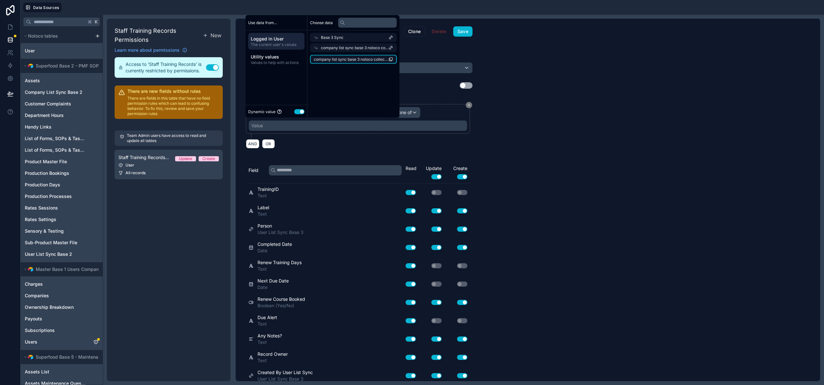
click at [341, 61] on span "company list sync base 3 noloco collection" at bounding box center [351, 59] width 75 height 5
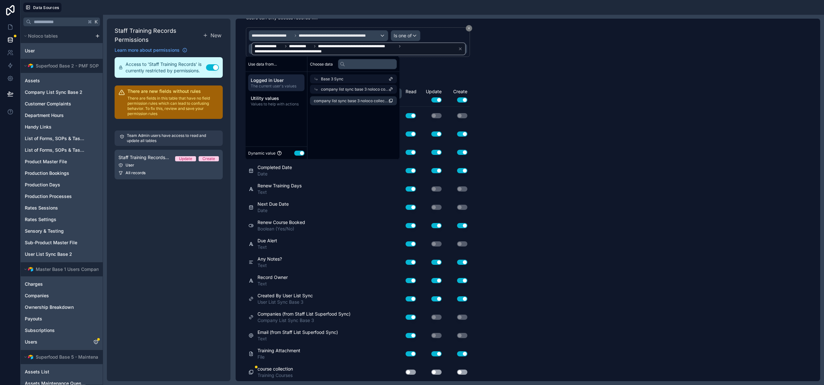
scroll to position [77, 0]
click at [411, 371] on button "Use setting" at bounding box center [410, 372] width 10 height 5
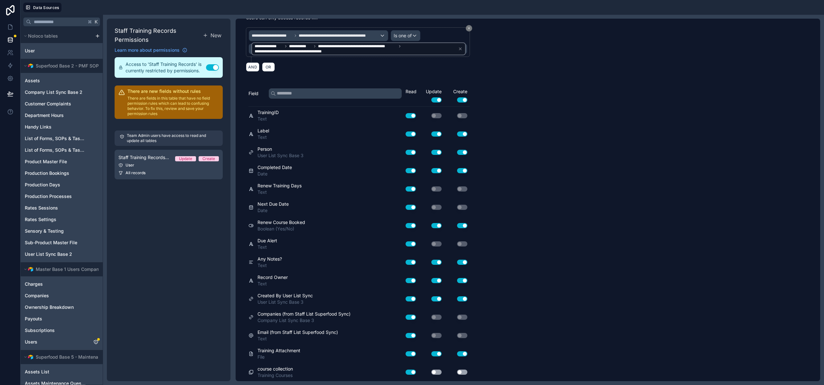
click at [429, 372] on div "Use setting" at bounding box center [431, 372] width 26 height 5
click at [435, 373] on button "Use setting" at bounding box center [436, 372] width 10 height 5
click at [465, 372] on button "Use setting" at bounding box center [462, 372] width 10 height 5
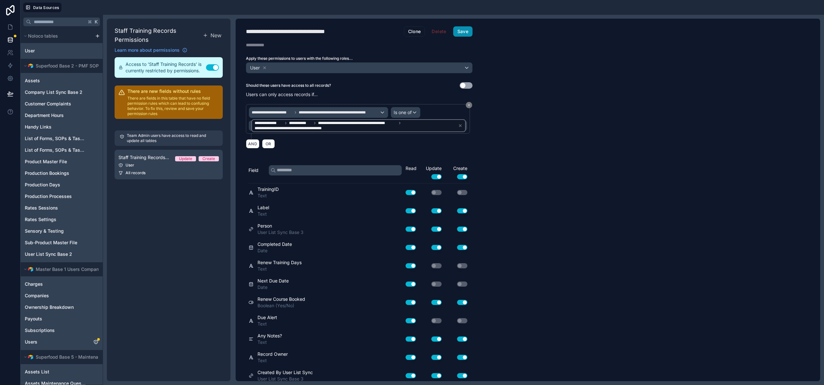
click at [465, 30] on button "Save" at bounding box center [462, 31] width 19 height 10
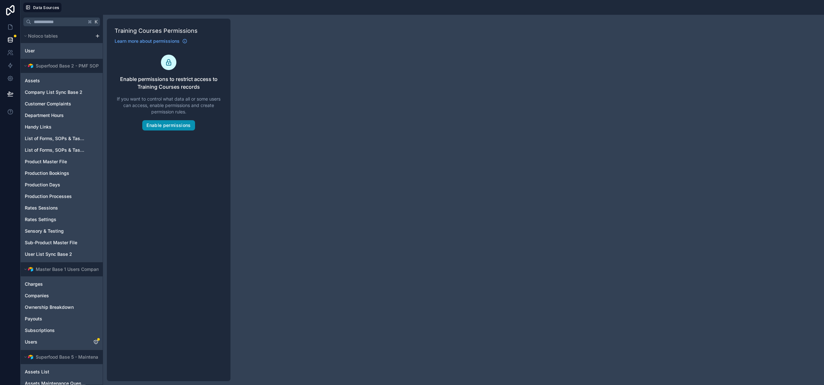
click at [165, 125] on button "Enable permissions" at bounding box center [168, 125] width 52 height 10
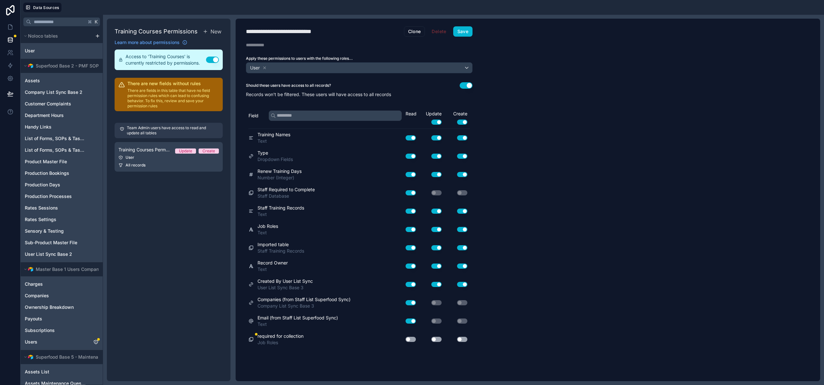
click at [407, 337] on button "Use setting" at bounding box center [410, 339] width 10 height 5
click at [437, 339] on button "Use setting" at bounding box center [436, 339] width 10 height 5
click at [467, 339] on button "Use setting" at bounding box center [462, 339] width 10 height 5
click at [466, 339] on button "Use setting" at bounding box center [462, 339] width 10 height 5
click at [465, 339] on button "Use setting" at bounding box center [462, 339] width 10 height 5
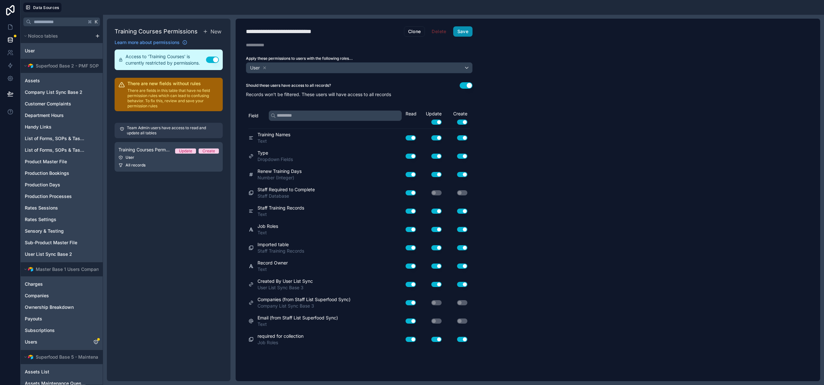
click at [465, 33] on button "Save" at bounding box center [462, 31] width 19 height 10
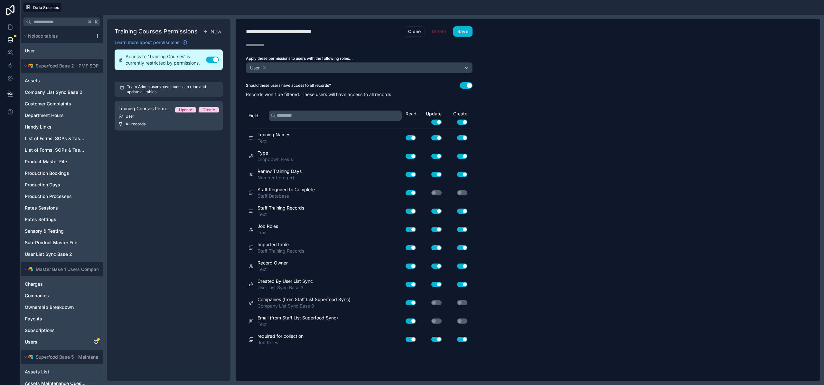
click at [465, 85] on button "Use setting" at bounding box center [465, 85] width 13 height 6
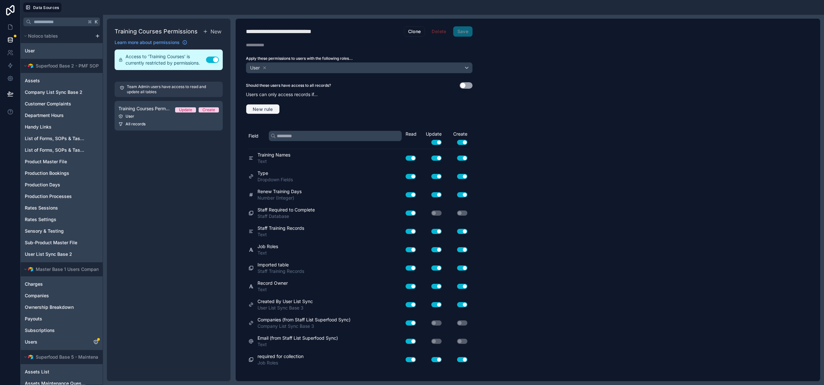
click at [246, 106] on button "New rule" at bounding box center [263, 109] width 34 height 10
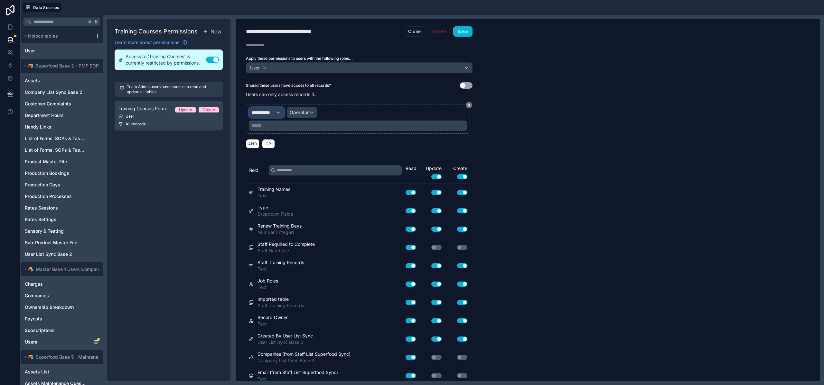
click at [262, 110] on span "**********" at bounding box center [264, 112] width 24 height 6
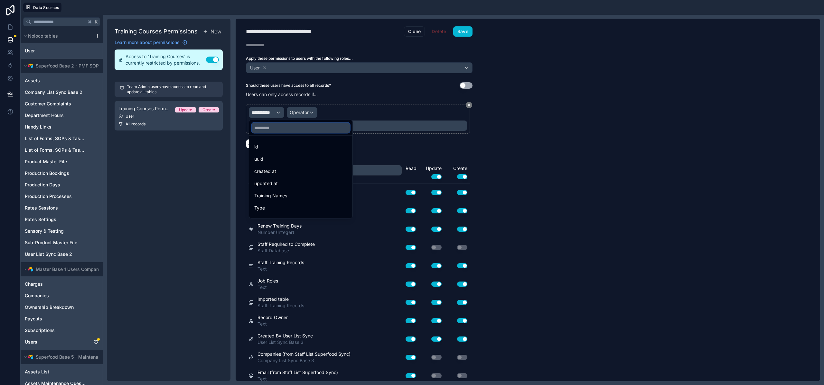
click at [273, 129] on input "text" at bounding box center [301, 128] width 98 height 10
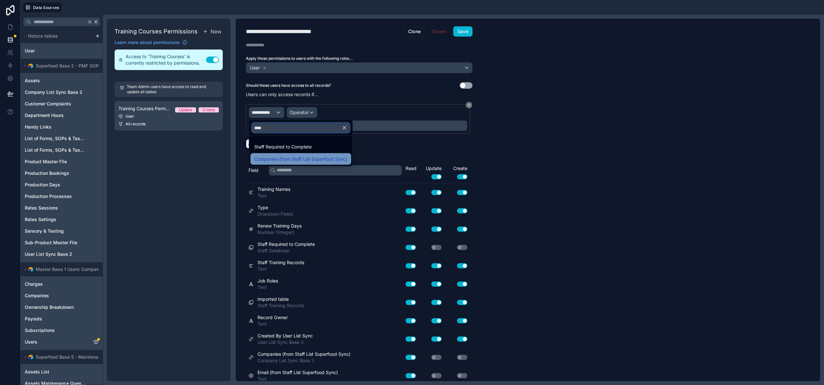
type input "****"
click at [288, 164] on div "Companies (from Staff List Superfood Sync)" at bounding box center [300, 159] width 101 height 12
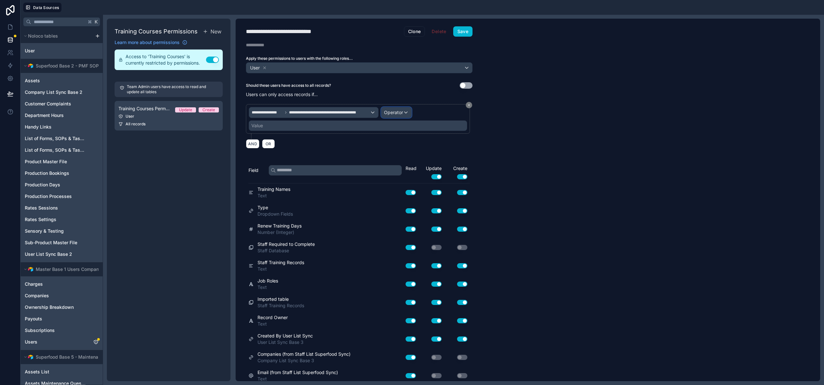
click at [402, 115] on span "Operator" at bounding box center [393, 112] width 19 height 5
click at [401, 176] on div "Is one of" at bounding box center [410, 172] width 55 height 12
click at [332, 129] on div "Value" at bounding box center [358, 126] width 218 height 10
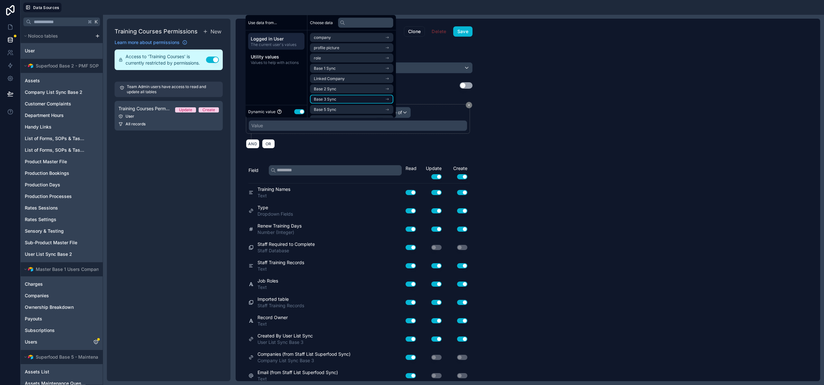
click at [339, 98] on li "Base 3 Sync" at bounding box center [351, 99] width 83 height 9
click at [339, 112] on span "company list sync base 3 noloco collection" at bounding box center [349, 110] width 71 height 5
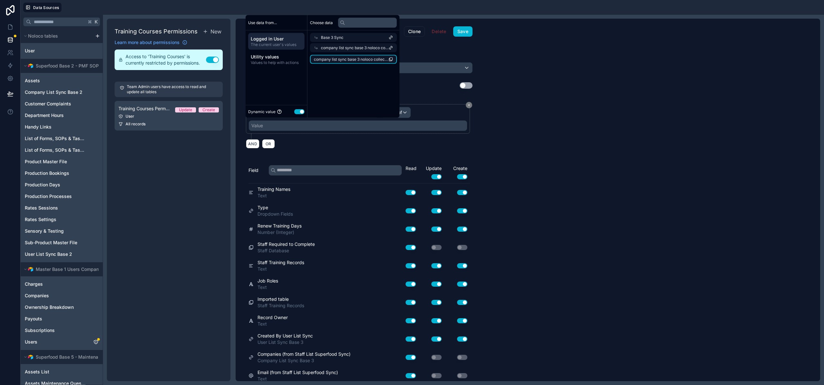
click at [349, 58] on span "company list sync base 3 noloco collection" at bounding box center [351, 59] width 75 height 5
click at [470, 31] on button "Save" at bounding box center [462, 31] width 19 height 10
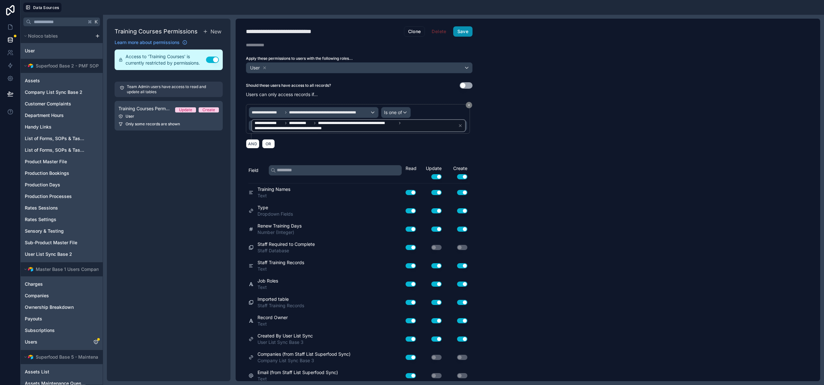
click at [457, 35] on button "Save" at bounding box center [462, 31] width 19 height 10
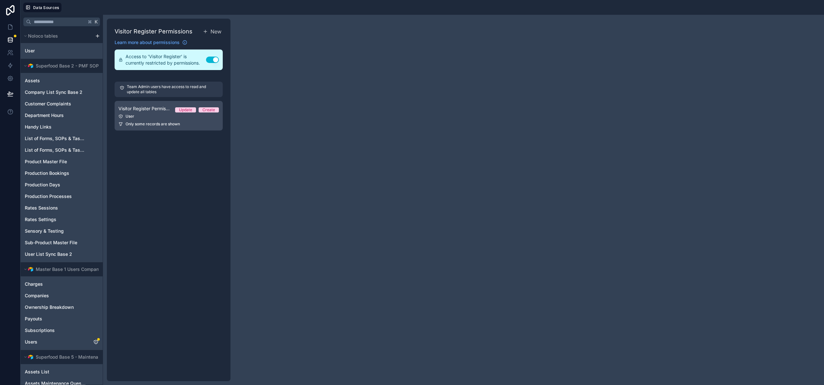
click at [155, 116] on div "User" at bounding box center [168, 116] width 100 height 5
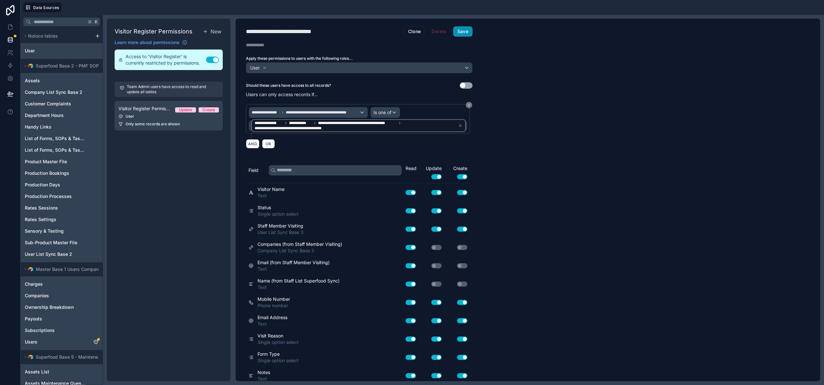
click at [465, 32] on button "Save" at bounding box center [462, 31] width 19 height 10
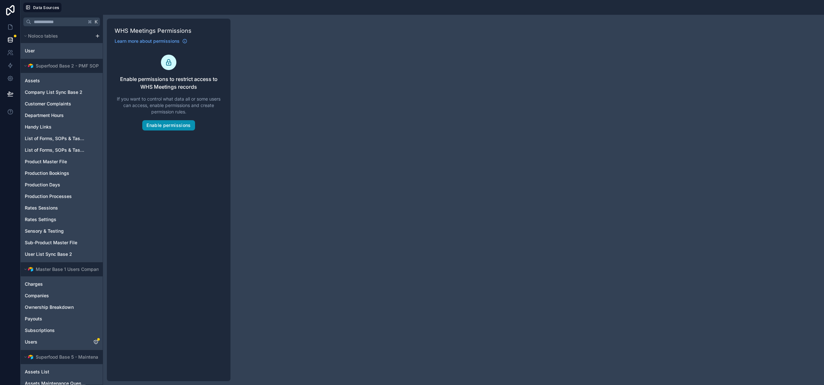
click at [152, 130] on button "Enable permissions" at bounding box center [168, 125] width 52 height 10
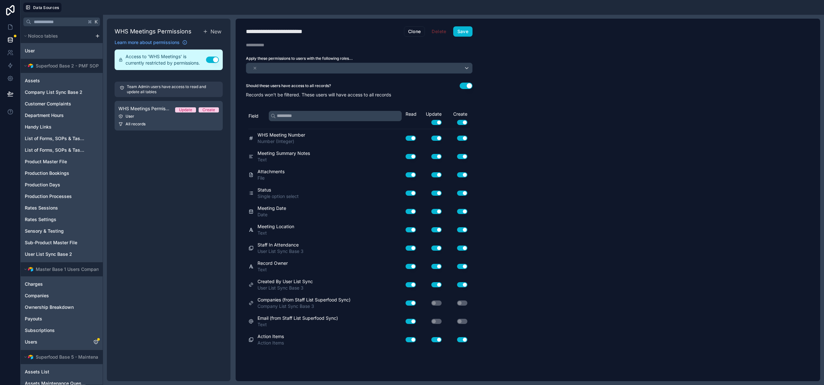
click at [473, 86] on div "Should these users have access to all records? Use setting Records won't be fil…" at bounding box center [359, 90] width 247 height 15
click at [466, 84] on button "Use setting" at bounding box center [465, 85] width 13 height 6
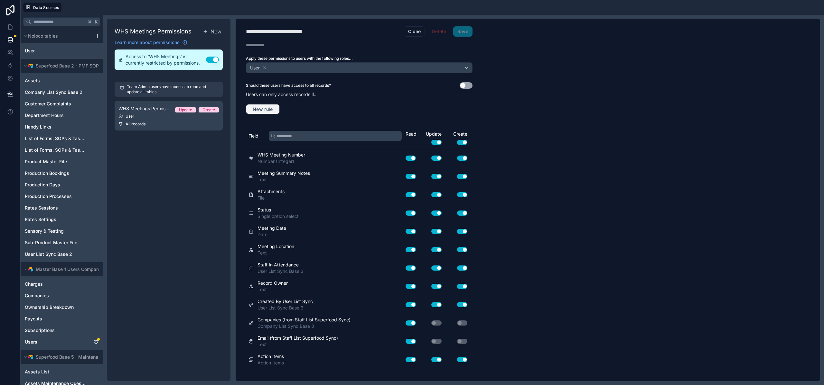
click at [255, 109] on span "New rule" at bounding box center [262, 109] width 25 height 6
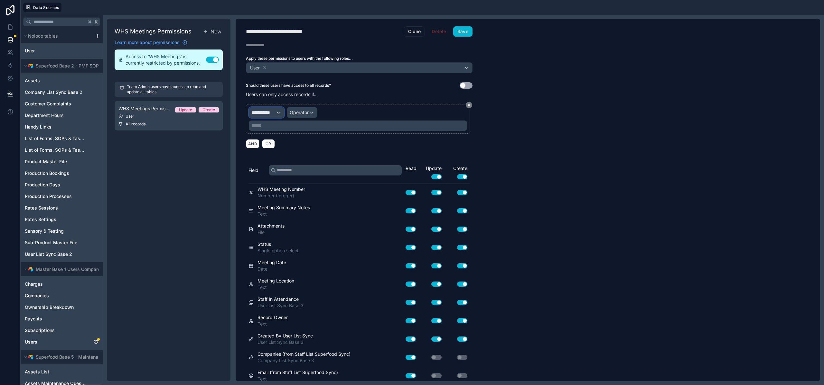
click at [277, 113] on div "**********" at bounding box center [266, 112] width 35 height 10
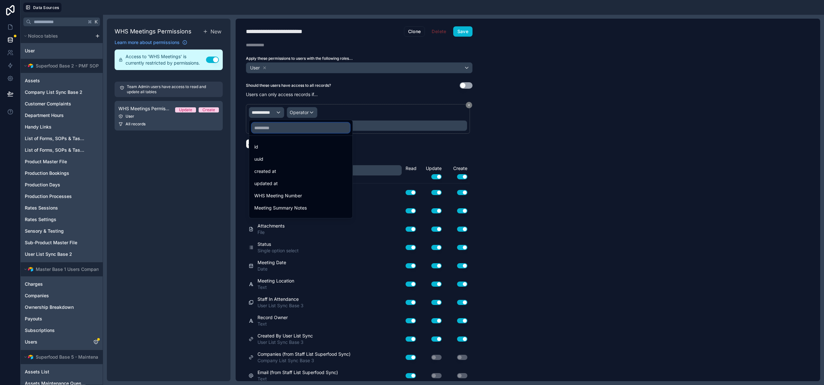
click at [280, 129] on input "text" at bounding box center [301, 128] width 98 height 10
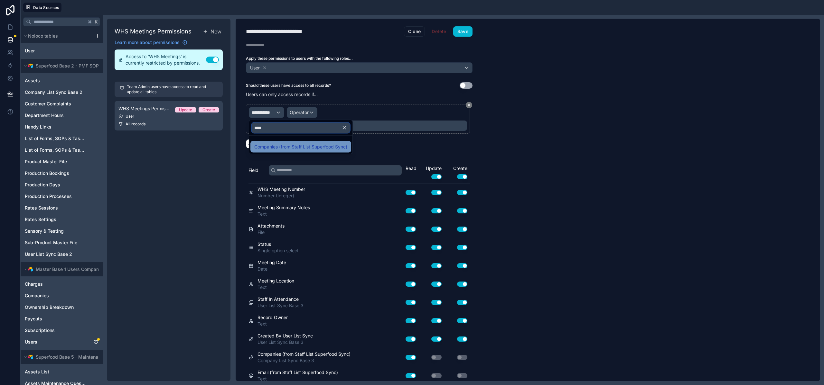
type input "****"
click at [312, 145] on span "Companies (from Staff List Superfood Sync)" at bounding box center [300, 147] width 93 height 8
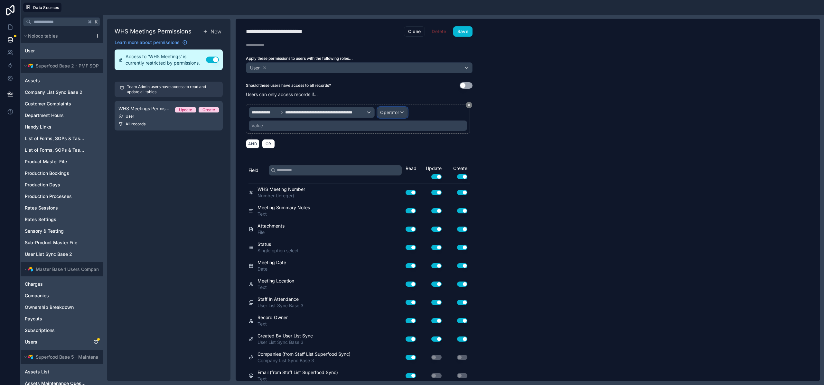
click at [388, 113] on span "Operator" at bounding box center [389, 112] width 19 height 5
click at [400, 175] on span "Is one of" at bounding box center [392, 172] width 18 height 8
click at [305, 122] on div "Value" at bounding box center [358, 126] width 218 height 10
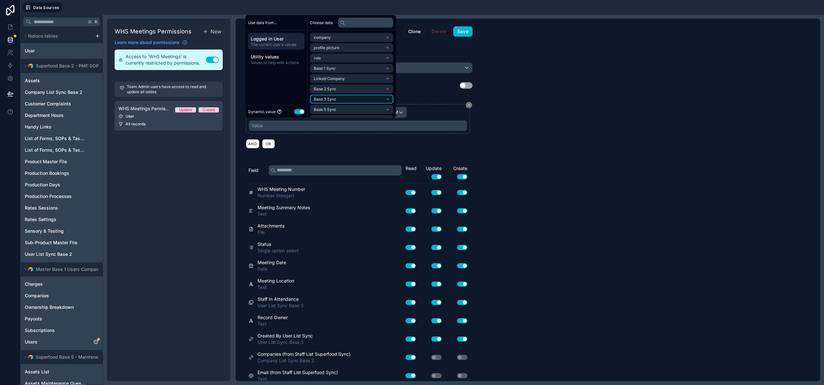
click at [329, 96] on li "Base 3 Sync" at bounding box center [351, 99] width 83 height 9
click at [336, 112] on span "company list sync base 3 noloco collection" at bounding box center [349, 110] width 71 height 5
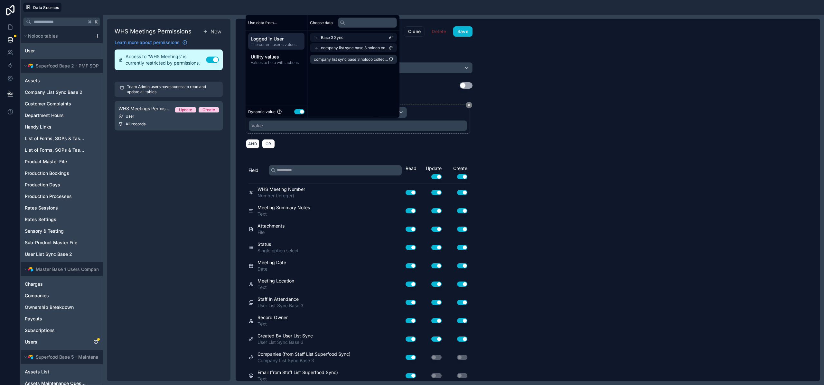
scroll to position [0, 0]
click at [337, 60] on span "company list sync base 3 noloco collection" at bounding box center [351, 59] width 75 height 5
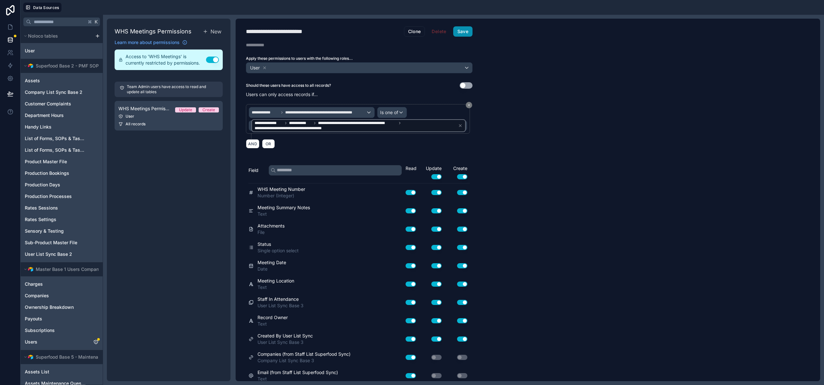
click at [466, 33] on button "Save" at bounding box center [462, 31] width 19 height 10
click at [456, 33] on button "Save" at bounding box center [462, 31] width 19 height 10
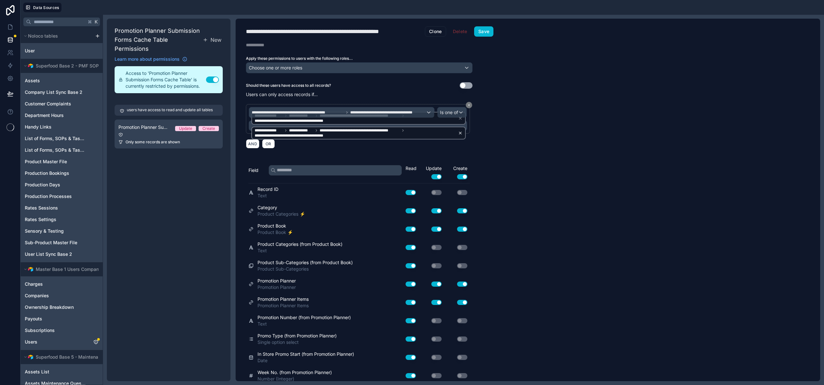
click at [461, 135] on icon at bounding box center [460, 133] width 5 height 5
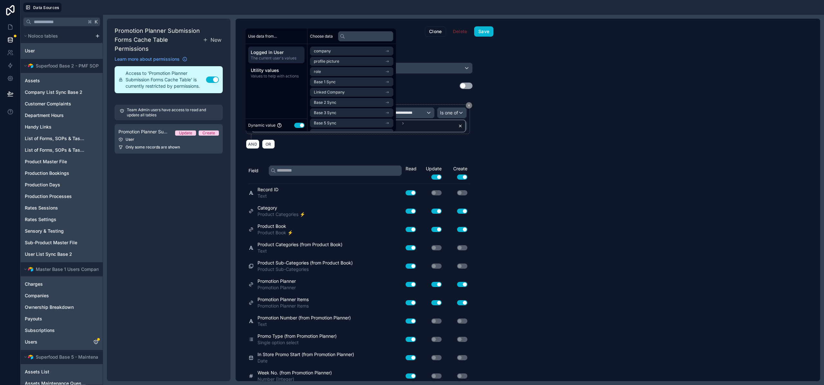
click at [460, 128] on icon at bounding box center [460, 126] width 5 height 5
click at [425, 131] on div "Value" at bounding box center [358, 126] width 218 height 10
click at [548, 136] on div "**********" at bounding box center [528, 200] width 584 height 363
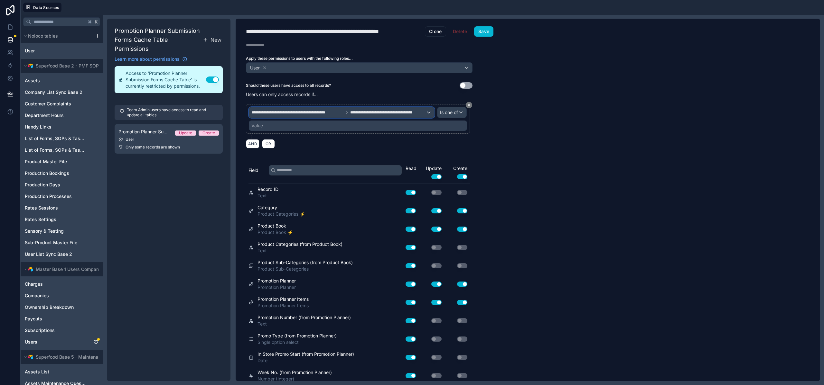
click at [376, 112] on span "**********" at bounding box center [388, 112] width 76 height 5
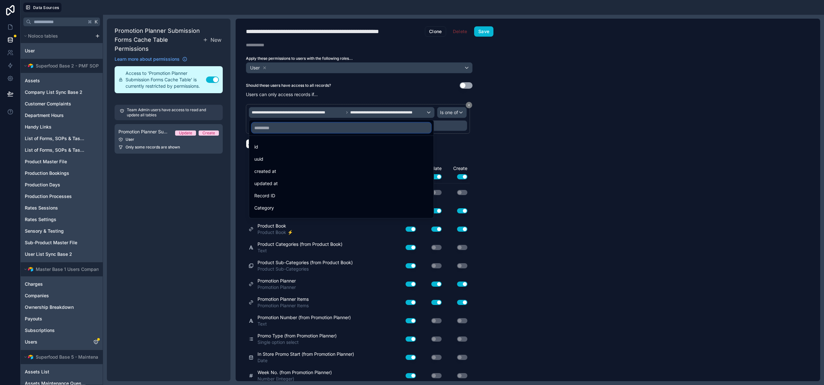
click at [299, 130] on input "text" at bounding box center [341, 128] width 179 height 10
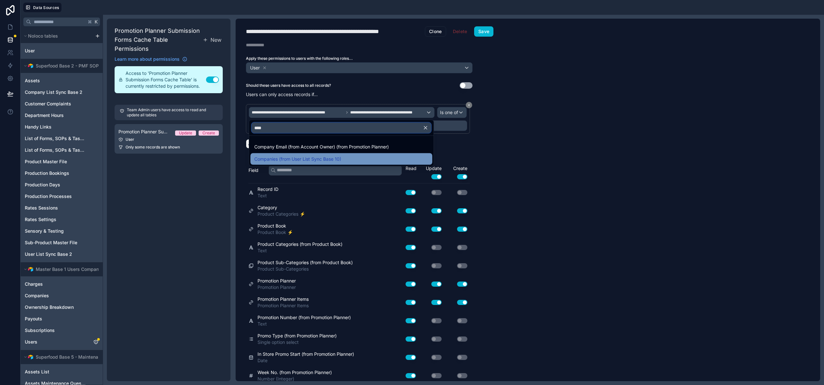
type input "****"
click at [349, 156] on div "Companies (from User List Sync Base 10)" at bounding box center [341, 159] width 174 height 8
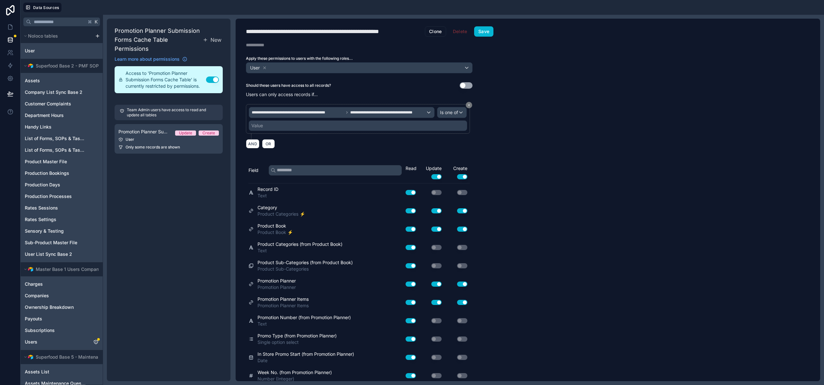
click at [271, 131] on div "Value" at bounding box center [358, 126] width 218 height 10
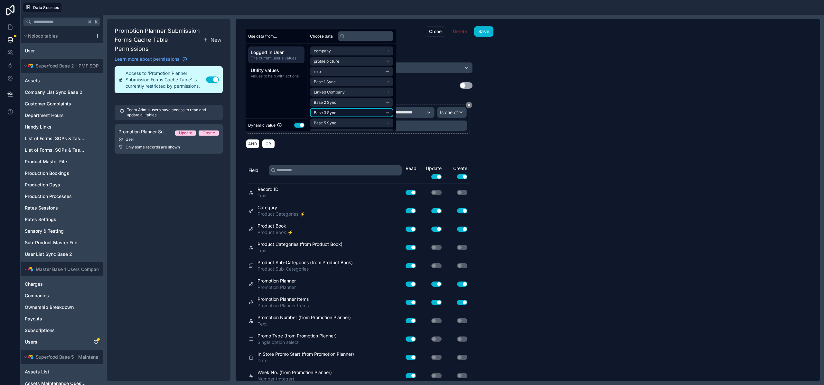
scroll to position [30, 0]
click at [341, 121] on li "Base 10 Sync" at bounding box center [351, 124] width 83 height 9
click at [349, 120] on li "company list sync base 10 noloco collection" at bounding box center [351, 124] width 83 height 9
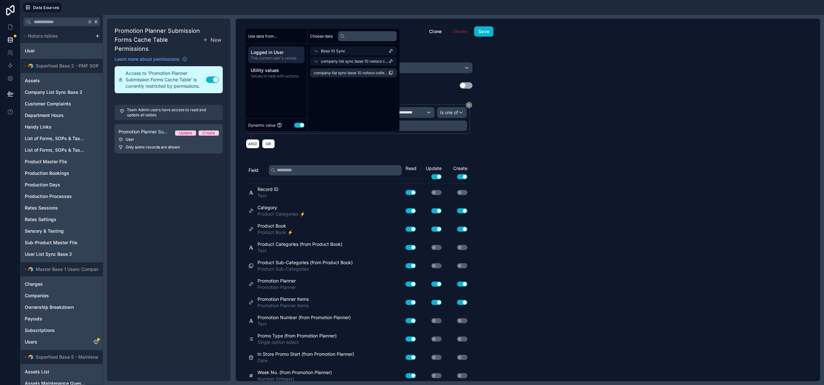
scroll to position [0, 0]
click at [344, 73] on span "company list sync base 10 noloco collection" at bounding box center [351, 72] width 75 height 5
click at [478, 34] on button "Save" at bounding box center [483, 31] width 19 height 10
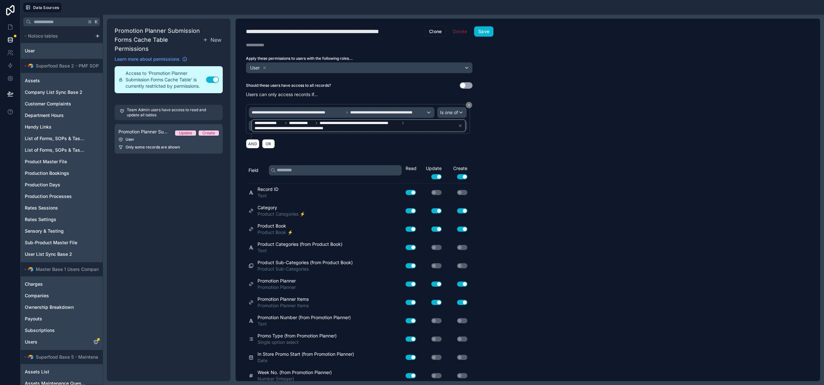
scroll to position [1350, 0]
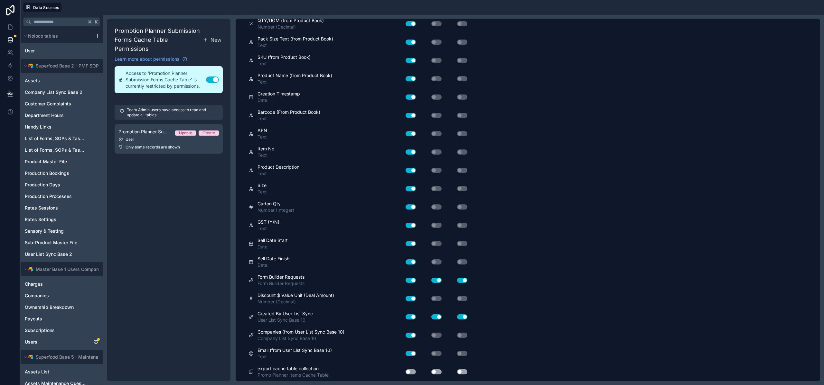
click at [411, 374] on button "Use setting" at bounding box center [410, 372] width 10 height 5
click at [438, 371] on button "Use setting" at bounding box center [436, 372] width 10 height 5
click at [459, 373] on button "Use setting" at bounding box center [462, 372] width 10 height 5
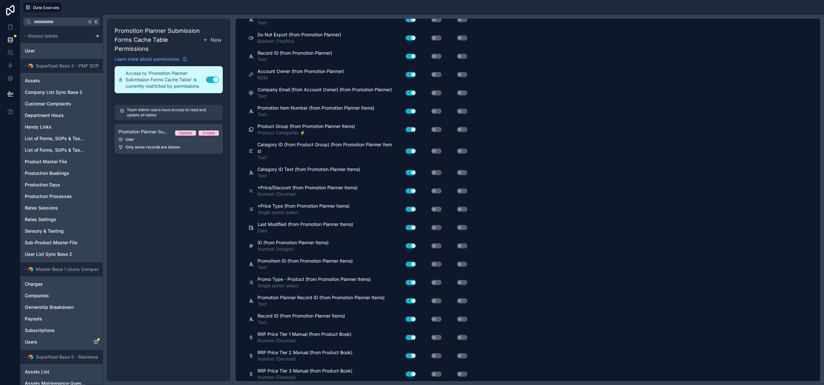
scroll to position [0, 0]
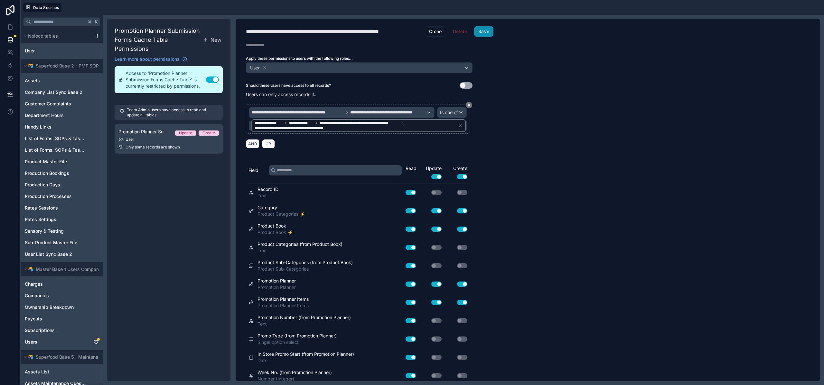
click at [485, 35] on button "Save" at bounding box center [483, 31] width 19 height 10
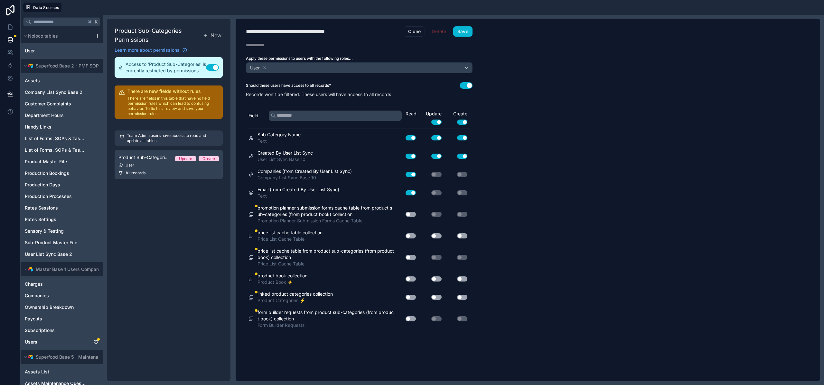
click at [411, 214] on button "Use setting" at bounding box center [410, 214] width 10 height 5
click at [415, 235] on button "Use setting" at bounding box center [410, 236] width 10 height 5
click at [435, 236] on button "Use setting" at bounding box center [436, 236] width 10 height 5
click at [458, 235] on button "Use setting" at bounding box center [462, 236] width 10 height 5
click at [411, 256] on button "Use setting" at bounding box center [410, 257] width 10 height 5
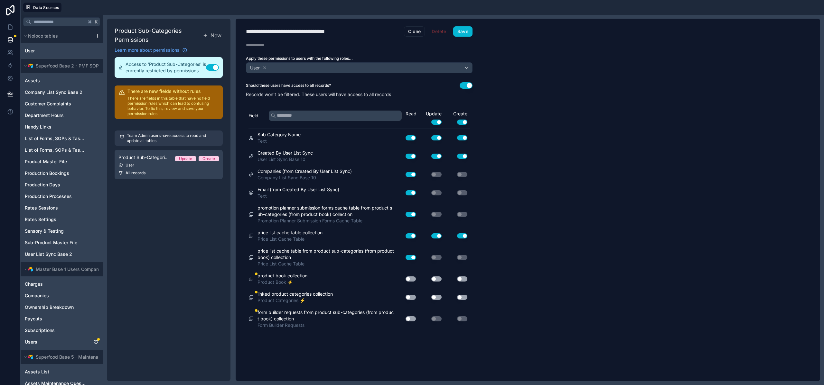
click at [411, 278] on button "Use setting" at bounding box center [410, 279] width 10 height 5
click at [411, 296] on button "Use setting" at bounding box center [410, 297] width 10 height 5
click at [410, 320] on button "Use setting" at bounding box center [410, 319] width 10 height 5
click at [436, 299] on button "Use setting" at bounding box center [436, 297] width 10 height 5
click at [440, 279] on button "Use setting" at bounding box center [436, 279] width 10 height 5
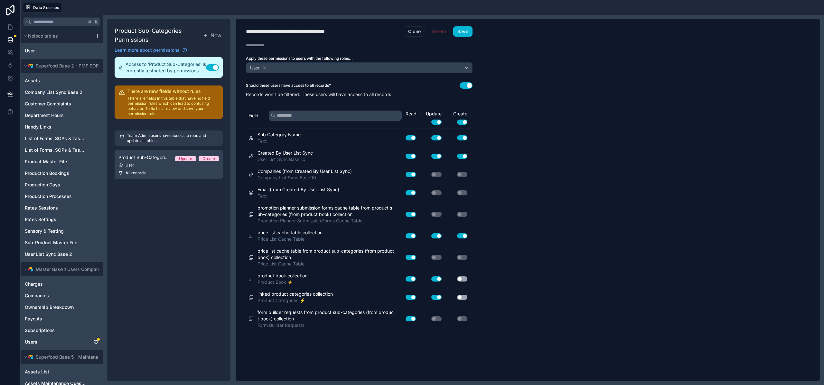
click at [460, 279] on button "Use setting" at bounding box center [462, 279] width 10 height 5
click at [464, 299] on button "Use setting" at bounding box center [462, 297] width 10 height 5
click at [463, 86] on button "Use setting" at bounding box center [465, 85] width 13 height 6
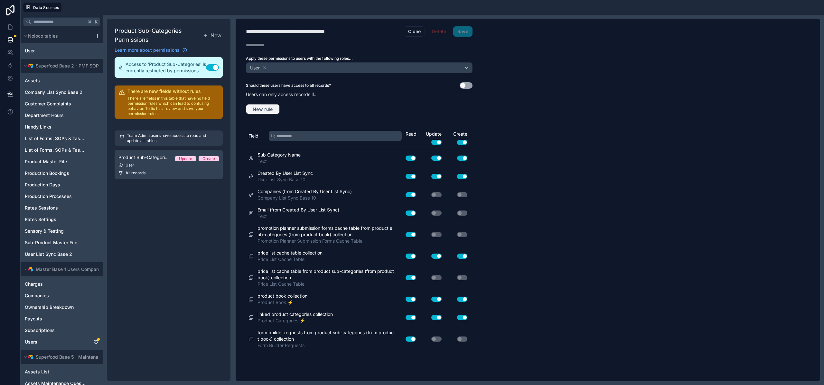
click at [269, 108] on span "New rule" at bounding box center [262, 109] width 25 height 6
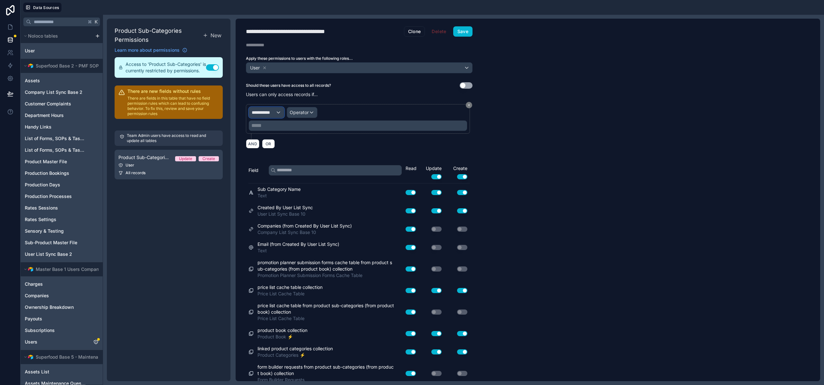
click at [273, 115] on span "**********" at bounding box center [264, 112] width 24 height 6
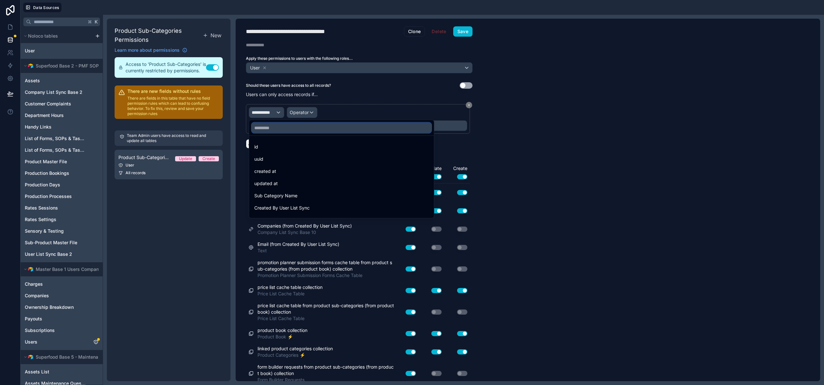
click at [277, 129] on input "text" at bounding box center [342, 128] width 180 height 10
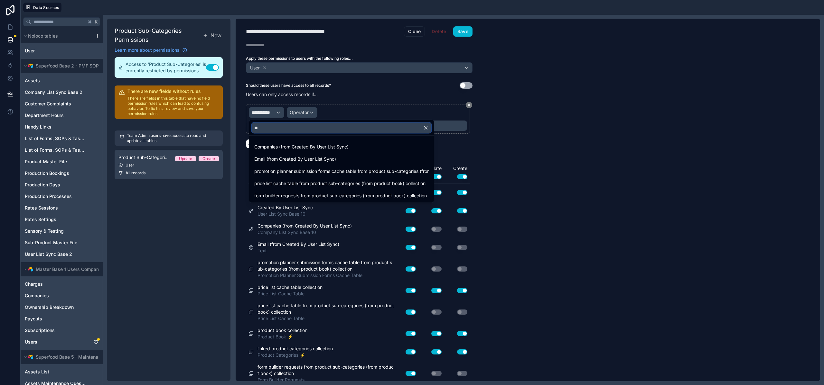
type input "*"
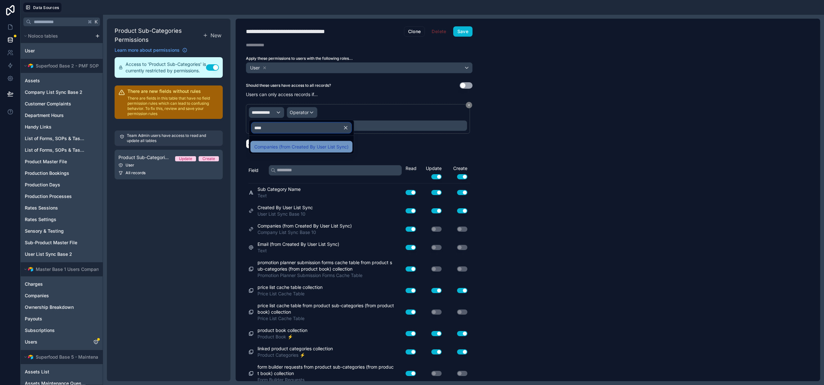
type input "****"
click at [294, 152] on div "Companies (from Created By User List Sync)" at bounding box center [301, 147] width 102 height 12
